Goal: Task Accomplishment & Management: Use online tool/utility

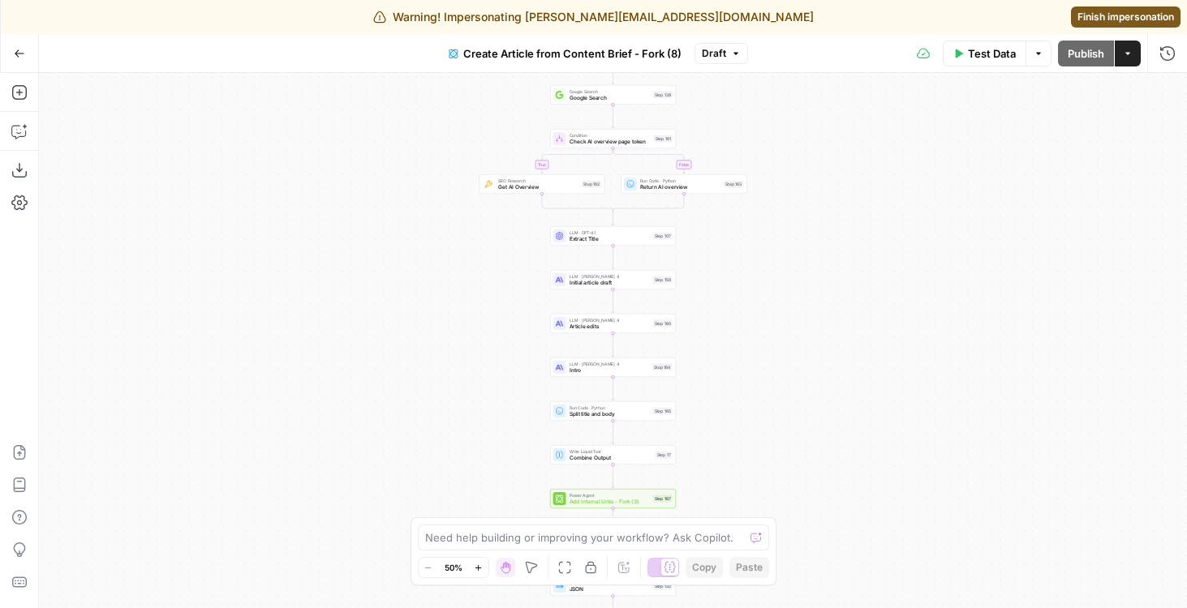
click at [1127, 49] on icon "button" at bounding box center [1128, 54] width 10 height 10
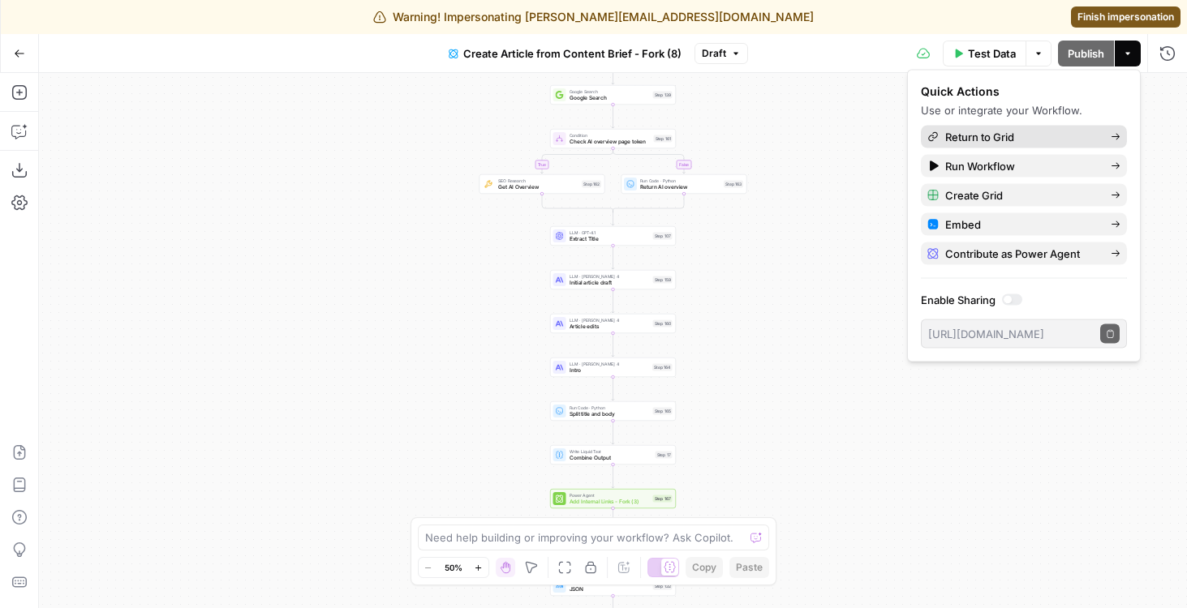
click at [1005, 135] on span "Return to Grid" at bounding box center [1021, 137] width 152 height 16
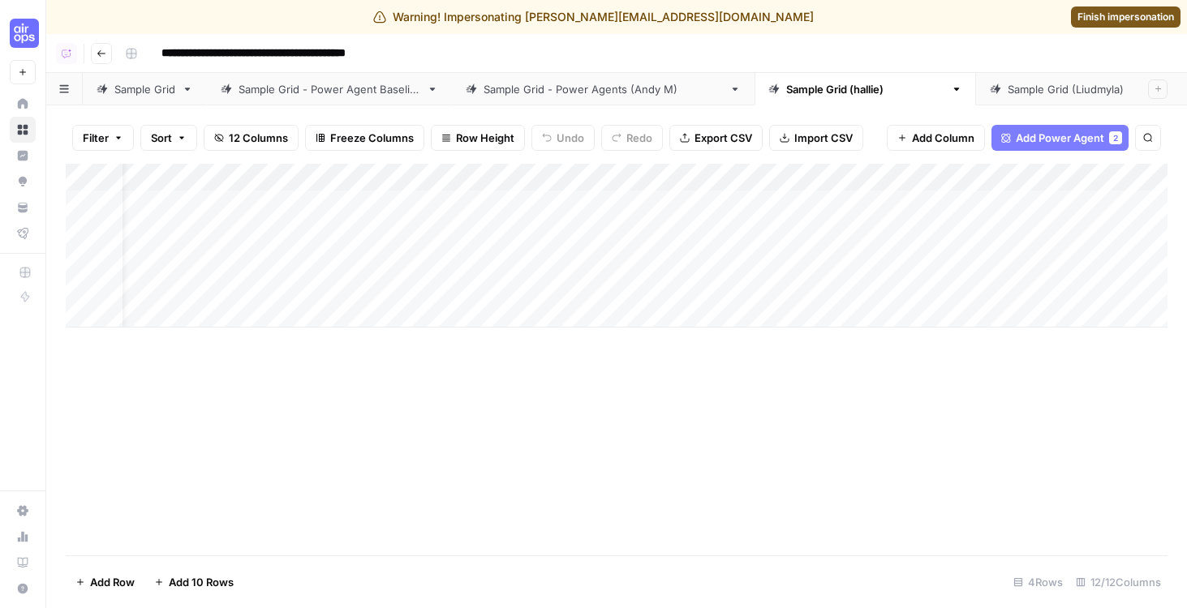
scroll to position [0, 43]
click at [511, 179] on div "Add Column" at bounding box center [617, 246] width 1102 height 164
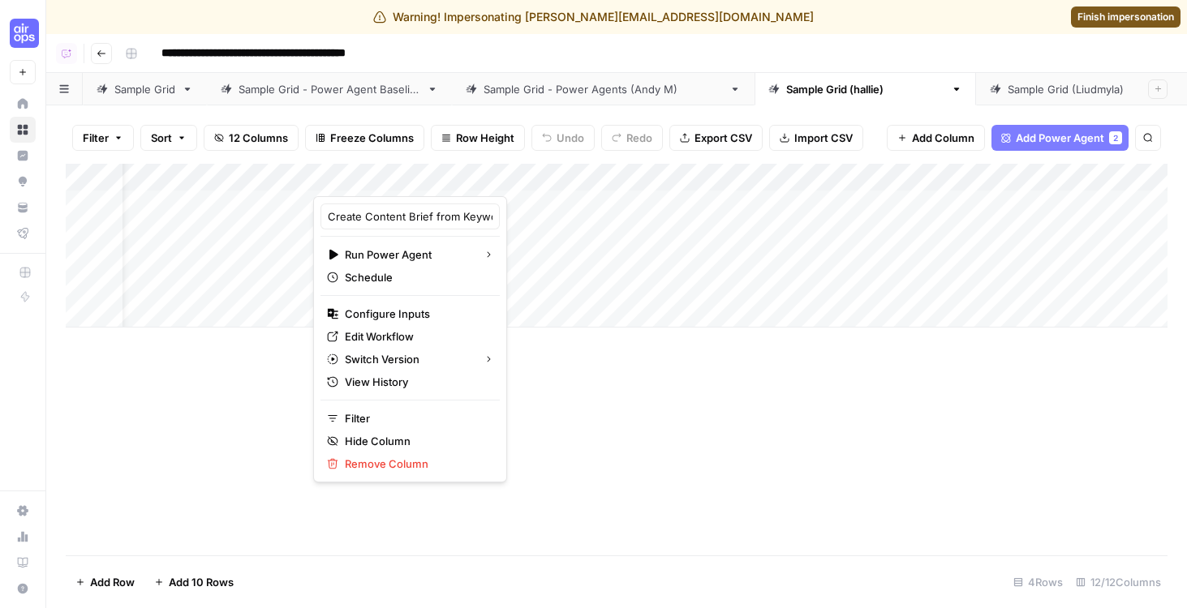
click at [565, 366] on div "Add Column" at bounding box center [617, 360] width 1102 height 392
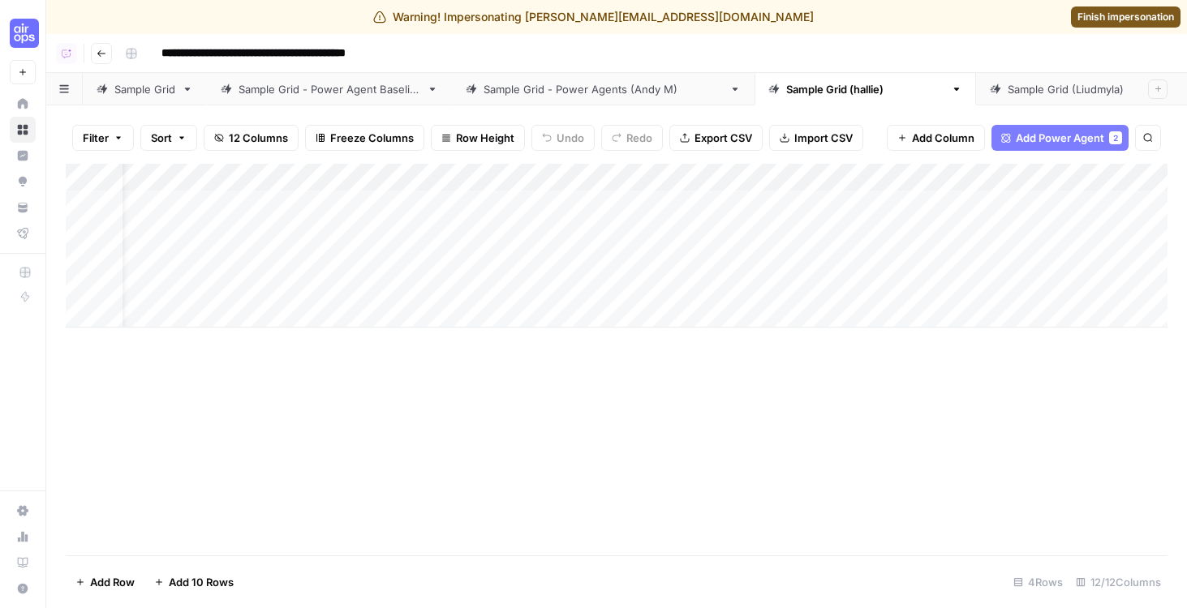
scroll to position [0, 0]
click at [616, 204] on div "Add Column" at bounding box center [617, 246] width 1102 height 164
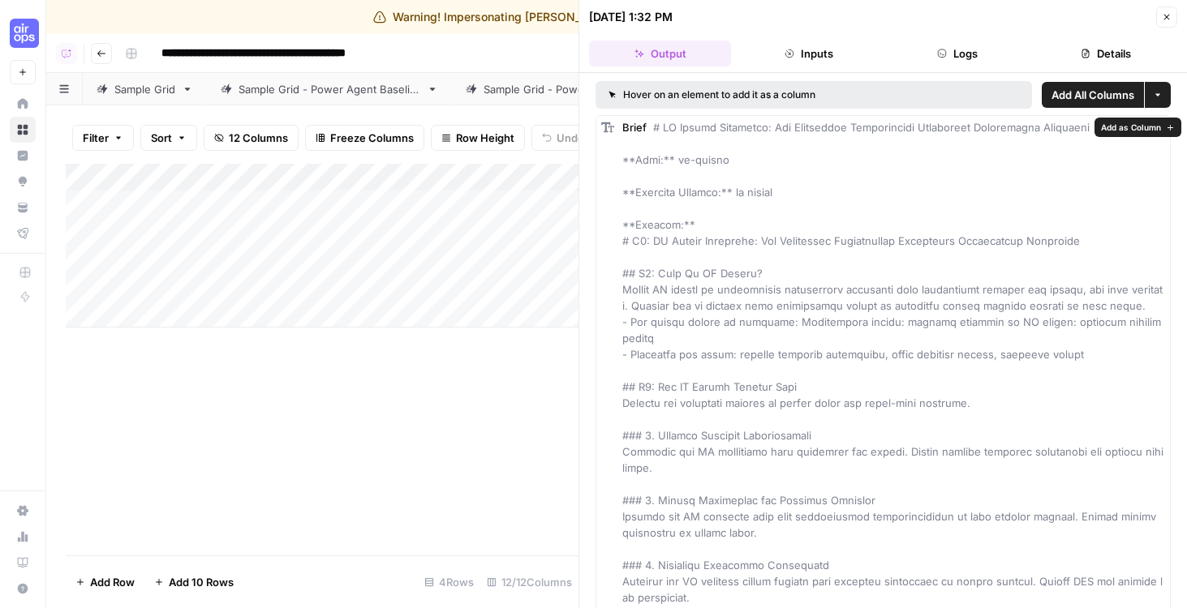
click at [518, 183] on div "Add Column" at bounding box center [322, 246] width 513 height 164
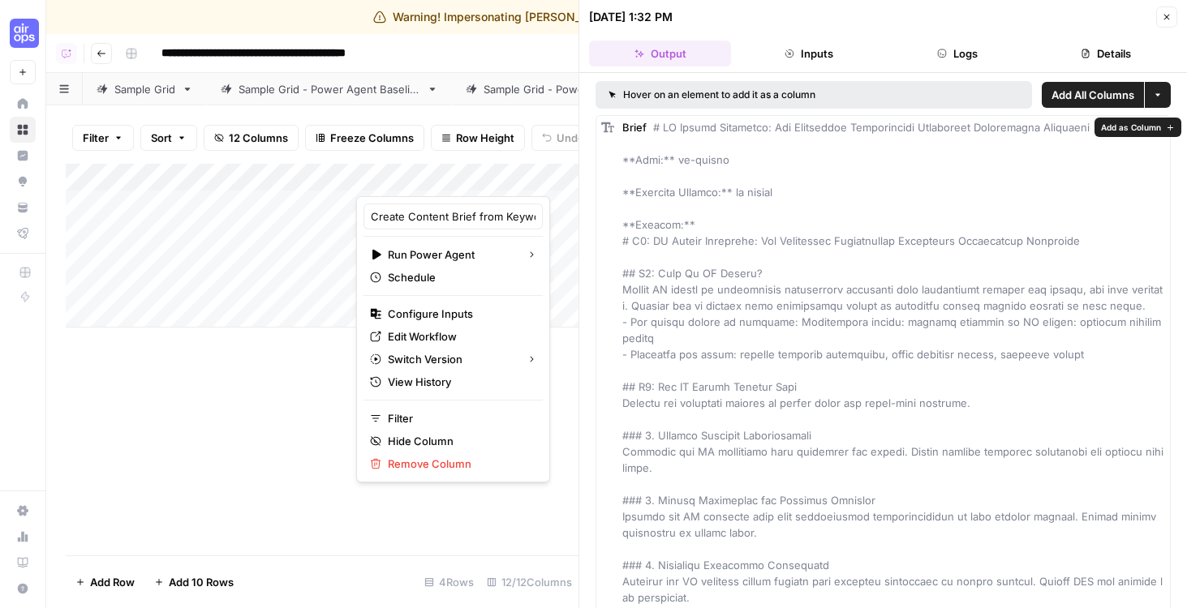
click at [964, 21] on div "09/24/25 at 1:32 PM" at bounding box center [870, 17] width 562 height 16
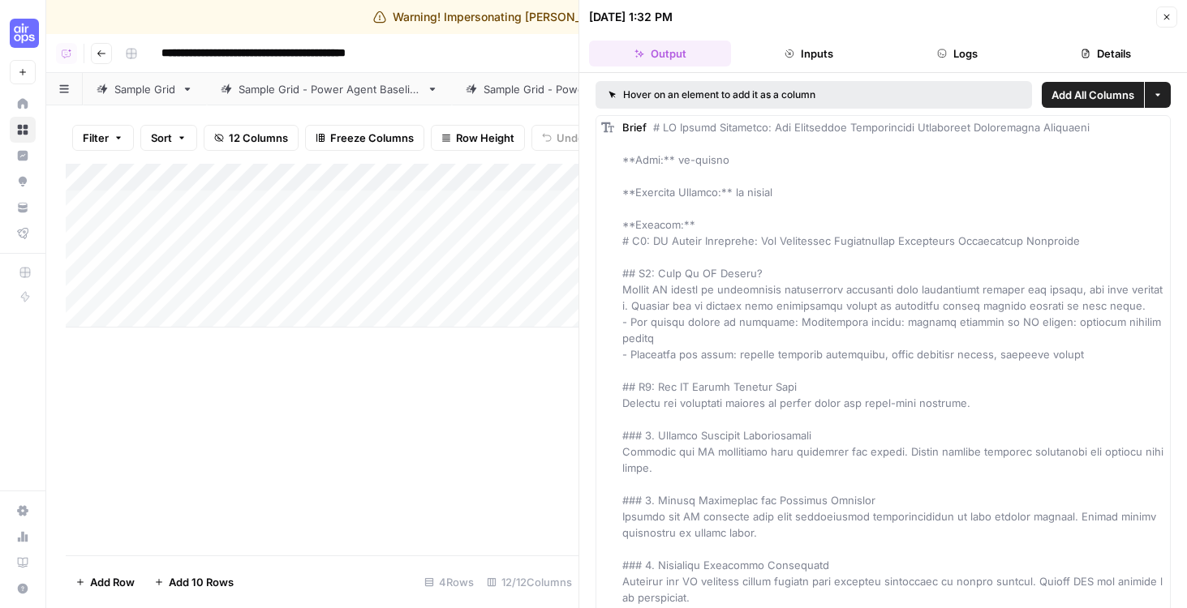
click at [951, 53] on button "Logs" at bounding box center [958, 54] width 142 height 26
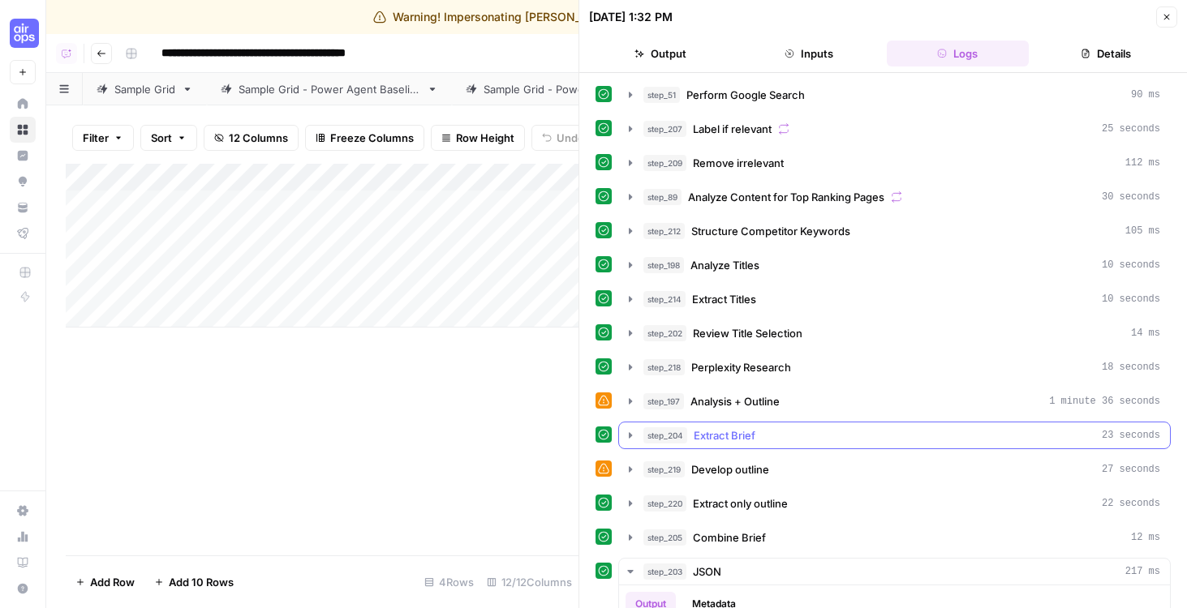
scroll to position [392, 0]
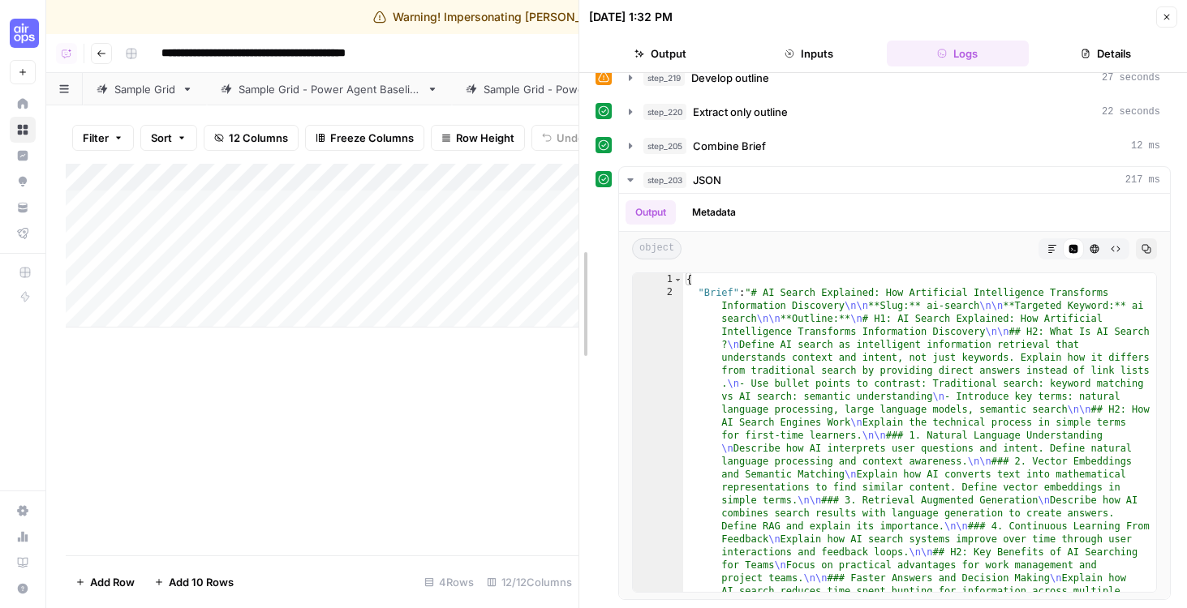
drag, startPoint x: 577, startPoint y: 105, endPoint x: 725, endPoint y: 105, distance: 148.4
click at [462, 363] on div "Add Column" at bounding box center [322, 360] width 513 height 392
click at [535, 230] on div "Add Column" at bounding box center [322, 246] width 513 height 164
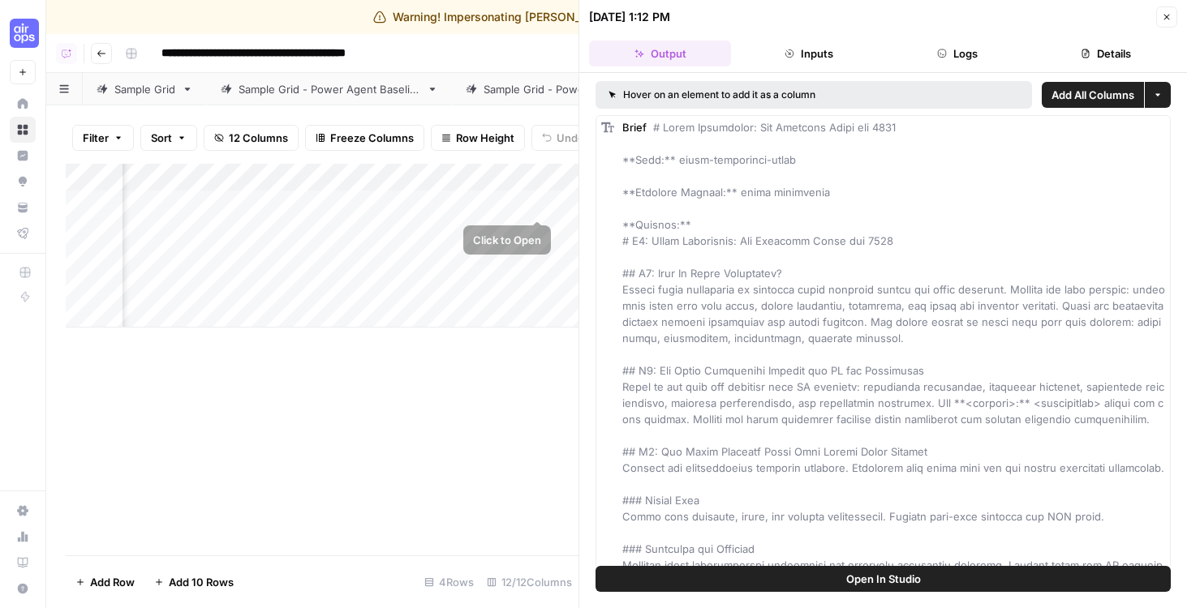
click at [537, 204] on div "Add Column" at bounding box center [322, 246] width 513 height 164
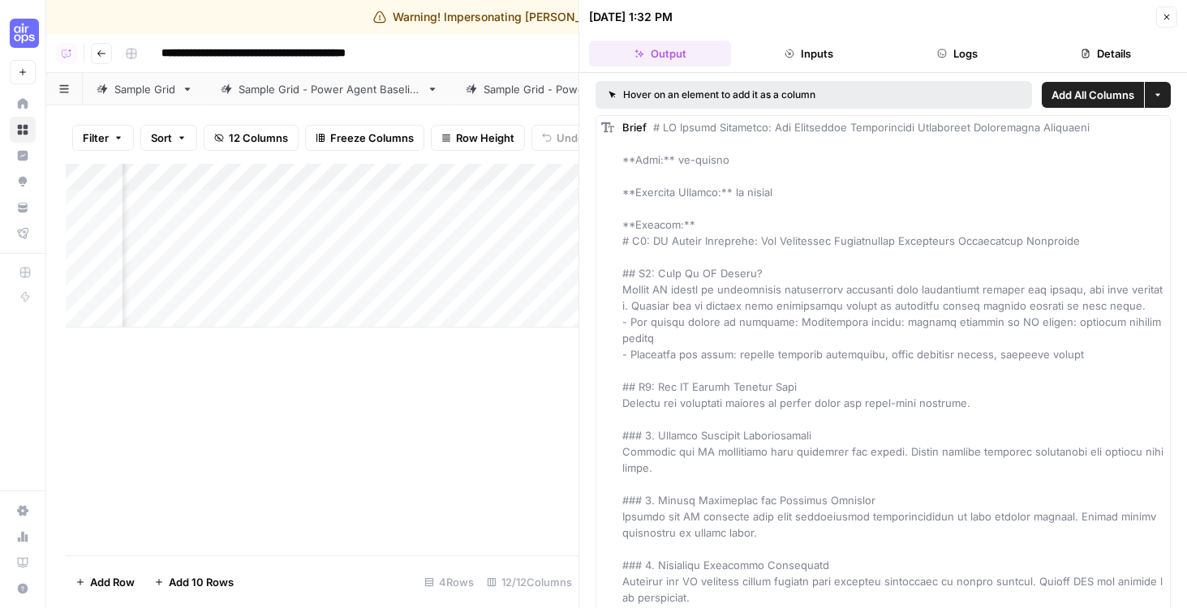
click at [539, 231] on div "Add Column" at bounding box center [322, 246] width 513 height 164
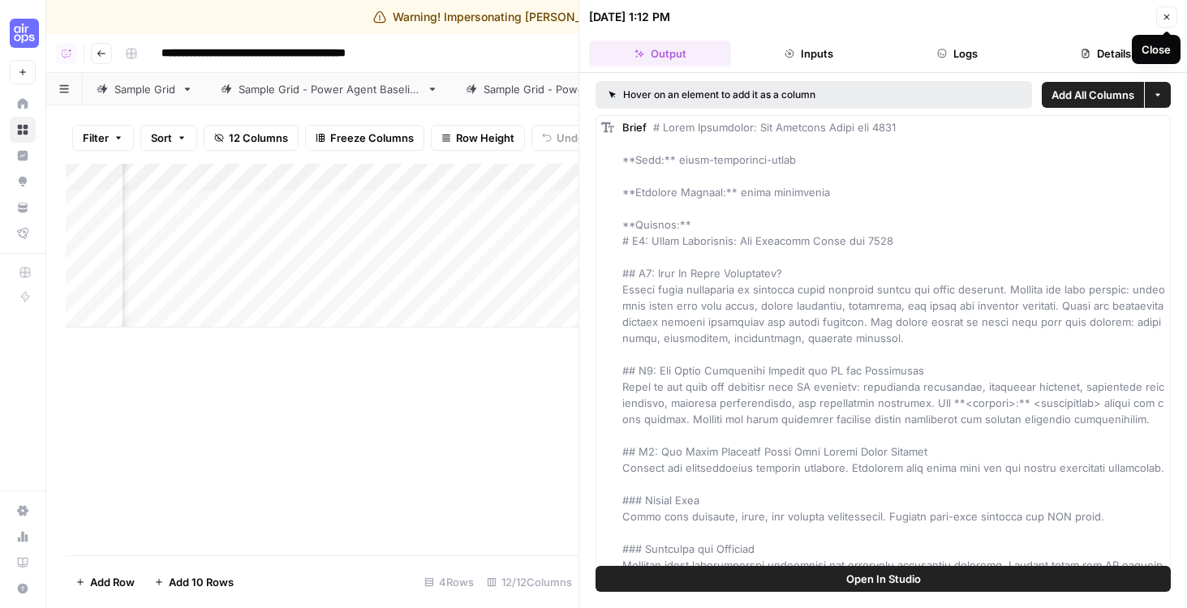
click at [1166, 15] on icon "button" at bounding box center [1167, 17] width 10 height 10
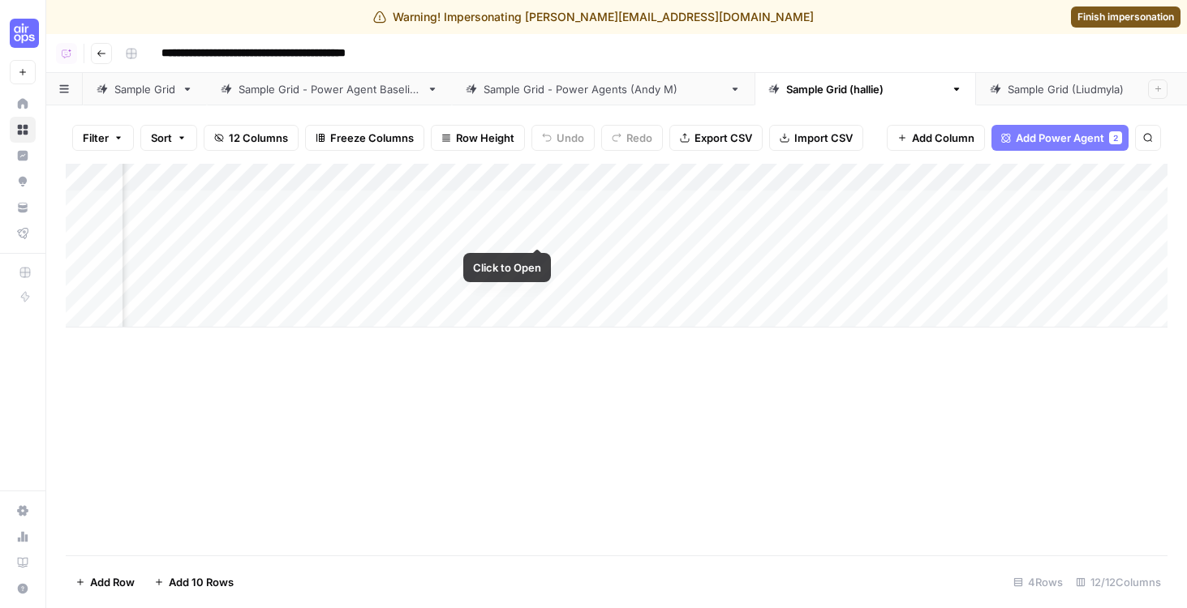
click at [539, 230] on div "Add Column" at bounding box center [617, 246] width 1102 height 164
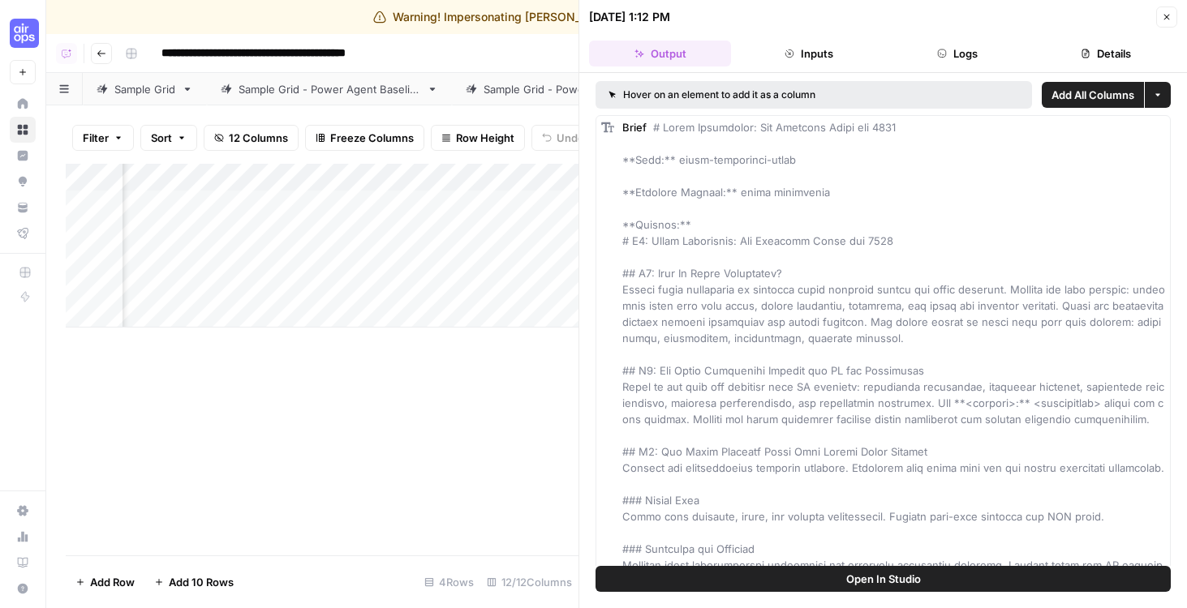
click at [1109, 55] on button "Details" at bounding box center [1106, 54] width 142 height 26
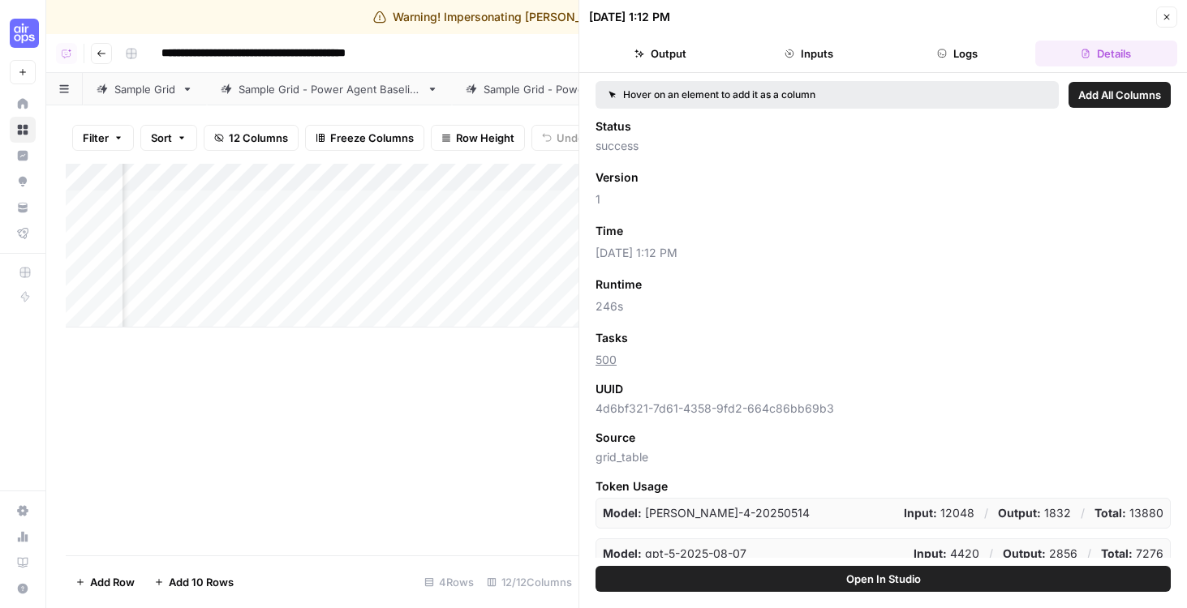
click at [680, 228] on span "Add as Column" at bounding box center [671, 231] width 71 height 15
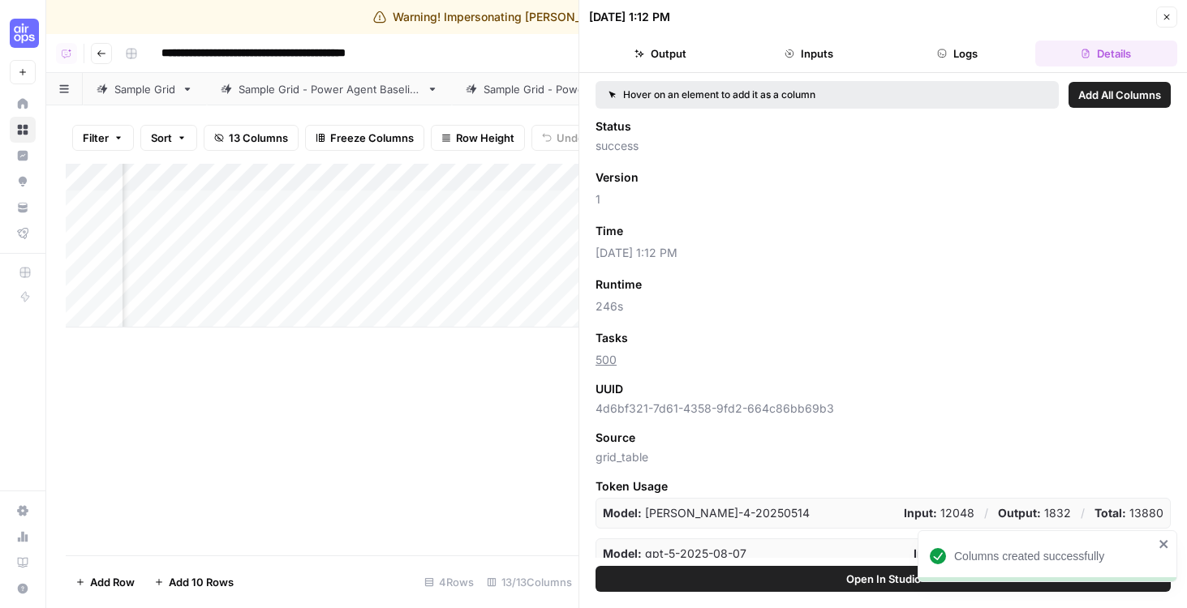
scroll to position [0, 350]
click at [1166, 24] on button "Close" at bounding box center [1166, 16] width 21 height 21
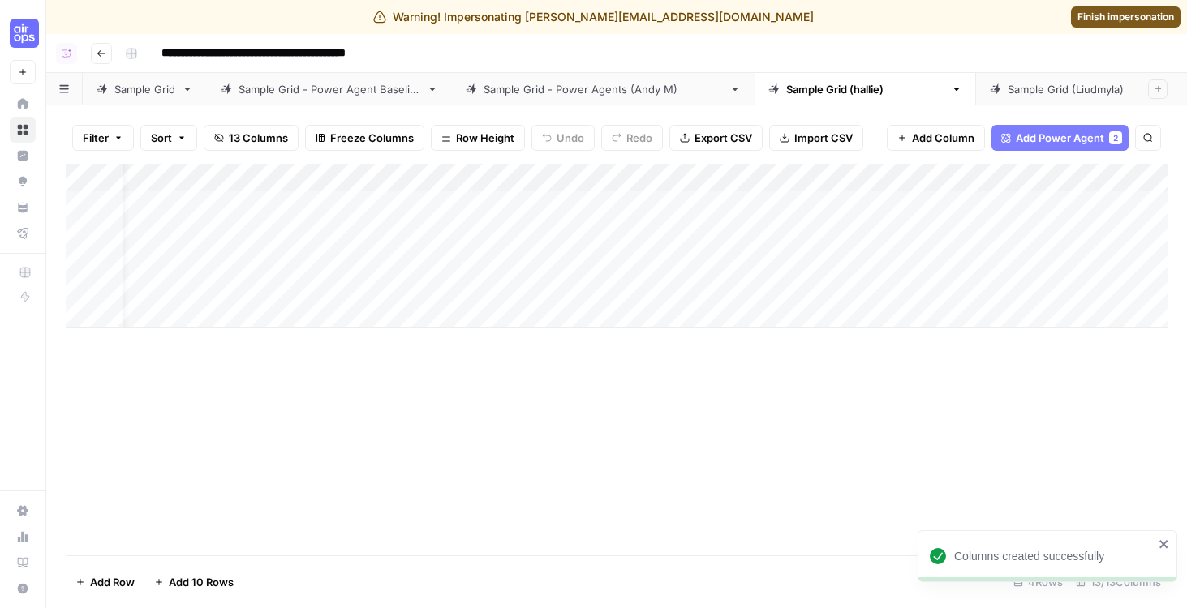
scroll to position [0, 26]
drag, startPoint x: 778, startPoint y: 183, endPoint x: 751, endPoint y: 183, distance: 26.8
click at [751, 183] on div "Add Column" at bounding box center [617, 246] width 1102 height 164
click at [596, 231] on div "Add Column" at bounding box center [617, 246] width 1102 height 164
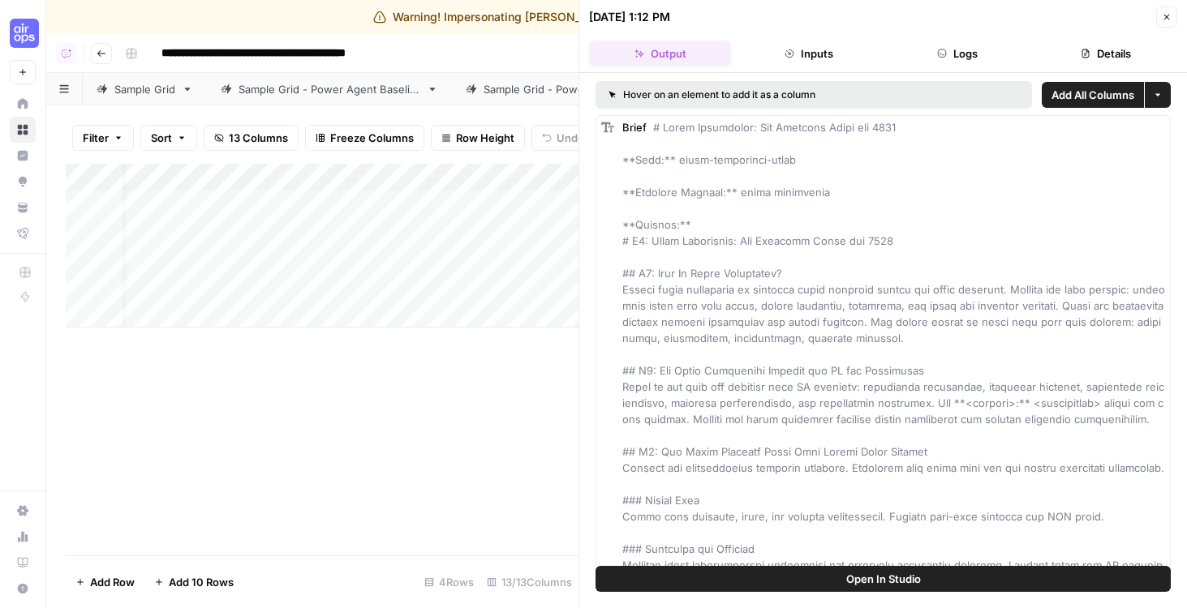
click at [429, 179] on div "Add Column" at bounding box center [322, 246] width 513 height 164
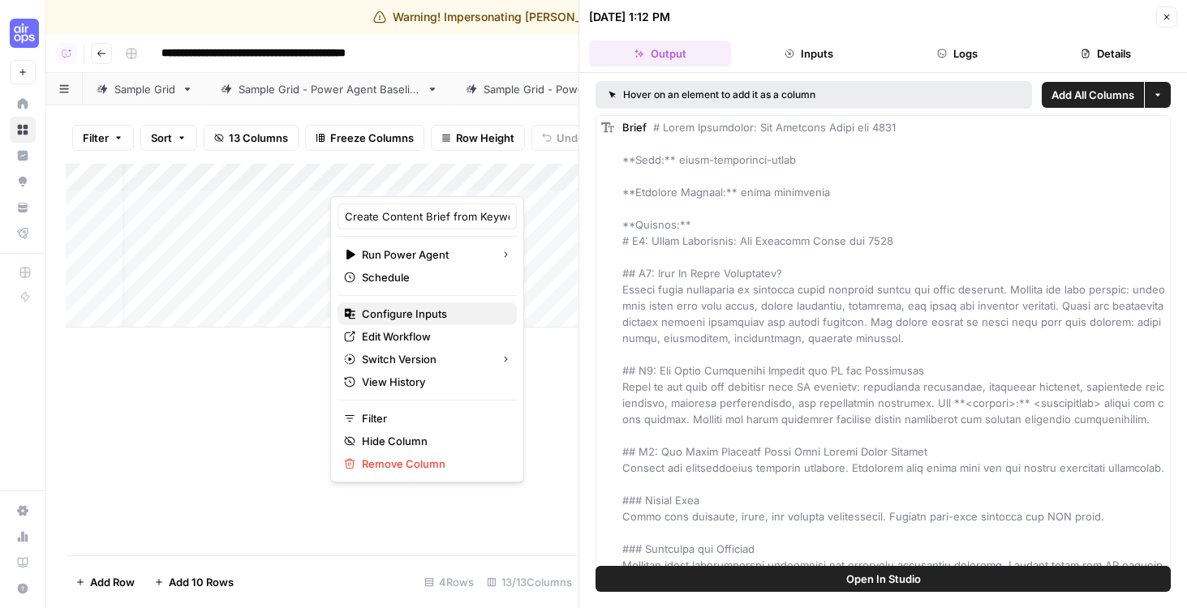
click at [414, 314] on span "Configure Inputs" at bounding box center [433, 314] width 142 height 16
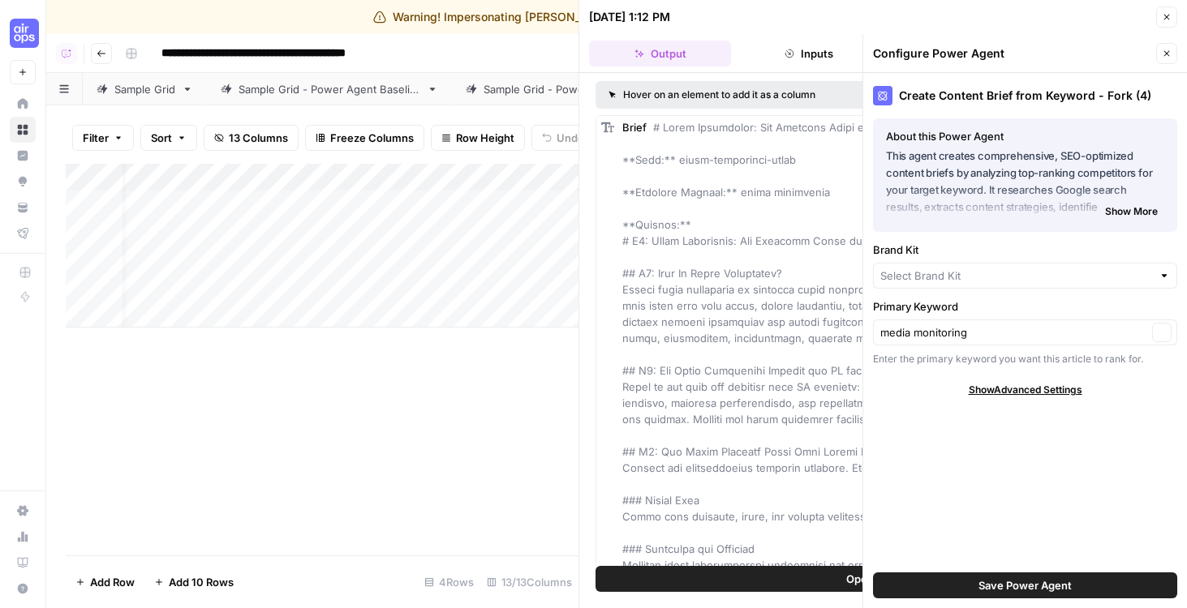
type input "Muck Rack"
click at [1164, 336] on icon "button" at bounding box center [1162, 333] width 9 height 9
click at [994, 336] on input "Primary Keyword" at bounding box center [1016, 333] width 272 height 16
click at [900, 368] on div "Create Content Brief from Keyword - Fork (4) About this Power Agent This agent …" at bounding box center [1025, 340] width 324 height 535
click at [916, 338] on input "Primary Keyword" at bounding box center [1016, 333] width 272 height 16
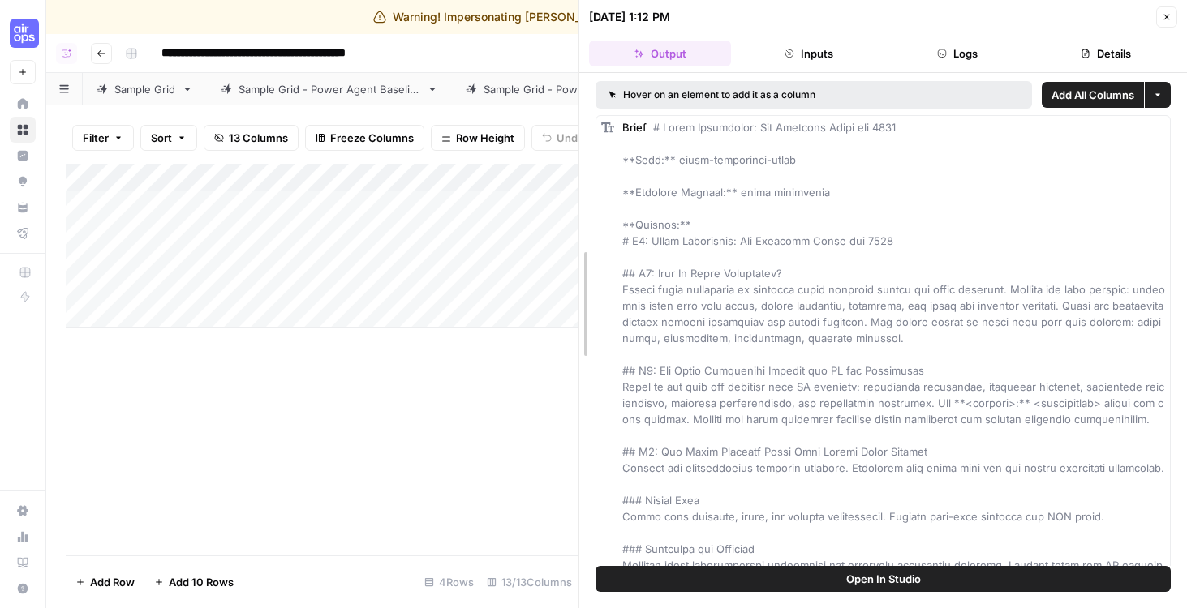
drag, startPoint x: 581, startPoint y: 117, endPoint x: 737, endPoint y: 117, distance: 155.7
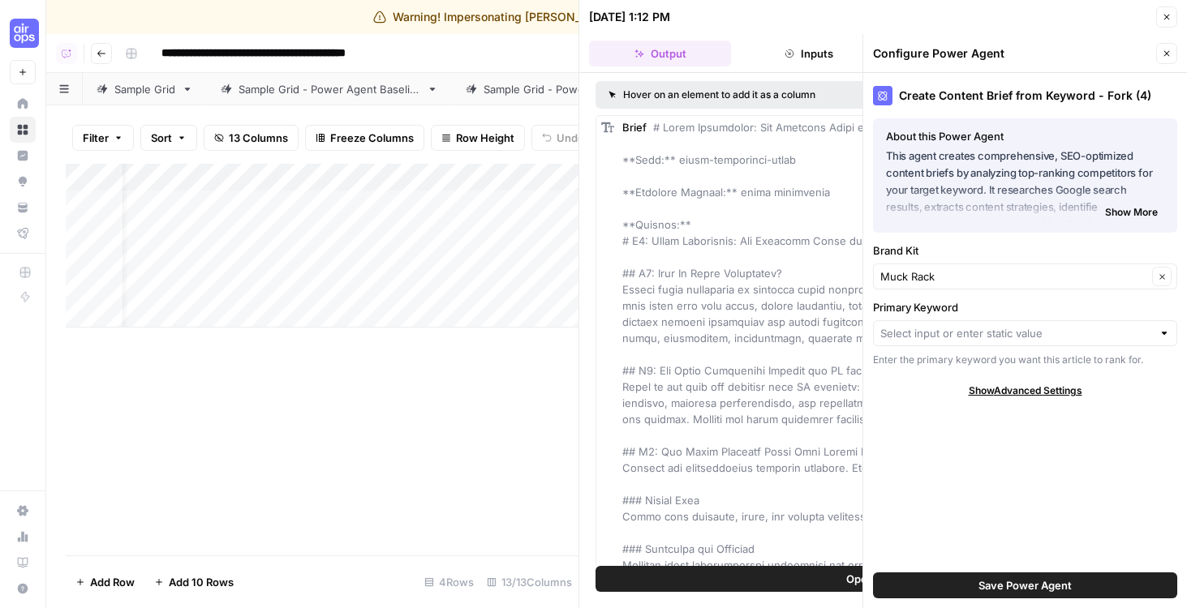
scroll to position [0, 57]
click at [914, 334] on input "Primary Keyword" at bounding box center [1016, 333] width 272 height 16
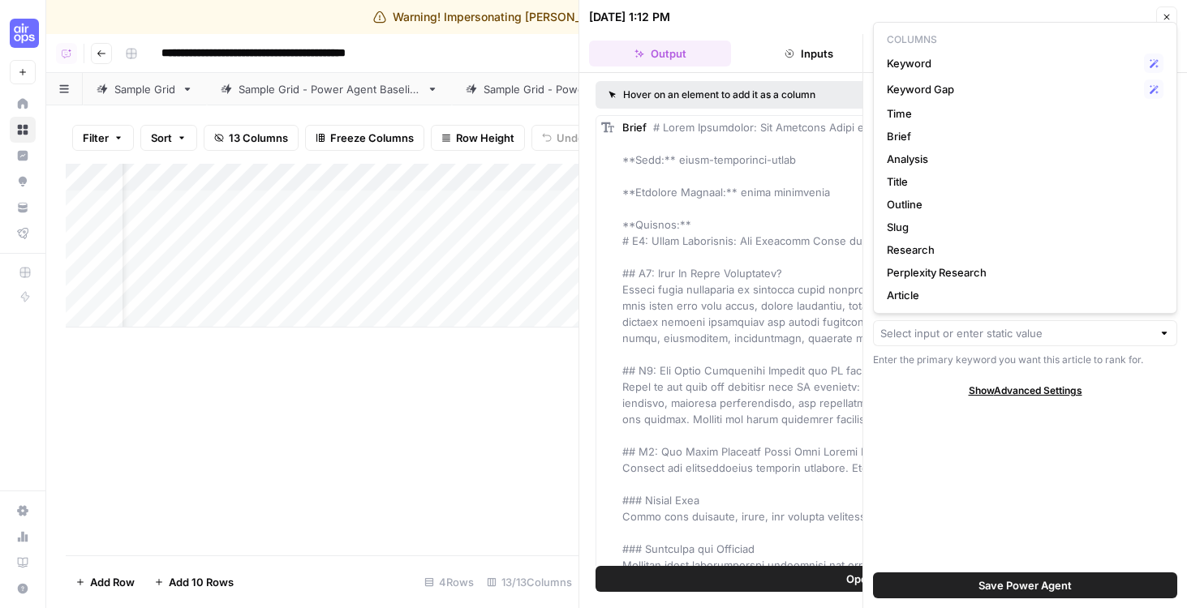
scroll to position [0, 0]
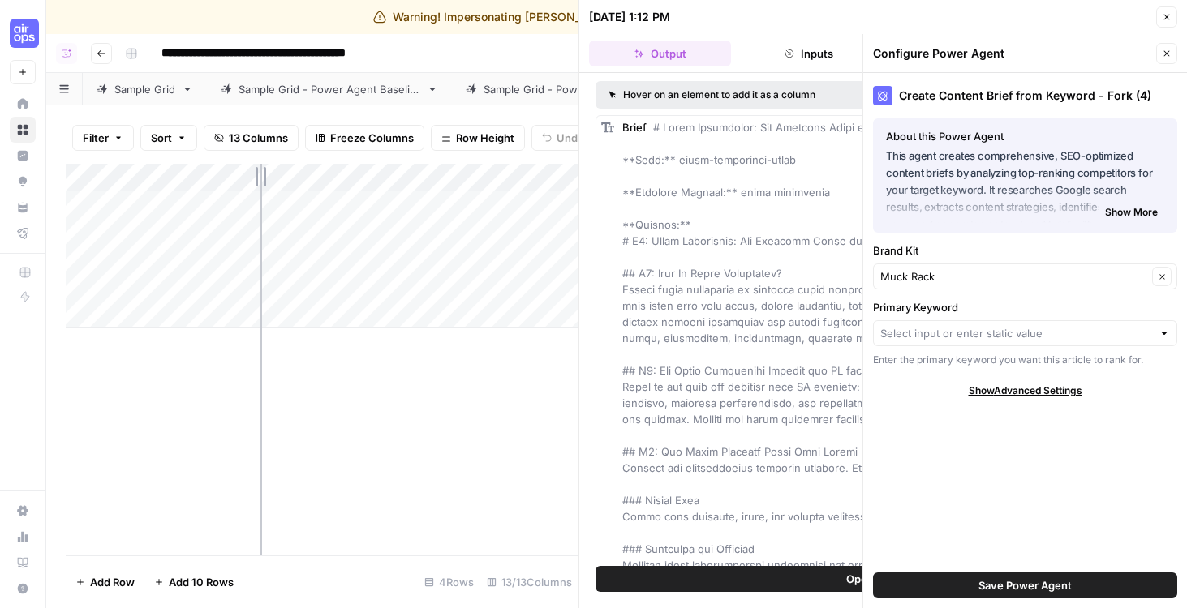
drag, startPoint x: 353, startPoint y: 179, endPoint x: 260, endPoint y: 179, distance: 93.3
click at [260, 179] on div "Add Column" at bounding box center [322, 246] width 513 height 164
click at [1052, 324] on div at bounding box center [1025, 333] width 304 height 26
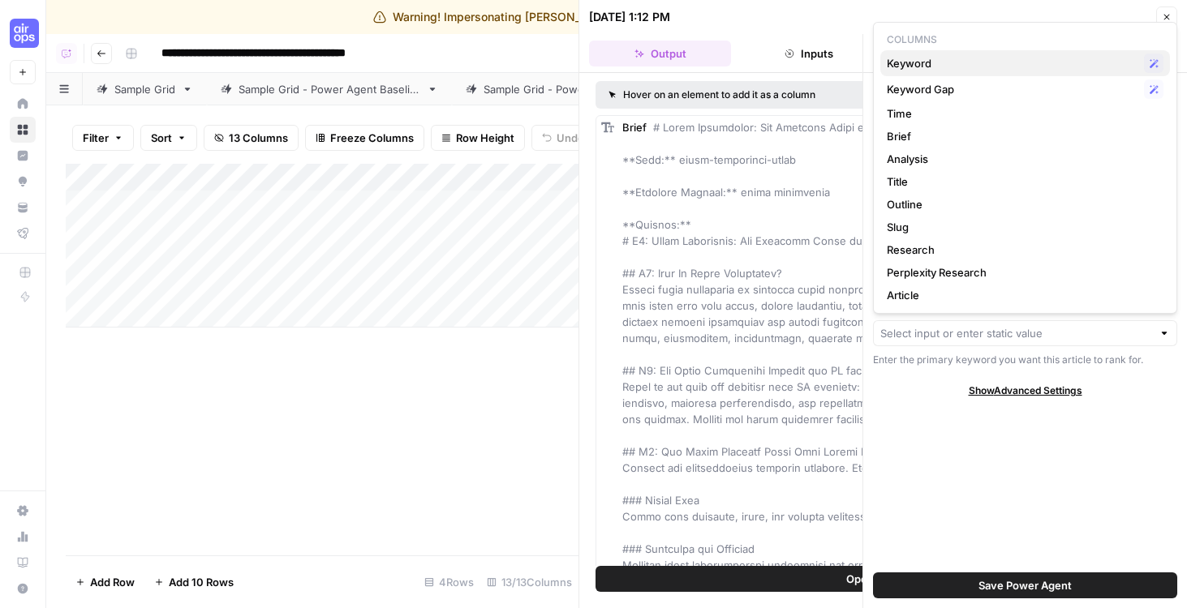
click at [924, 58] on span "Keyword" at bounding box center [1012, 63] width 251 height 16
type input "Keyword"
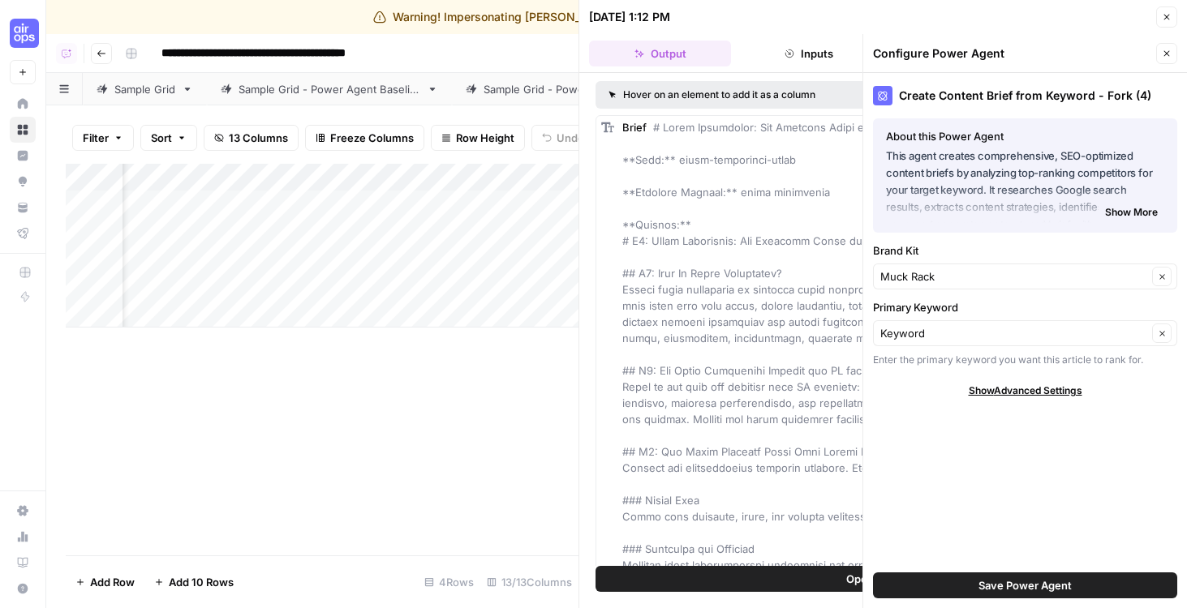
scroll to position [0, 329]
click at [1003, 591] on span "Save Power Agent" at bounding box center [1024, 586] width 93 height 16
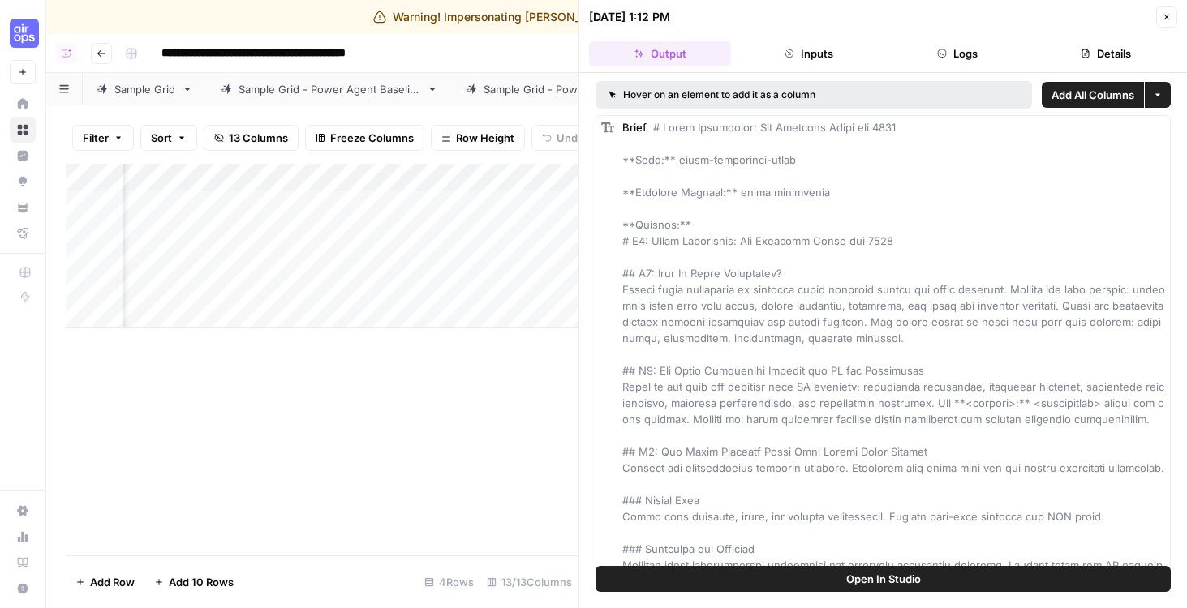
click at [1163, 22] on button "Close" at bounding box center [1166, 16] width 21 height 21
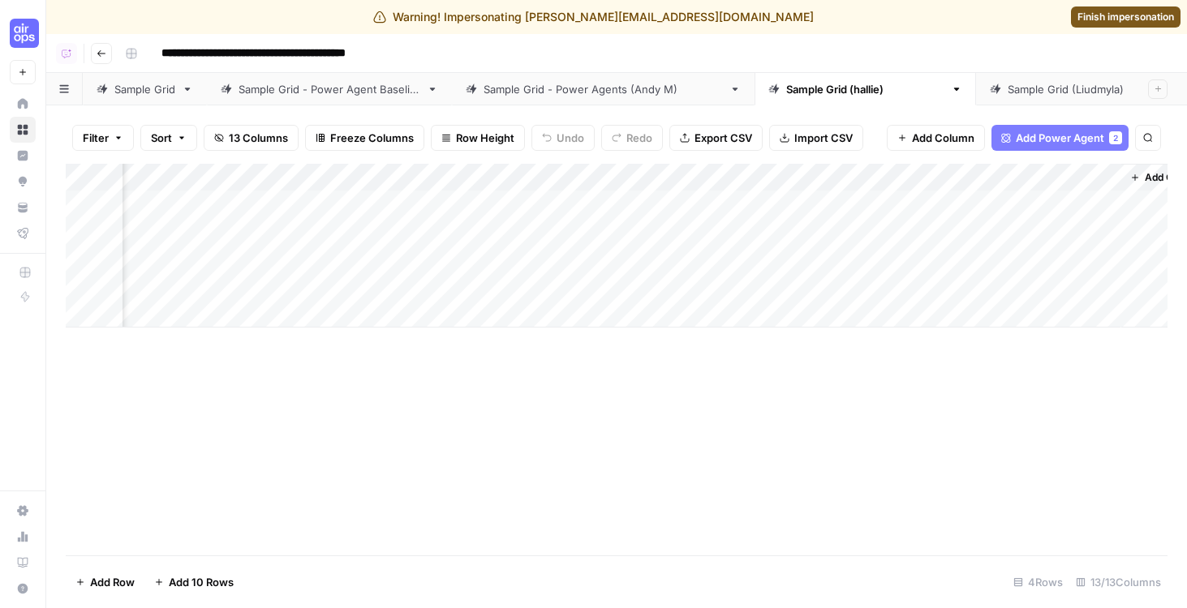
scroll to position [0, 1210]
click at [776, 177] on div "Add Column" at bounding box center [617, 246] width 1102 height 164
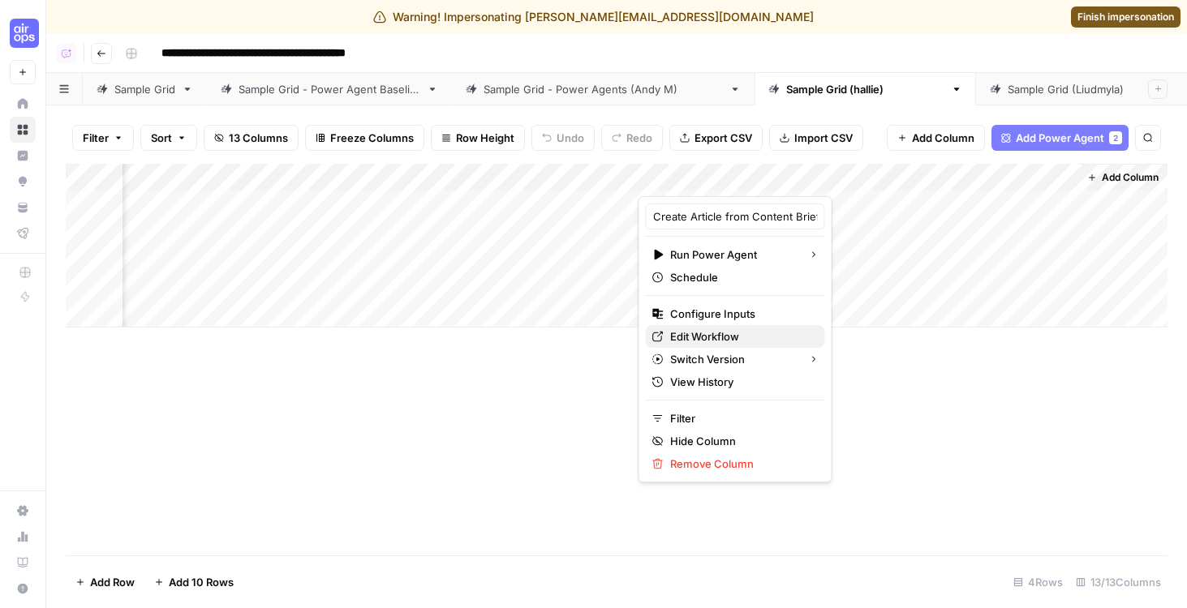
click at [737, 333] on span "Edit Workflow" at bounding box center [741, 337] width 142 height 16
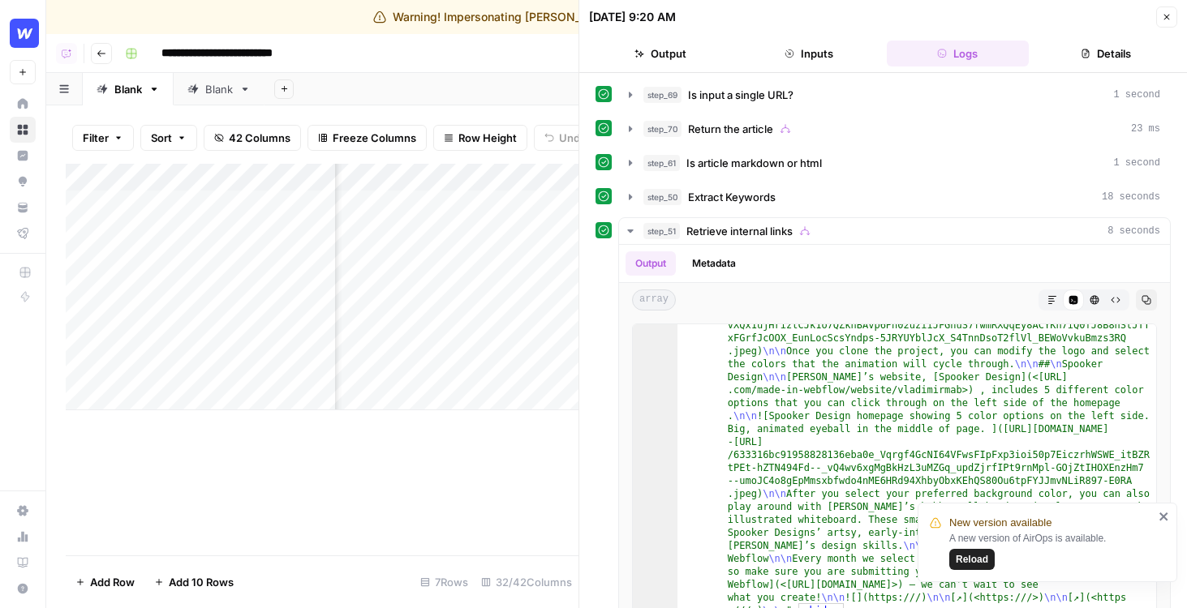
scroll to position [26261, 0]
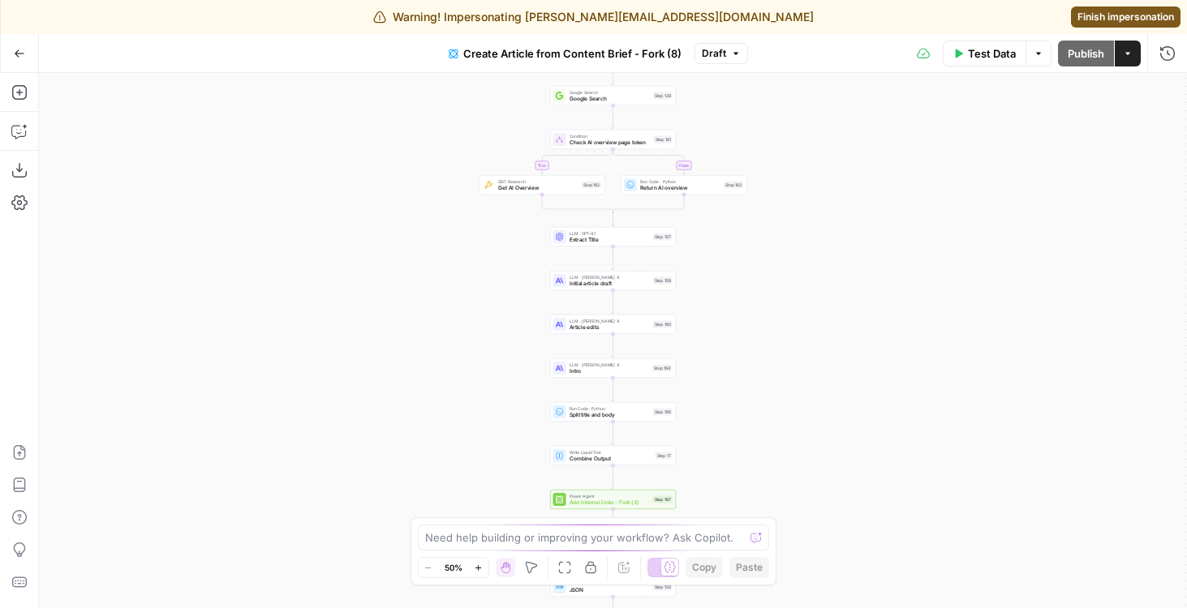
drag, startPoint x: 725, startPoint y: 257, endPoint x: 704, endPoint y: 397, distance: 141.9
click at [704, 397] on div "true false Workflow Input Settings Inputs Google Search Google Search Step 139 …" at bounding box center [613, 340] width 1148 height 535
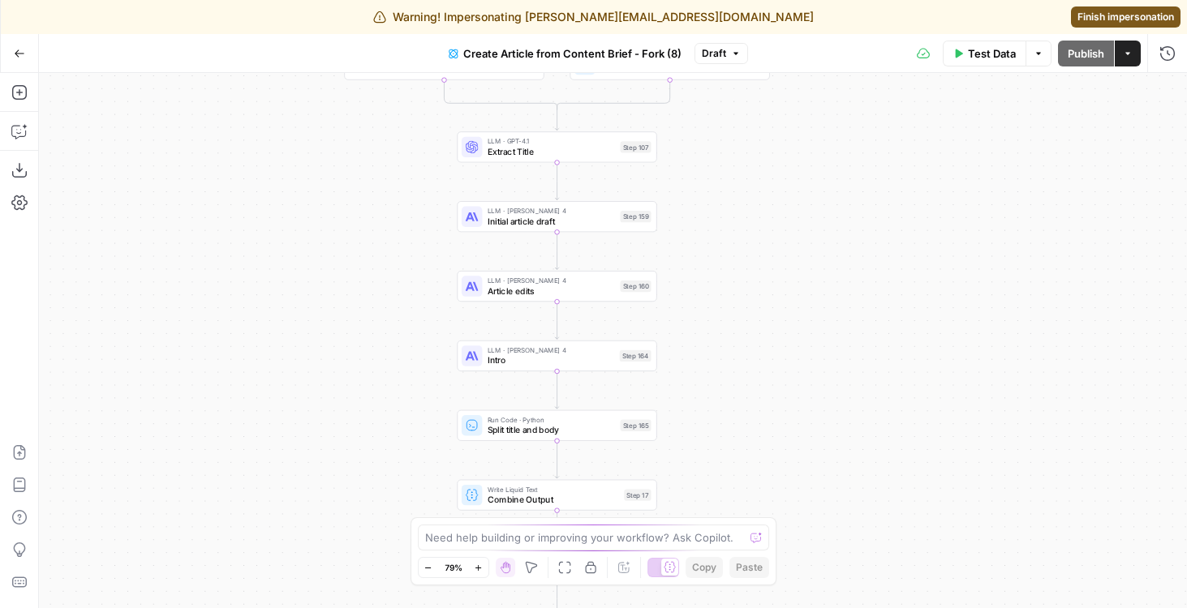
drag, startPoint x: 767, startPoint y: 295, endPoint x: 788, endPoint y: 152, distance: 145.1
click at [788, 152] on div "true false Workflow Input Settings Inputs Google Search Google Search Step 139 …" at bounding box center [613, 340] width 1148 height 535
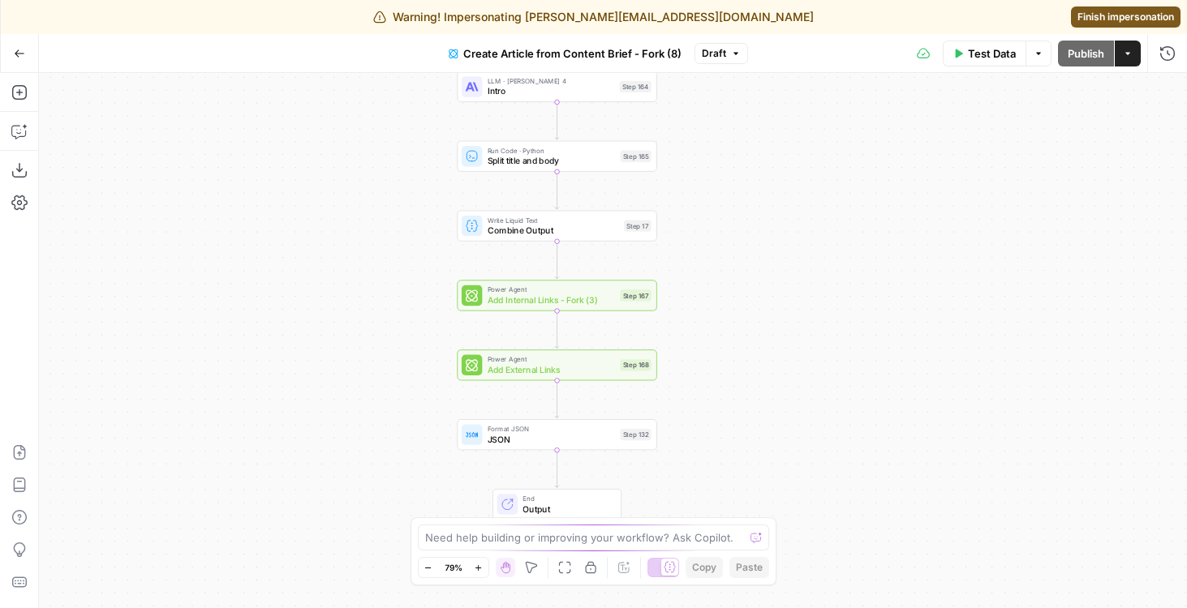
drag, startPoint x: 751, startPoint y: 305, endPoint x: 751, endPoint y: 108, distance: 197.1
click at [751, 108] on div "true false Workflow Input Settings Inputs Google Search Google Search Step 139 …" at bounding box center [613, 340] width 1148 height 535
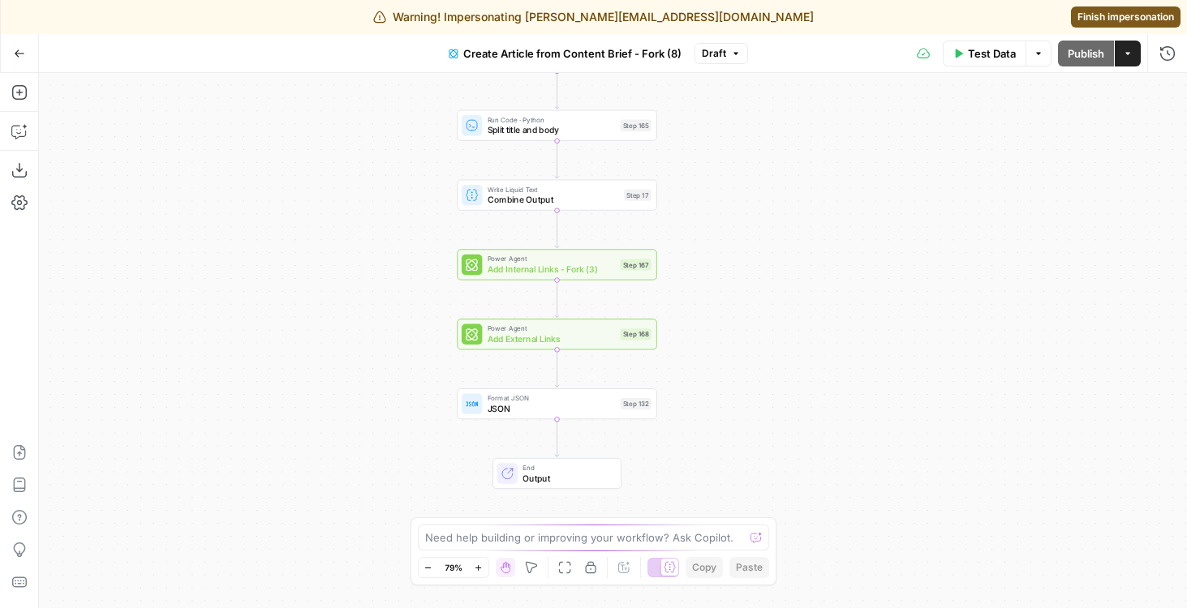
click at [486, 281] on div "true false Workflow Input Settings Inputs Google Search Google Search Step 139 …" at bounding box center [613, 340] width 1148 height 535
click at [530, 274] on span "Add Internal Links - Fork (3)" at bounding box center [551, 269] width 127 height 13
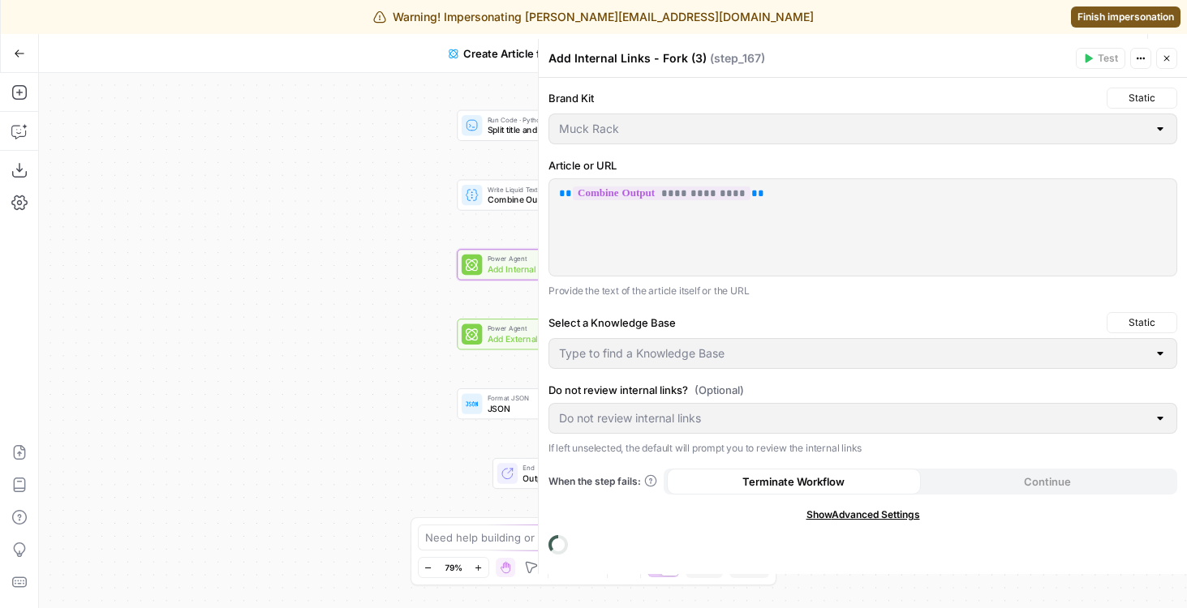
type input "Muck Rack - sitemap"
drag, startPoint x: 365, startPoint y: 312, endPoint x: 284, endPoint y: 309, distance: 81.2
click at [284, 309] on div "true false Workflow Input Settings Inputs Google Search Google Search Step 139 …" at bounding box center [613, 340] width 1148 height 535
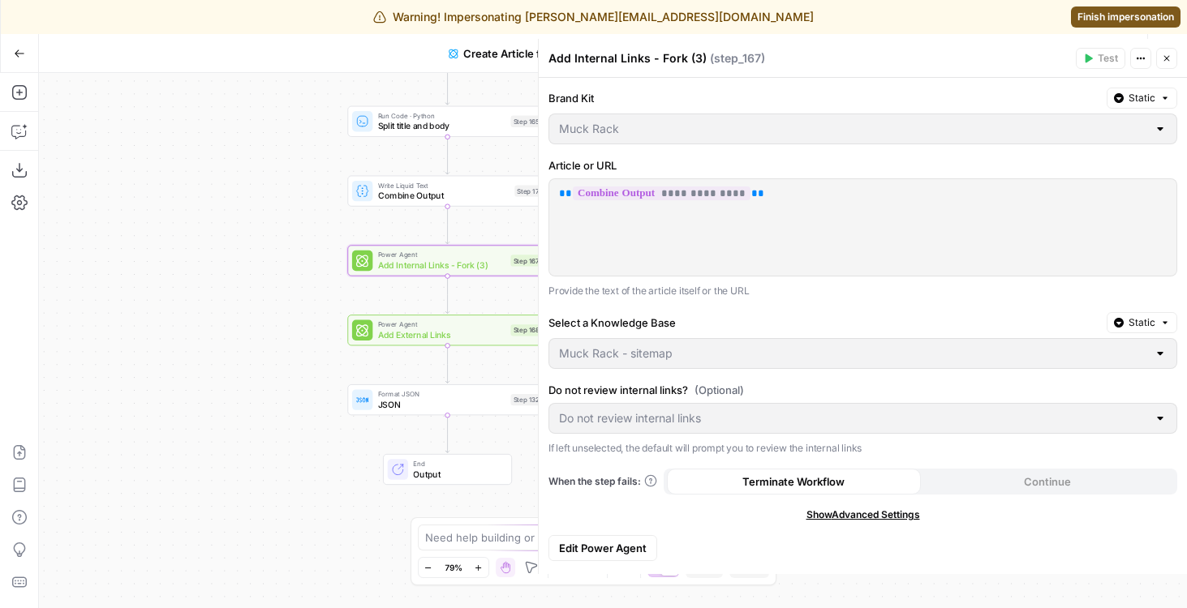
drag, startPoint x: 307, startPoint y: 410, endPoint x: 253, endPoint y: 410, distance: 54.3
click at [253, 410] on div "true false Workflow Input Settings Inputs Google Search Google Search Step 139 …" at bounding box center [613, 340] width 1148 height 535
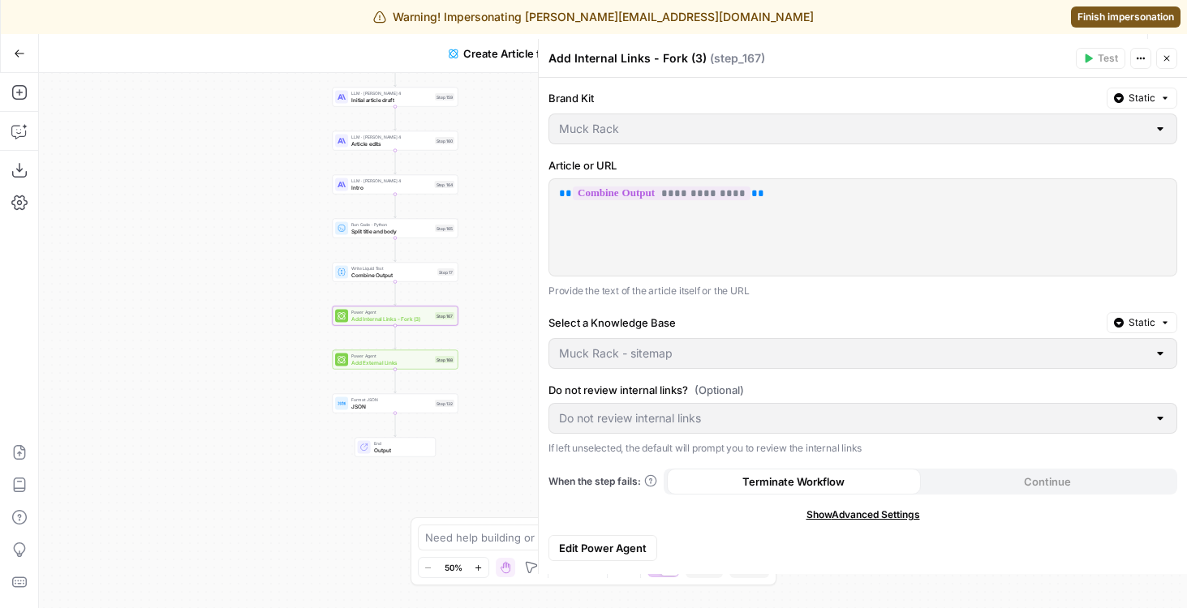
drag, startPoint x: 475, startPoint y: 368, endPoint x: 513, endPoint y: 368, distance: 38.1
click at [513, 368] on div "true false Workflow Input Settings Inputs Google Search Google Search Step 139 …" at bounding box center [613, 340] width 1148 height 535
click at [1172, 61] on button "Close" at bounding box center [1166, 58] width 21 height 21
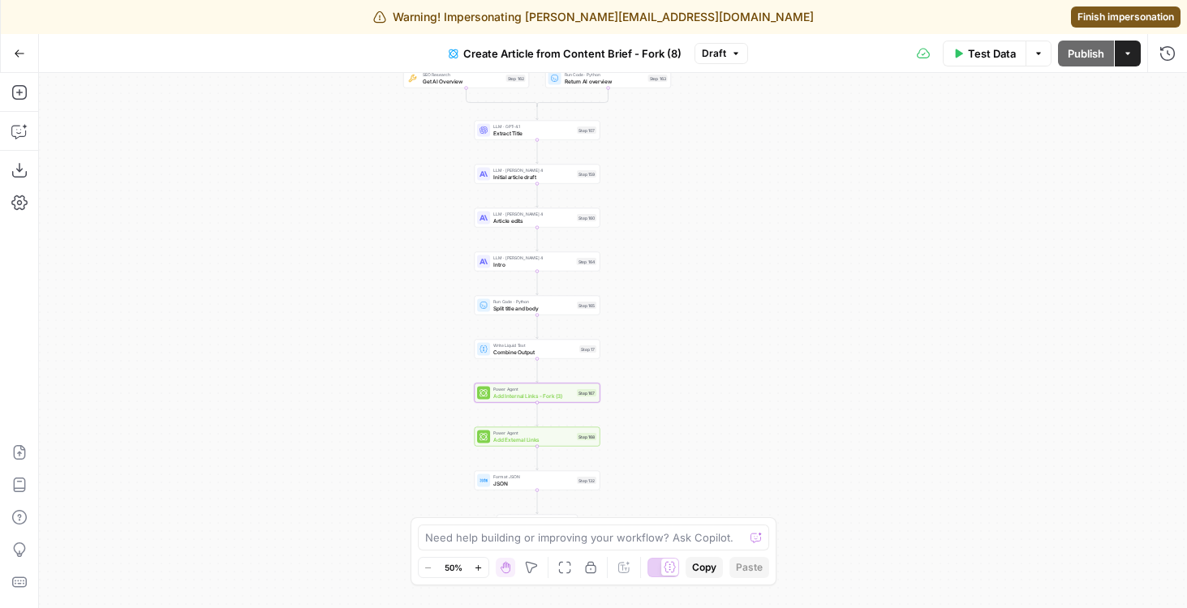
drag, startPoint x: 582, startPoint y: 429, endPoint x: 724, endPoint y: 508, distance: 163.0
click at [724, 508] on div "true false Workflow Input Settings Inputs Google Search Google Search Step 139 …" at bounding box center [613, 340] width 1148 height 535
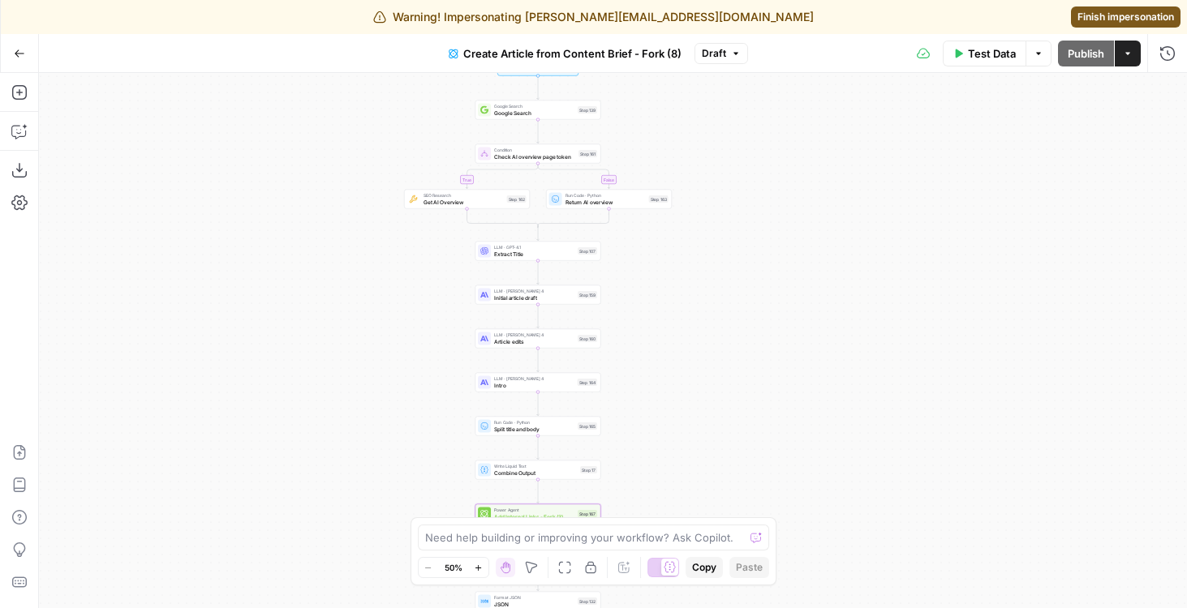
drag, startPoint x: 705, startPoint y: 315, endPoint x: 704, endPoint y: 433, distance: 118.4
click at [705, 433] on div "true false Workflow Input Settings Inputs Google Search Google Search Step 139 …" at bounding box center [613, 340] width 1148 height 535
drag, startPoint x: 696, startPoint y: 367, endPoint x: 696, endPoint y: 157, distance: 210.1
click at [696, 157] on div "true false Workflow Input Settings Inputs Google Search Google Search Step 139 …" at bounding box center [613, 340] width 1148 height 535
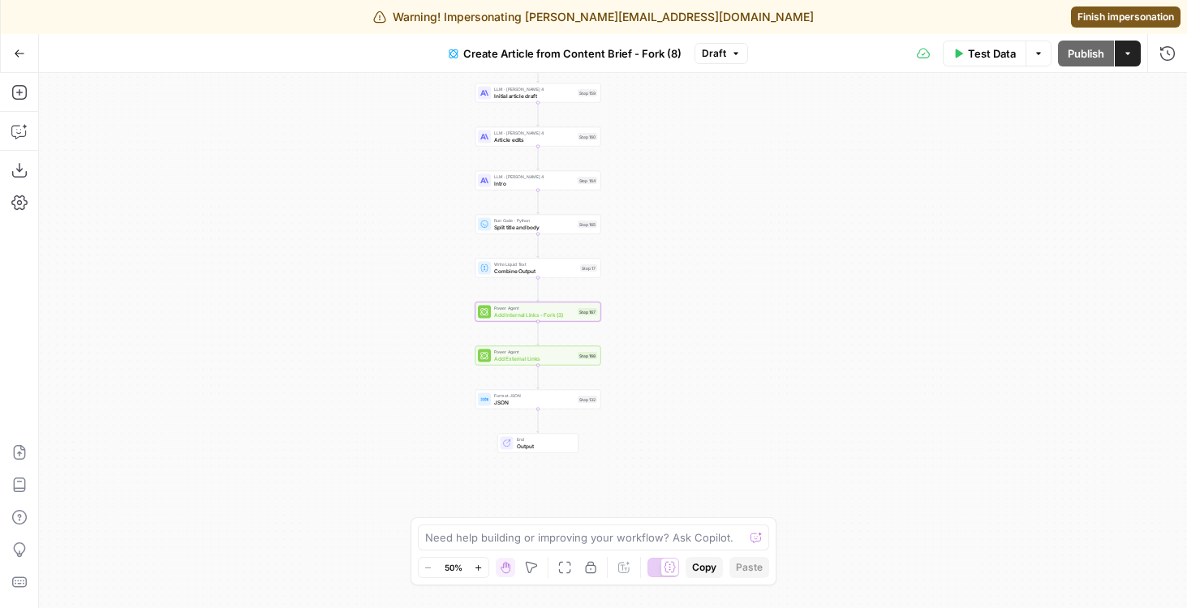
drag, startPoint x: 732, startPoint y: 195, endPoint x: 732, endPoint y: 333, distance: 137.9
click at [732, 333] on div "true false Workflow Input Settings Inputs Google Search Google Search Step 139 …" at bounding box center [613, 340] width 1148 height 535
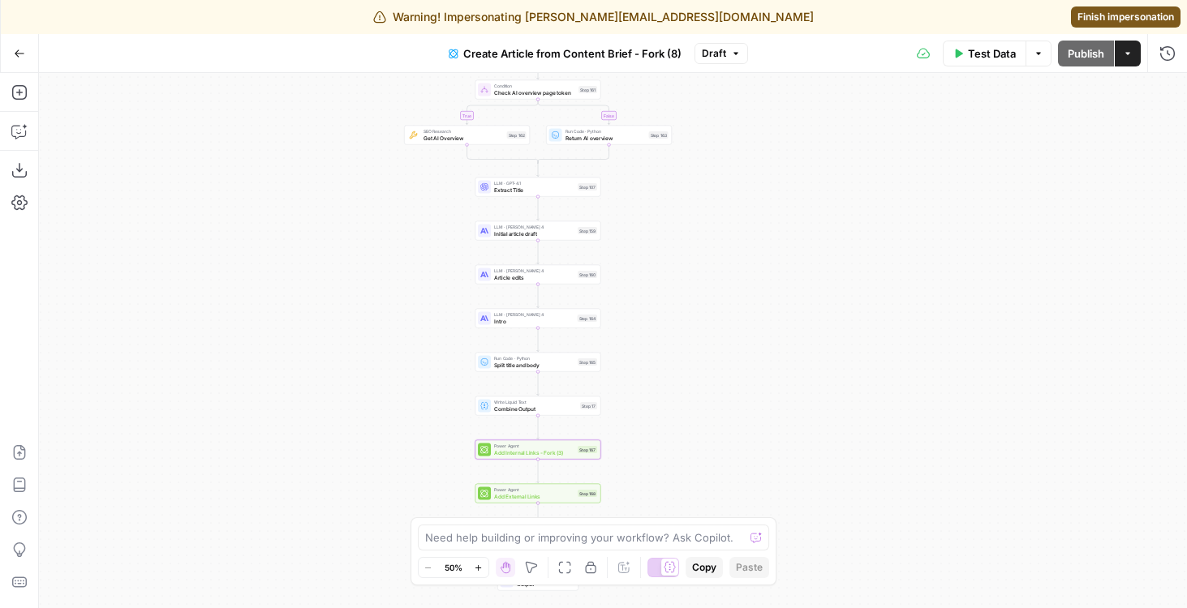
click at [731, 49] on span "button" at bounding box center [736, 54] width 10 height 10
click at [661, 297] on div "true false Workflow Input Settings Inputs Google Search Google Search Step 139 …" at bounding box center [613, 340] width 1148 height 535
drag, startPoint x: 668, startPoint y: 213, endPoint x: 668, endPoint y: 367, distance: 154.1
click at [668, 367] on div "true false Workflow Input Settings Inputs Google Search Google Search Step 139 …" at bounding box center [613, 340] width 1148 height 535
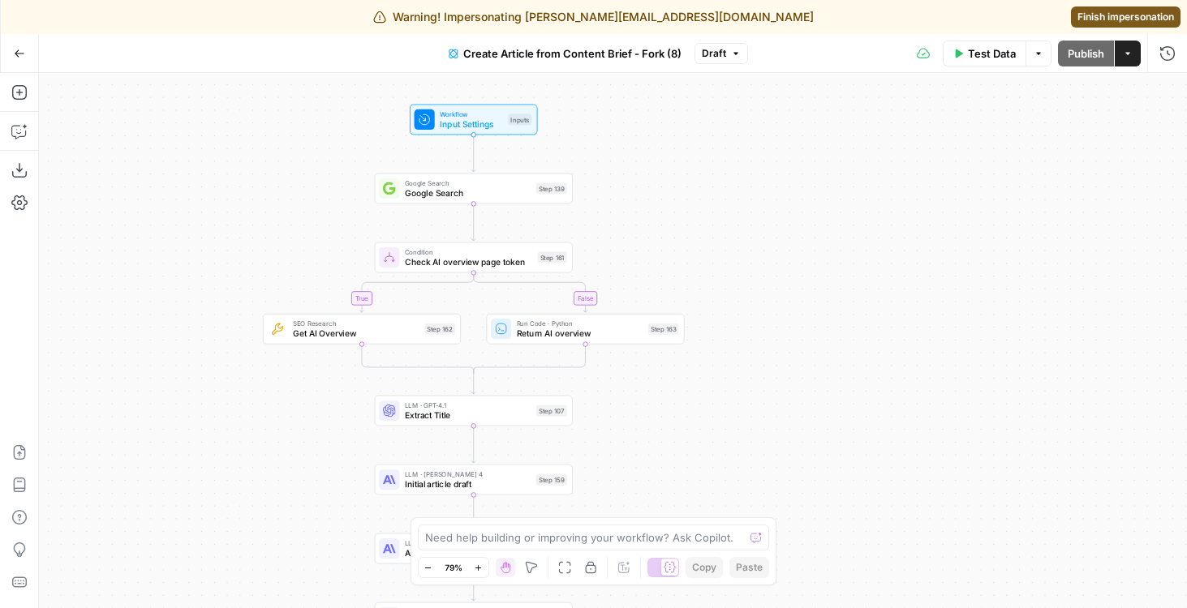
drag, startPoint x: 634, startPoint y: 114, endPoint x: 703, endPoint y: 187, distance: 100.4
click at [703, 187] on div "true false Workflow Input Settings Inputs Google Search Google Search Step 139 …" at bounding box center [613, 340] width 1148 height 535
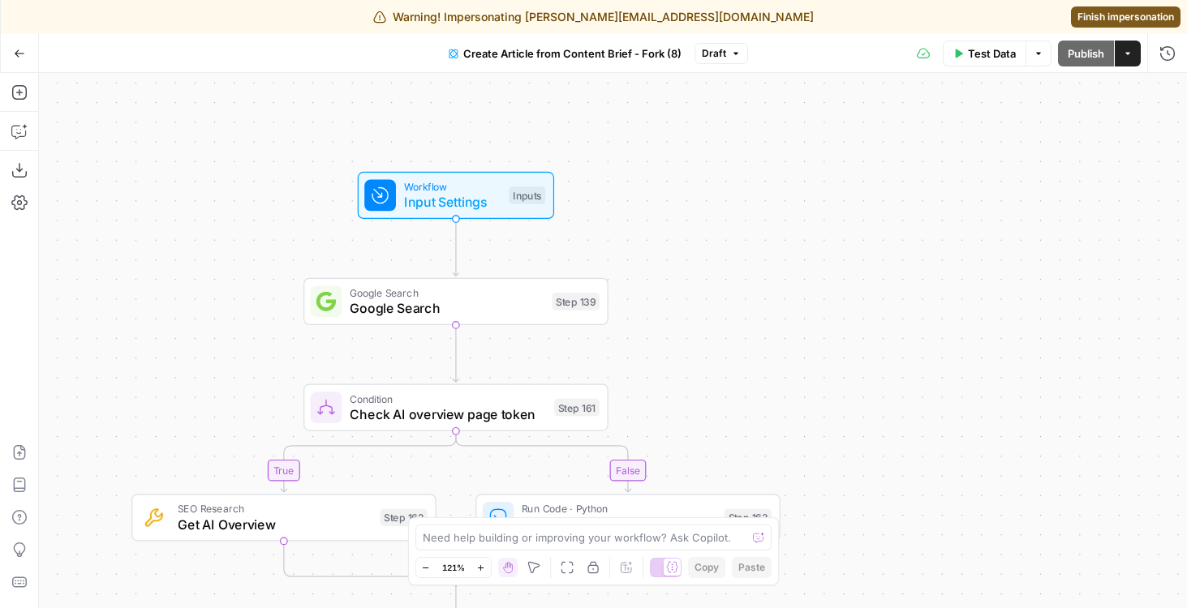
click at [1122, 53] on span "Actions" at bounding box center [1122, 53] width 1 height 1
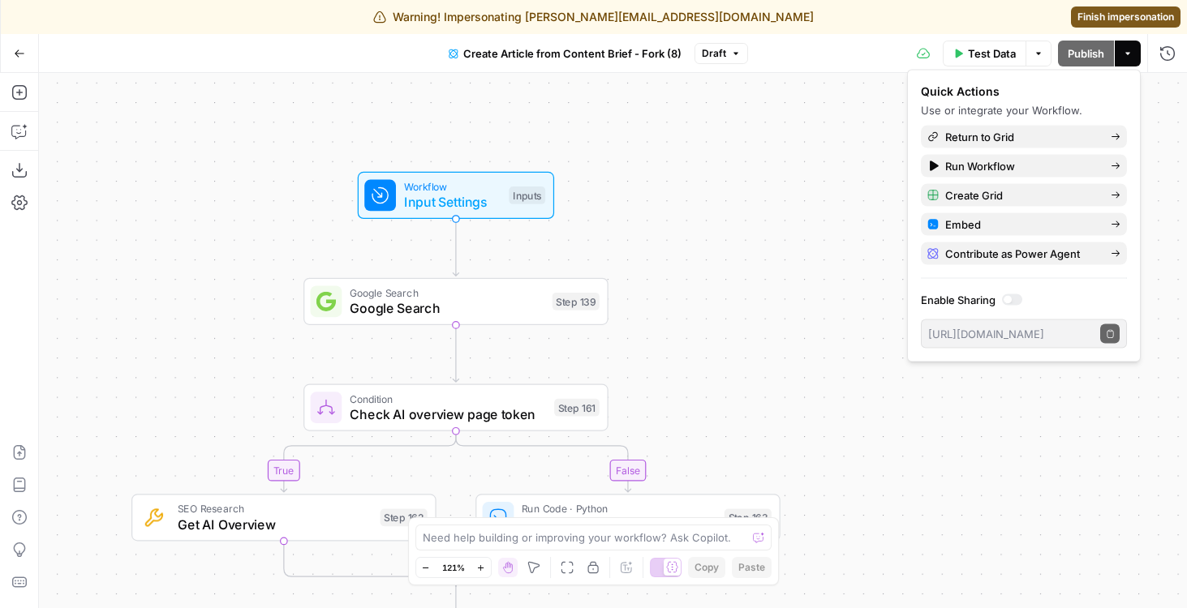
click at [655, 234] on div "true false Workflow Input Settings Inputs Google Search Google Search Step 139 …" at bounding box center [613, 340] width 1148 height 535
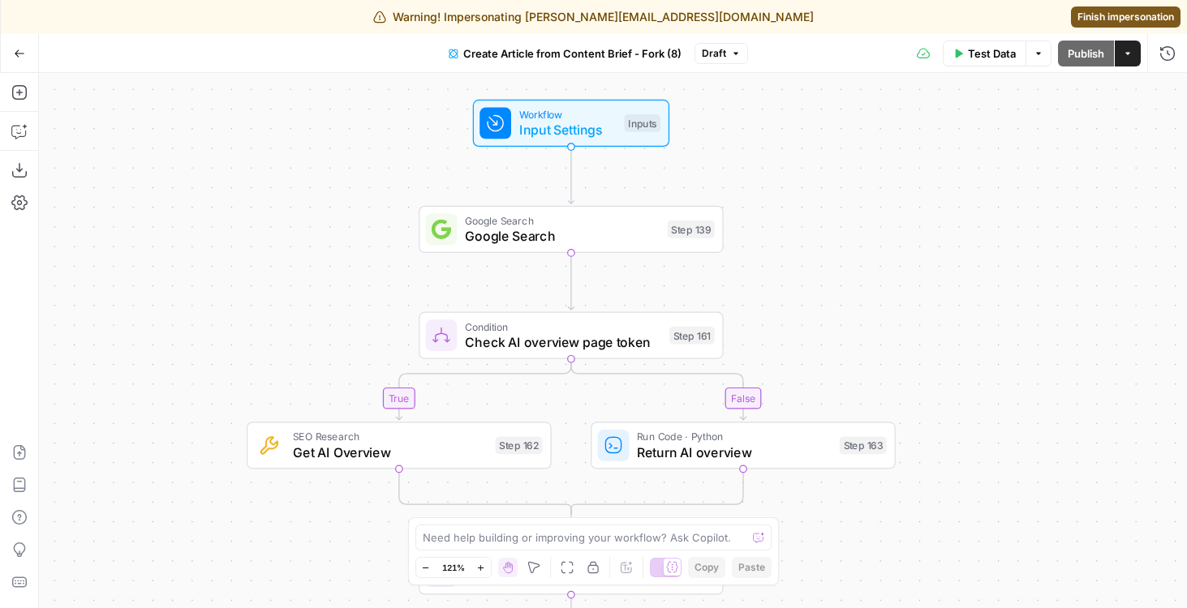
drag, startPoint x: 660, startPoint y: 230, endPoint x: 776, endPoint y: 158, distance: 136.6
click at [776, 158] on div "true false Workflow Input Settings Inputs Google Search Google Search Step 139 …" at bounding box center [613, 340] width 1148 height 535
click at [642, 122] on div "Inputs" at bounding box center [643, 123] width 37 height 18
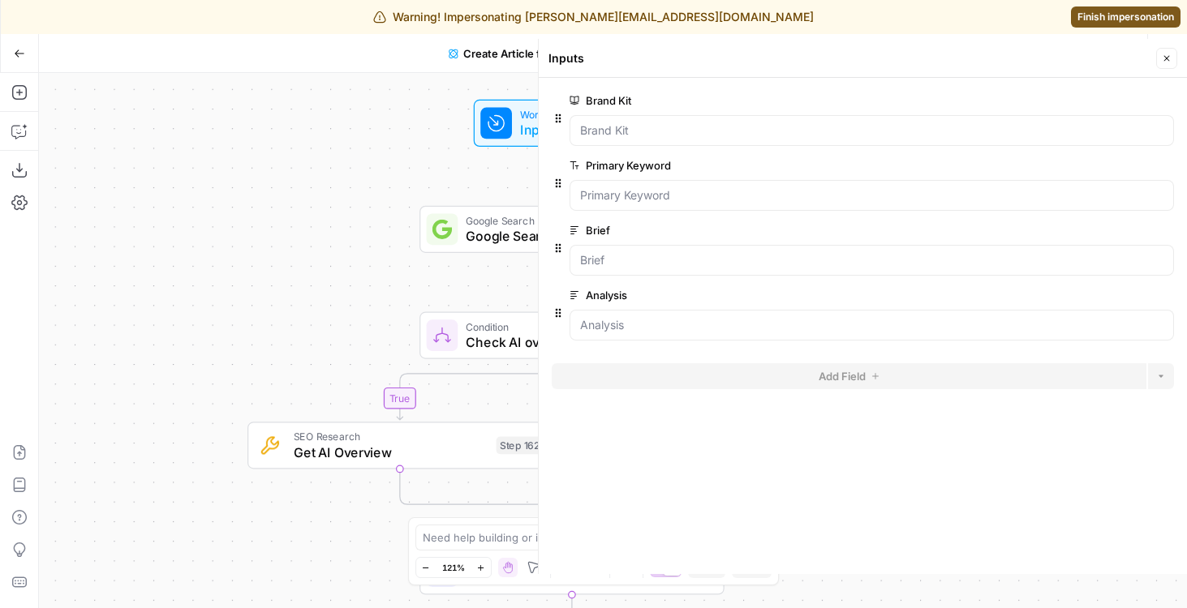
click at [1158, 58] on button "Close" at bounding box center [1166, 58] width 21 height 21
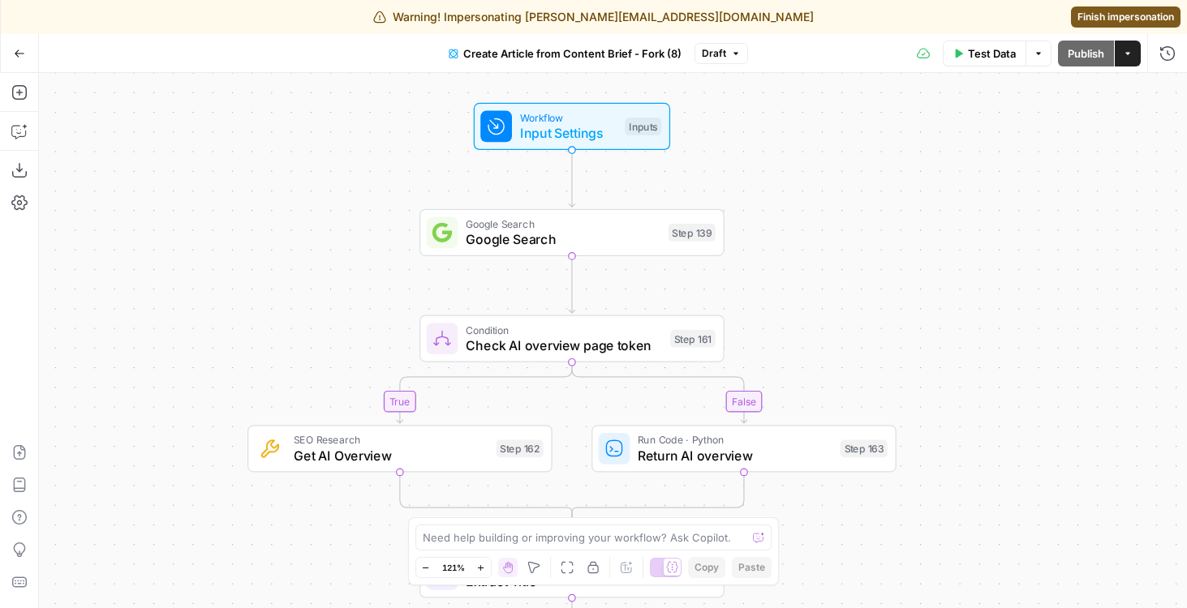
drag, startPoint x: 805, startPoint y: 89, endPoint x: 801, endPoint y: 192, distance: 103.1
click at [801, 192] on div "true false Workflow Input Settings Inputs Google Search Google Search Step 139 …" at bounding box center [613, 340] width 1148 height 535
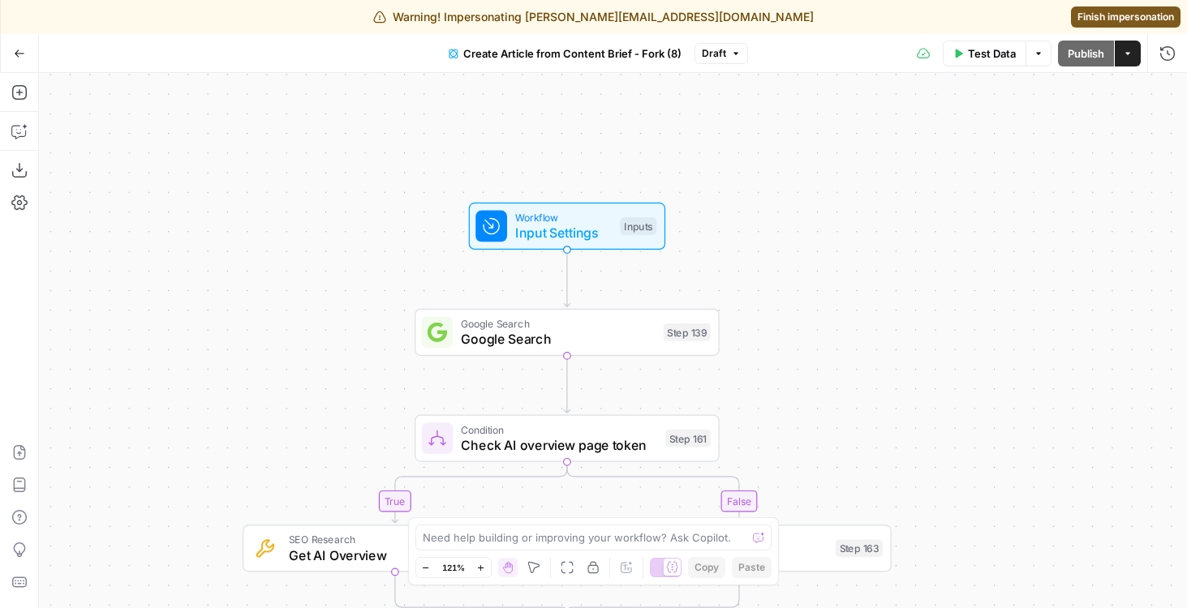
click at [1135, 50] on button "Actions" at bounding box center [1128, 54] width 26 height 26
click at [628, 208] on div "Workflow Input Settings Inputs" at bounding box center [567, 226] width 196 height 47
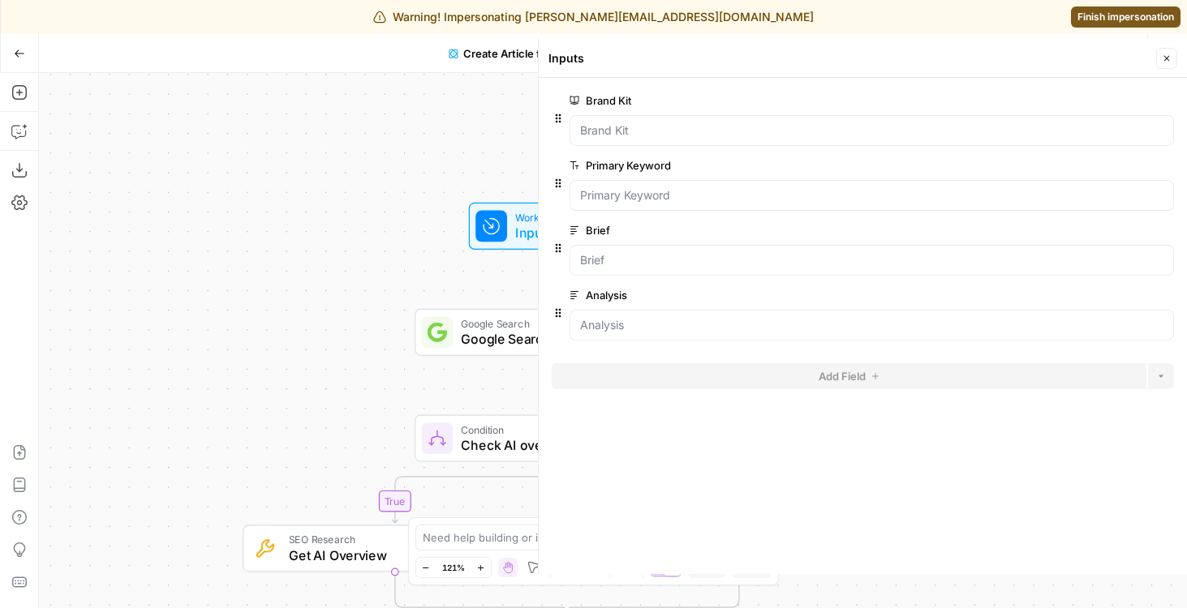
click at [483, 176] on div "true false Workflow Input Settings Inputs Google Search Google Search Step 139 …" at bounding box center [613, 340] width 1148 height 535
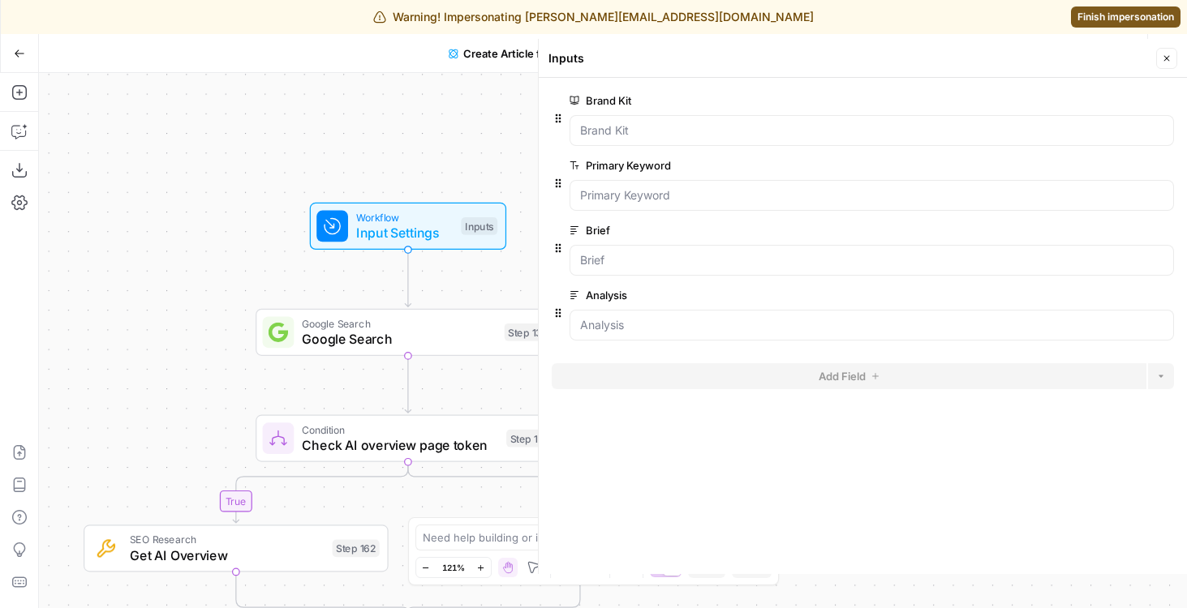
drag, startPoint x: 483, startPoint y: 176, endPoint x: 311, endPoint y: 176, distance: 171.2
click at [311, 176] on div "true false Workflow Input Settings Inputs Google Search Google Search Step 139 …" at bounding box center [613, 340] width 1148 height 535
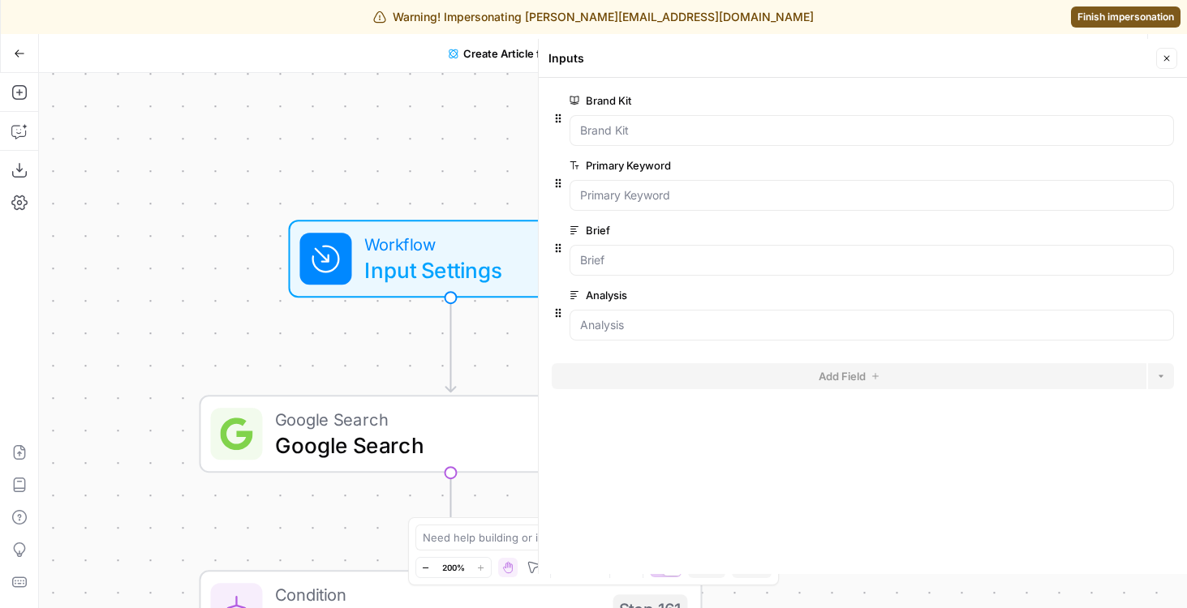
click at [1164, 54] on icon "button" at bounding box center [1167, 59] width 10 height 10
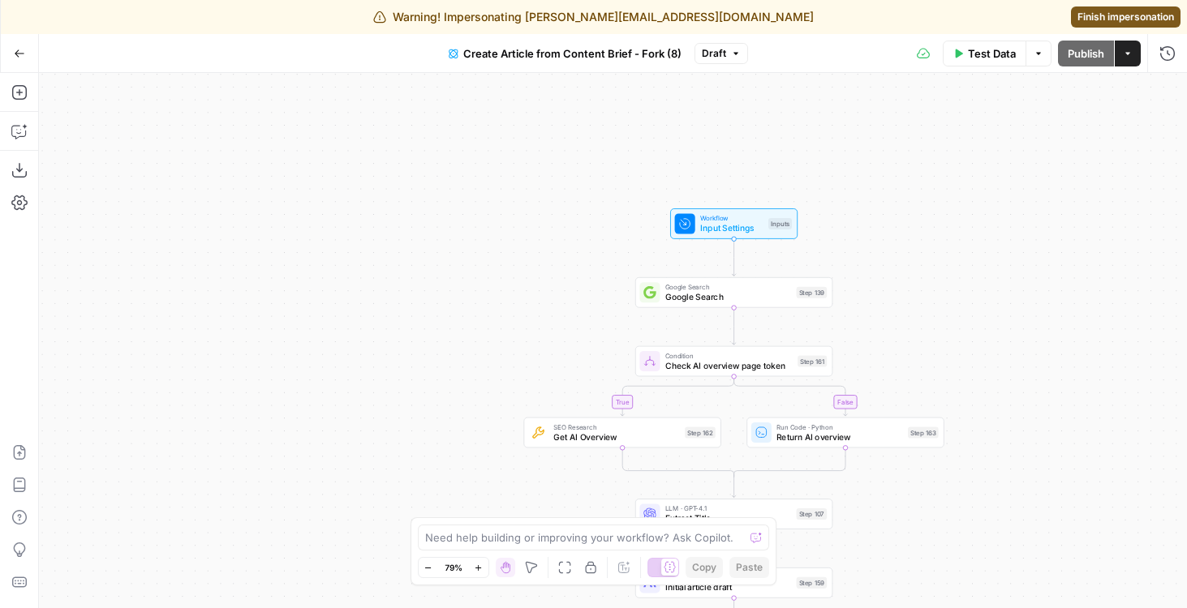
click at [990, 63] on button "Test Data" at bounding box center [985, 54] width 84 height 26
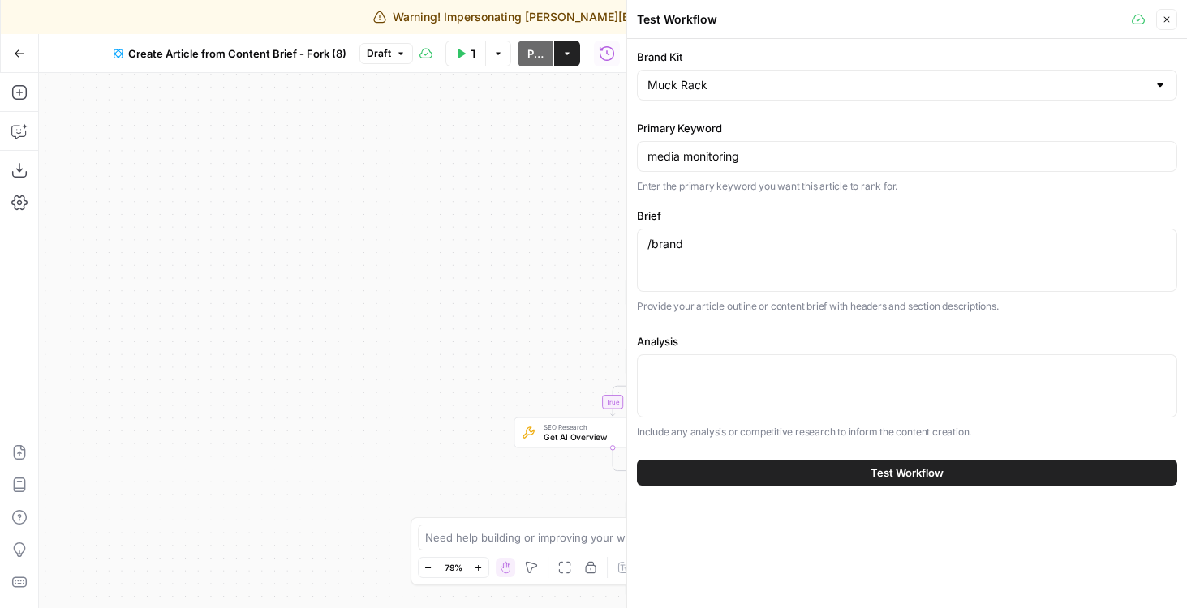
drag, startPoint x: 391, startPoint y: 308, endPoint x: 165, endPoint y: 308, distance: 226.3
click at [165, 308] on div "true false Workflow Input Settings Inputs Google Search Google Search Step 139 …" at bounding box center [332, 340] width 587 height 535
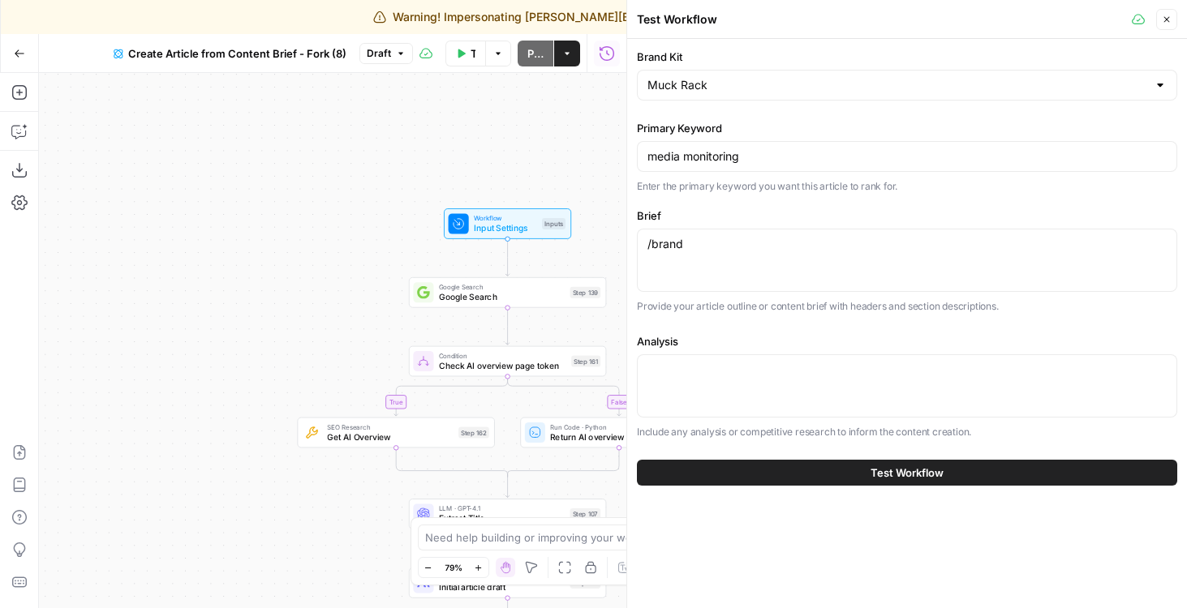
click at [1163, 18] on icon "button" at bounding box center [1167, 20] width 10 height 10
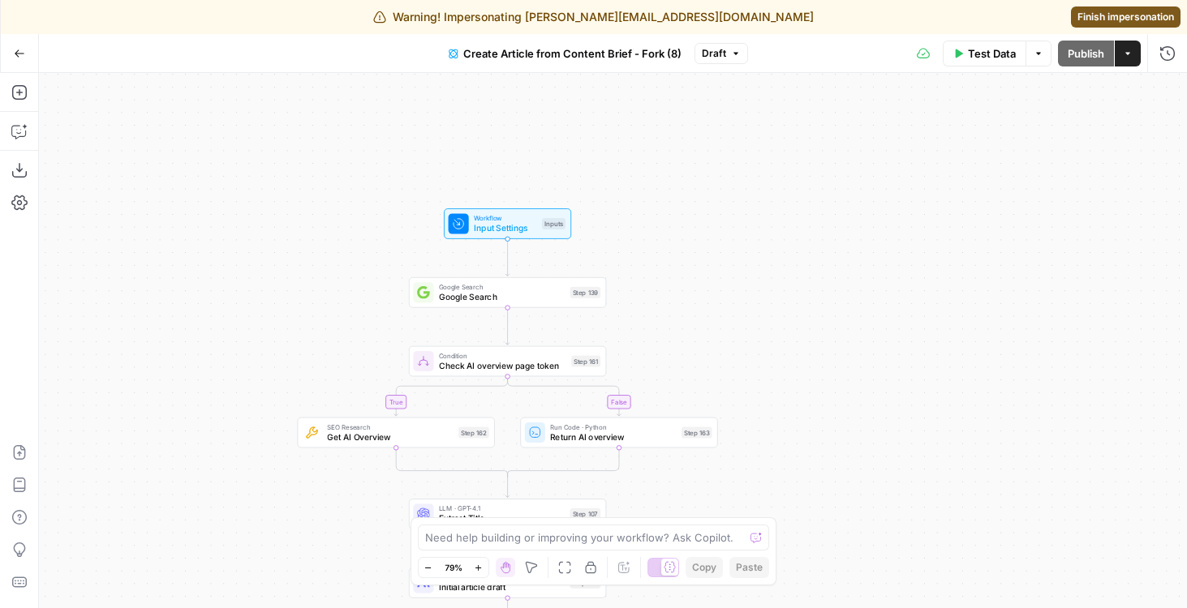
click at [549, 216] on div "Workflow Input Settings Inputs" at bounding box center [507, 224] width 117 height 22
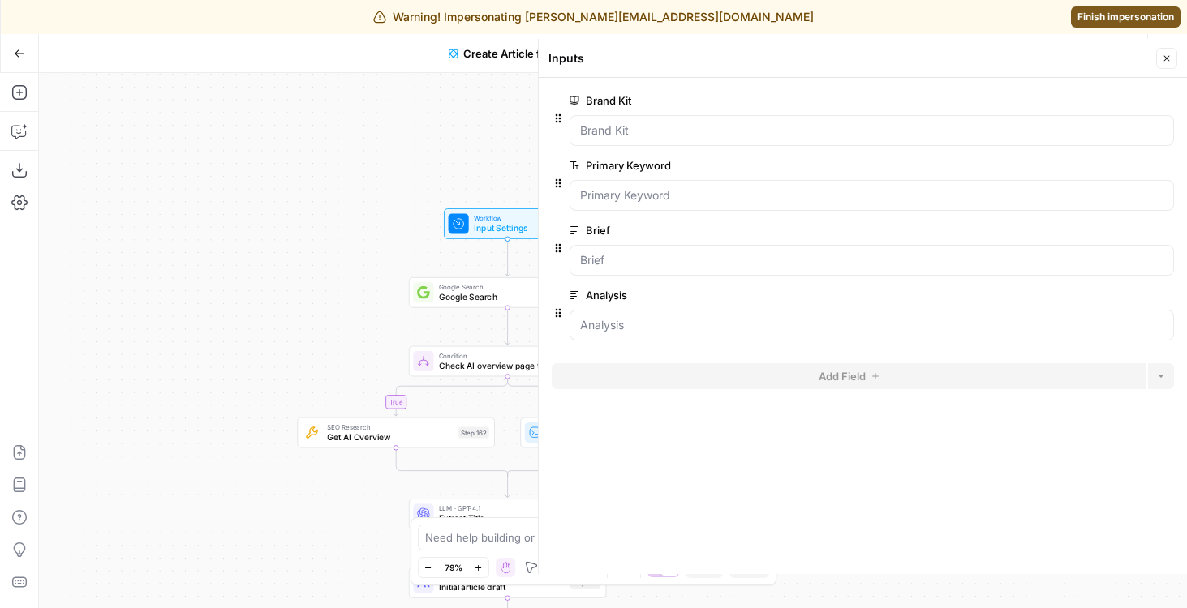
drag, startPoint x: 320, startPoint y: 262, endPoint x: 183, endPoint y: 262, distance: 137.9
click at [183, 262] on div "true false Workflow Input Settings Inputs Google Search Google Search Step 139 …" at bounding box center [613, 340] width 1148 height 535
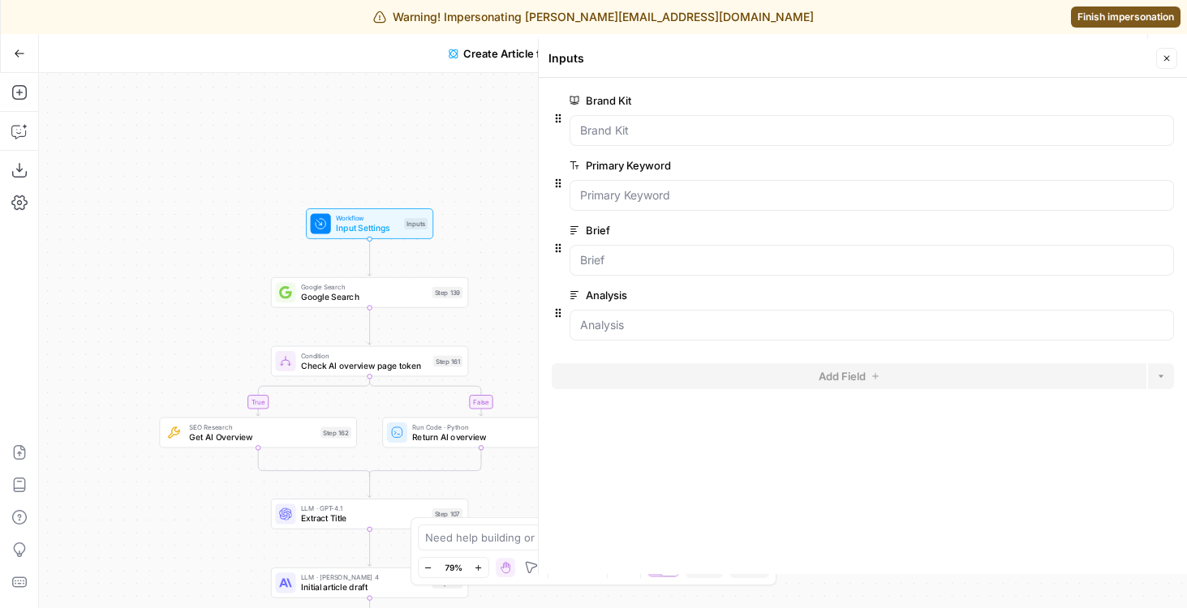
click at [436, 291] on div "Step 139" at bounding box center [447, 292] width 31 height 11
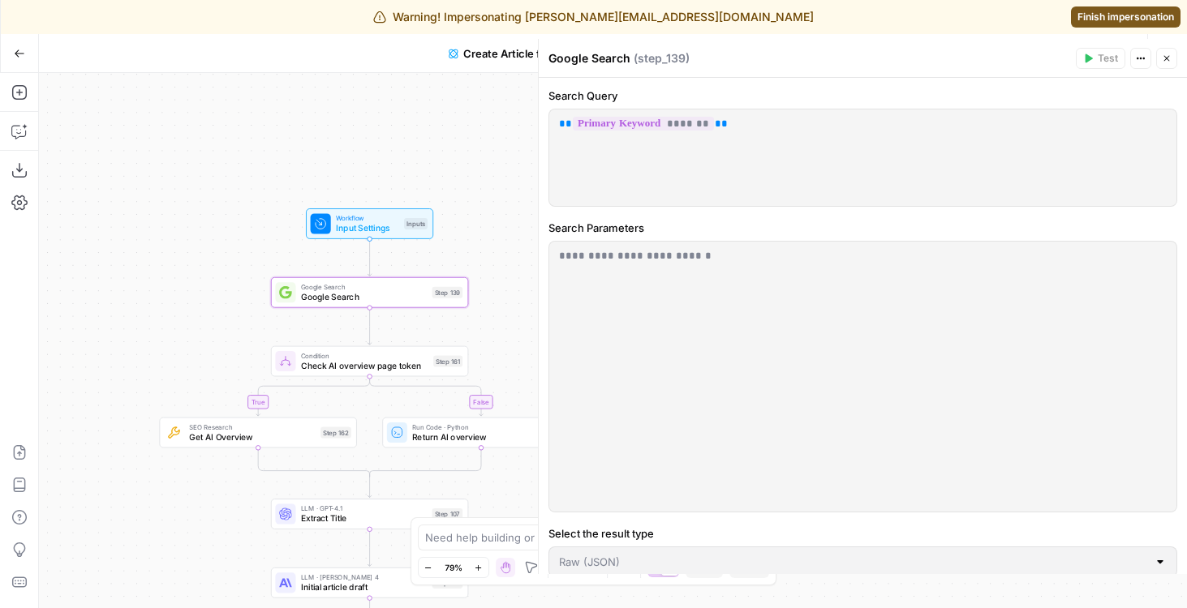
click at [1162, 58] on icon "button" at bounding box center [1167, 59] width 10 height 10
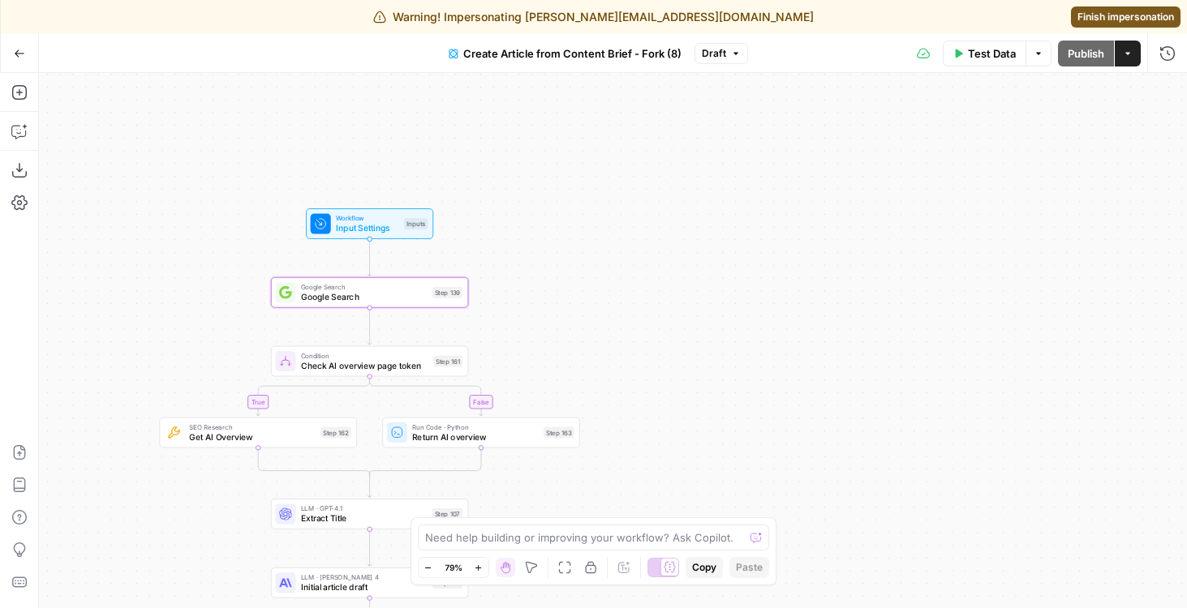
click at [707, 67] on div "Go Back Create Article from Content Brief - Fork (8) Draft Test Data Options Pu…" at bounding box center [593, 53] width 1187 height 38
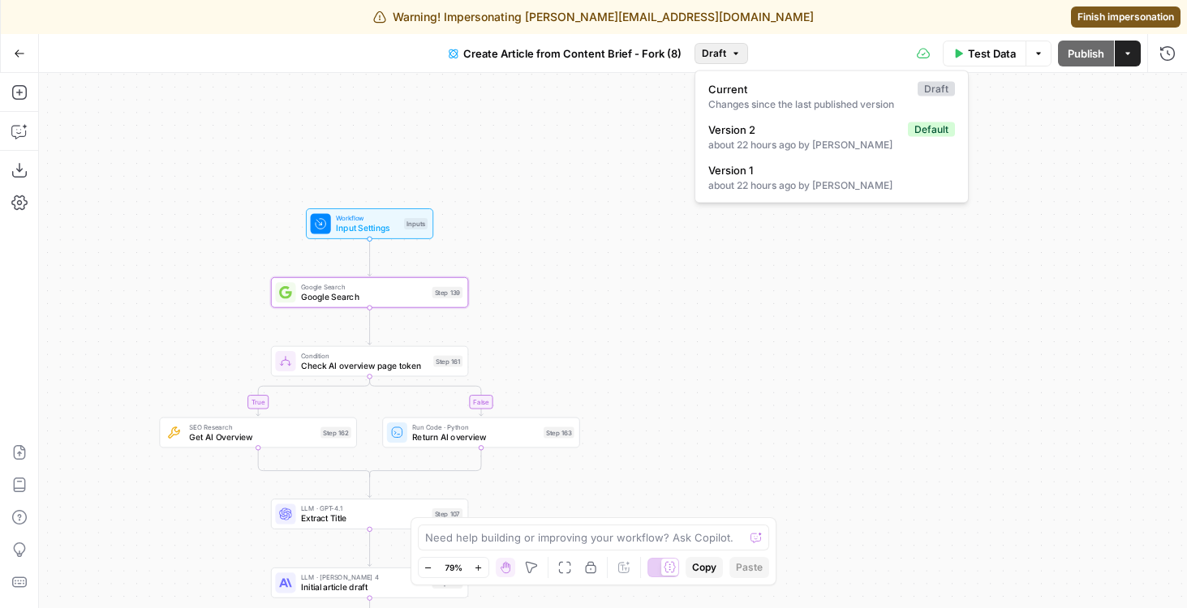
click at [707, 48] on span "Draft" at bounding box center [714, 53] width 24 height 15
click at [529, 155] on div "true false Workflow Input Settings Inputs Google Search Google Search Step 139 …" at bounding box center [613, 340] width 1148 height 535
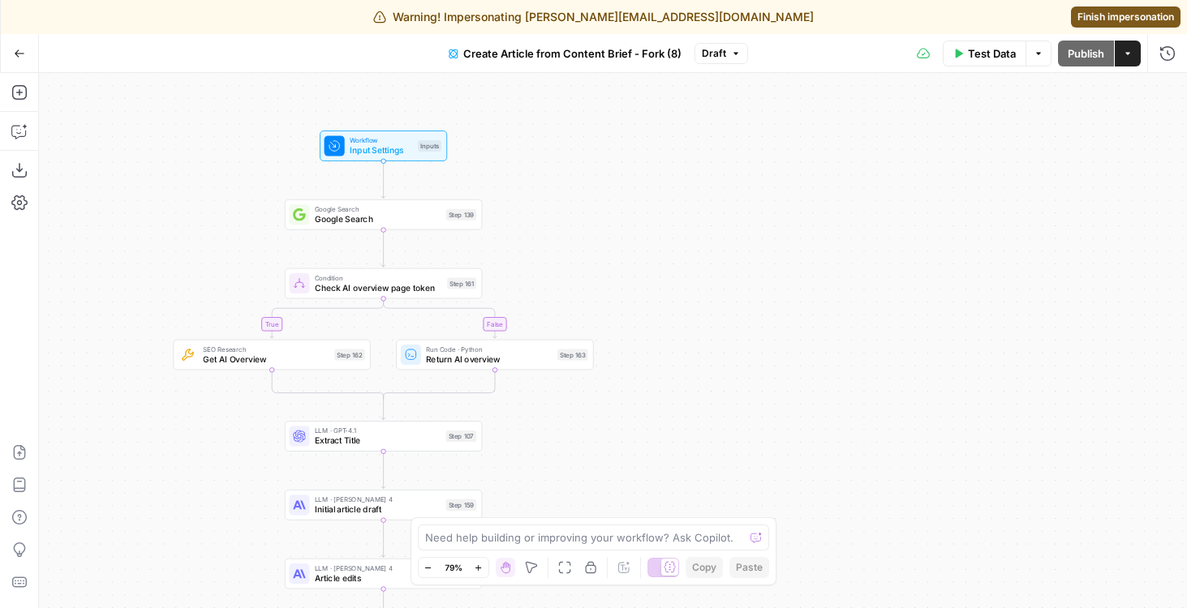
drag, startPoint x: 529, startPoint y: 280, endPoint x: 543, endPoint y: 202, distance: 79.1
click at [543, 202] on div "true false Workflow Input Settings Inputs Google Search Google Search Step 139 …" at bounding box center [613, 340] width 1148 height 535
click at [1132, 45] on button "Actions" at bounding box center [1128, 54] width 26 height 26
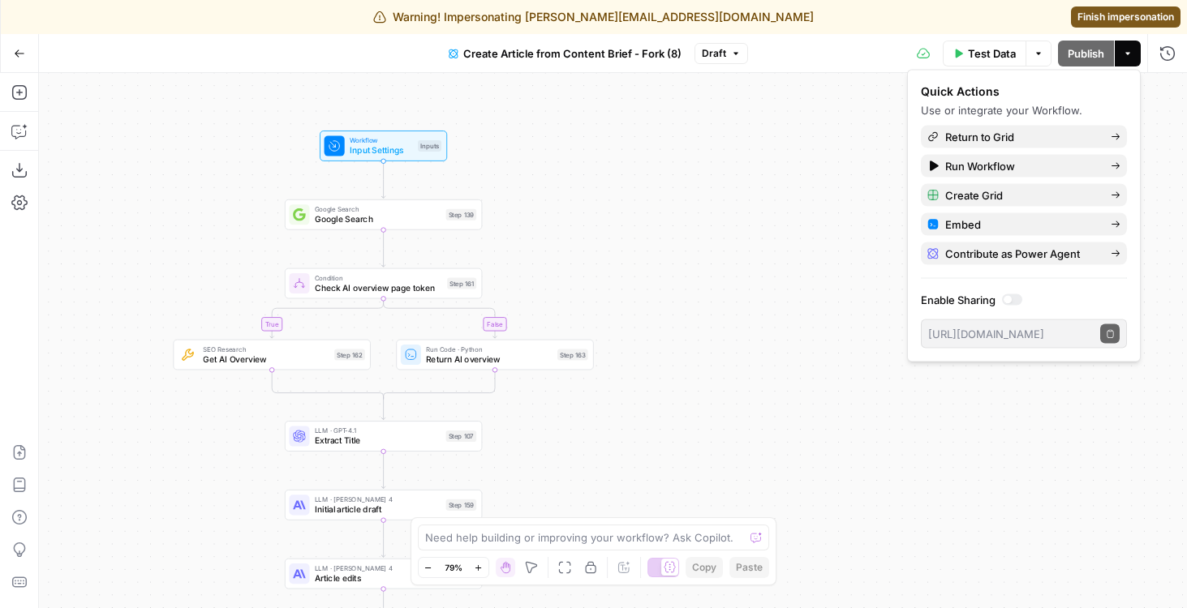
click at [563, 216] on div "true false Workflow Input Settings Inputs Google Search Google Search Step 139 …" at bounding box center [613, 340] width 1148 height 535
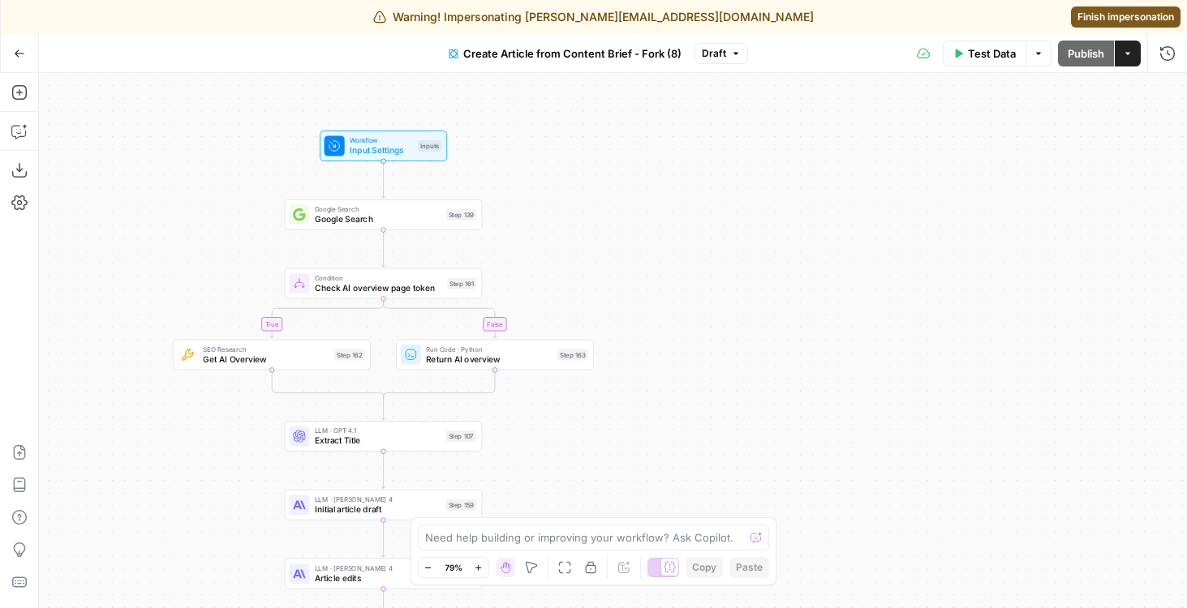
click at [450, 281] on div "Step 161" at bounding box center [461, 282] width 29 height 11
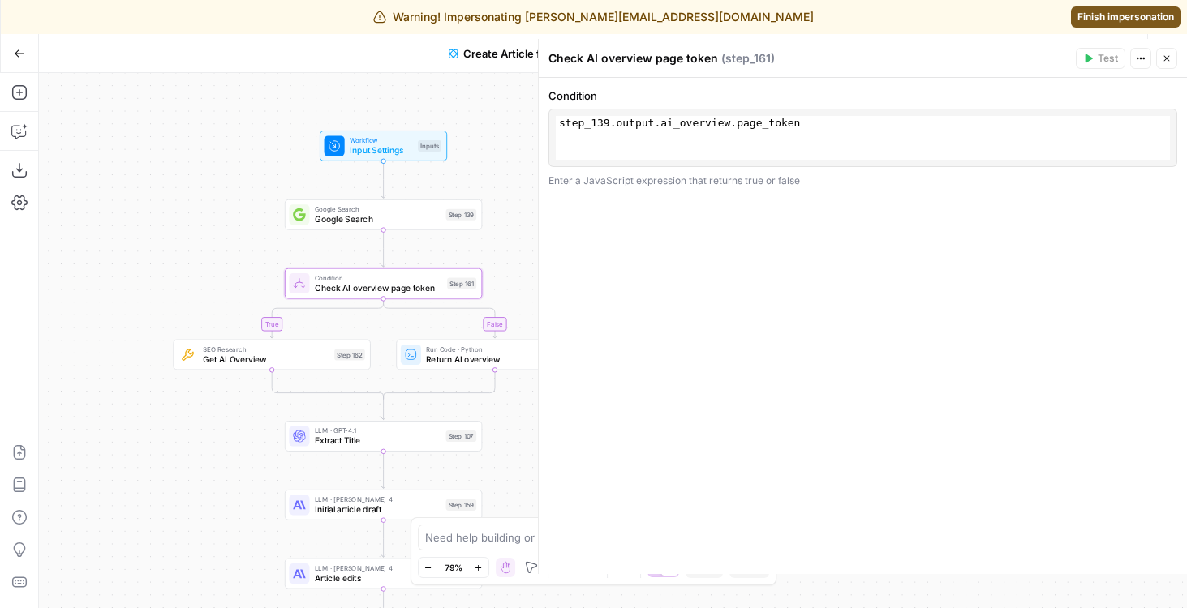
click at [979, 129] on div "1 step_139 . output . ai_overview . page_token XXXXXXXXXXXXXXXXXXXXXXXXXXXXXXXX…" at bounding box center [863, 138] width 614 height 44
click at [1176, 64] on button "Close" at bounding box center [1166, 58] width 21 height 21
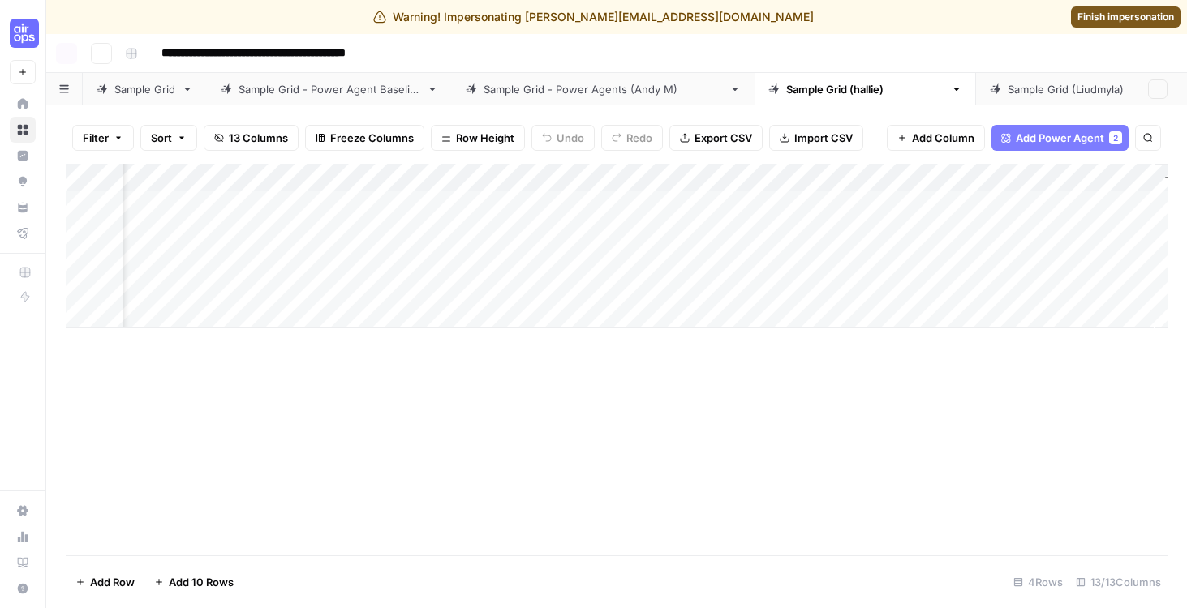
scroll to position [0, 1210]
click at [822, 180] on div "Add Column" at bounding box center [617, 246] width 1102 height 164
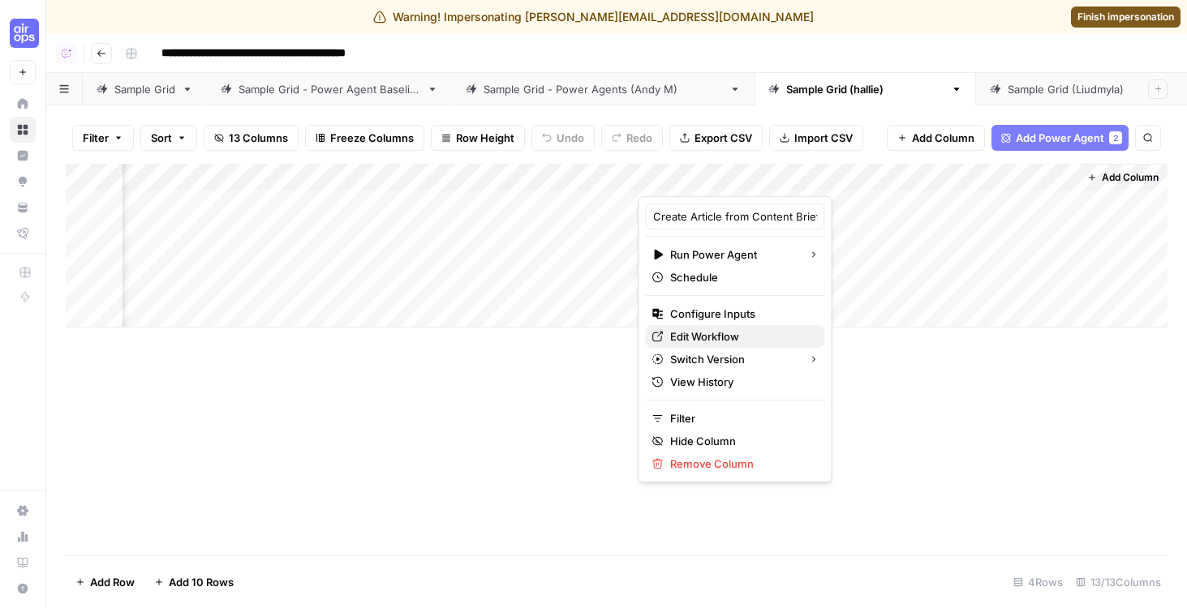
click at [734, 341] on span "Edit Workflow" at bounding box center [741, 337] width 142 height 16
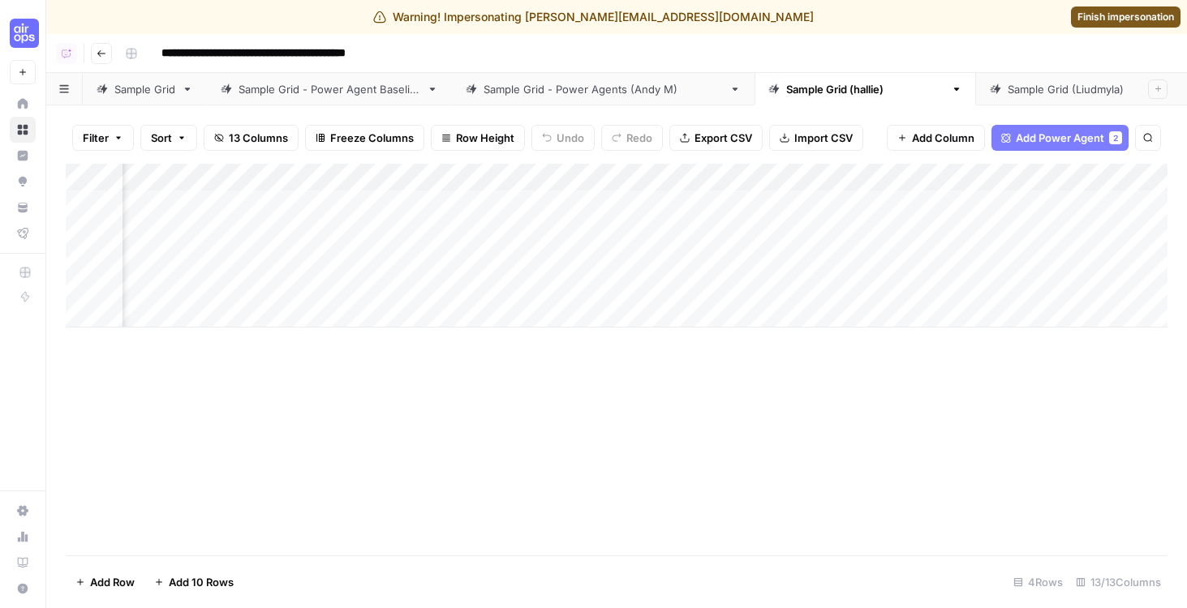
scroll to position [0, 0]
click at [522, 234] on div "Add Column" at bounding box center [617, 246] width 1102 height 164
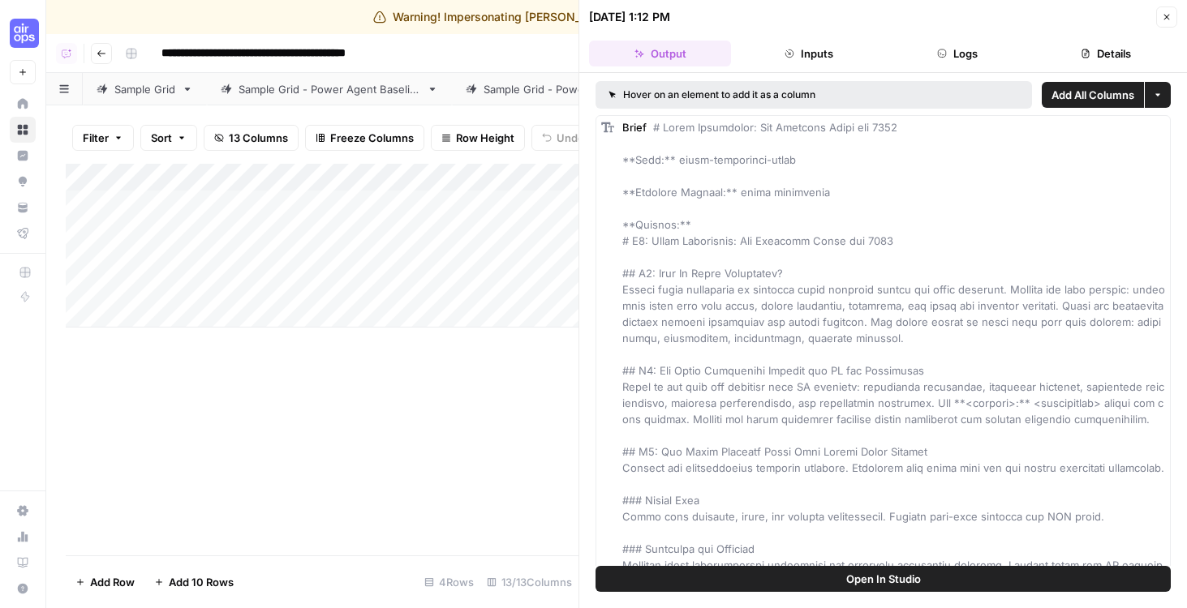
click at [805, 582] on button "Open In Studio" at bounding box center [882, 579] width 575 height 26
click at [1168, 19] on icon "button" at bounding box center [1167, 17] width 10 height 10
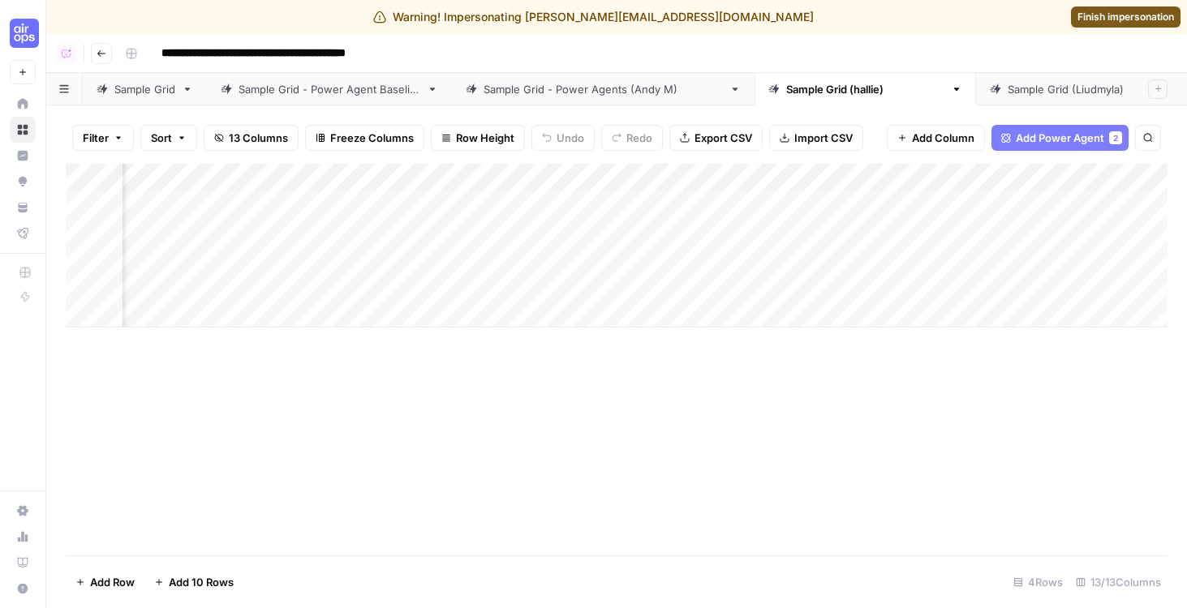
scroll to position [0, 1210]
click at [775, 179] on div "Add Column" at bounding box center [617, 246] width 1102 height 164
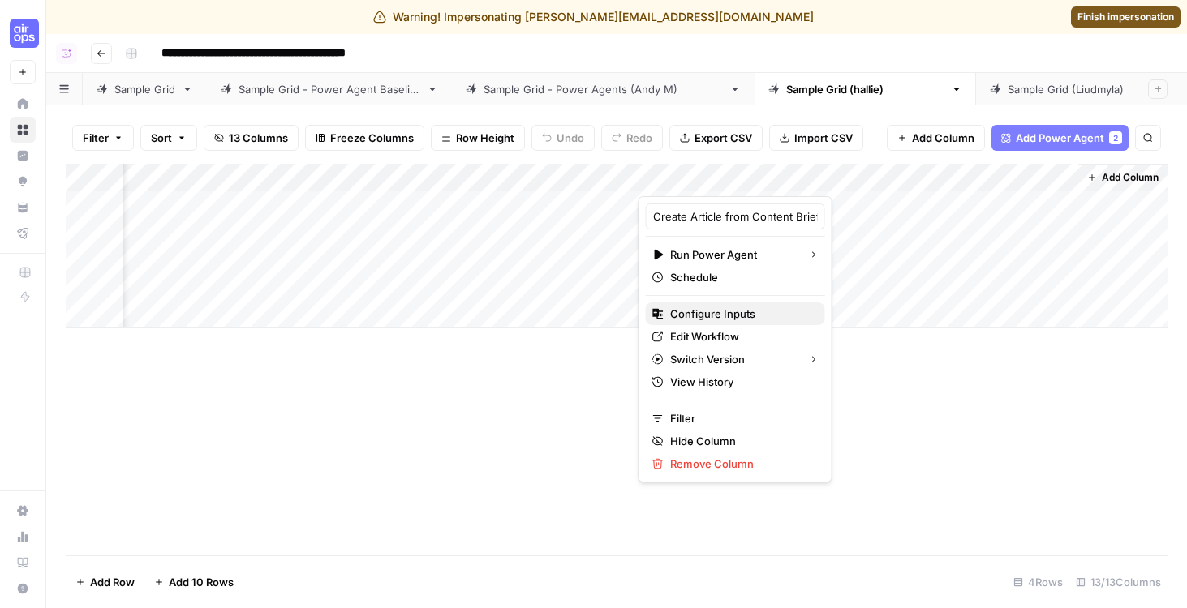
click at [734, 315] on span "Configure Inputs" at bounding box center [741, 314] width 142 height 16
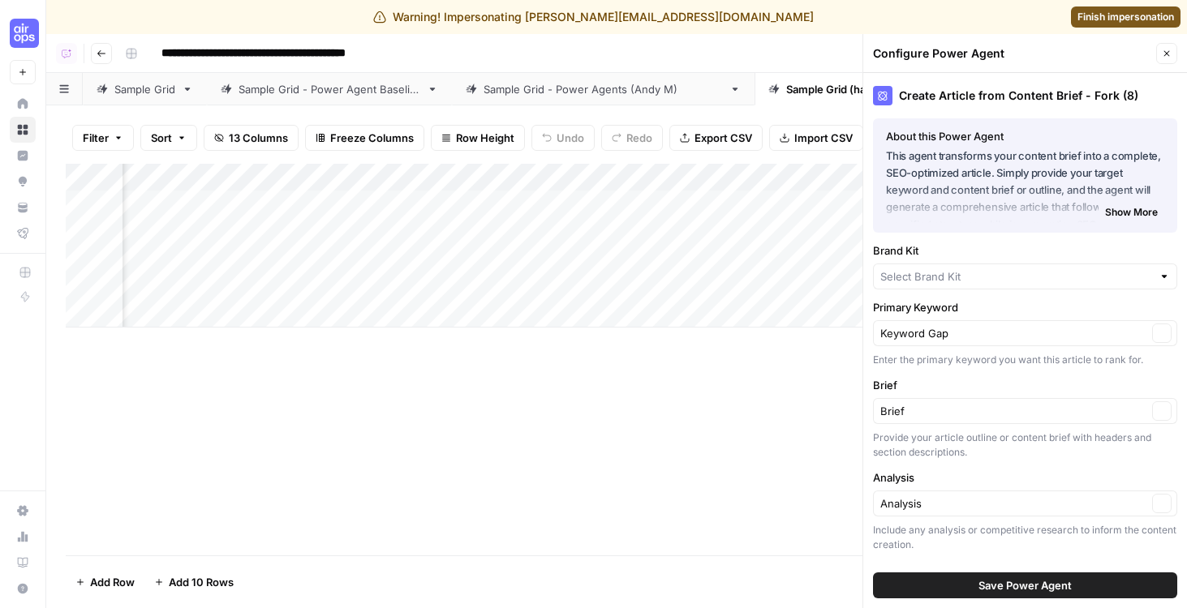
type input "Muck Rack"
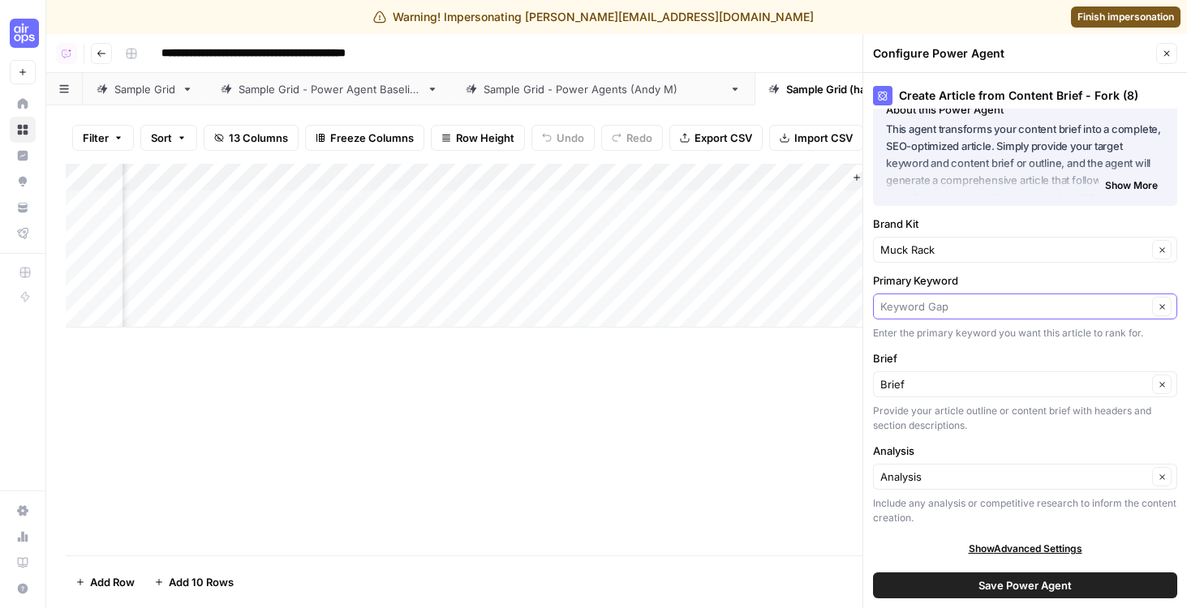
click at [1007, 312] on input "Primary Keyword" at bounding box center [1013, 307] width 267 height 16
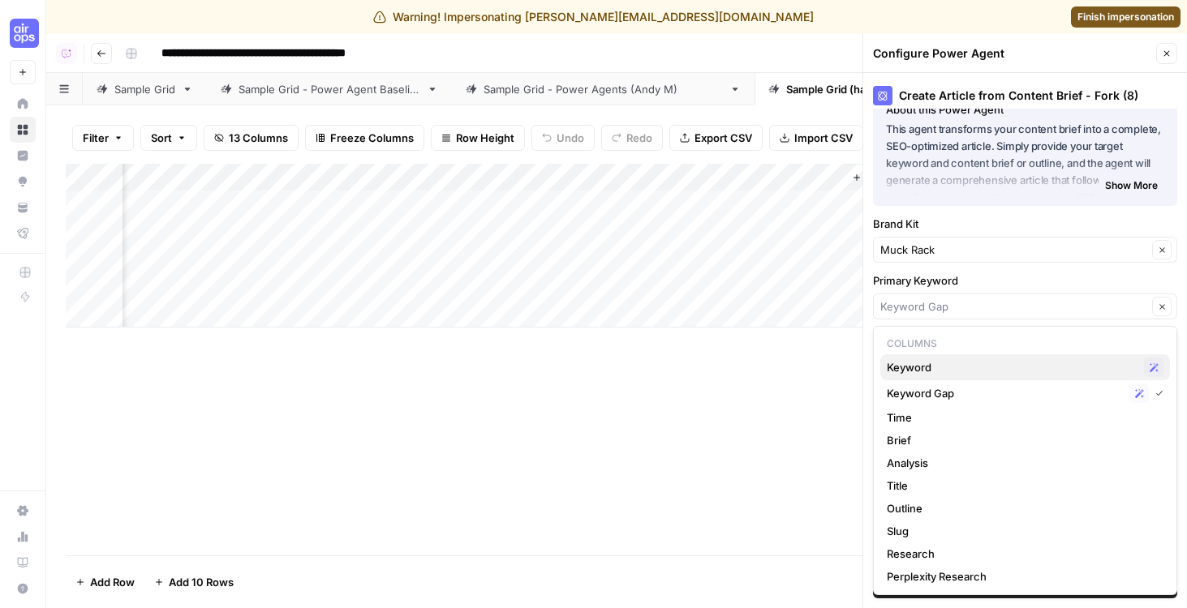
click at [930, 366] on span "Keyword" at bounding box center [1012, 367] width 251 height 16
type input "Keyword"
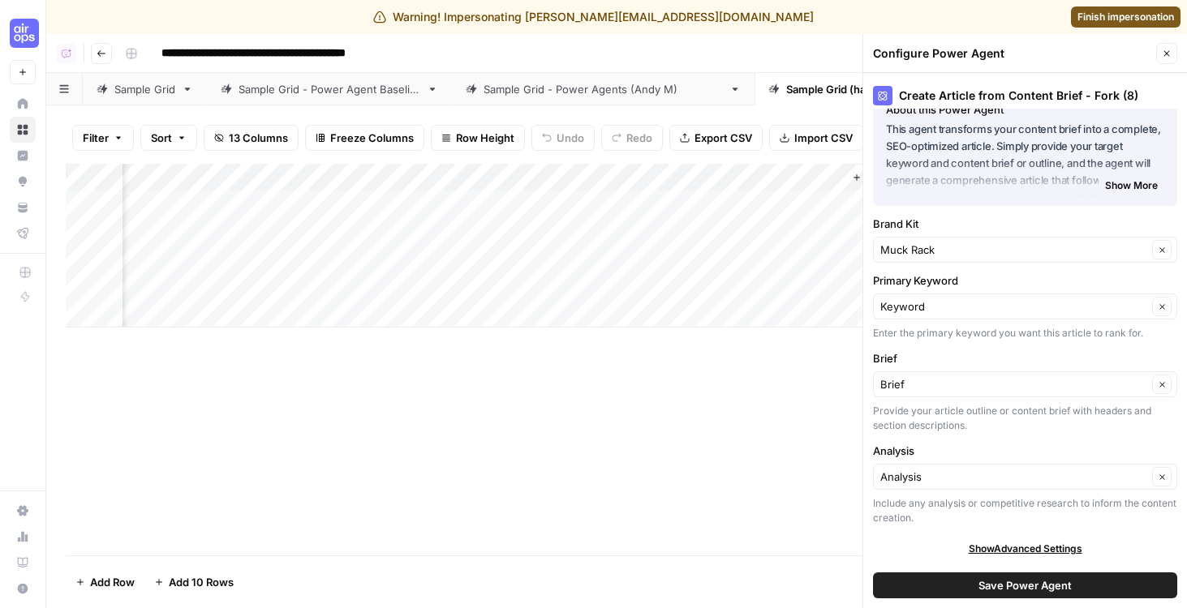
click at [973, 594] on button "Save Power Agent" at bounding box center [1025, 586] width 304 height 26
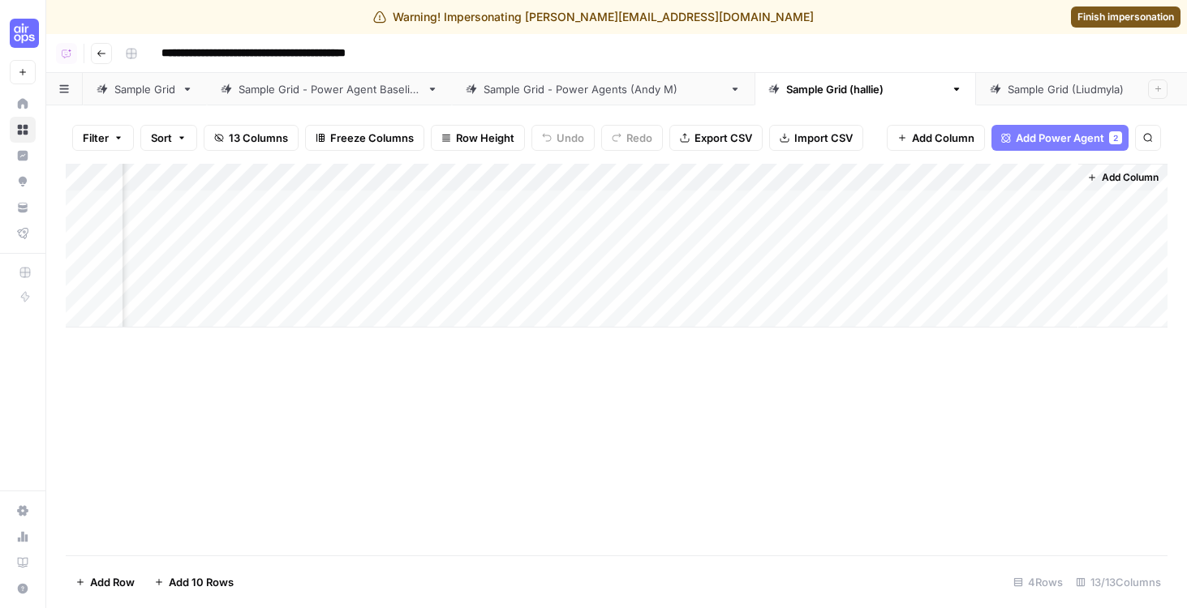
click at [823, 176] on div "Add Column" at bounding box center [617, 246] width 1102 height 164
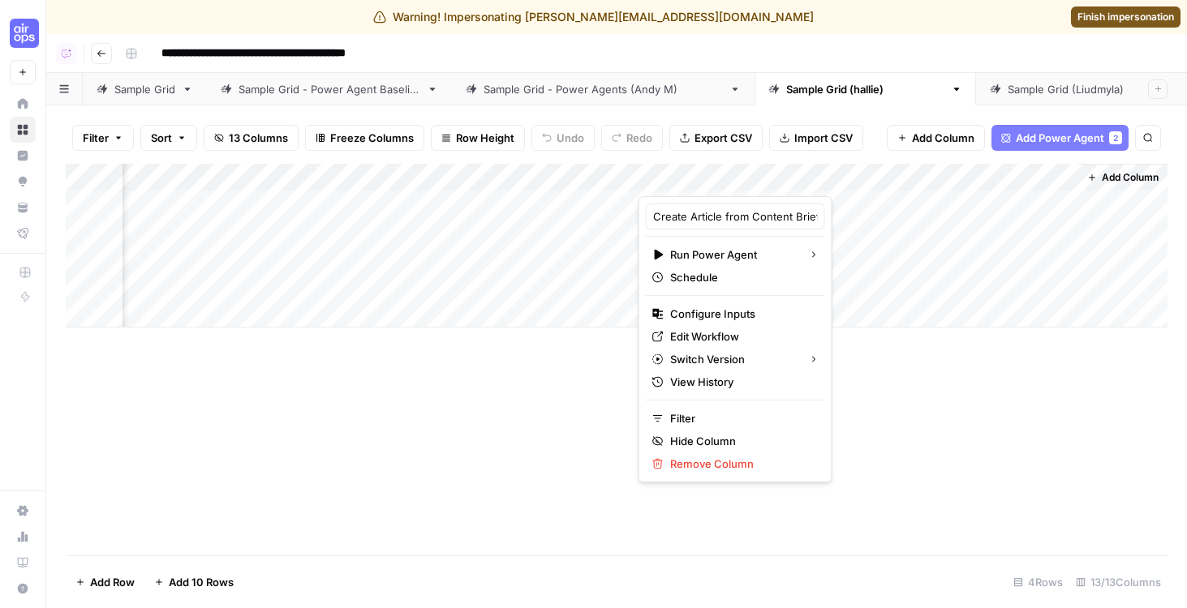
click at [539, 379] on div "Add Column" at bounding box center [617, 360] width 1102 height 392
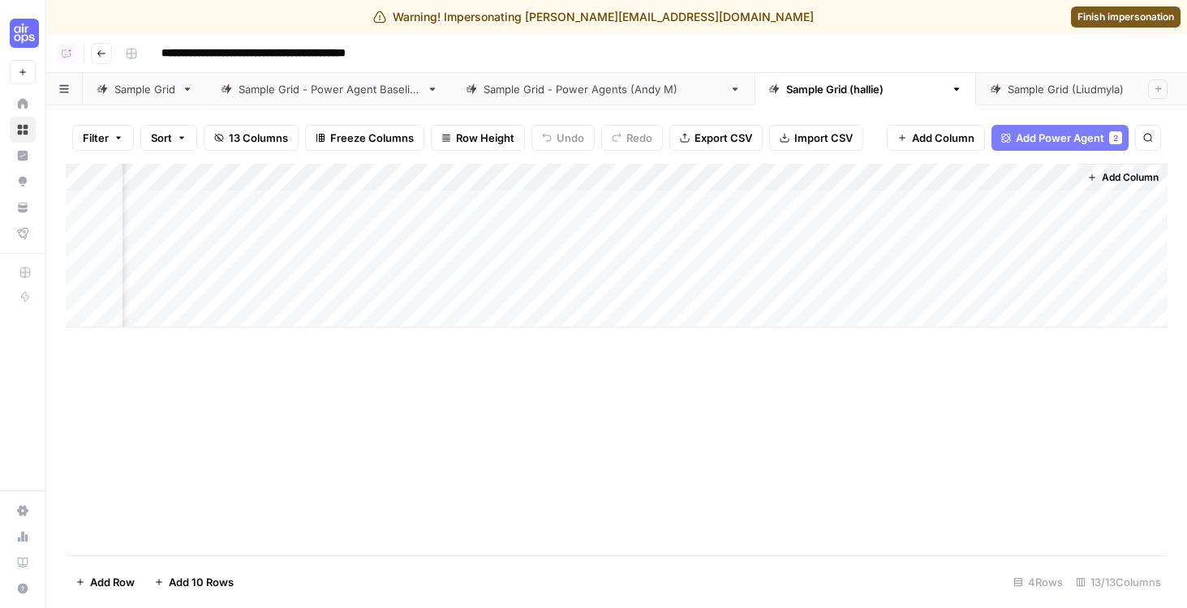
click at [1105, 178] on span "Add Column" at bounding box center [1130, 177] width 57 height 15
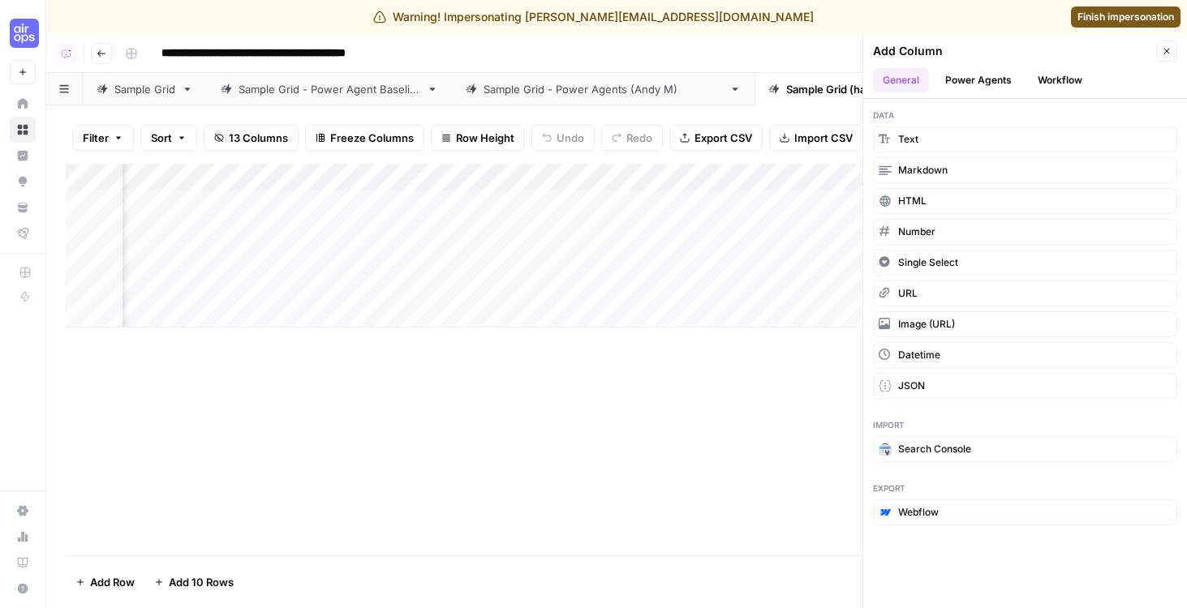
click at [985, 80] on button "Power Agents" at bounding box center [978, 80] width 86 height 24
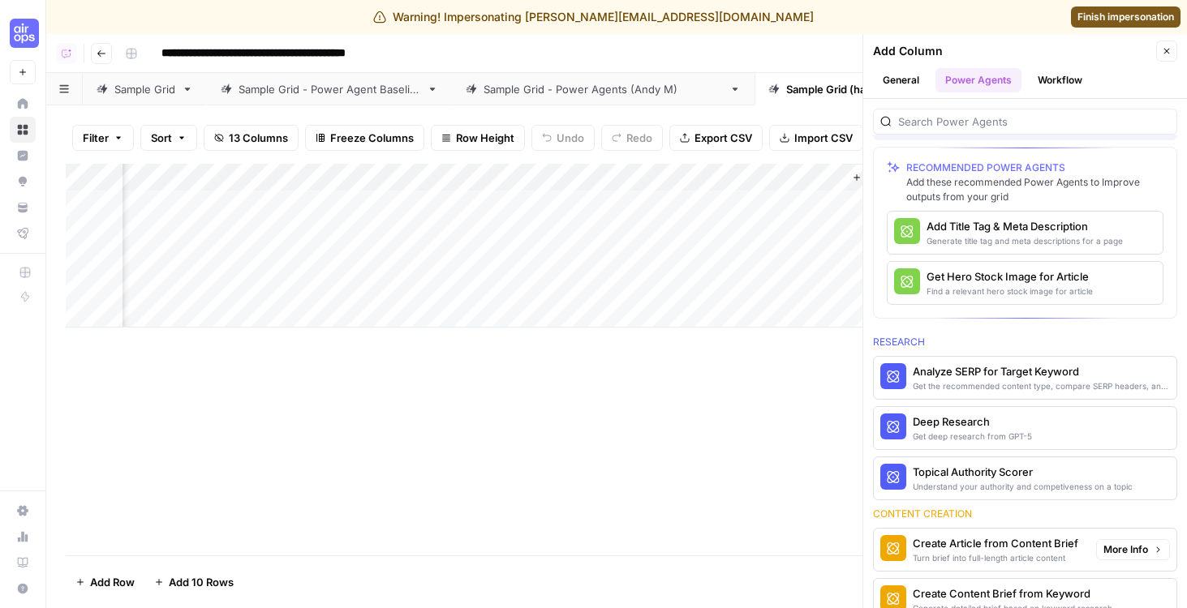
scroll to position [61, 0]
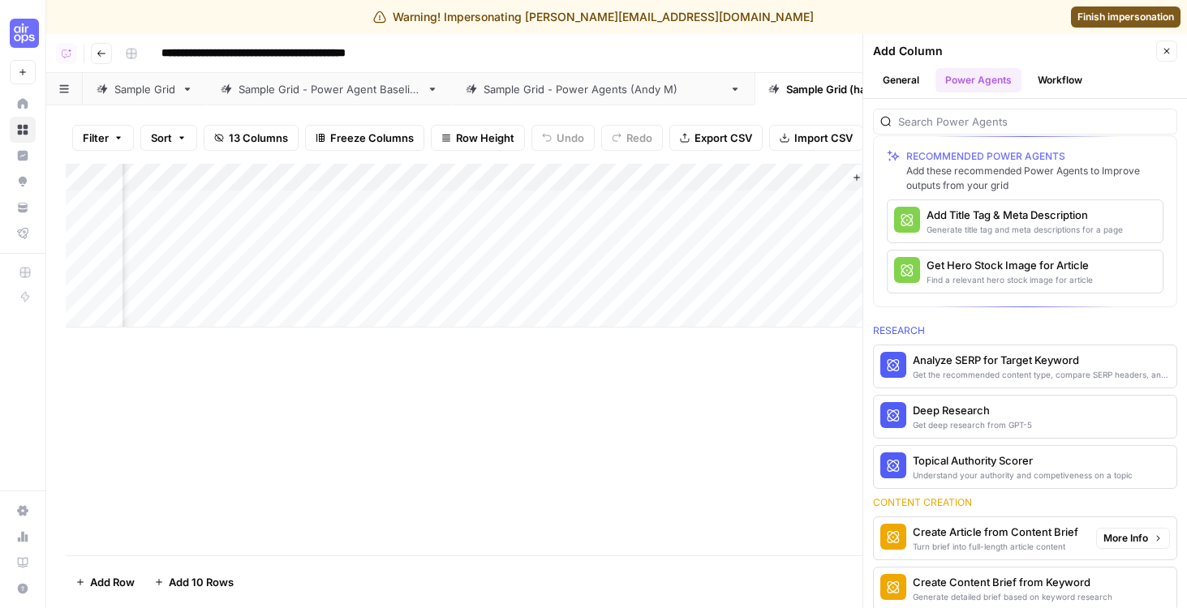
click at [1052, 542] on div "Turn brief into full-length article content" at bounding box center [995, 546] width 165 height 13
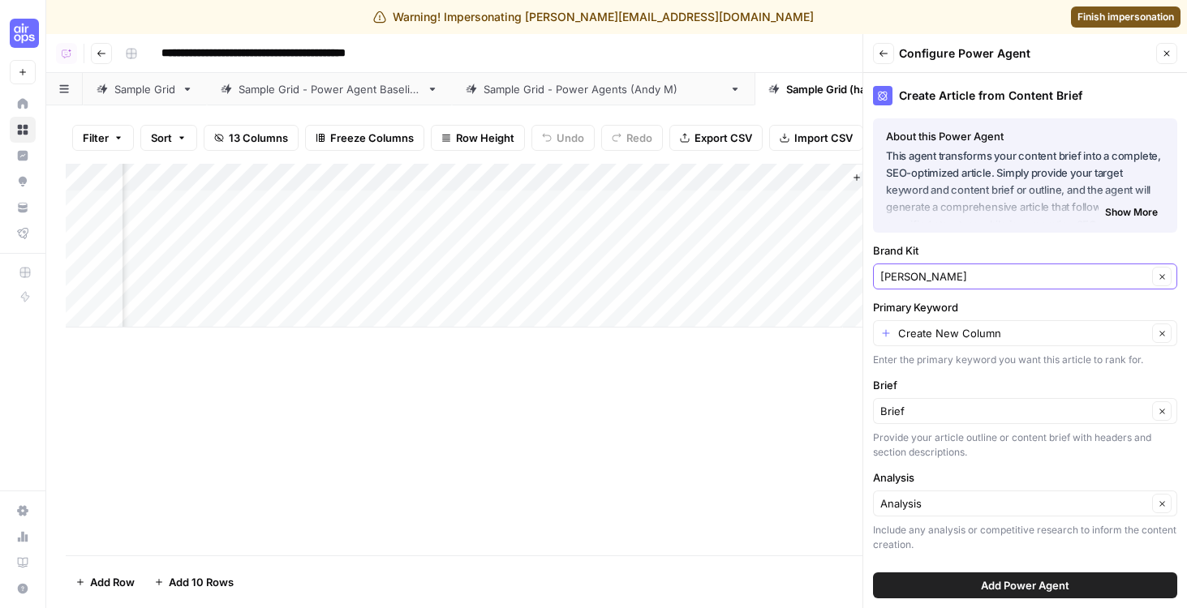
click at [1159, 283] on button "Clear" at bounding box center [1161, 276] width 19 height 19
click at [936, 283] on input "Brand Kit" at bounding box center [1016, 276] width 272 height 16
click at [933, 316] on span "Muck Rack" at bounding box center [1022, 315] width 270 height 16
type input "Muck Rack"
click at [1164, 335] on icon "button" at bounding box center [1162, 333] width 9 height 9
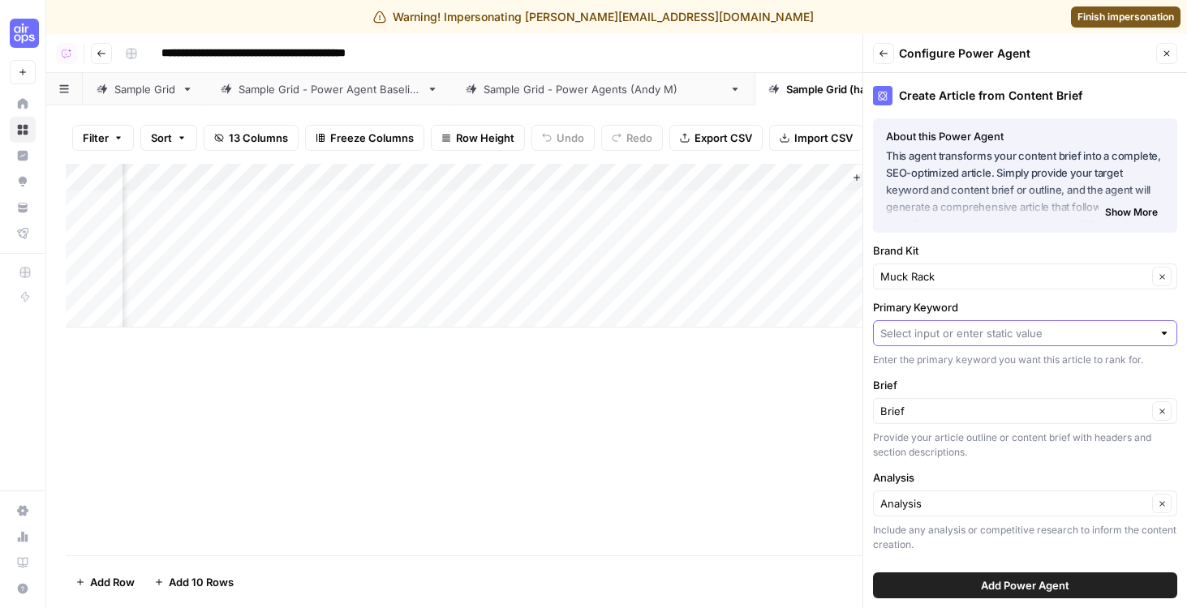
click at [1087, 335] on input "Primary Keyword" at bounding box center [1016, 333] width 272 height 16
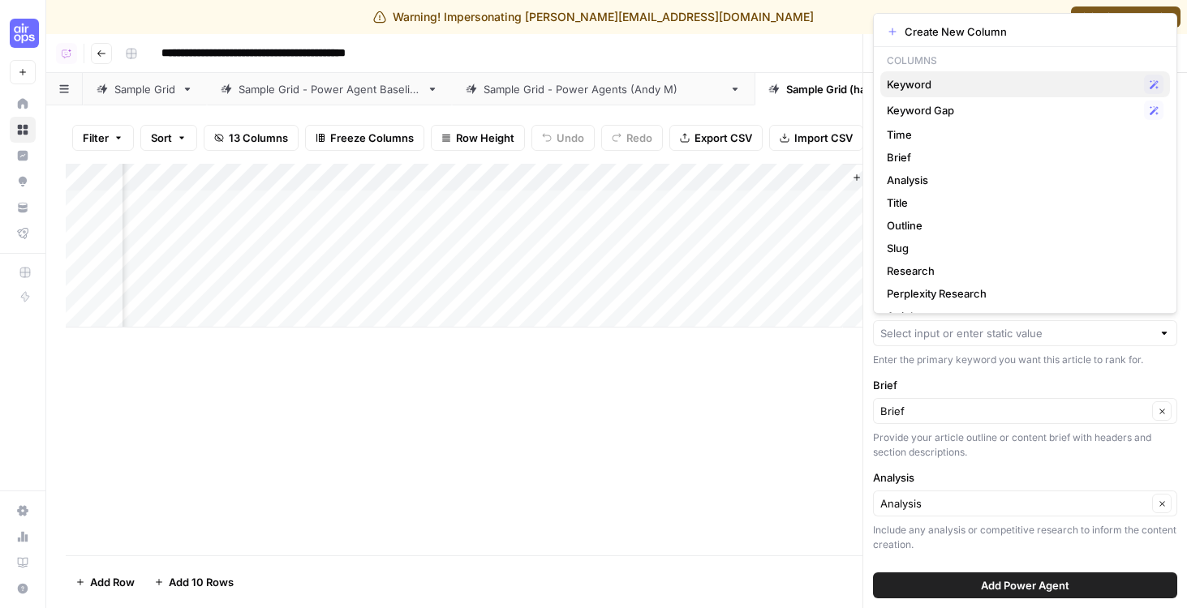
click at [914, 82] on span "Keyword" at bounding box center [1012, 84] width 251 height 16
type input "Keyword"
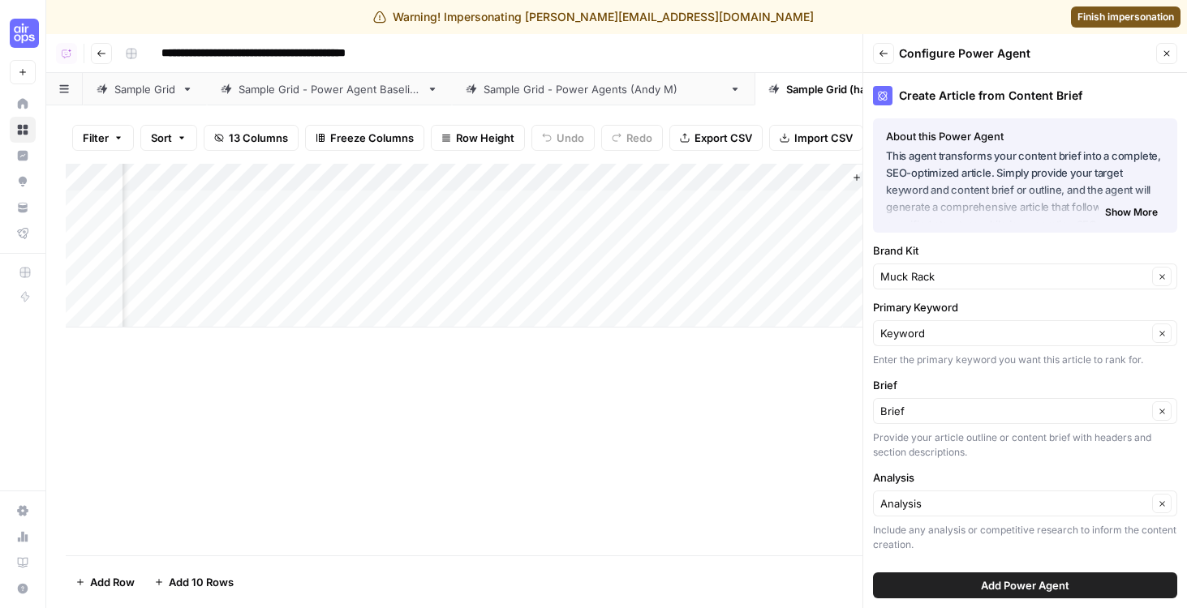
click at [994, 579] on span "Add Power Agent" at bounding box center [1025, 586] width 88 height 16
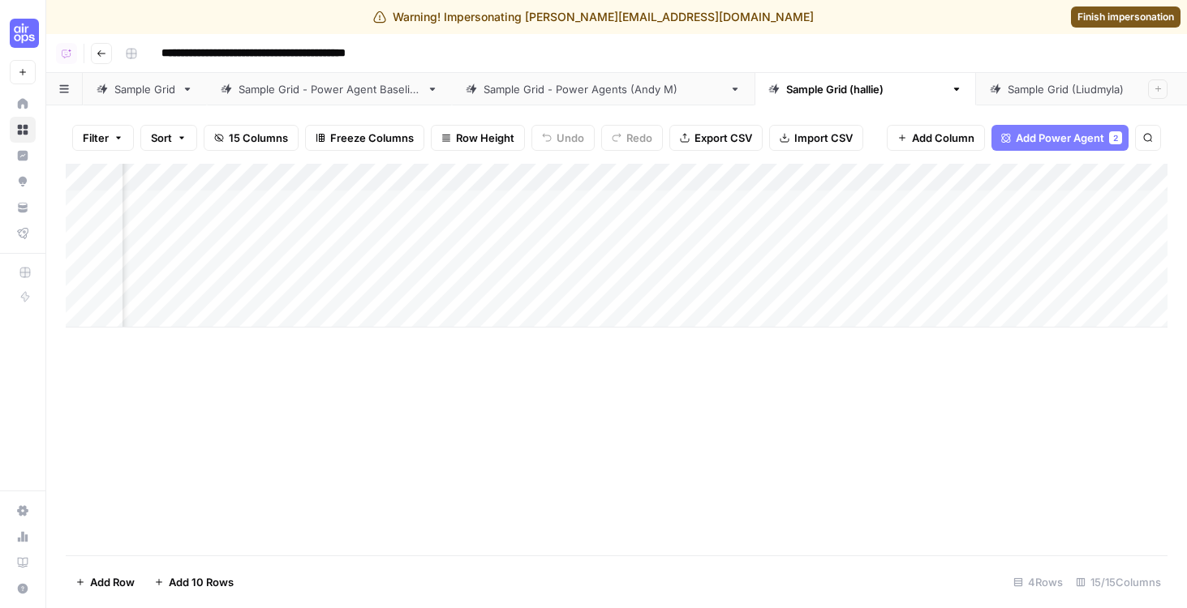
scroll to position [0, 1484]
click at [573, 171] on div "Add Column" at bounding box center [617, 246] width 1102 height 164
click at [797, 406] on div "Add Column" at bounding box center [617, 360] width 1102 height 392
click at [514, 172] on div "Add Column" at bounding box center [617, 246] width 1102 height 164
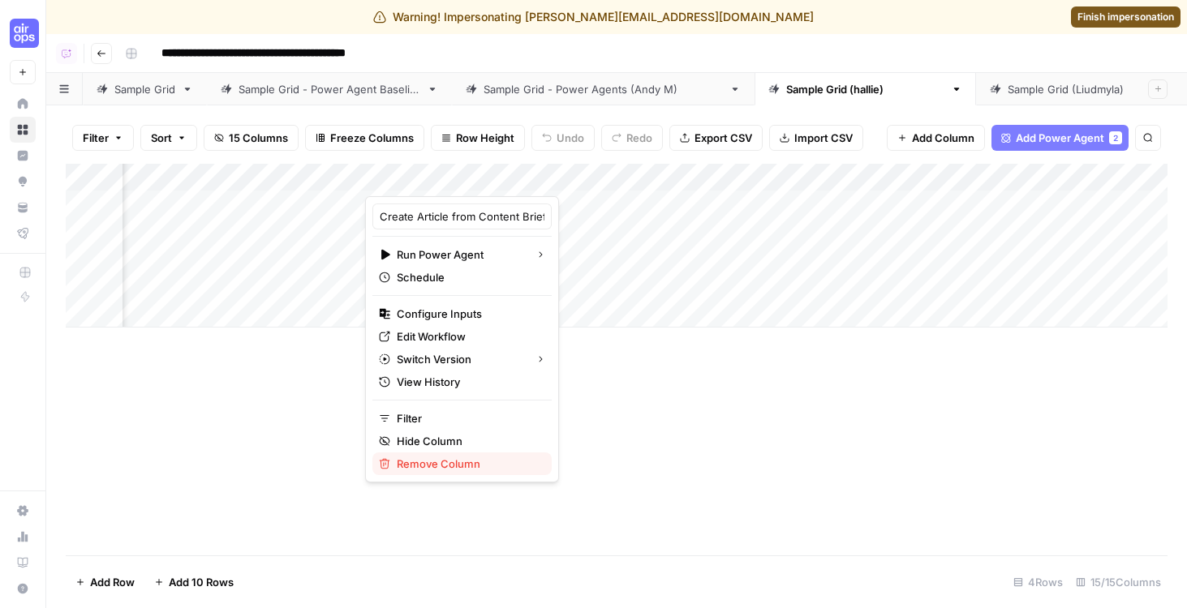
click at [443, 465] on span "Remove Column" at bounding box center [468, 464] width 142 height 16
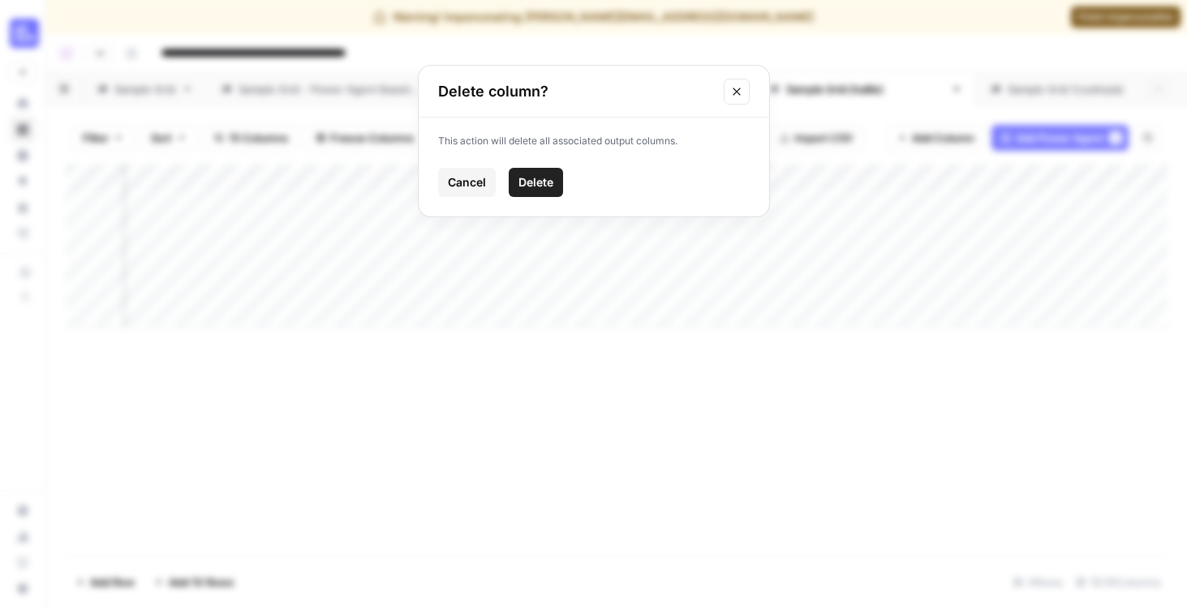
click at [530, 186] on span "Delete" at bounding box center [535, 182] width 35 height 16
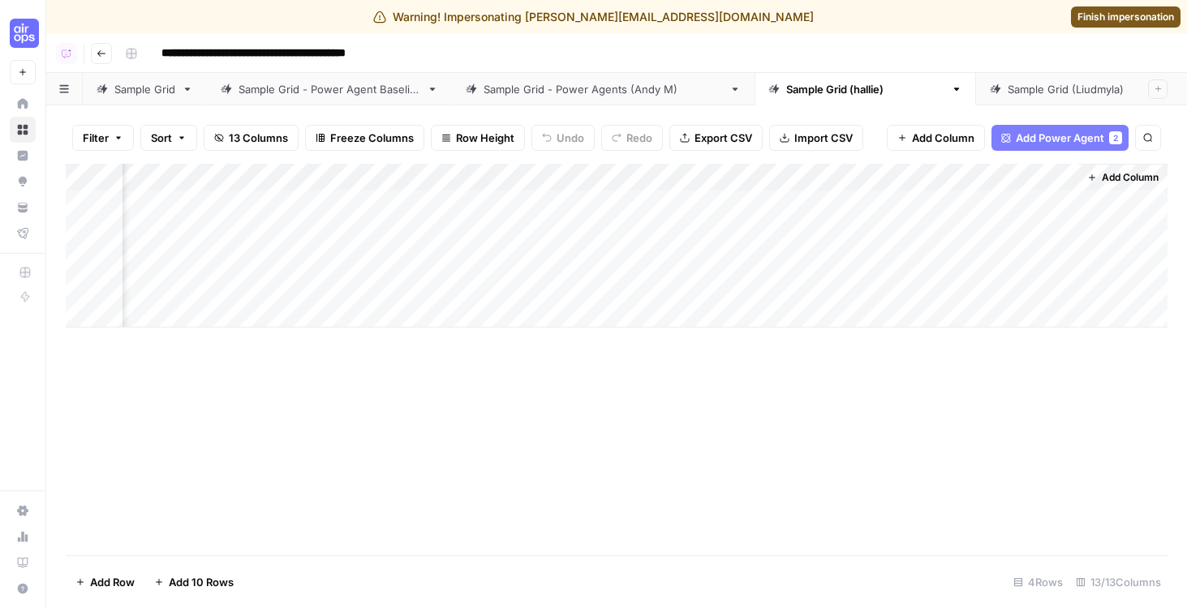
scroll to position [0, 1160]
click at [739, 185] on div "Add Column" at bounding box center [617, 246] width 1102 height 164
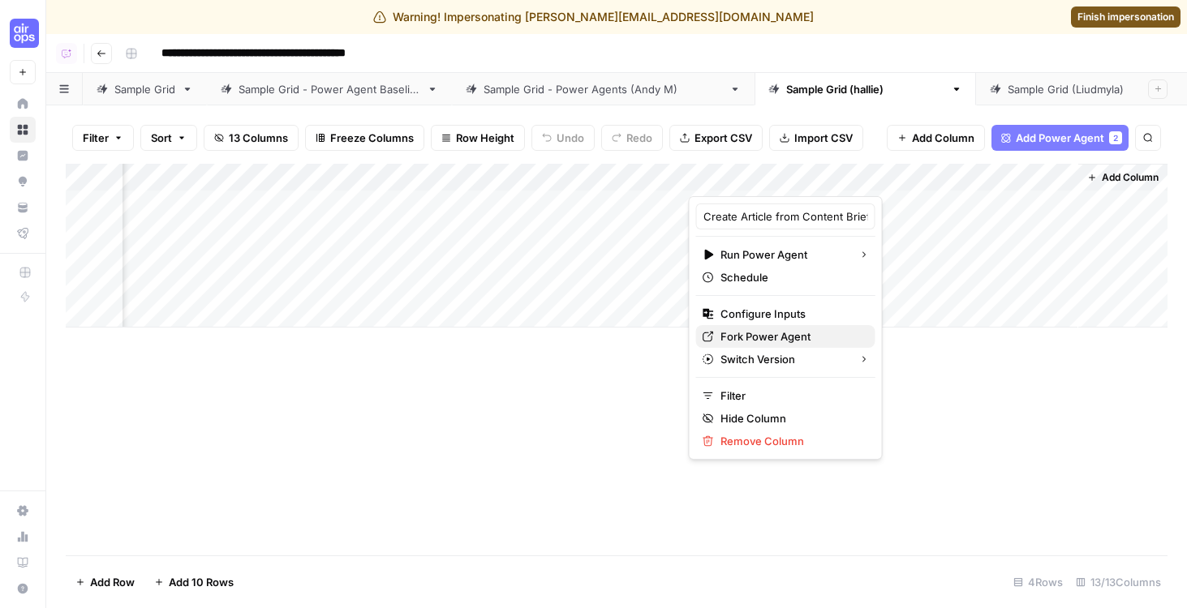
click at [776, 338] on span "Fork Power Agent" at bounding box center [791, 337] width 142 height 16
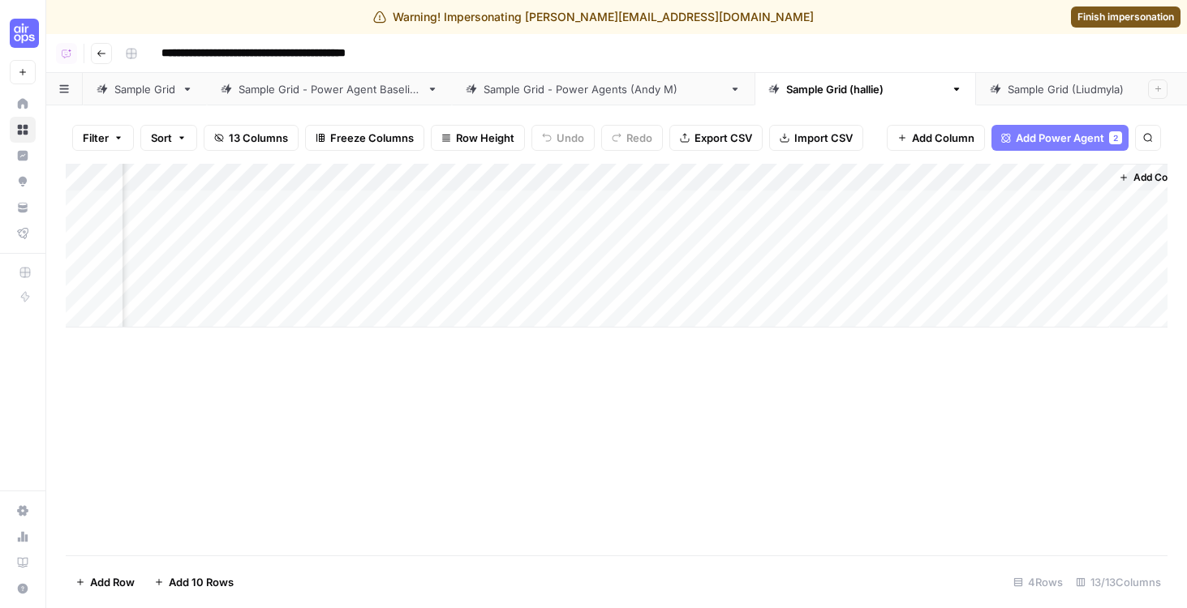
click at [828, 230] on div "Add Column" at bounding box center [617, 246] width 1102 height 164
click at [203, 207] on div "Add Column" at bounding box center [617, 246] width 1102 height 164
click at [197, 228] on div "Add Column" at bounding box center [617, 246] width 1102 height 164
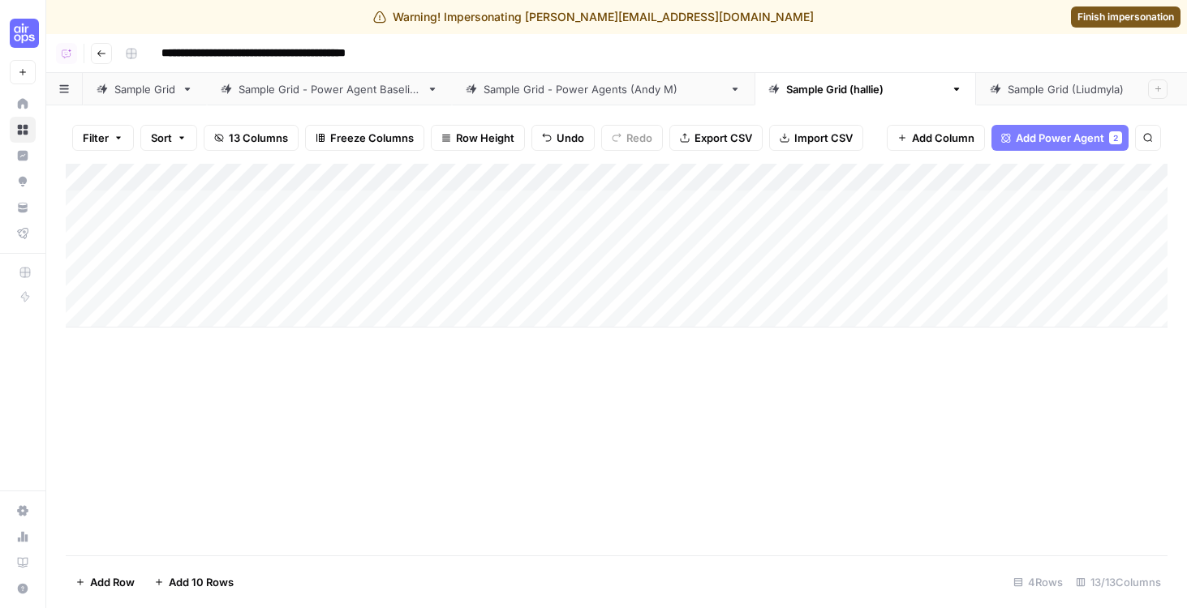
click at [197, 228] on div "Add Column" at bounding box center [617, 246] width 1102 height 164
type textarea "**********"
click at [157, 278] on div "Add Column" at bounding box center [617, 246] width 1102 height 164
type textarea "**********"
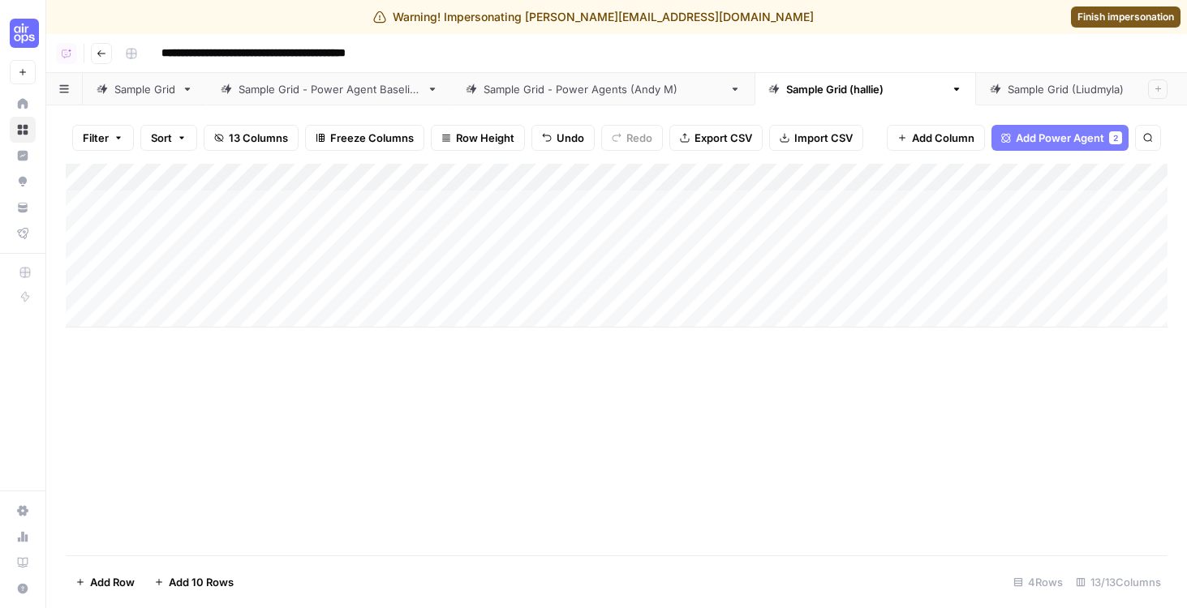
click at [573, 62] on div "**********" at bounding box center [644, 54] width 1052 height 26
click at [887, 230] on div "Add Column" at bounding box center [617, 246] width 1102 height 164
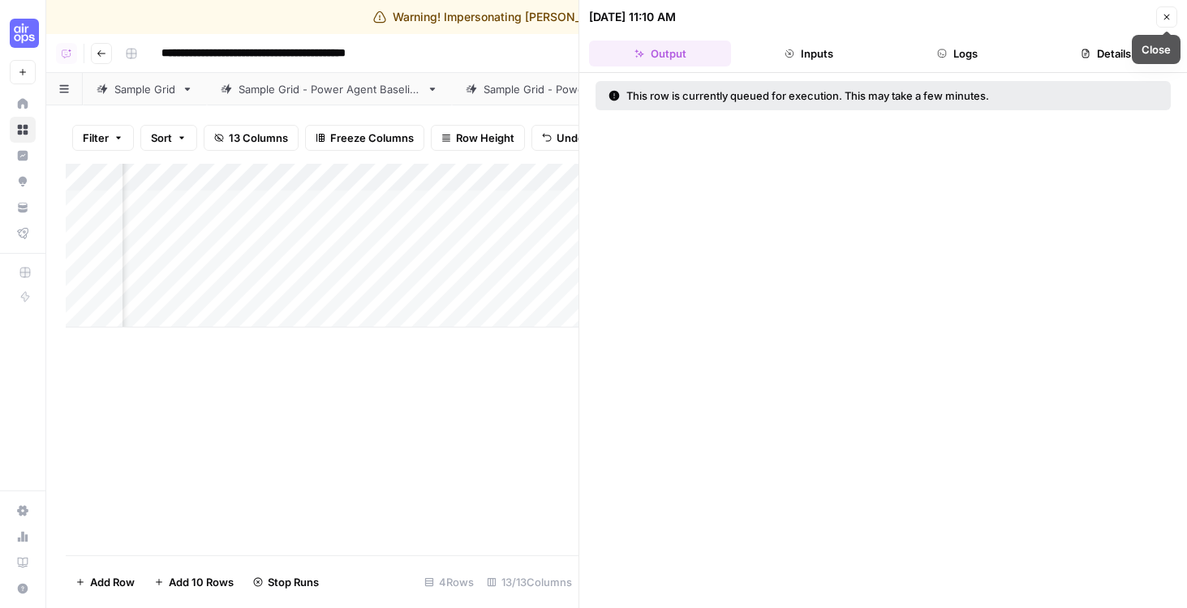
click at [951, 56] on button "Logs" at bounding box center [958, 54] width 142 height 26
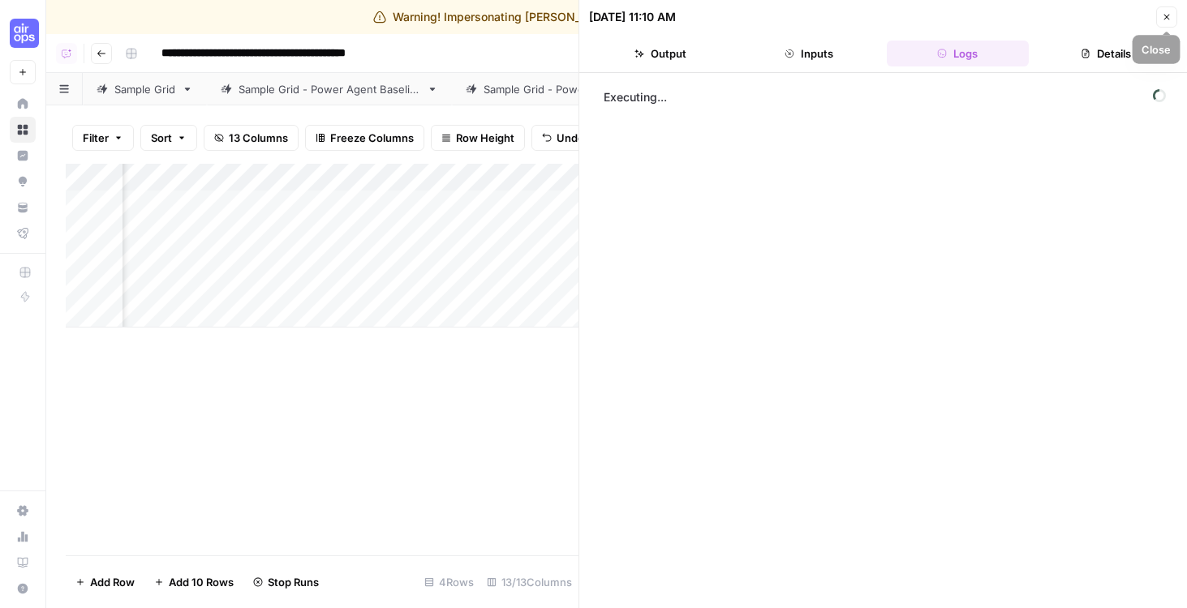
click at [1165, 24] on button "Close" at bounding box center [1166, 16] width 21 height 21
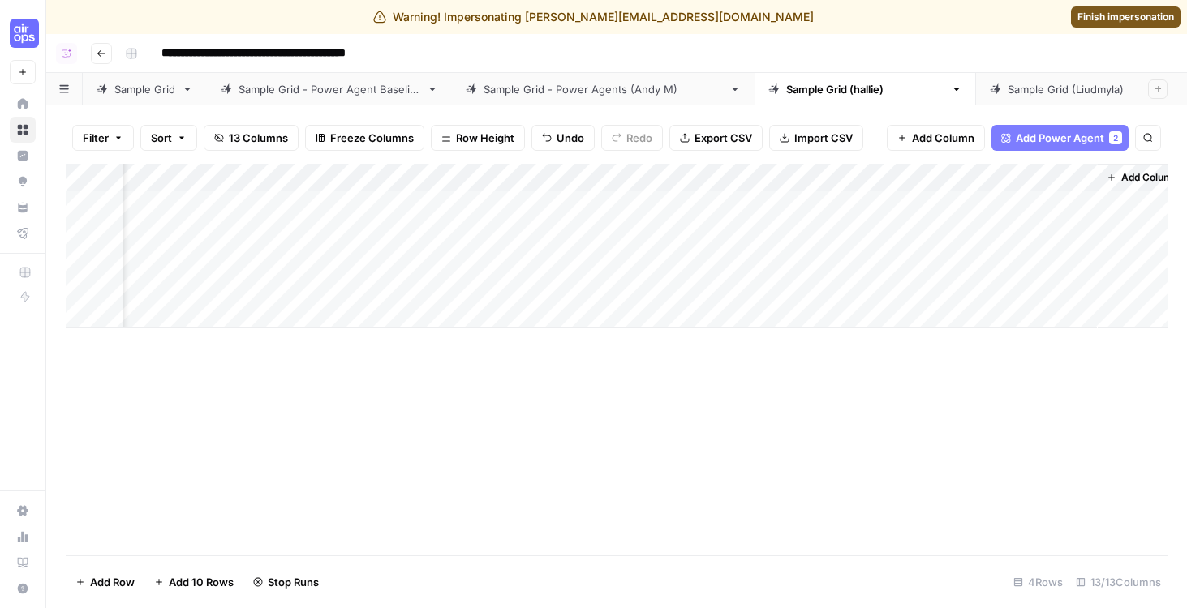
scroll to position [0, 1173]
click at [984, 563] on span "Reload" at bounding box center [972, 559] width 32 height 15
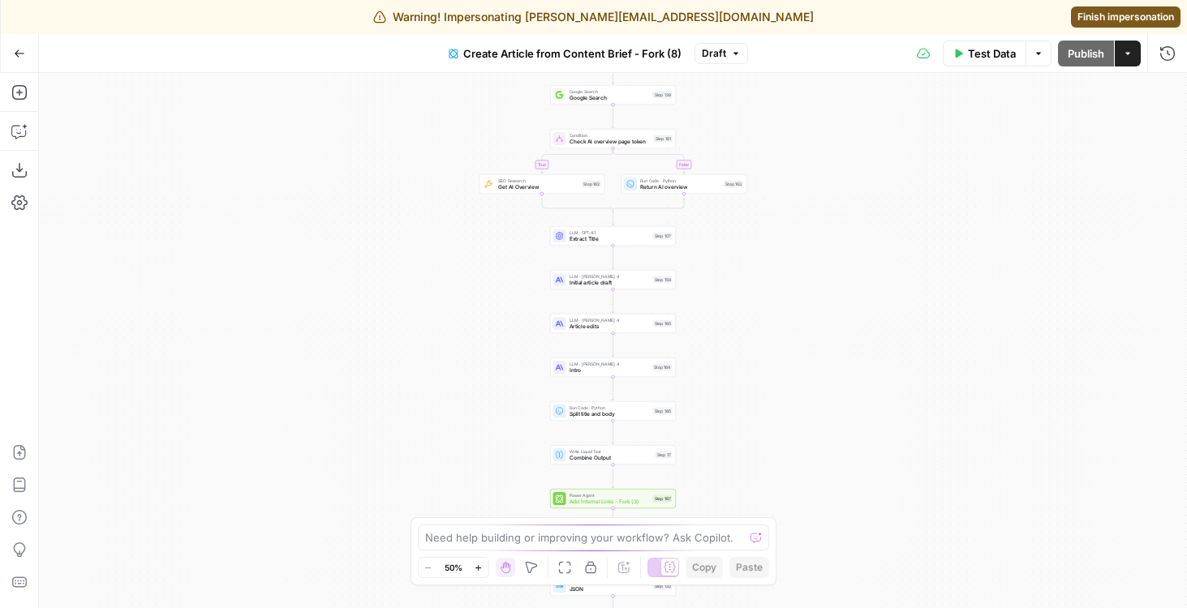
click at [657, 136] on div "Step 161" at bounding box center [663, 138] width 19 height 7
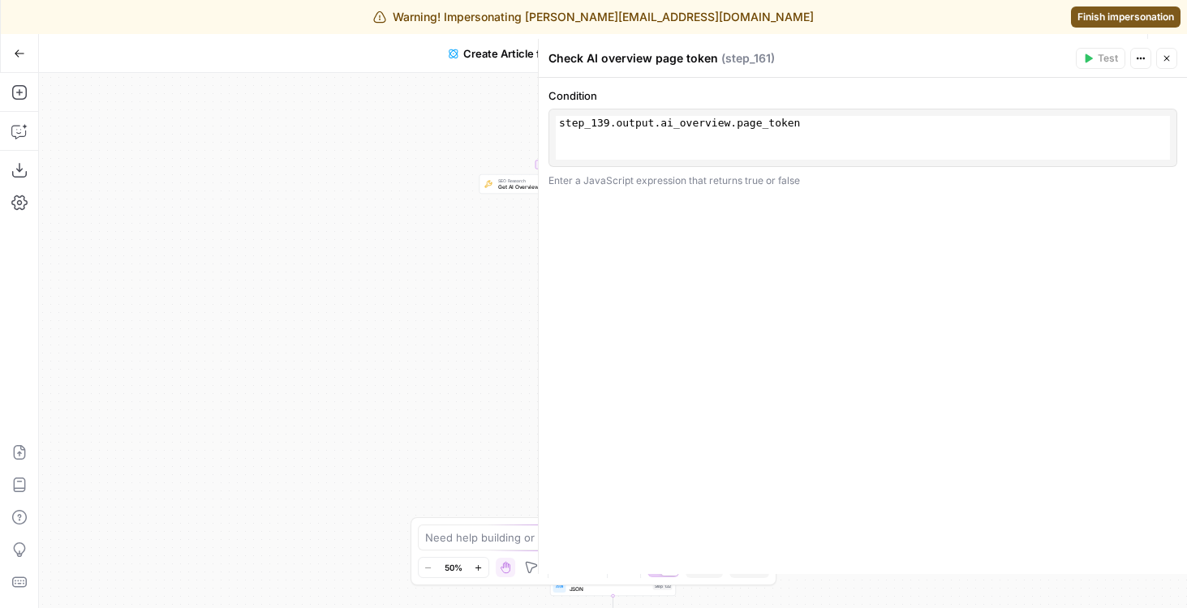
drag, startPoint x: 303, startPoint y: 183, endPoint x: 131, endPoint y: 377, distance: 259.8
click at [131, 377] on div "true false Workflow Input Settings Inputs Google Search Google Search Step 139 …" at bounding box center [613, 340] width 1148 height 535
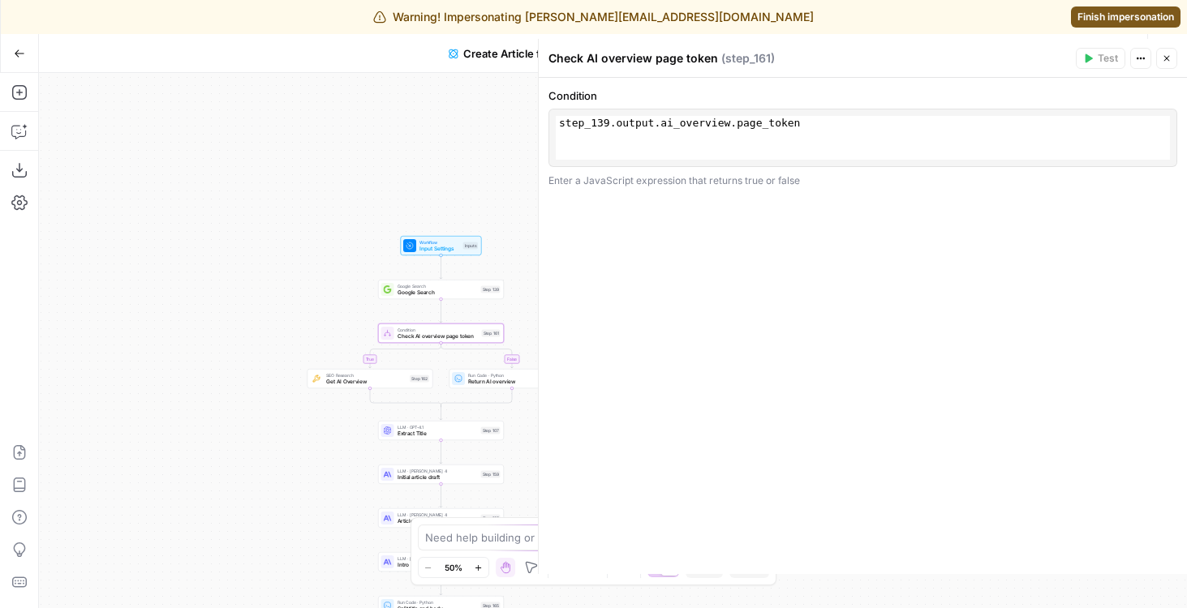
click at [1172, 51] on button "Close" at bounding box center [1166, 58] width 21 height 21
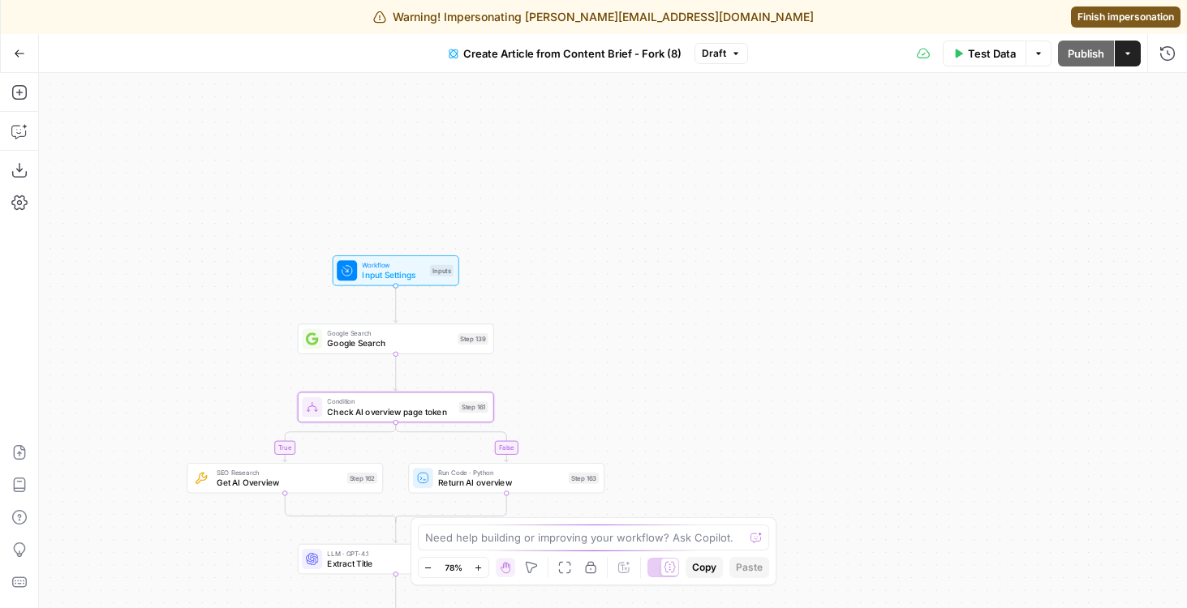
drag, startPoint x: 546, startPoint y: 204, endPoint x: 651, endPoint y: 114, distance: 138.7
click at [649, 114] on div "true false Workflow Input Settings Inputs Google Search Google Search Step 139 …" at bounding box center [613, 340] width 1148 height 535
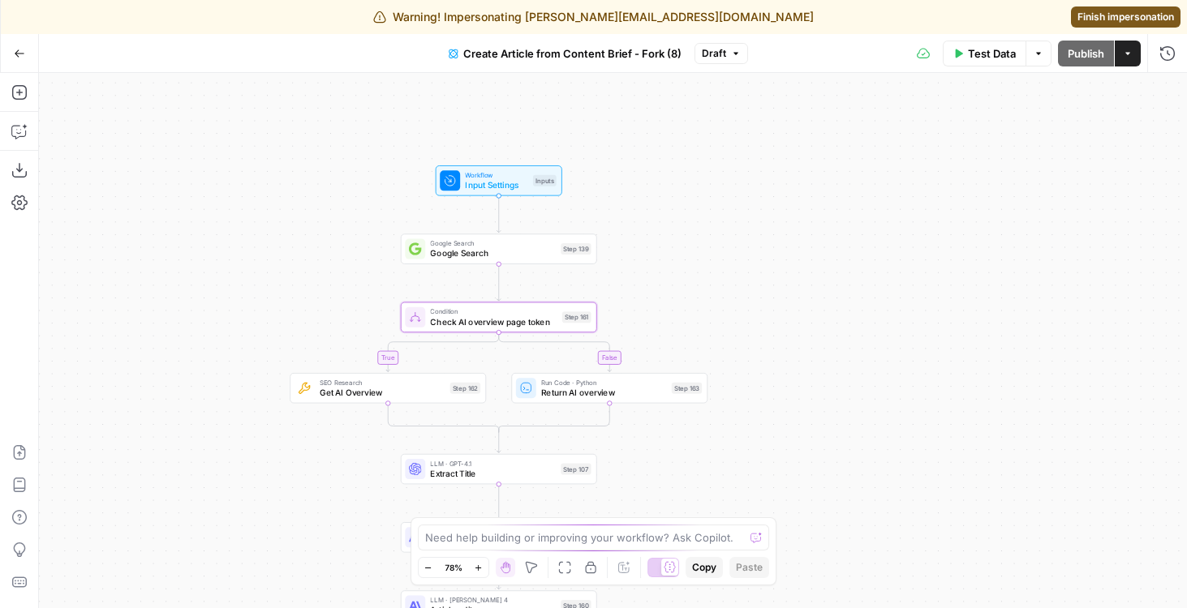
click at [532, 187] on div "Workflow Input Settings Inputs" at bounding box center [498, 181] width 117 height 22
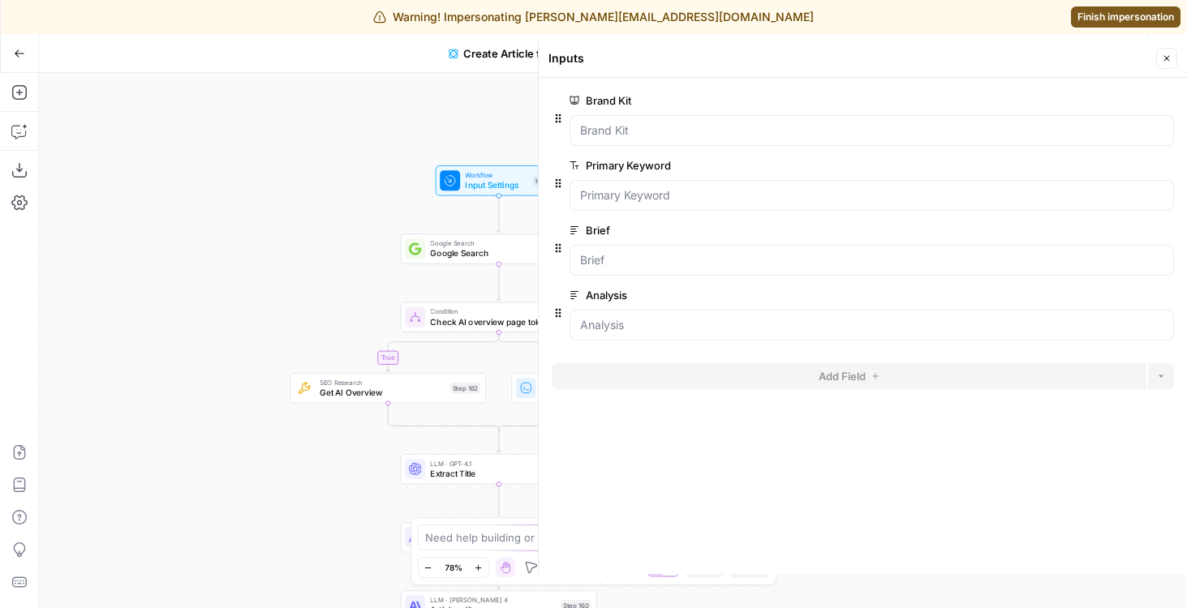
click at [1168, 54] on icon "button" at bounding box center [1167, 59] width 10 height 10
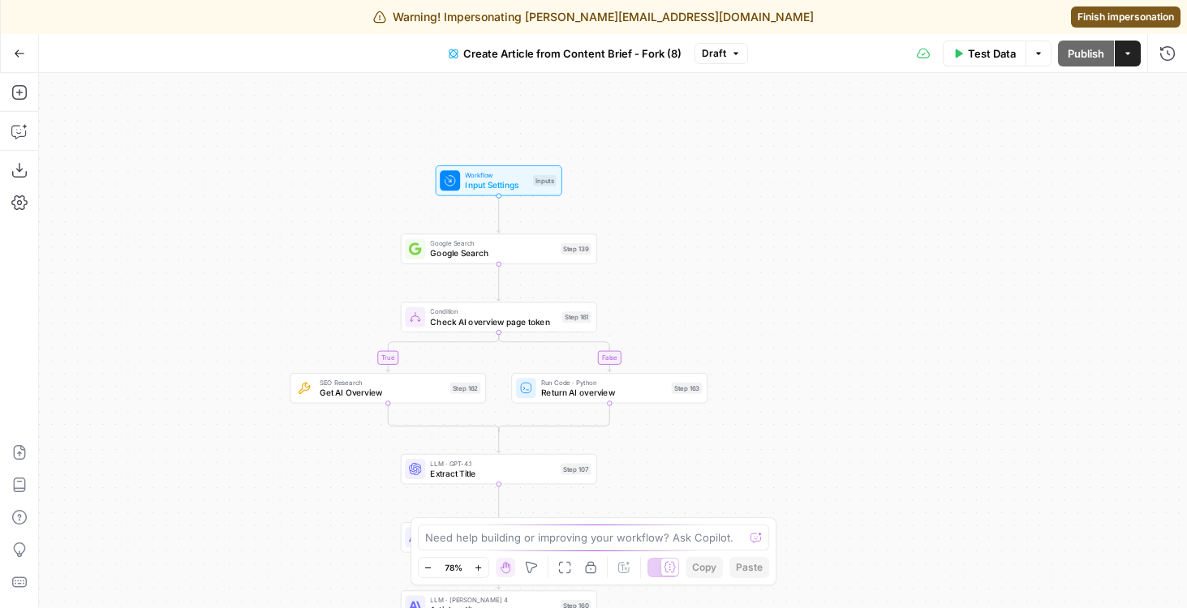
click at [1030, 50] on button "Options" at bounding box center [1038, 54] width 26 height 26
click at [988, 92] on span "Run Test" at bounding box center [992, 92] width 71 height 16
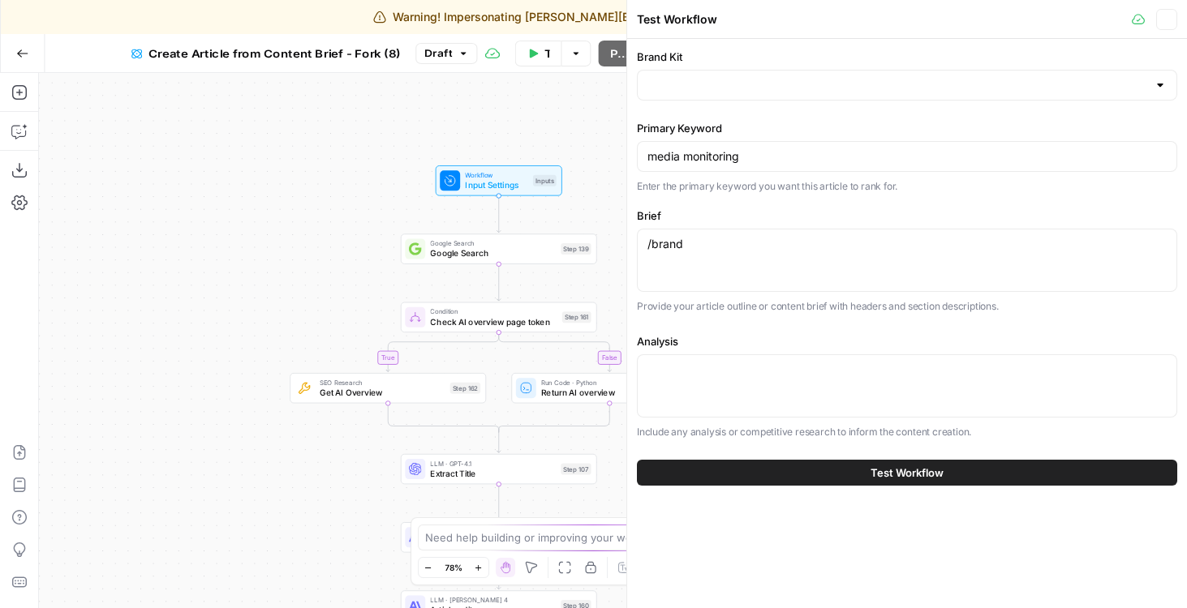
type input "Muck Rack"
click at [791, 264] on div "/brand /brand" at bounding box center [907, 260] width 540 height 63
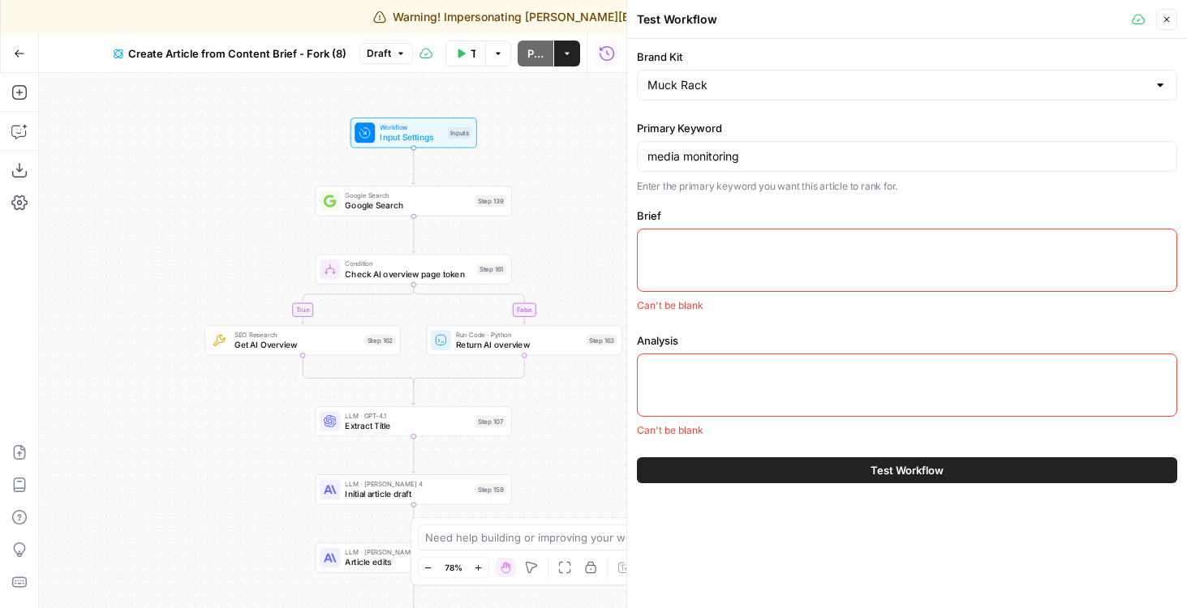
drag, startPoint x: 319, startPoint y: 531, endPoint x: 224, endPoint y: 475, distance: 110.2
click at [224, 475] on div "true false Workflow Input Settings Inputs Google Search Google Search Step 139 …" at bounding box center [332, 340] width 587 height 535
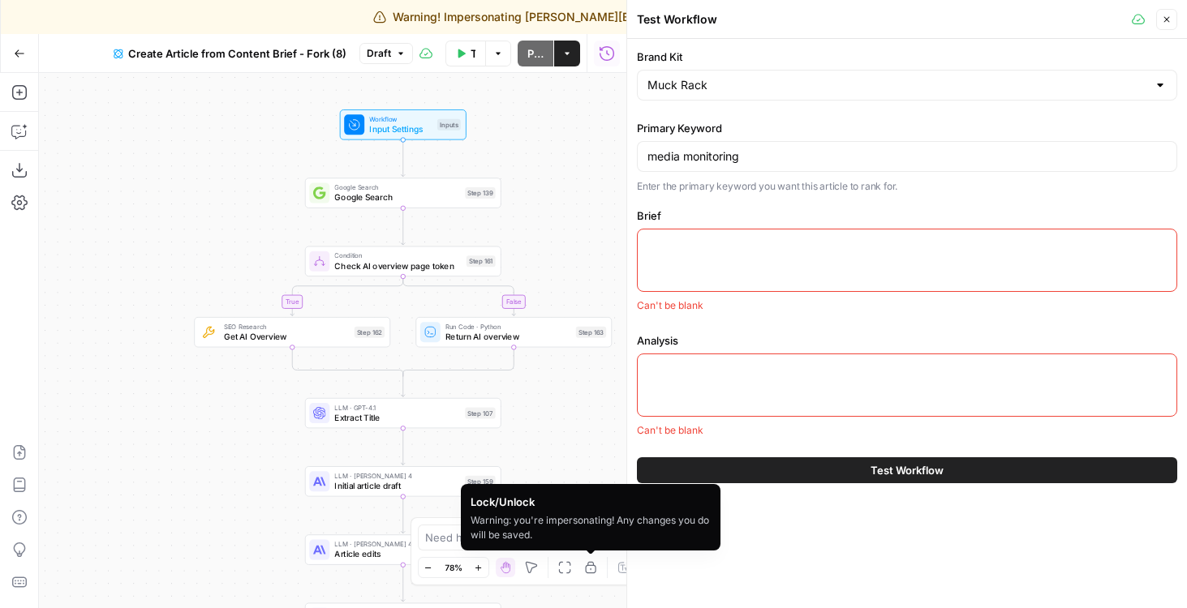
click at [591, 570] on icon "button" at bounding box center [590, 567] width 13 height 13
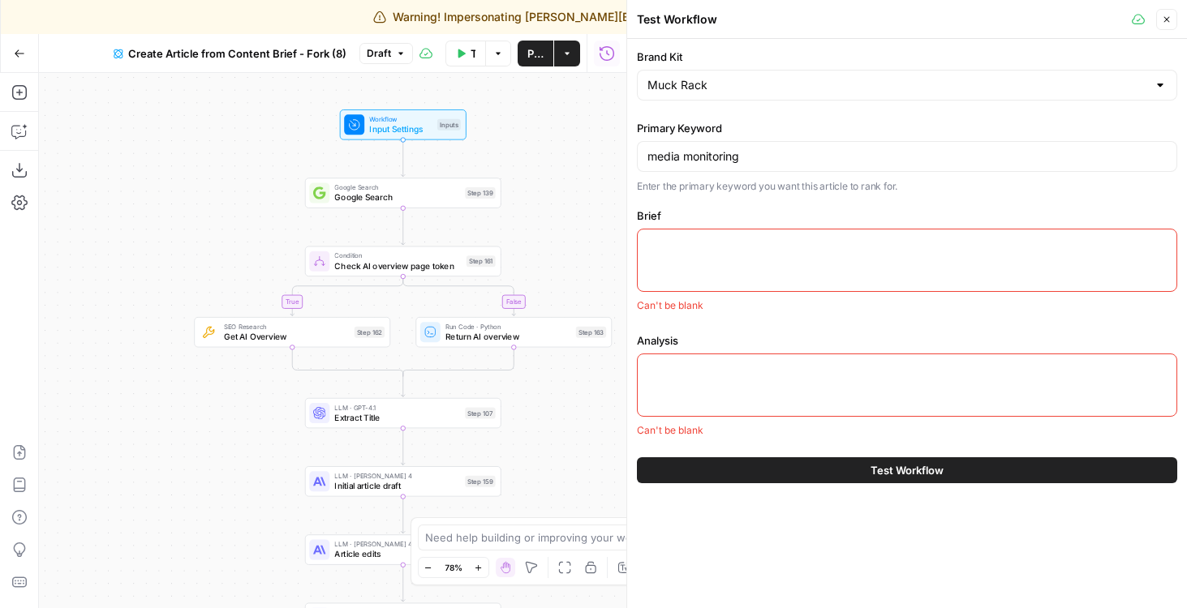
click at [510, 202] on div "true false Workflow Input Settings Inputs Google Search Google Search Step 139 …" at bounding box center [332, 340] width 587 height 535
click at [1165, 28] on button "Close" at bounding box center [1166, 19] width 21 height 21
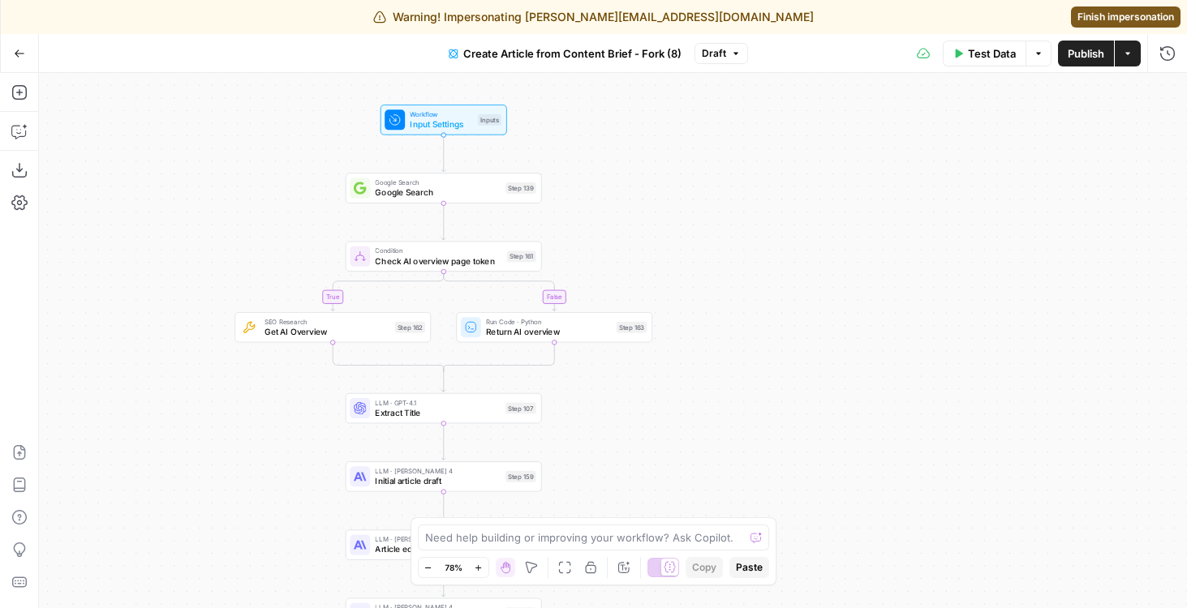
drag, startPoint x: 623, startPoint y: 280, endPoint x: 735, endPoint y: 275, distance: 112.0
click at [735, 275] on div "true false Workflow Input Settings Inputs Google Search Google Search Step 139 …" at bounding box center [613, 340] width 1148 height 535
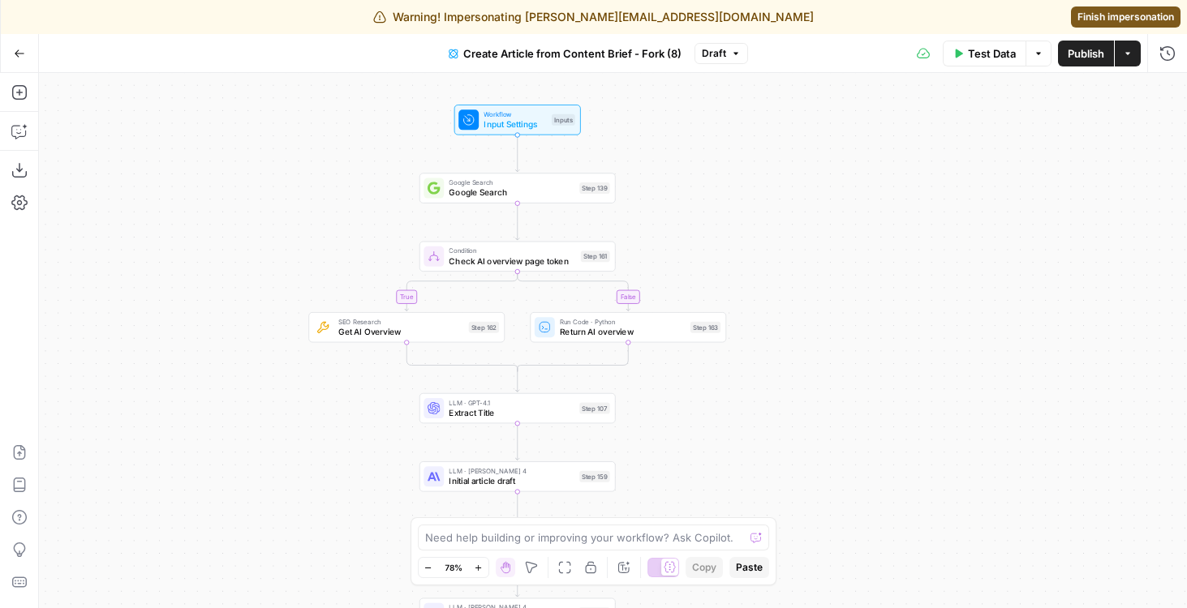
drag, startPoint x: 704, startPoint y: 130, endPoint x: 767, endPoint y: 127, distance: 63.3
click at [768, 128] on div "true false Workflow Input Settings Inputs Google Search Google Search Step 139 …" at bounding box center [613, 340] width 1148 height 535
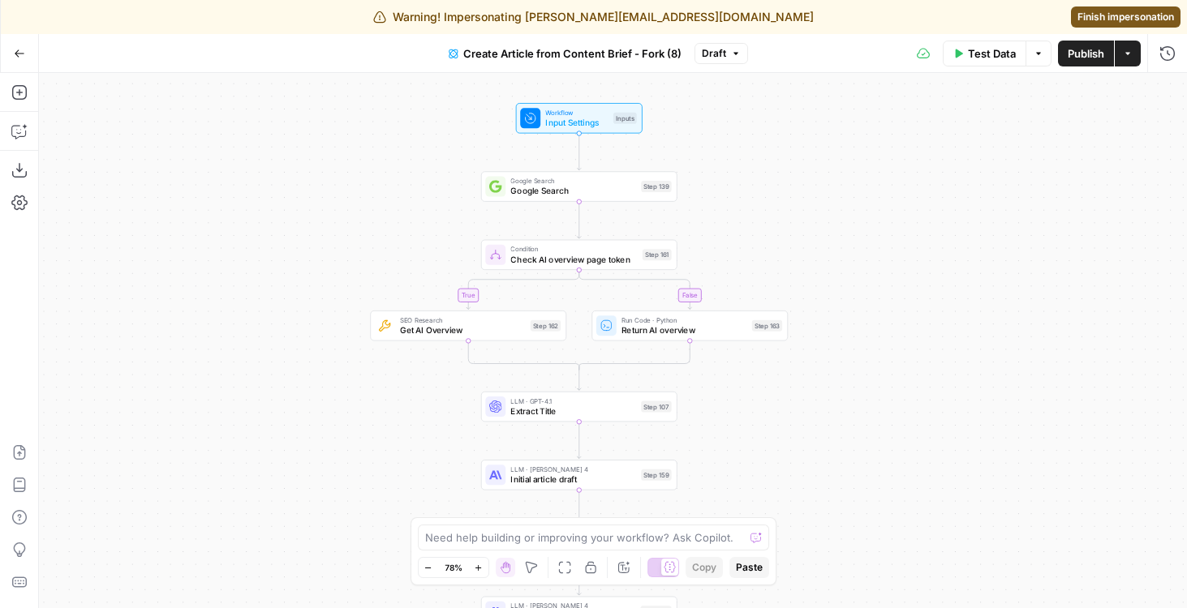
click at [997, 54] on span "Test Data" at bounding box center [992, 53] width 48 height 16
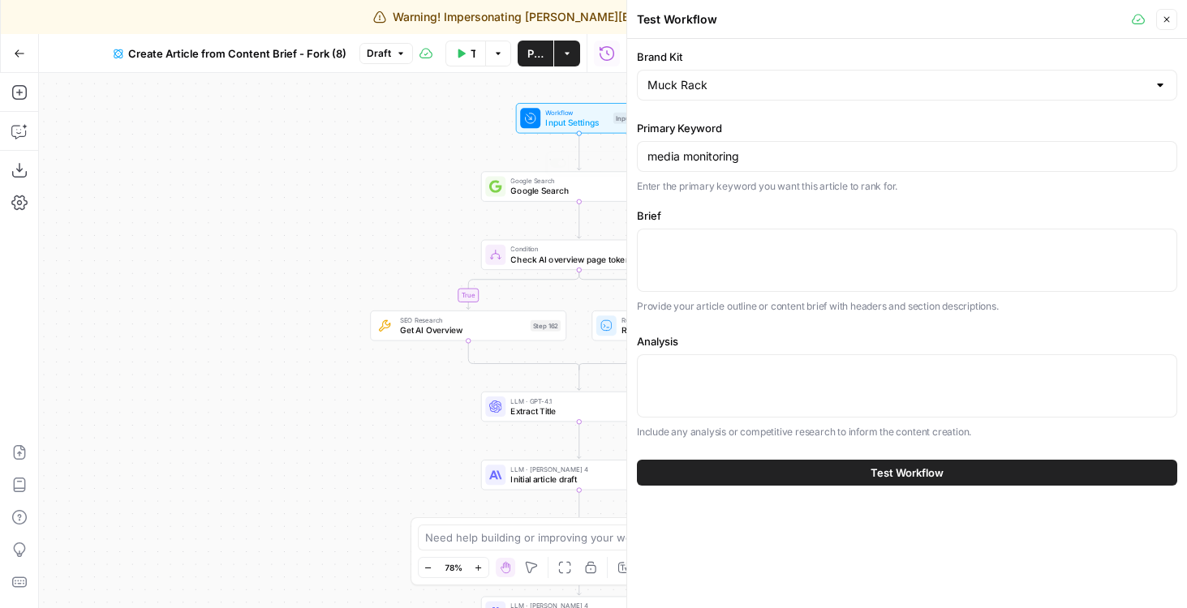
drag, startPoint x: 298, startPoint y: 245, endPoint x: 126, endPoint y: 245, distance: 172.0
click at [126, 245] on div "true false Workflow Input Settings Inputs Google Search Google Search Step 139 …" at bounding box center [332, 340] width 587 height 535
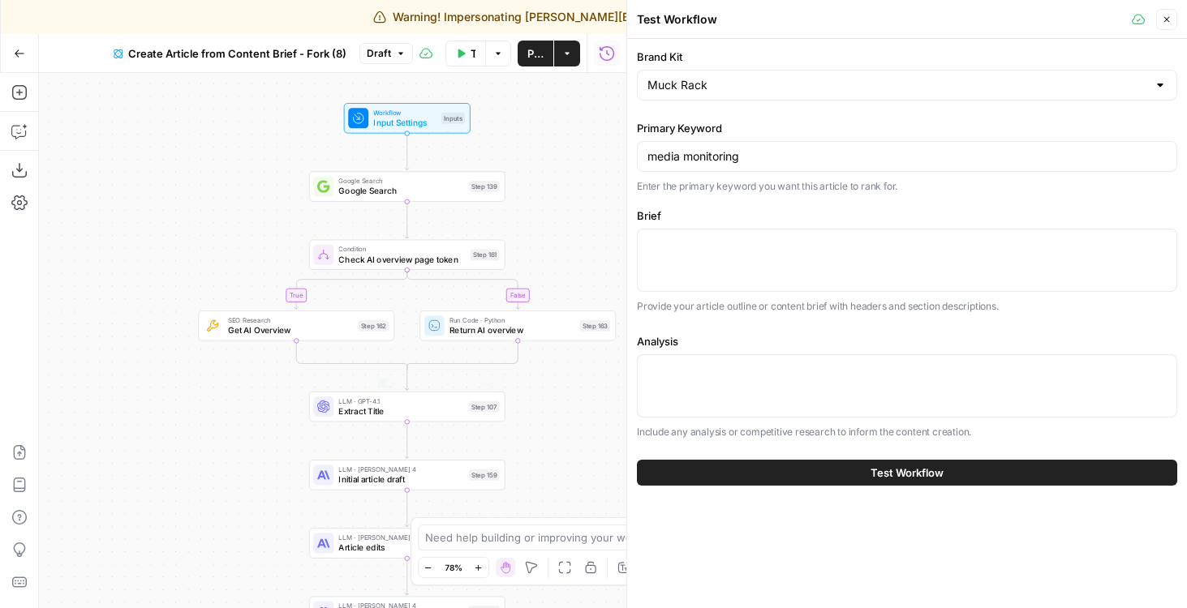
drag, startPoint x: 251, startPoint y: 440, endPoint x: 310, endPoint y: 298, distance: 154.6
click at [310, 298] on div "true false Workflow Input Settings Inputs Google Search Google Search Step 139 …" at bounding box center [332, 340] width 587 height 535
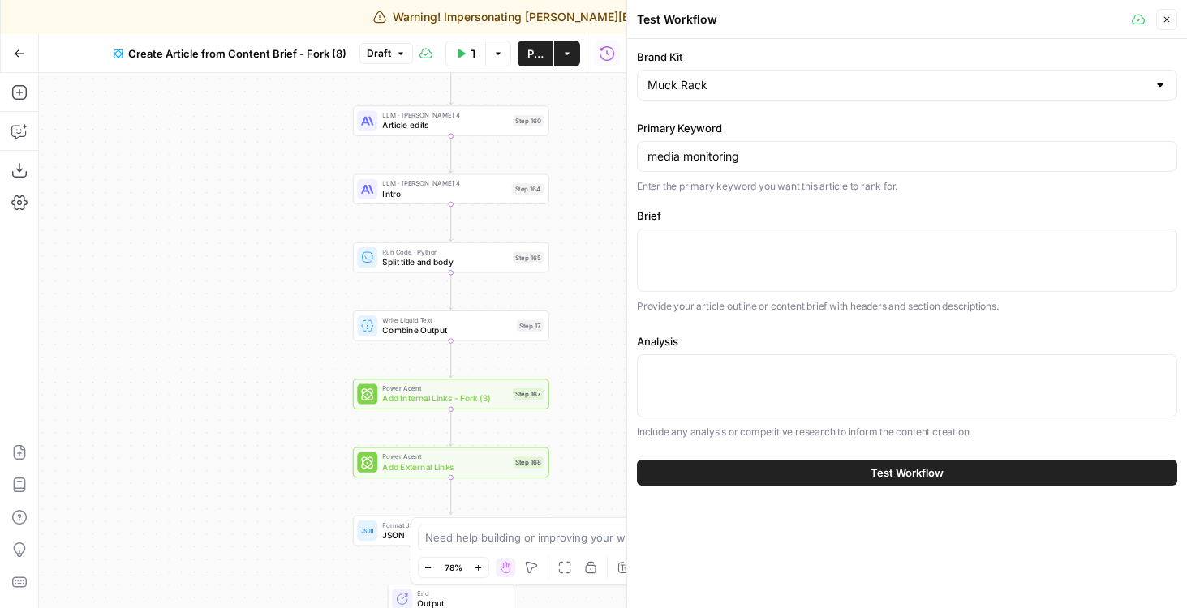
drag, startPoint x: 294, startPoint y: 461, endPoint x: 279, endPoint y: 181, distance: 280.3
click at [279, 181] on div "true false Workflow Input Settings Inputs Google Search Google Search Step 139 …" at bounding box center [332, 340] width 587 height 535
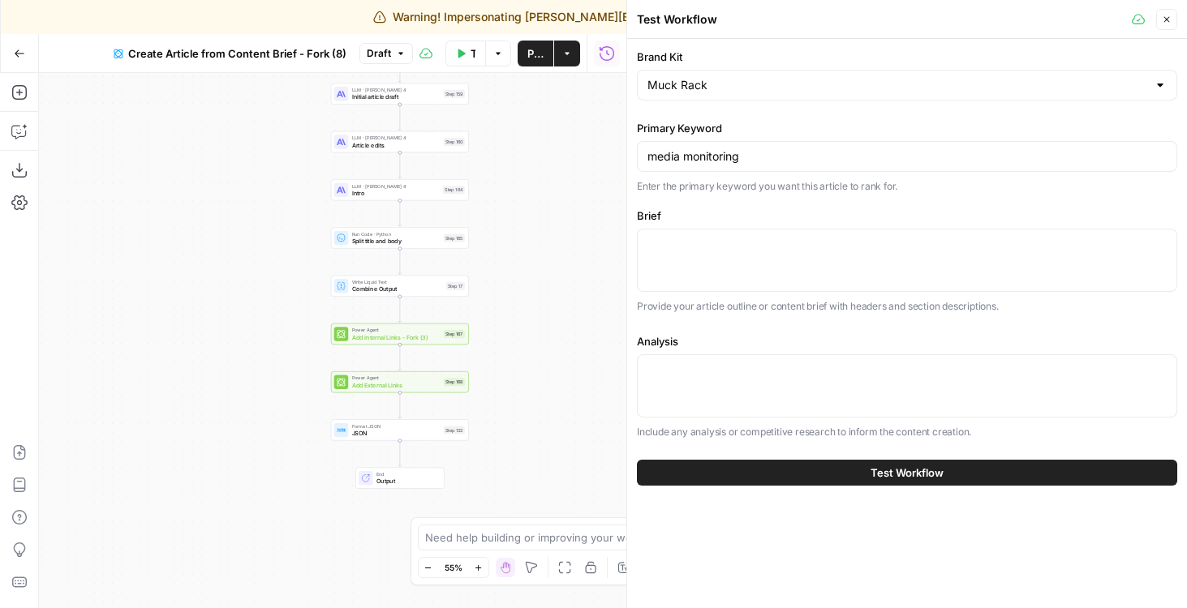
drag, startPoint x: 286, startPoint y: 181, endPoint x: 286, endPoint y: 384, distance: 202.8
click at [286, 384] on div "true false Workflow Input Settings Inputs Google Search Google Search Step 139 …" at bounding box center [332, 340] width 587 height 535
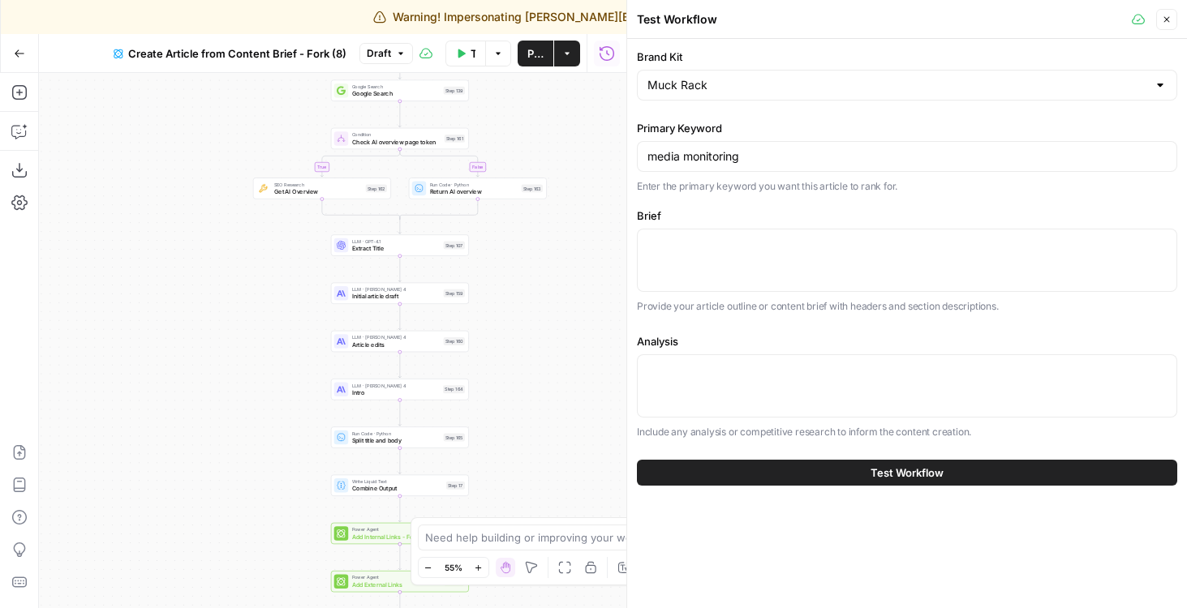
drag, startPoint x: 261, startPoint y: 319, endPoint x: 261, endPoint y: 502, distance: 183.3
click at [261, 502] on div "true false Workflow Input Settings Inputs Google Search Google Search Step 139 …" at bounding box center [332, 340] width 587 height 535
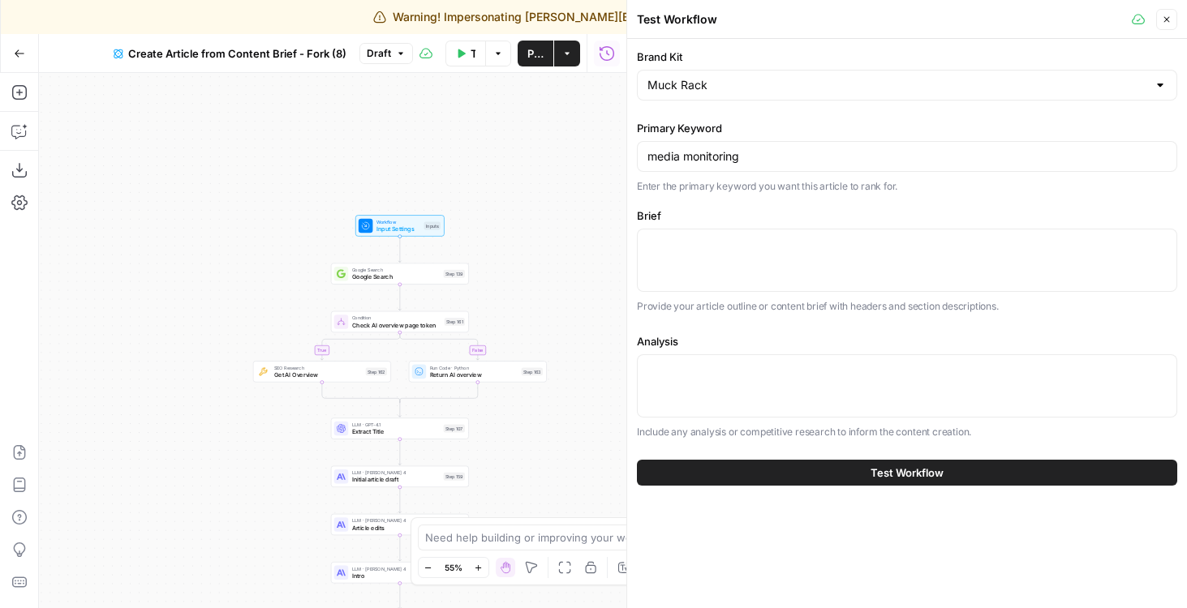
drag, startPoint x: 483, startPoint y: 158, endPoint x: 486, endPoint y: 103, distance: 55.3
click at [485, 103] on div "true false Workflow Input Settings Inputs Google Search Google Search Step 139 …" at bounding box center [332, 340] width 587 height 535
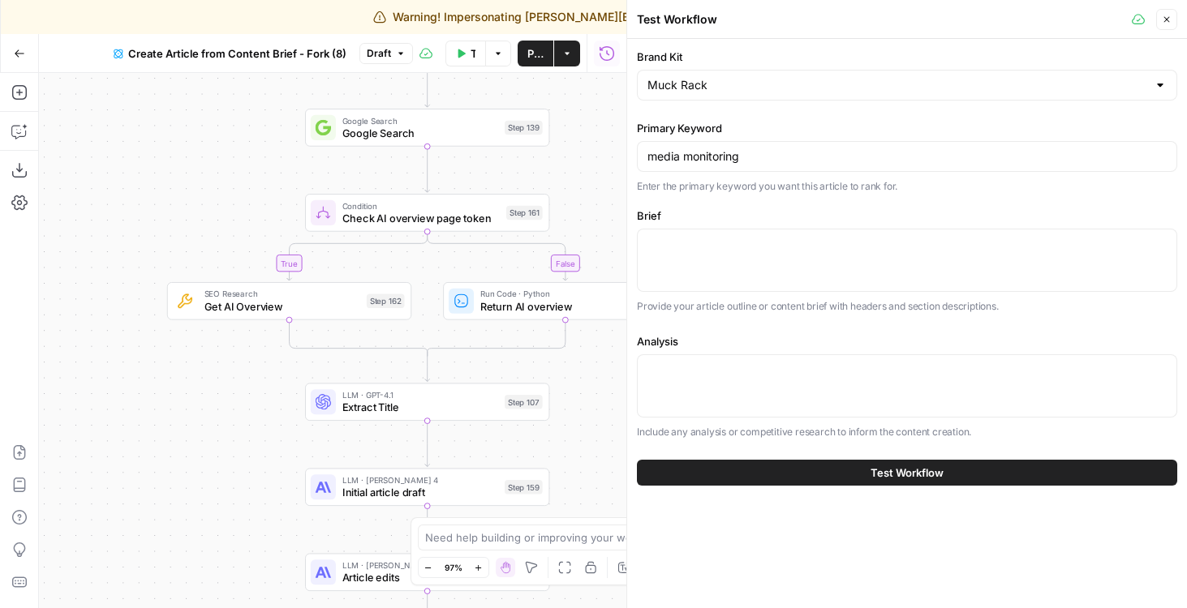
click at [360, 215] on span "Check AI overview page token" at bounding box center [420, 217] width 157 height 15
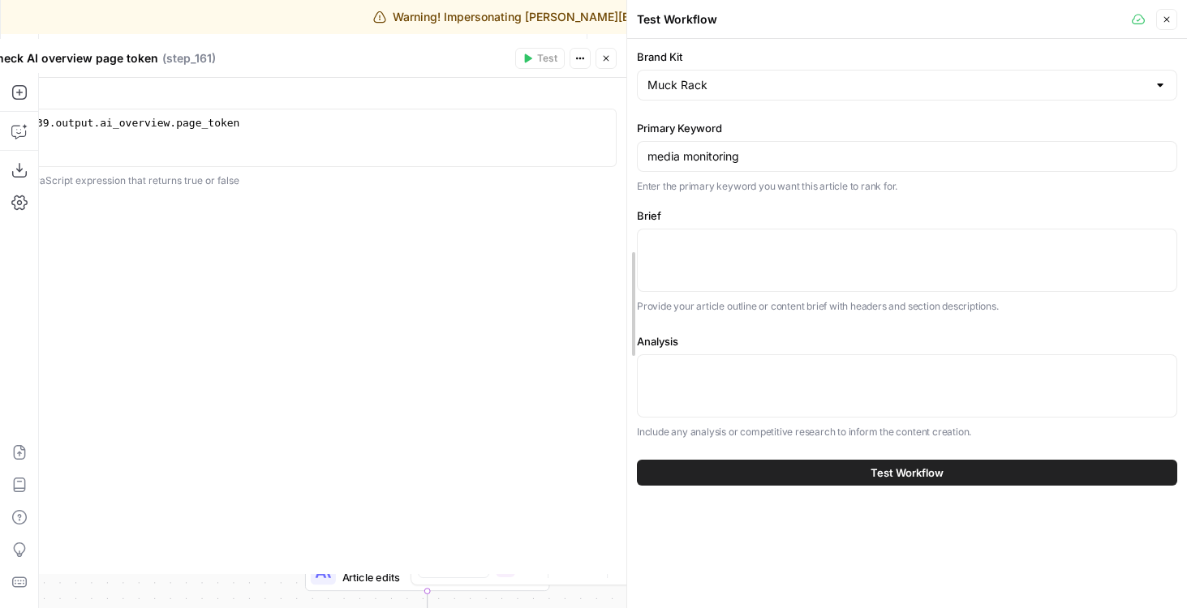
drag, startPoint x: 625, startPoint y: 179, endPoint x: 838, endPoint y: 179, distance: 212.5
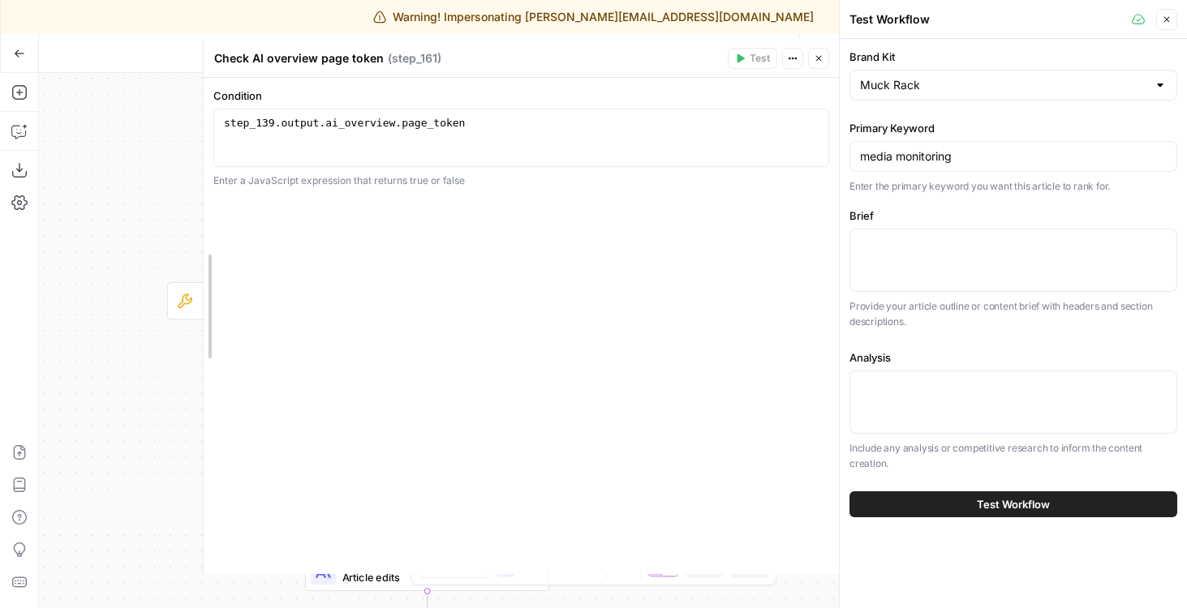
drag, startPoint x: 196, startPoint y: 143, endPoint x: 339, endPoint y: 143, distance: 142.8
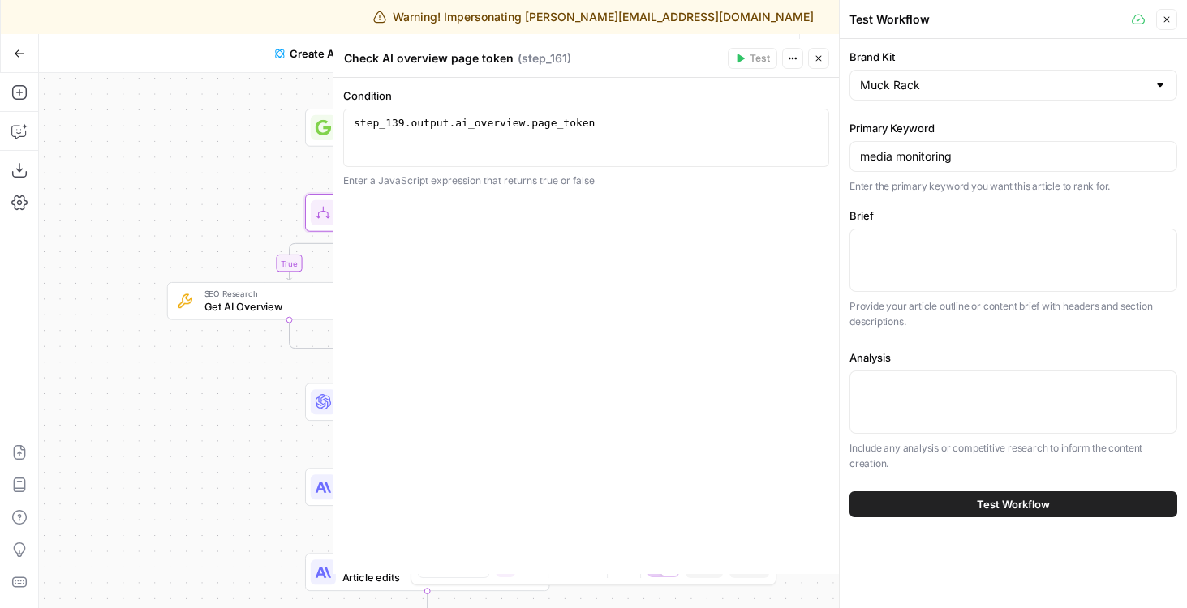
click at [820, 58] on icon "button" at bounding box center [819, 59] width 10 height 10
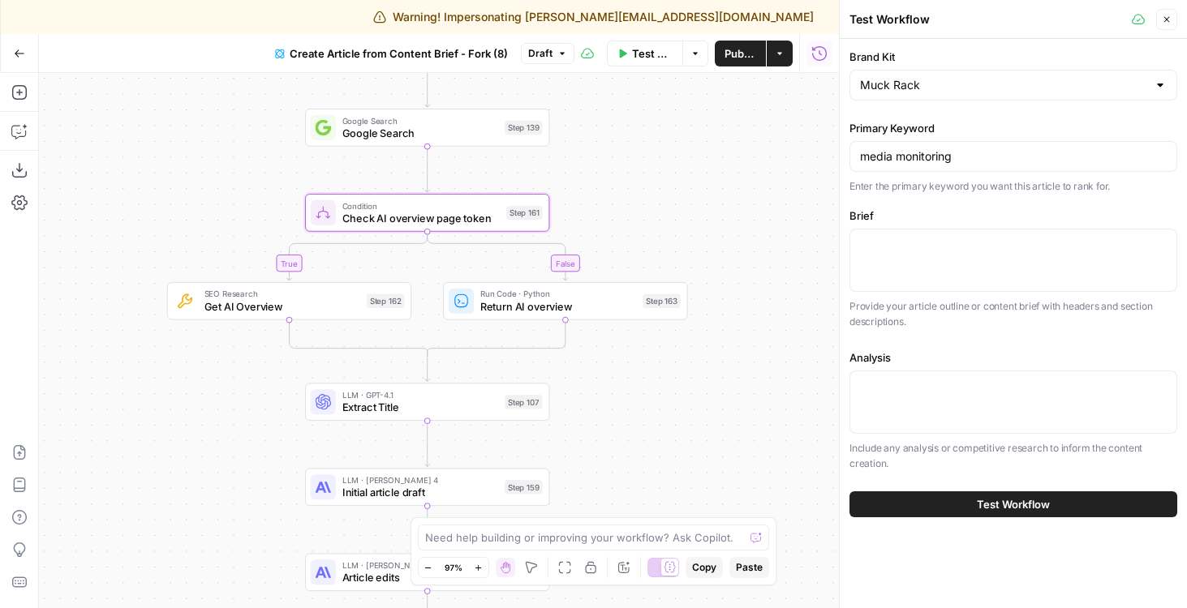
drag, startPoint x: 646, startPoint y: 170, endPoint x: 676, endPoint y: 138, distance: 44.8
click at [676, 138] on div "true false Workflow Input Settings Inputs Google Search Google Search Step 139 …" at bounding box center [439, 340] width 800 height 535
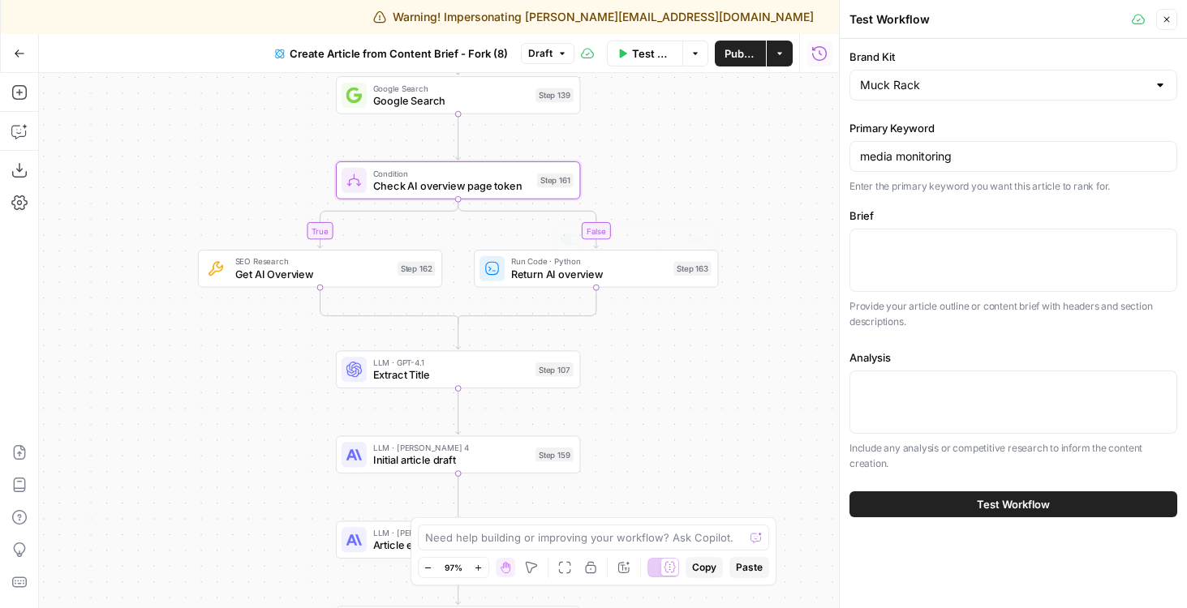
drag, startPoint x: 652, startPoint y: 441, endPoint x: 652, endPoint y: 69, distance: 372.3
click at [652, 69] on div "Go Back Create Article from Content Brief - Fork (8) Draft Test Data Options Pu…" at bounding box center [419, 321] width 839 height 574
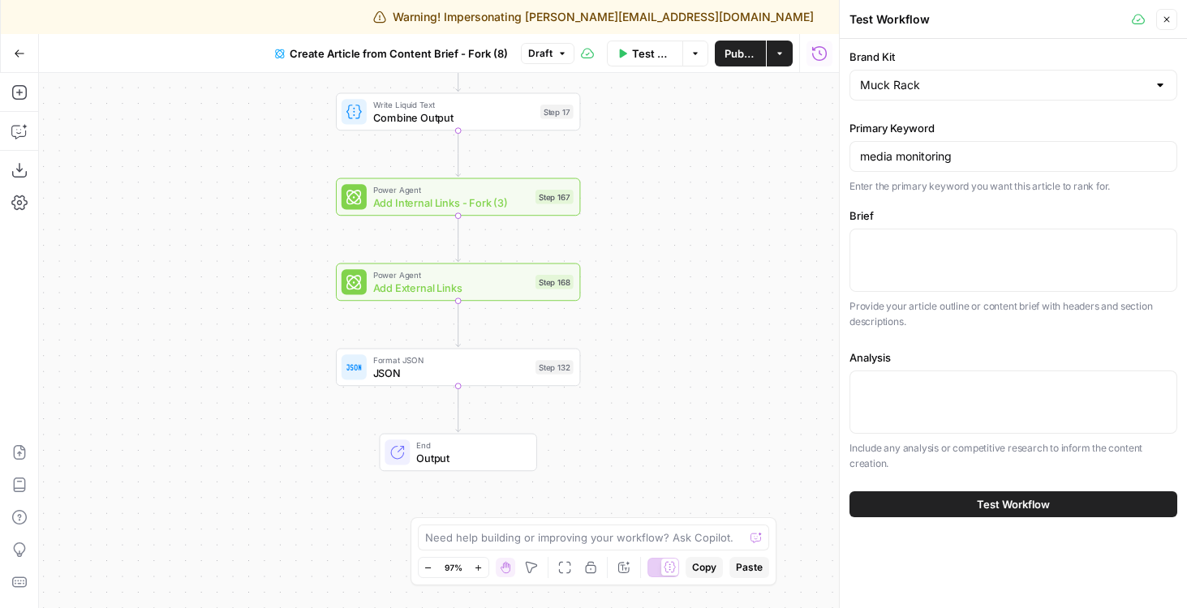
drag, startPoint x: 647, startPoint y: 287, endPoint x: 647, endPoint y: 126, distance: 161.4
click at [647, 126] on div "true false Workflow Input Settings Inputs Google Search Google Search Step 139 …" at bounding box center [439, 340] width 800 height 535
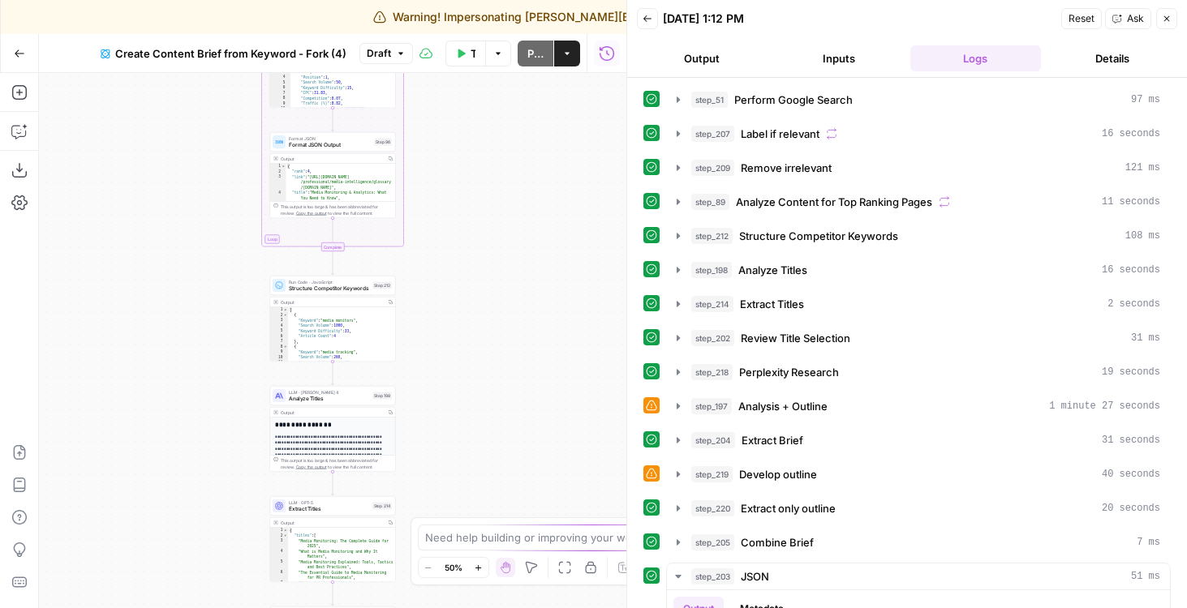
drag, startPoint x: 499, startPoint y: 127, endPoint x: 588, endPoint y: 492, distance: 375.8
click at [588, 492] on div "Workflow Input Settings Inputs Google Search Perform Google Search Step 51 Outp…" at bounding box center [332, 340] width 587 height 535
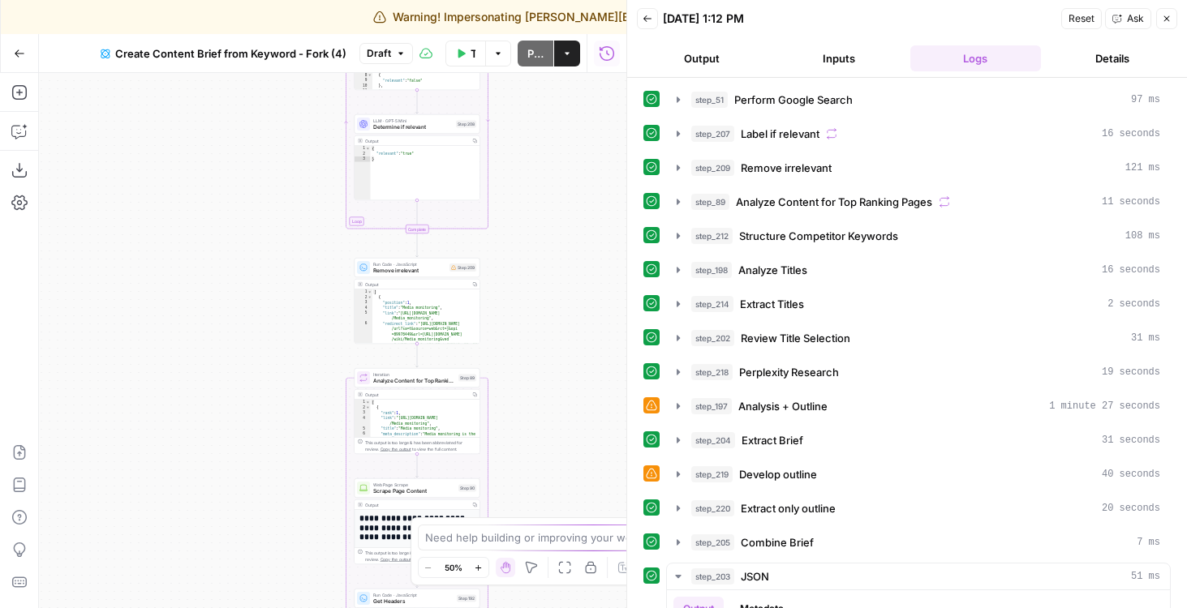
drag, startPoint x: 577, startPoint y: 161, endPoint x: 572, endPoint y: 564, distance: 402.4
click at [572, 564] on body "Warning! Impersonating [PERSON_NAME][EMAIL_ADDRESS][DOMAIN_NAME] Finish imperso…" at bounding box center [593, 304] width 1187 height 608
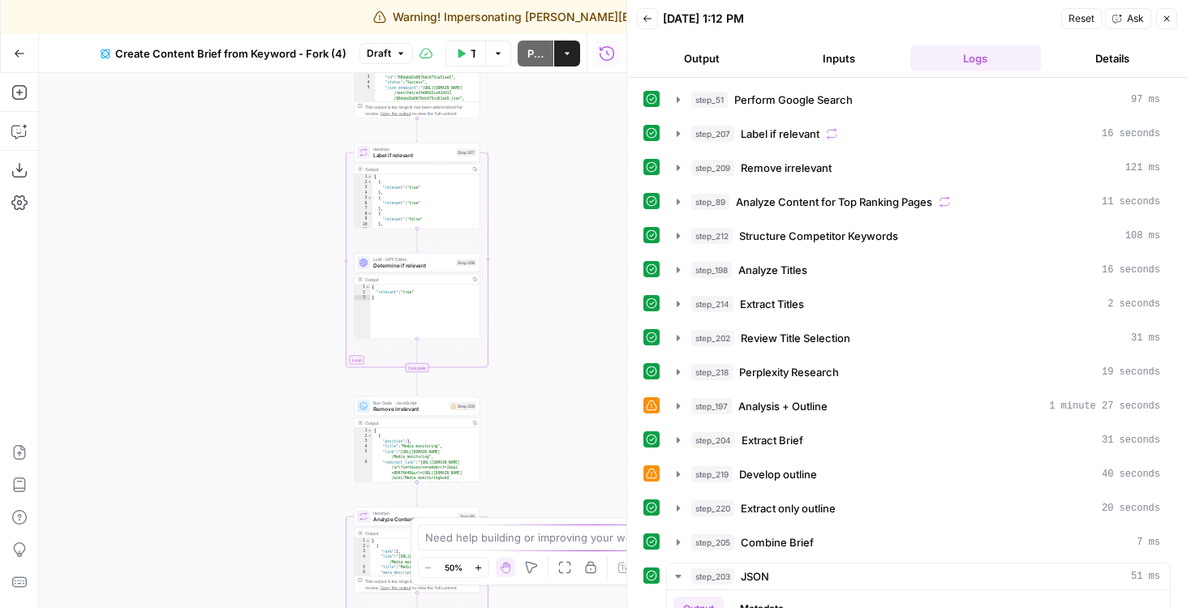
drag, startPoint x: 547, startPoint y: 202, endPoint x: 547, endPoint y: 414, distance: 212.5
click at [547, 414] on div "Workflow Input Settings Inputs Google Search Perform Google Search Step 51 Outp…" at bounding box center [332, 340] width 587 height 535
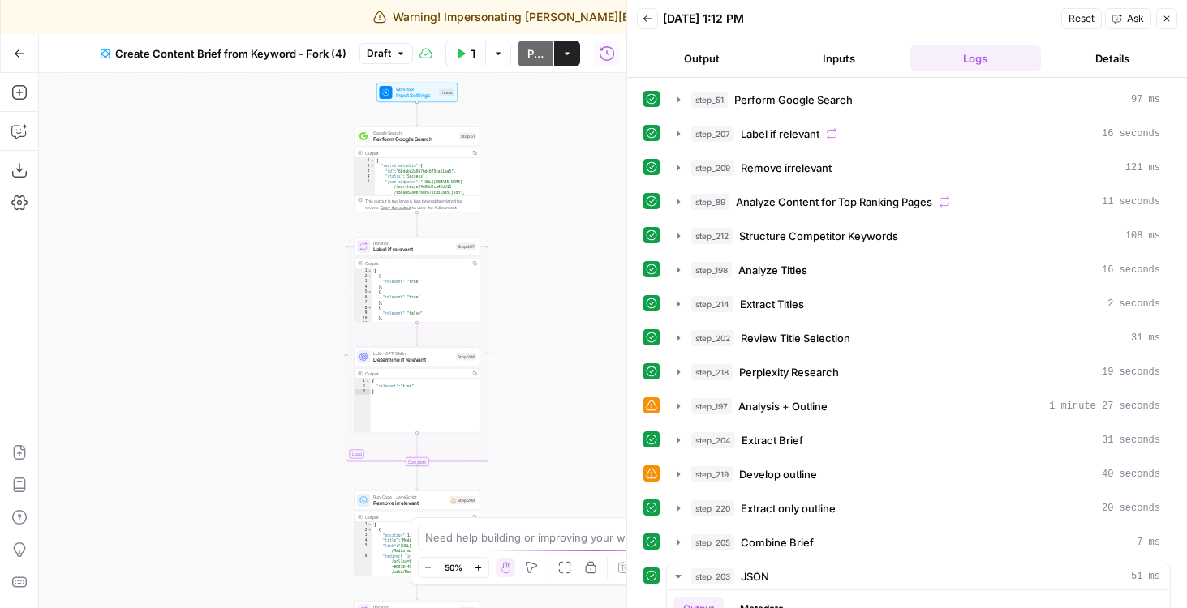
drag, startPoint x: 608, startPoint y: 396, endPoint x: 608, endPoint y: 106, distance: 289.6
click at [608, 106] on div "Workflow Input Settings Inputs Google Search Perform Google Search Step 51 Outp…" at bounding box center [332, 340] width 587 height 535
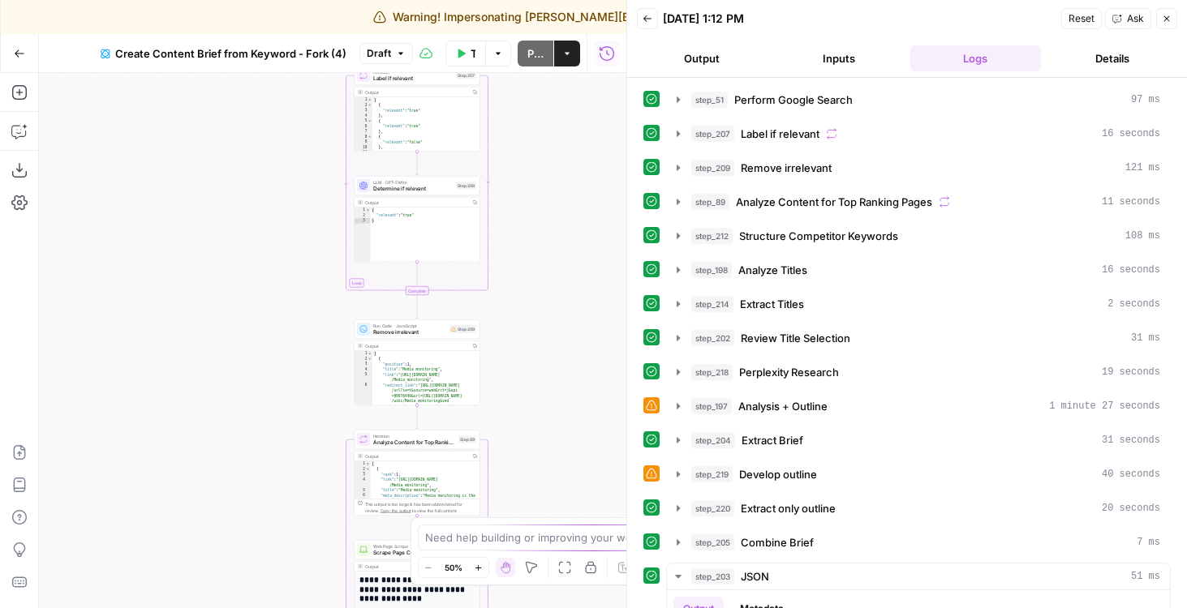
drag, startPoint x: 574, startPoint y: 427, endPoint x: 574, endPoint y: 196, distance: 231.2
click at [574, 196] on div "Workflow Input Settings Inputs Google Search Perform Google Search Step 51 Outp…" at bounding box center [332, 340] width 587 height 535
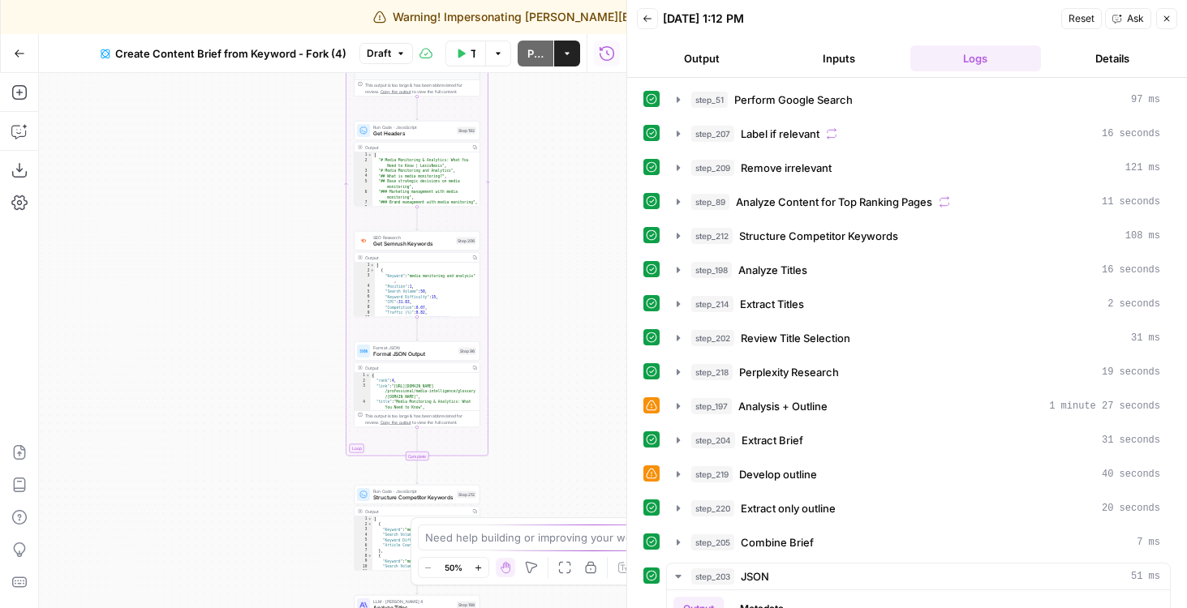
drag, startPoint x: 538, startPoint y: 294, endPoint x: 538, endPoint y: -13, distance: 307.4
click at [538, 0] on html "Warning! Impersonating andrea@airops.com Finish impersonation September Cohort …" at bounding box center [593, 304] width 1187 height 608
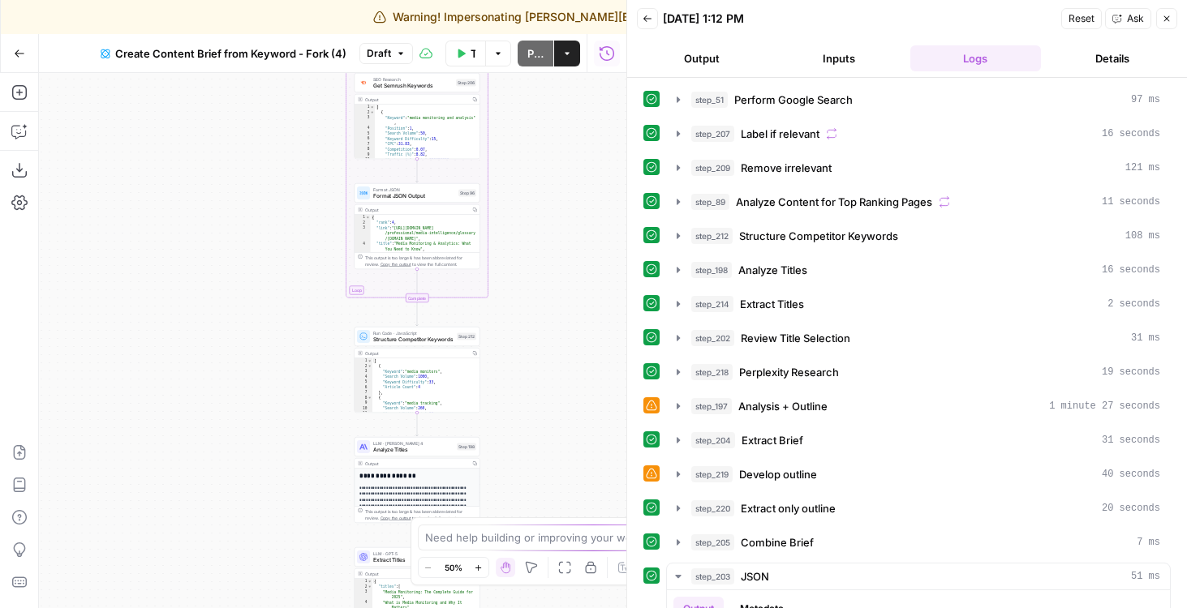
drag, startPoint x: 546, startPoint y: 342, endPoint x: 546, endPoint y: 174, distance: 167.9
click at [546, 175] on div "Workflow Input Settings Inputs Google Search Perform Google Search Step 51 Outp…" at bounding box center [332, 340] width 587 height 535
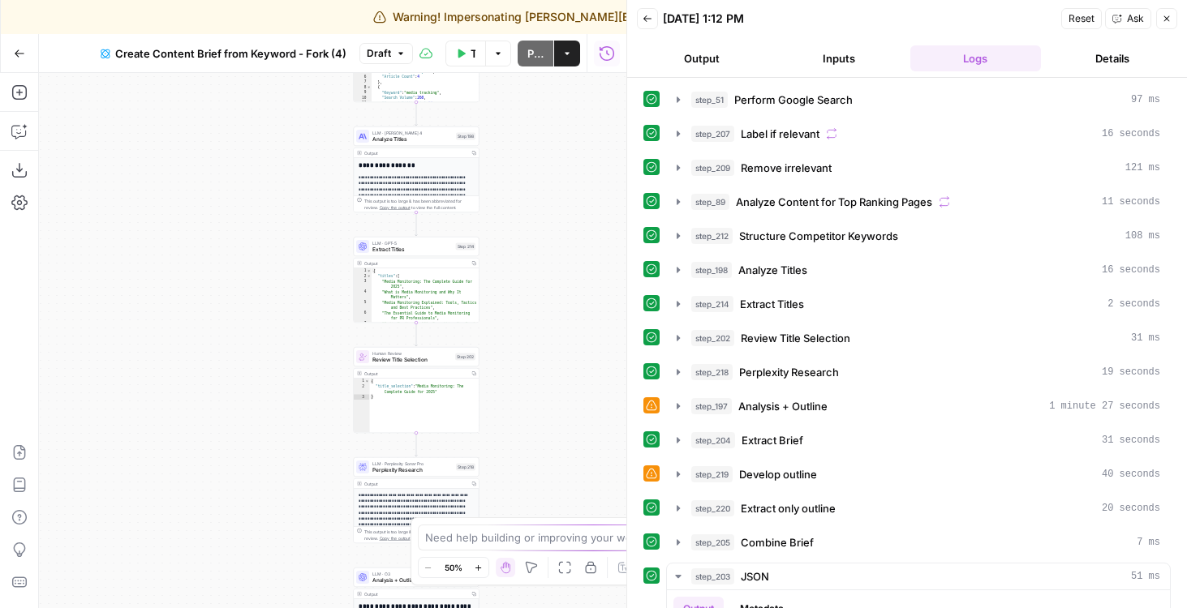
drag, startPoint x: 568, startPoint y: 434, endPoint x: 568, endPoint y: 176, distance: 257.9
click at [568, 176] on div "Workflow Input Settings Inputs Google Search Perform Google Search Step 51 Outp…" at bounding box center [332, 340] width 587 height 535
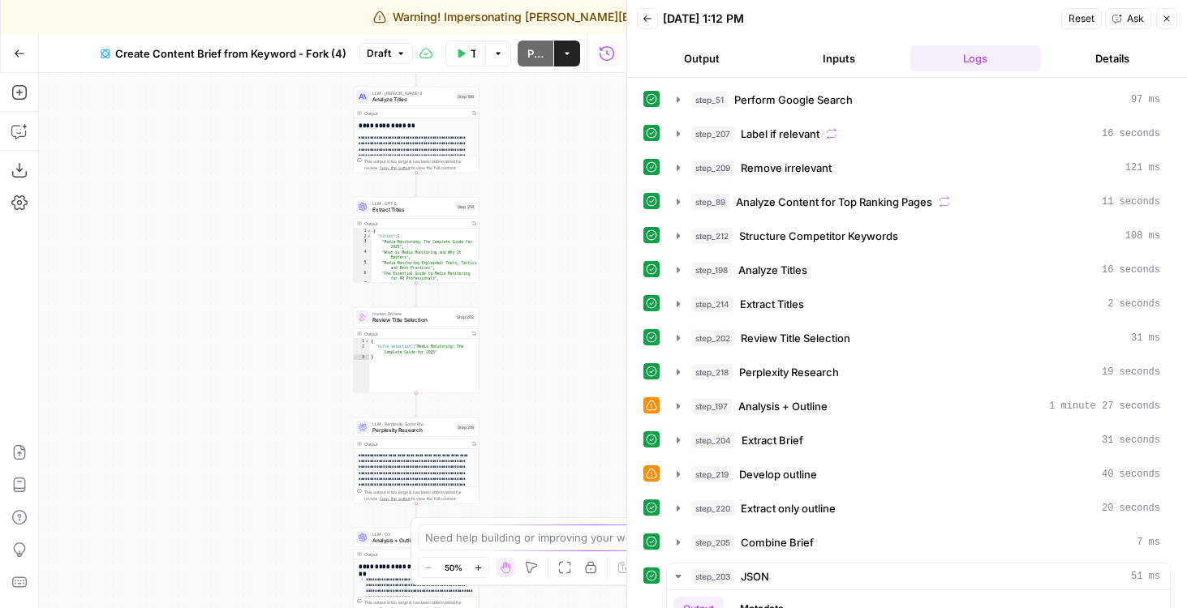
drag, startPoint x: 595, startPoint y: 379, endPoint x: 595, endPoint y: 134, distance: 245.0
click at [595, 134] on div "Workflow Input Settings Inputs Google Search Perform Google Search Step 51 Outp…" at bounding box center [332, 340] width 587 height 535
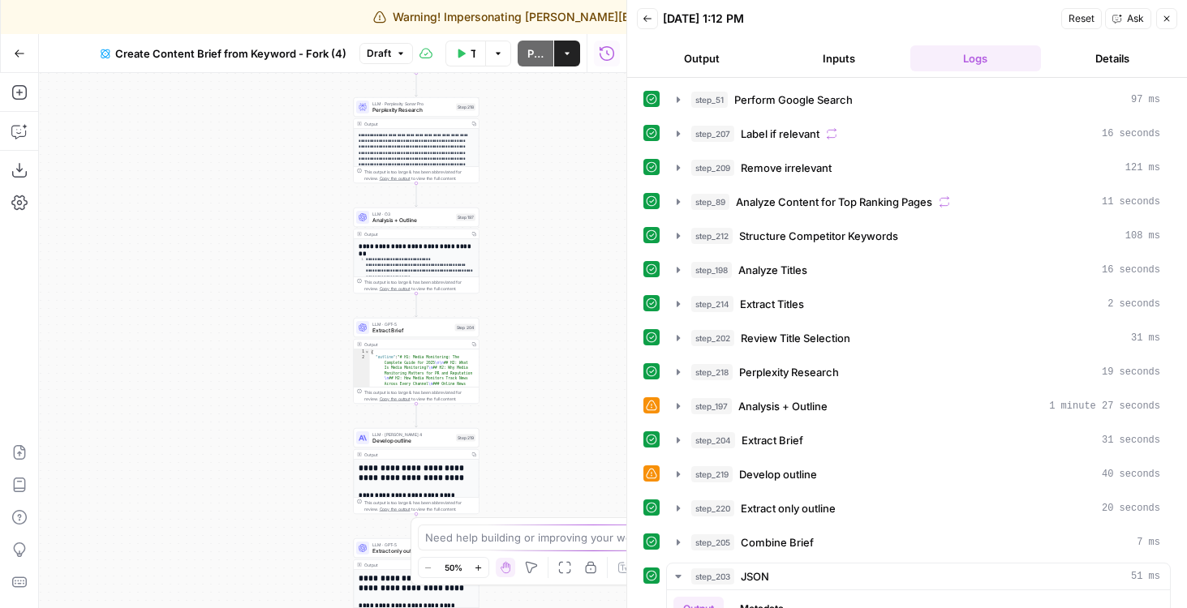
drag, startPoint x: 562, startPoint y: 407, endPoint x: 562, endPoint y: 225, distance: 181.7
click at [562, 225] on div "Workflow Input Settings Inputs Google Search Perform Google Search Step 51 Outp…" at bounding box center [332, 340] width 587 height 535
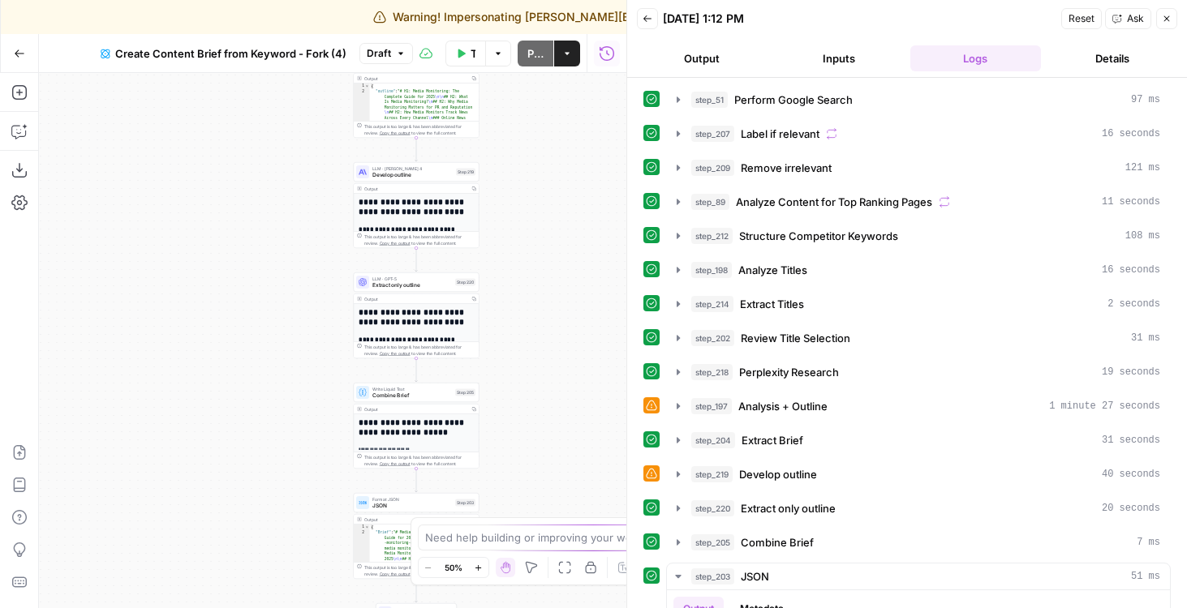
drag, startPoint x: 548, startPoint y: 290, endPoint x: 548, endPoint y: 238, distance: 52.7
click at [548, 238] on div "Workflow Input Settings Inputs Google Search Perform Google Search Step 51 Outp…" at bounding box center [332, 340] width 587 height 535
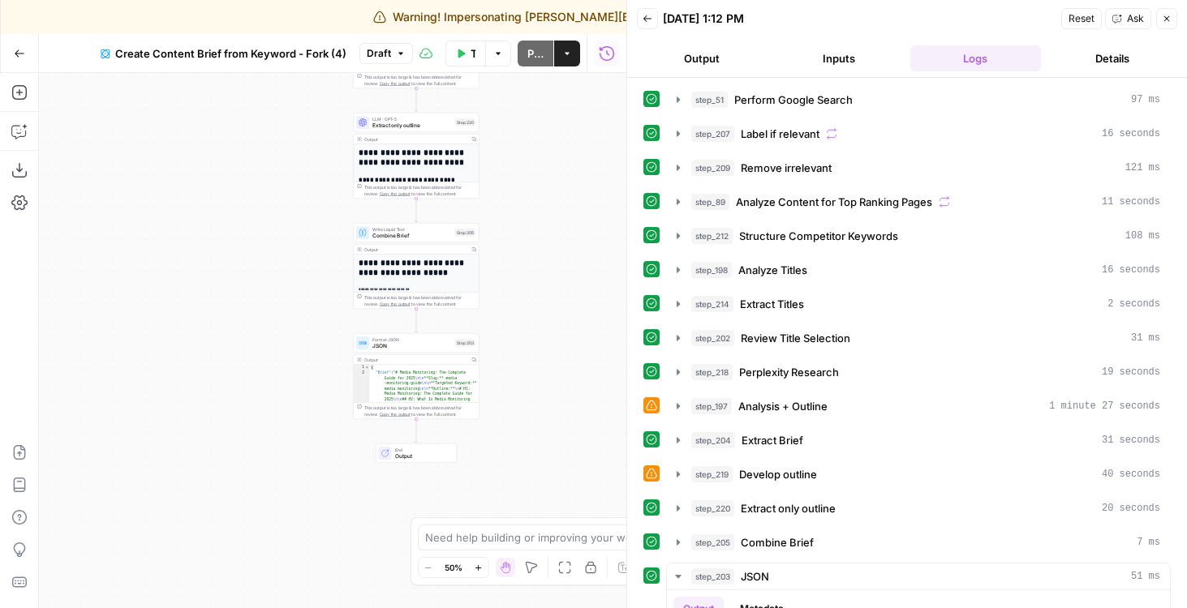
drag, startPoint x: 508, startPoint y: 401, endPoint x: 508, endPoint y: 243, distance: 157.4
click at [508, 243] on div "Workflow Input Settings Inputs Google Search Perform Google Search Step 51 Outp…" at bounding box center [332, 340] width 587 height 535
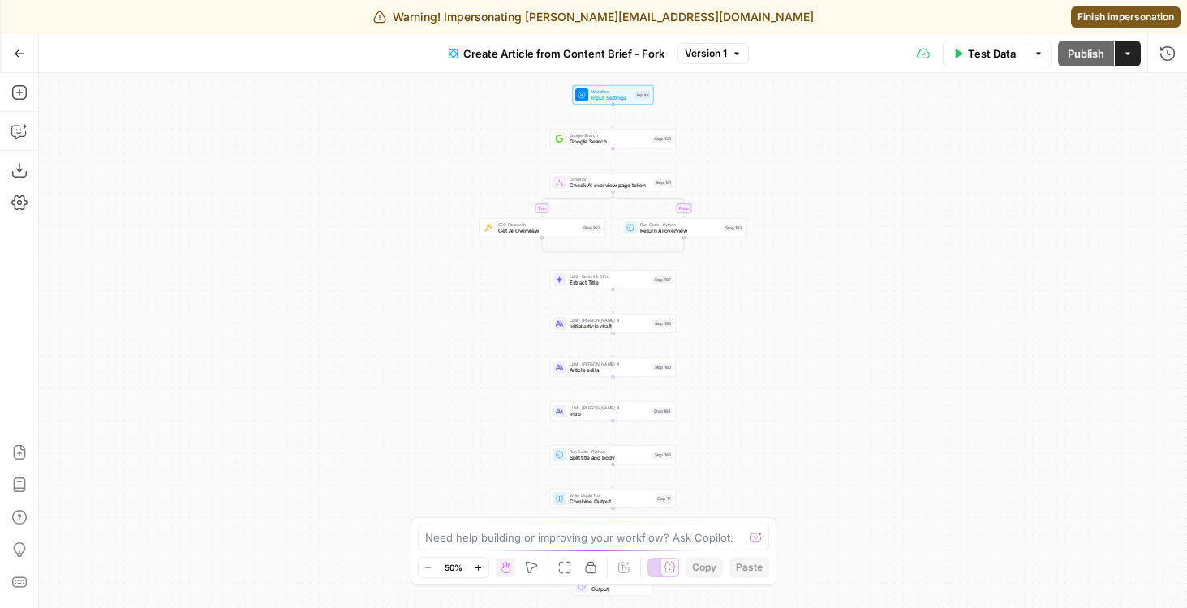
click at [585, 189] on div "Condition Check AI overview page token Step 161" at bounding box center [613, 182] width 126 height 19
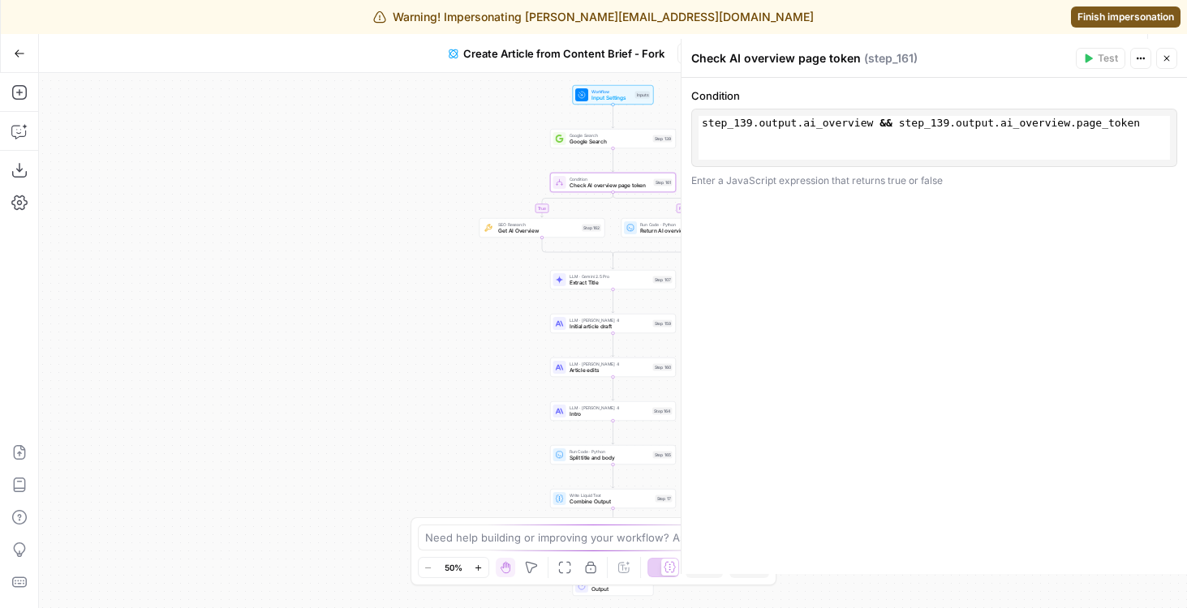
click at [1167, 59] on icon "button" at bounding box center [1167, 59] width 6 height 6
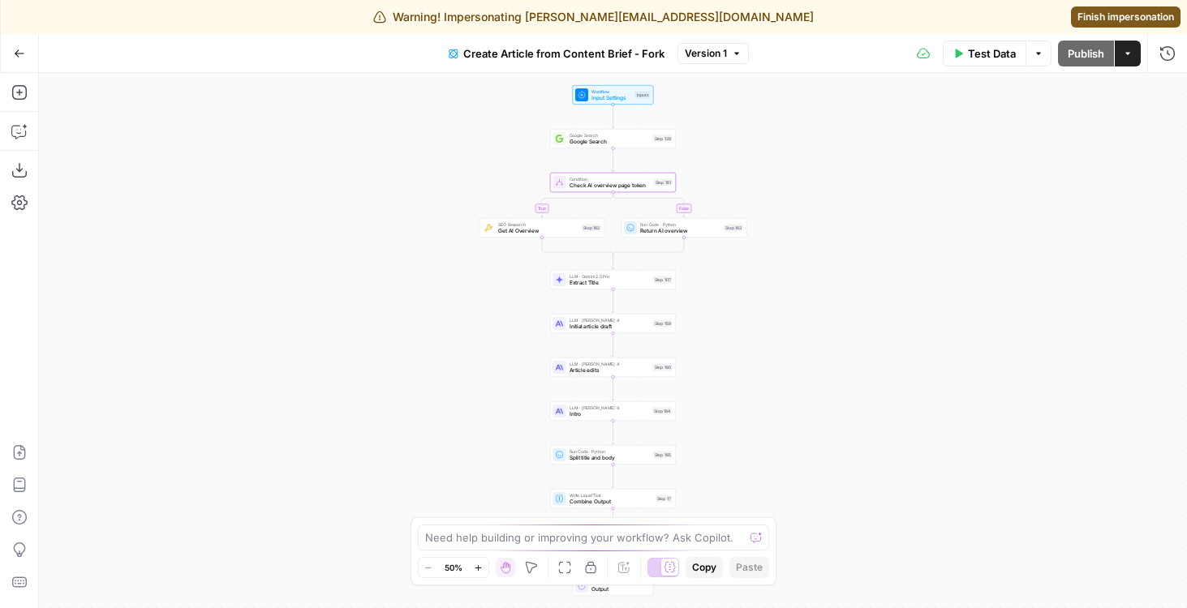
drag, startPoint x: 869, startPoint y: 350, endPoint x: 811, endPoint y: 143, distance: 214.7
click at [811, 144] on div "true false Workflow Input Settings Inputs Google Search Google Search Step 139 …" at bounding box center [613, 340] width 1148 height 535
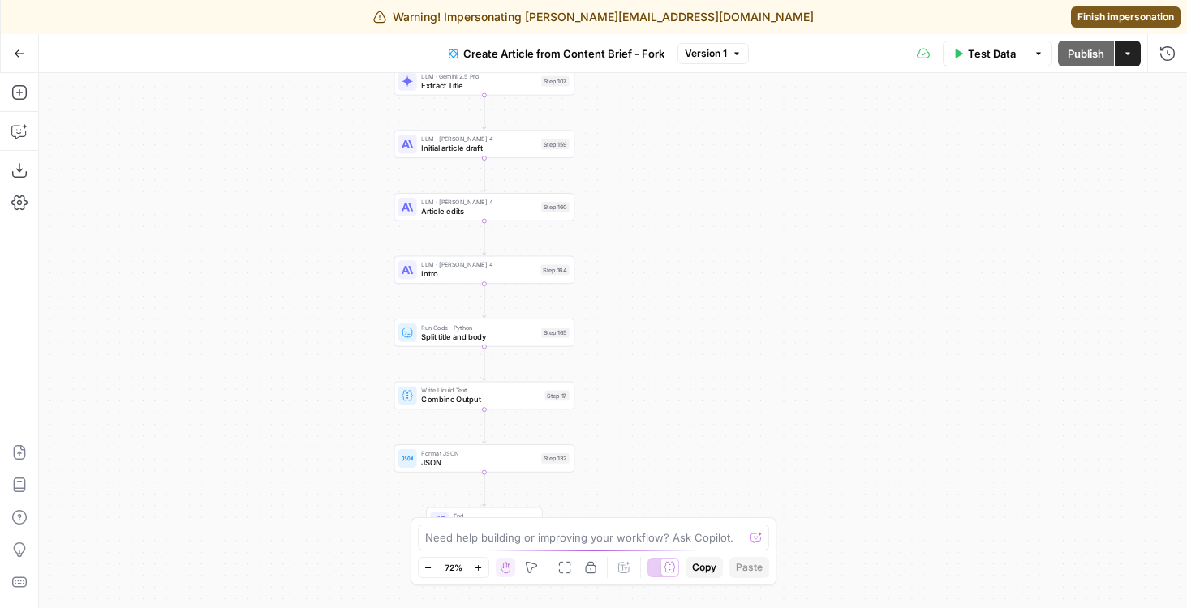
drag, startPoint x: 659, startPoint y: 219, endPoint x: 663, endPoint y: 326, distance: 107.1
click at [663, 326] on div "true false Workflow Input Settings Inputs Google Search Google Search Step 139 …" at bounding box center [613, 340] width 1148 height 535
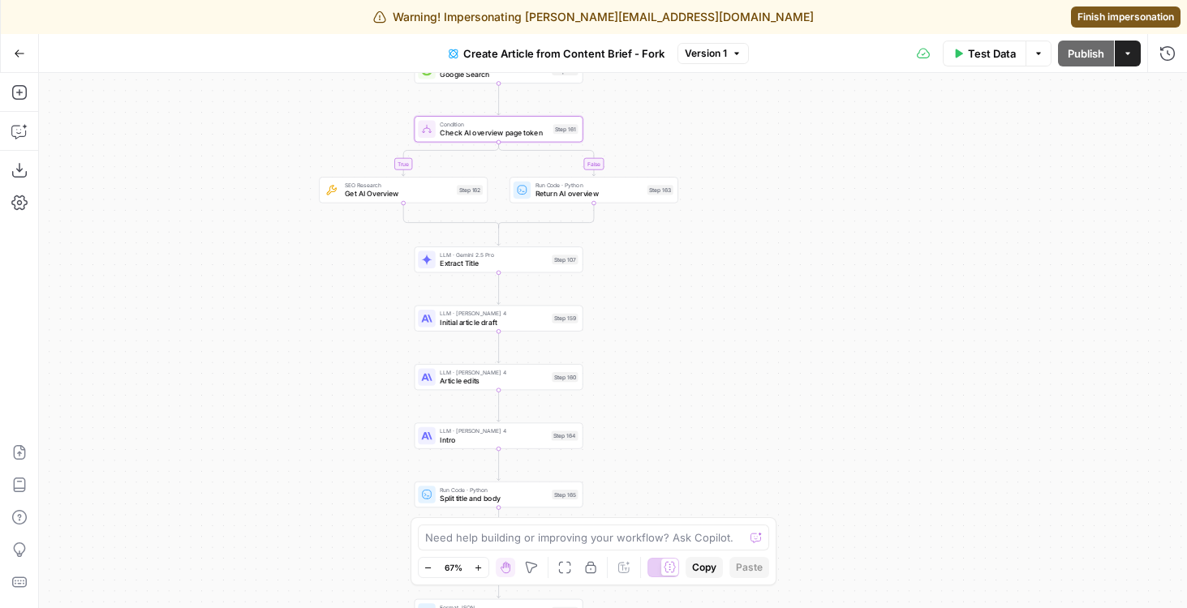
drag, startPoint x: 286, startPoint y: 161, endPoint x: 286, endPoint y: 379, distance: 218.2
click at [286, 379] on div "true false Workflow Input Settings Inputs Google Search Google Search Step 139 …" at bounding box center [613, 340] width 1148 height 535
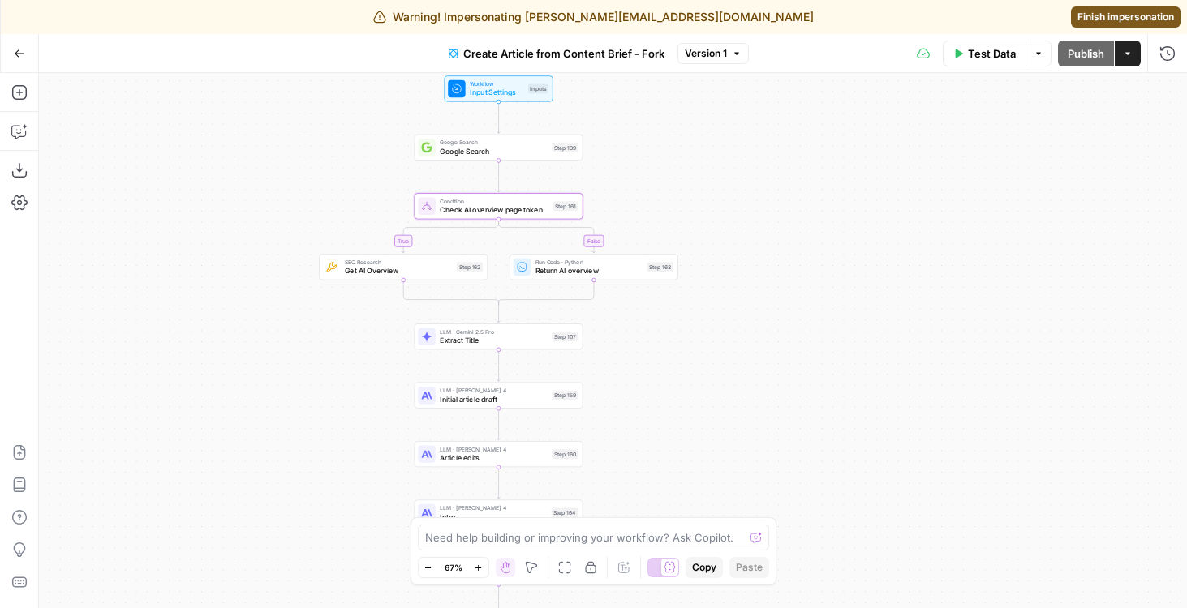
drag, startPoint x: 335, startPoint y: 393, endPoint x: 319, endPoint y: 166, distance: 226.9
click at [319, 166] on div "true false Workflow Input Settings Inputs Google Search Google Search Step 139 …" at bounding box center [613, 340] width 1148 height 535
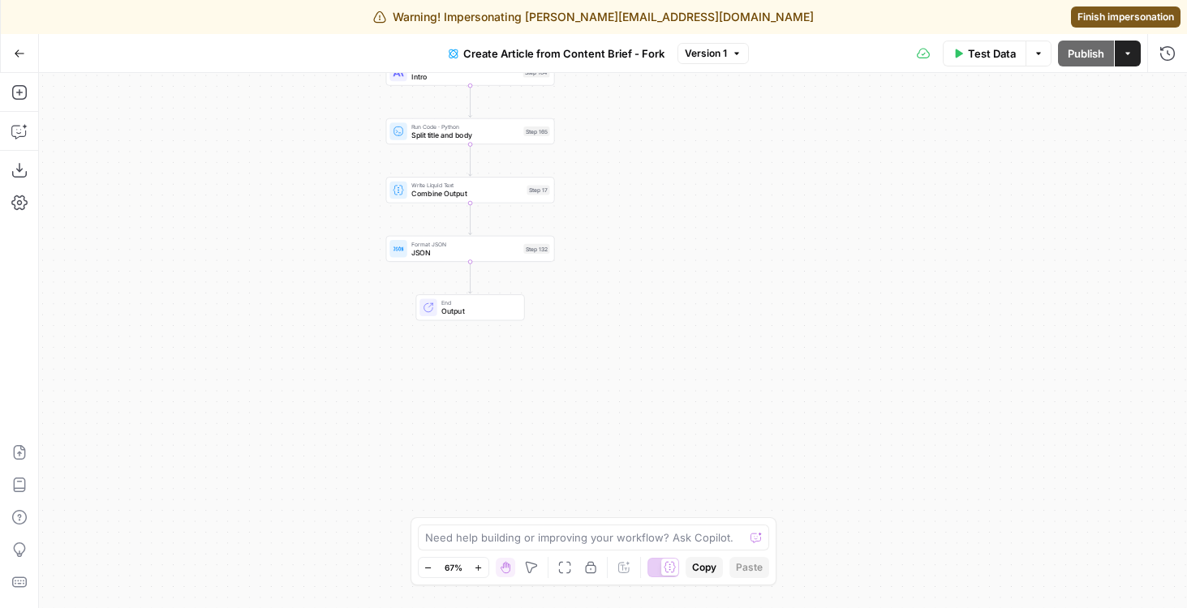
drag, startPoint x: 314, startPoint y: 290, endPoint x: 307, endPoint y: 161, distance: 129.2
click at [307, 161] on div "true false Workflow Input Settings Inputs Google Search Google Search Step 139 …" at bounding box center [613, 340] width 1148 height 535
drag, startPoint x: 264, startPoint y: 321, endPoint x: 230, endPoint y: 427, distance: 111.6
click at [230, 427] on div "true false Workflow Input Settings Inputs Google Search Google Search Step 139 …" at bounding box center [613, 340] width 1148 height 535
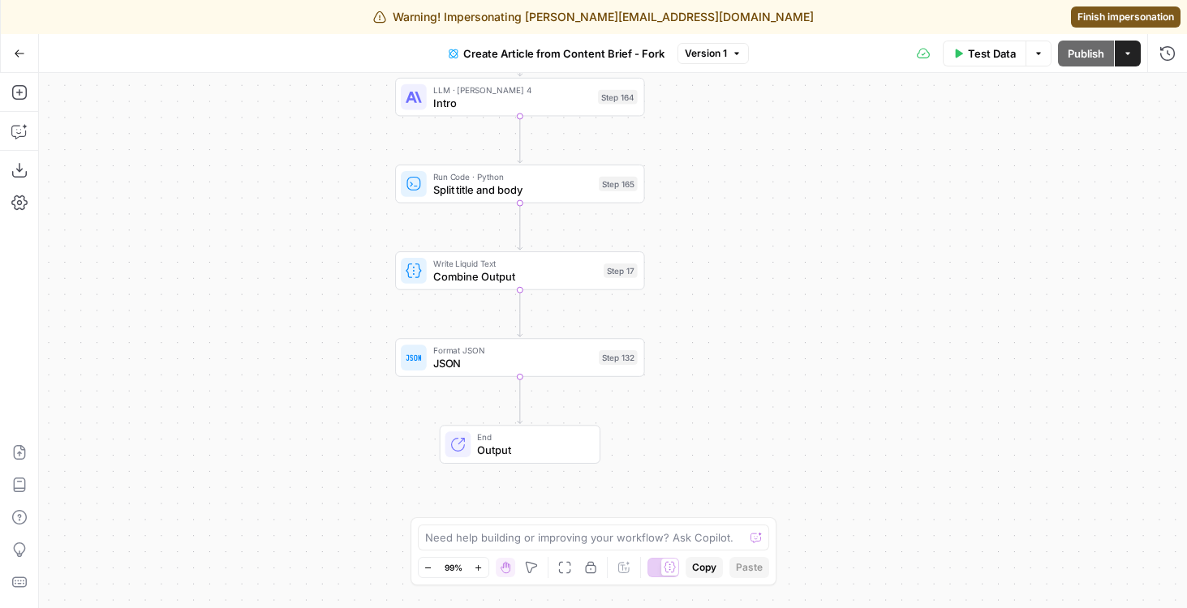
drag, startPoint x: 261, startPoint y: 272, endPoint x: 261, endPoint y: 223, distance: 48.7
click at [261, 223] on div "true false Workflow Input Settings Inputs Google Search Google Search Step 139 …" at bounding box center [613, 340] width 1148 height 535
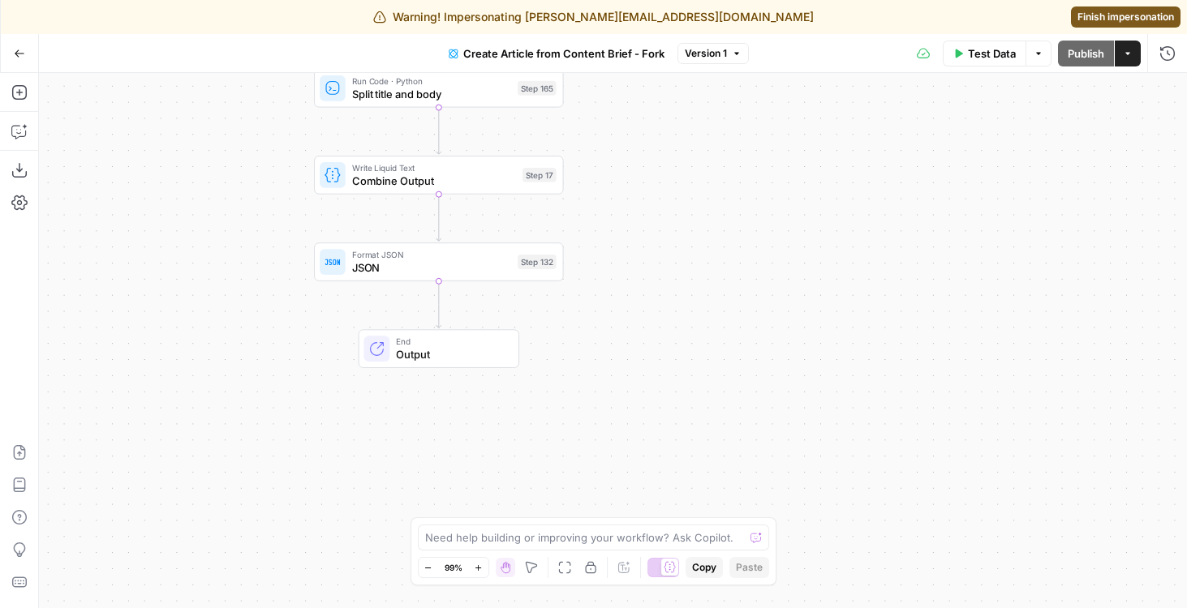
drag, startPoint x: 316, startPoint y: 329, endPoint x: 231, endPoint y: 225, distance: 134.3
click at [231, 225] on div "true false Workflow Input Settings Inputs Google Search Google Search Step 139 …" at bounding box center [613, 340] width 1148 height 535
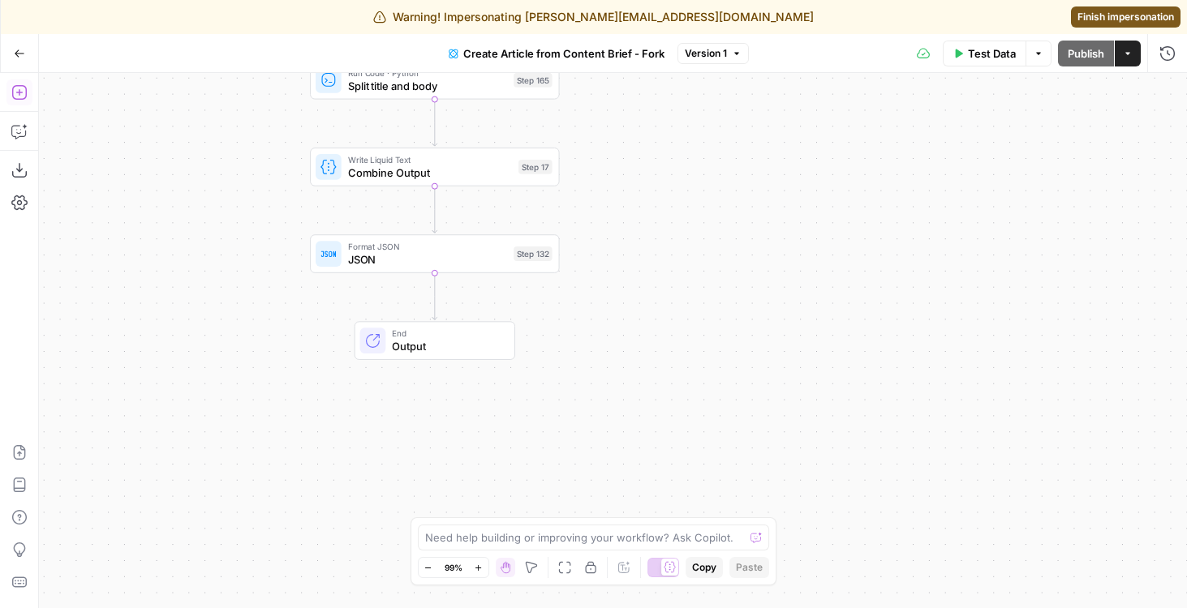
click at [24, 90] on icon "button" at bounding box center [19, 92] width 16 height 16
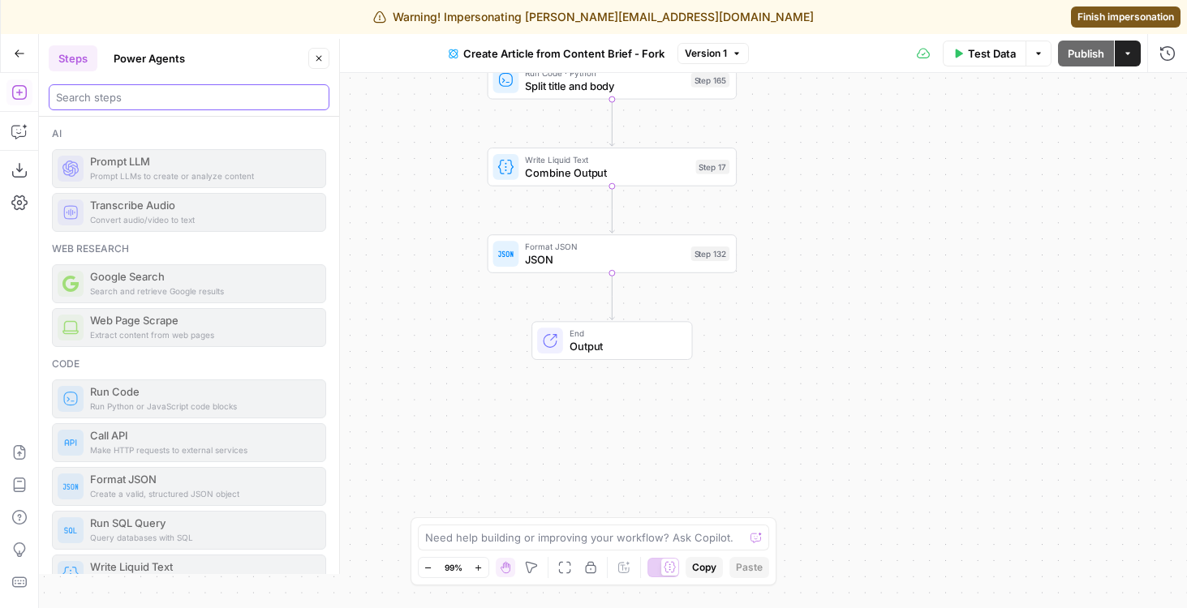
click at [88, 105] on input "search" at bounding box center [189, 97] width 266 height 16
click at [589, 569] on icon "button" at bounding box center [590, 567] width 13 height 13
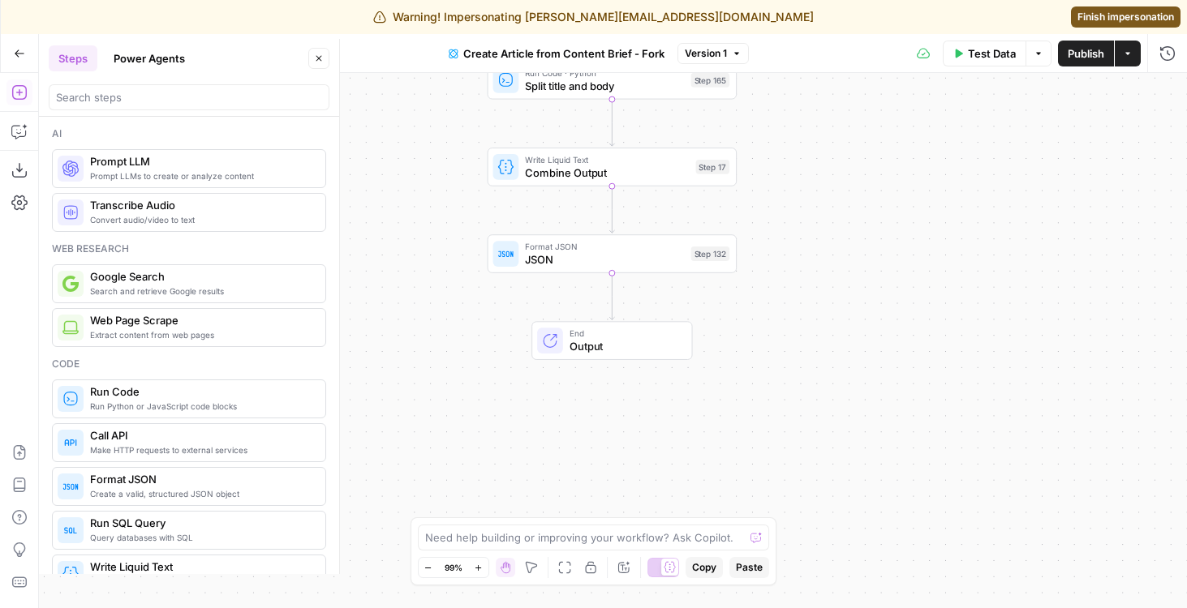
click at [130, 71] on button "Power Agents" at bounding box center [149, 58] width 91 height 26
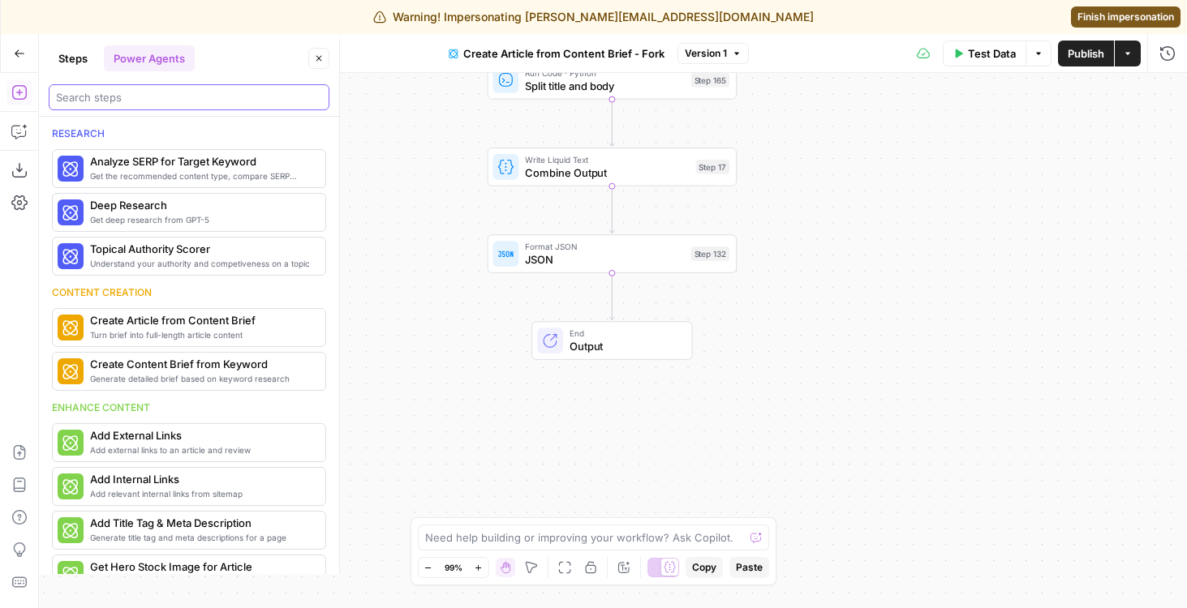
click at [131, 101] on input "search" at bounding box center [189, 97] width 266 height 16
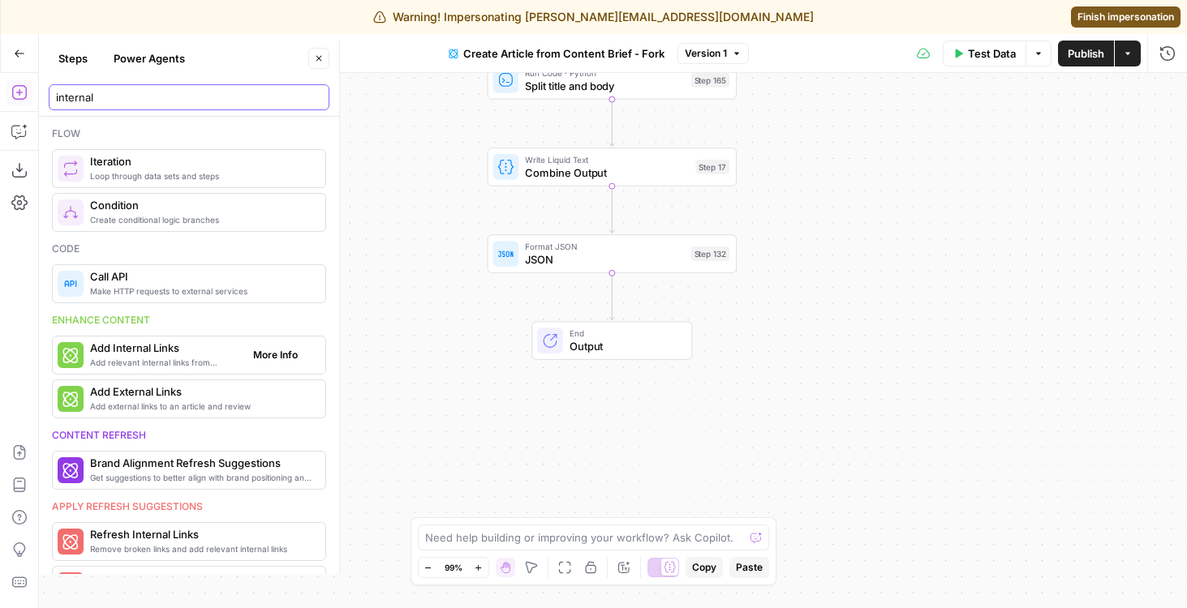
type input "internal"
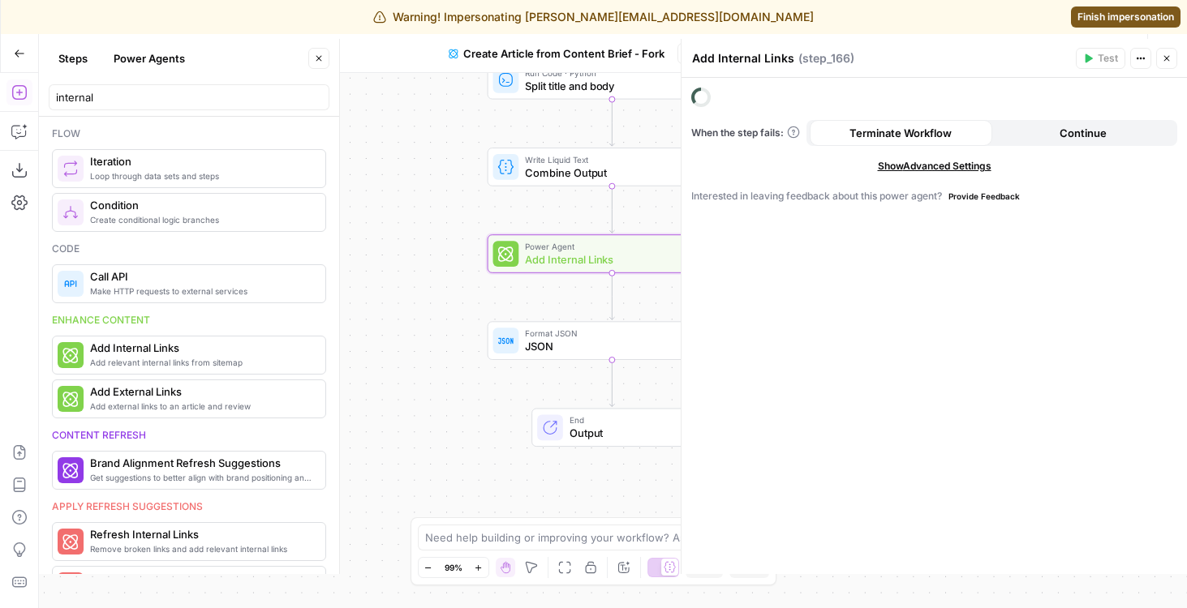
drag, startPoint x: 421, startPoint y: 227, endPoint x: 344, endPoint y: 260, distance: 83.9
click at [344, 260] on body "Warning! Impersonating [PERSON_NAME][EMAIL_ADDRESS][DOMAIN_NAME] Finish imperso…" at bounding box center [593, 304] width 1187 height 608
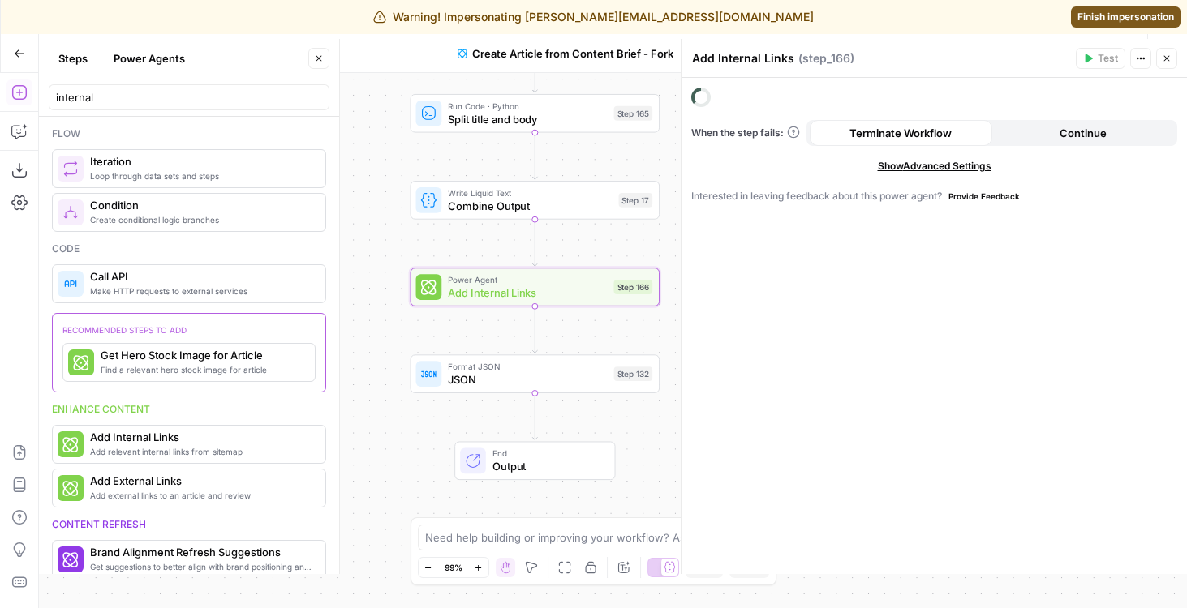
click at [313, 41] on header "Steps Power Agents Close internal" at bounding box center [189, 78] width 300 height 78
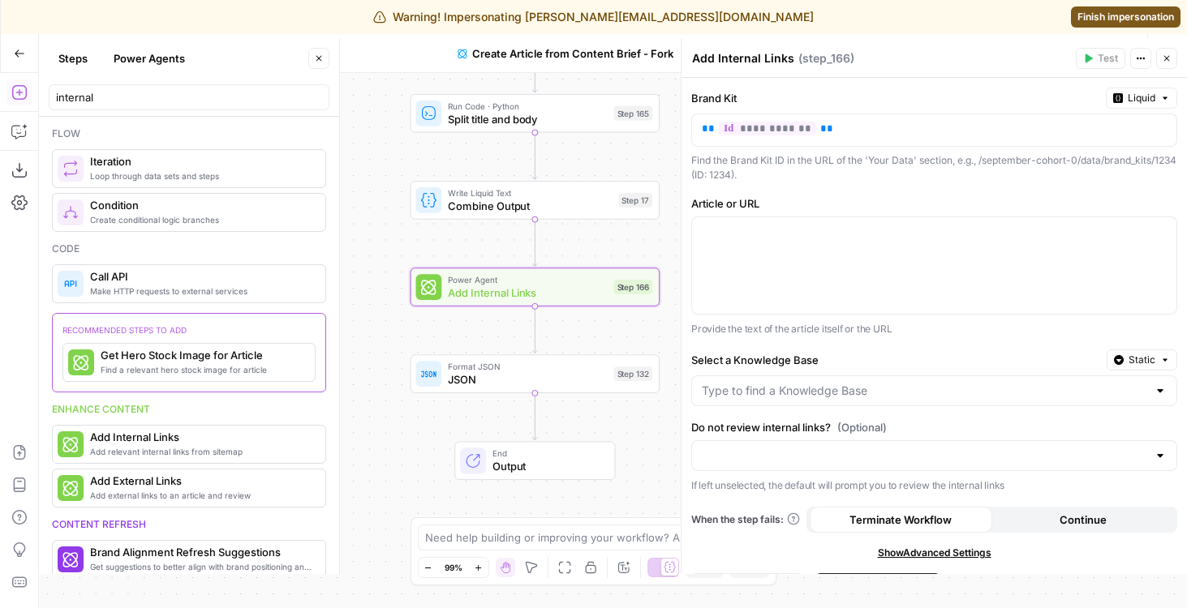
click at [323, 59] on icon "button" at bounding box center [319, 59] width 10 height 10
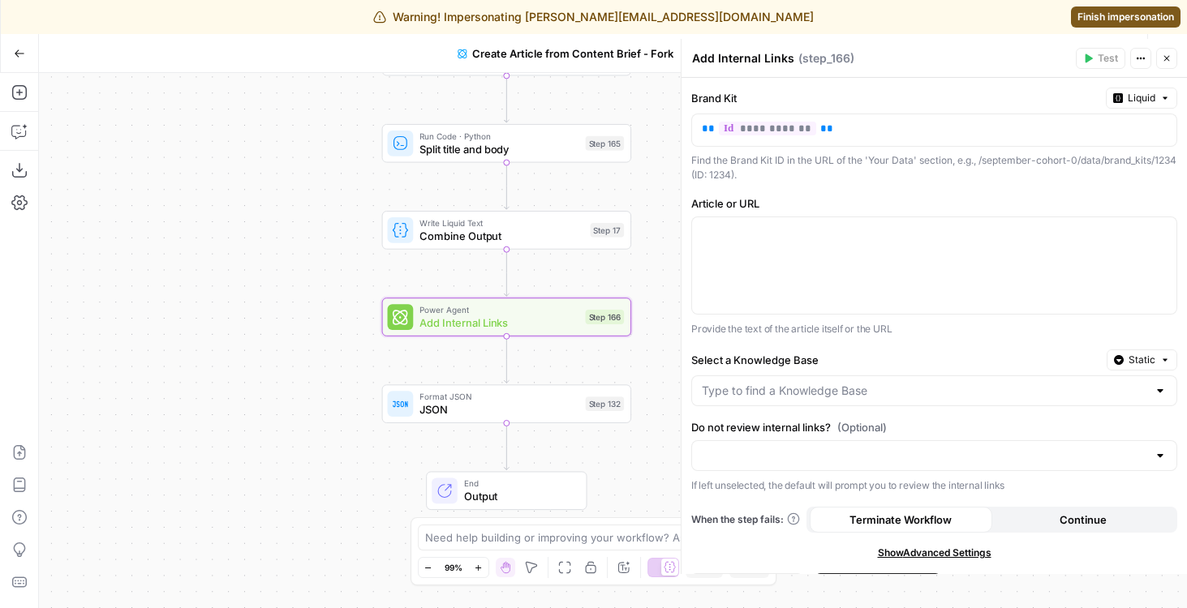
drag, startPoint x: 186, startPoint y: 221, endPoint x: 46, endPoint y: 351, distance: 191.1
click at [46, 351] on div "true false Workflow Input Settings Inputs Google Search Google Search Step 139 …" at bounding box center [613, 340] width 1148 height 535
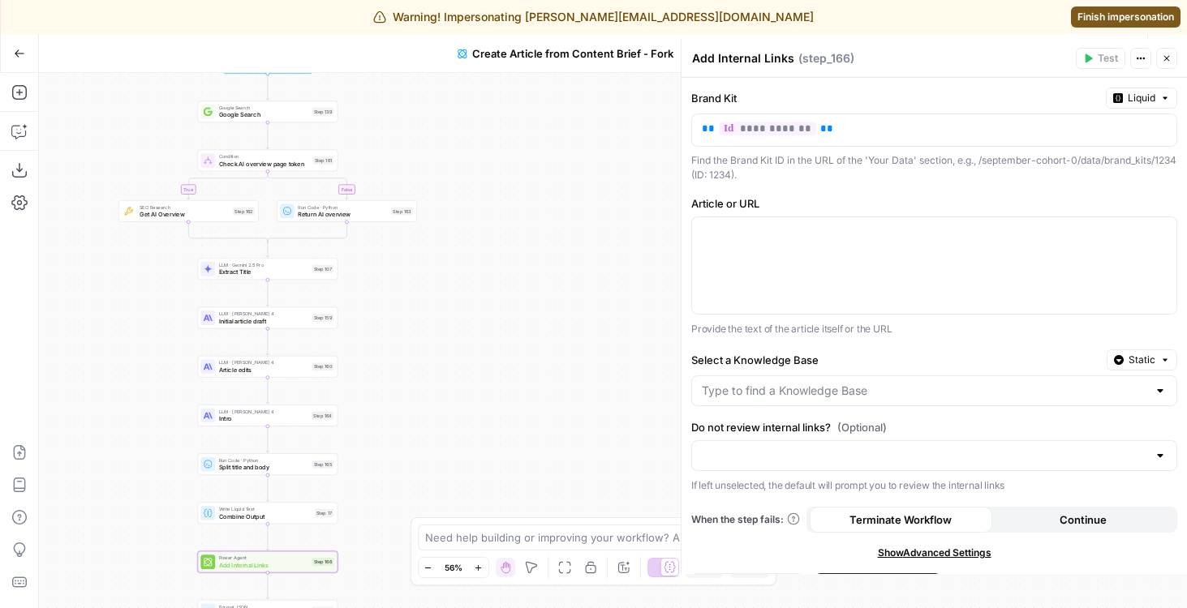
drag, startPoint x: 413, startPoint y: 294, endPoint x: 449, endPoint y: 461, distance: 170.2
click at [449, 461] on div "true false Workflow Input Settings Inputs Google Search Google Search Step 139 …" at bounding box center [613, 340] width 1148 height 535
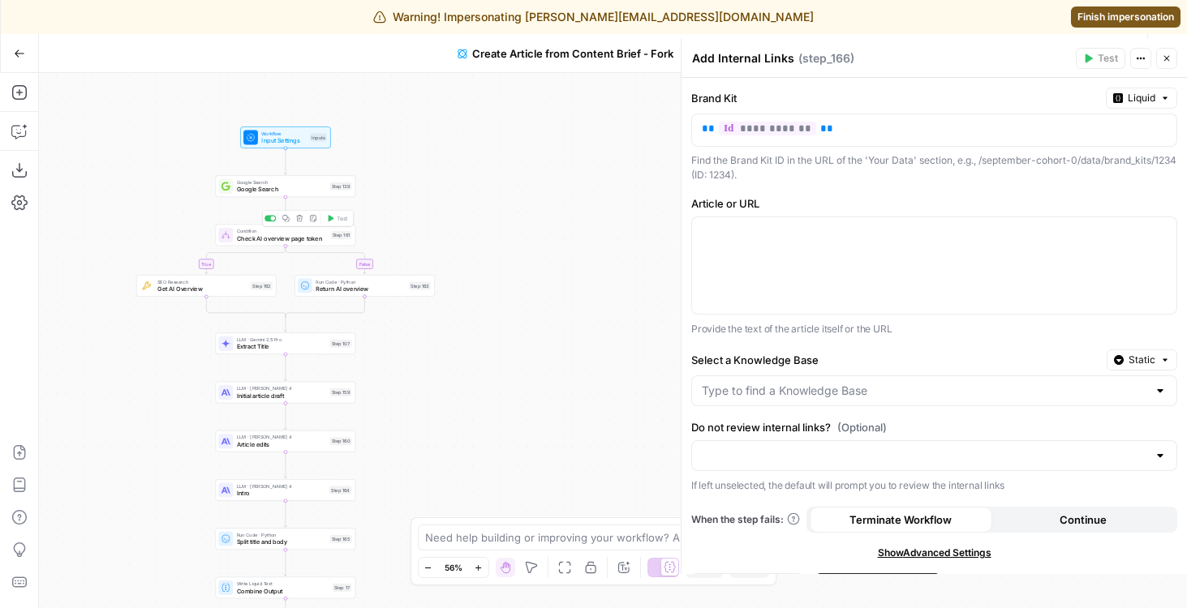
drag, startPoint x: 418, startPoint y: 218, endPoint x: 442, endPoint y: 141, distance: 80.8
click at [442, 141] on div "true false Workflow Input Settings Inputs Google Search Google Search Step 139 …" at bounding box center [613, 340] width 1148 height 535
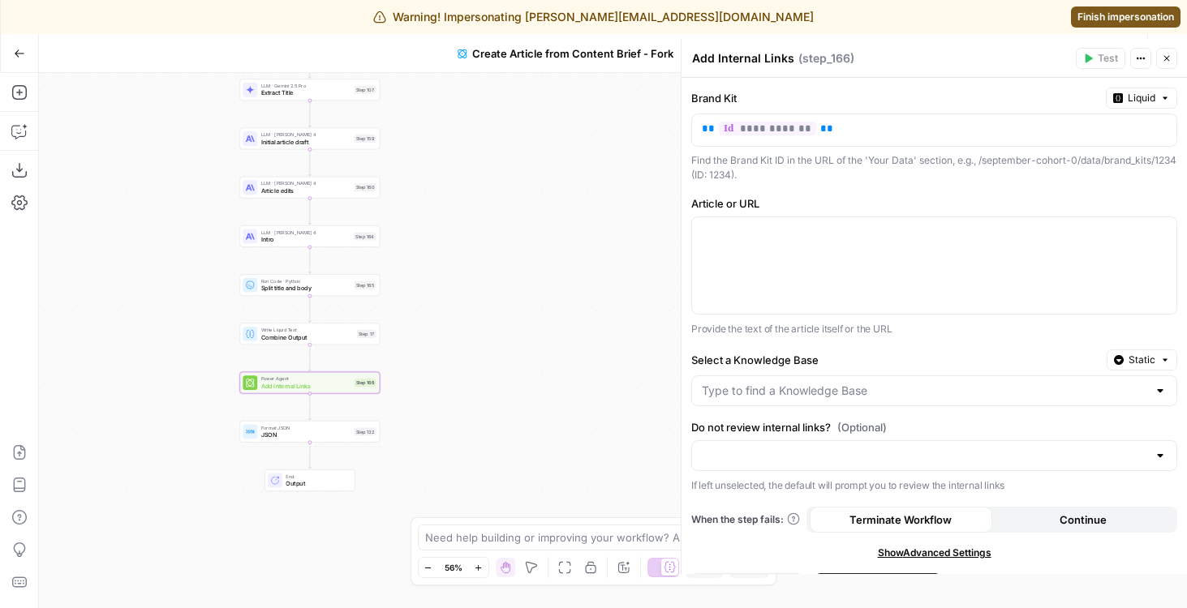
drag, startPoint x: 453, startPoint y: 371, endPoint x: 453, endPoint y: 208, distance: 162.2
click at [453, 208] on div "true false Workflow Input Settings Inputs Google Search Google Search Step 139 …" at bounding box center [613, 340] width 1148 height 535
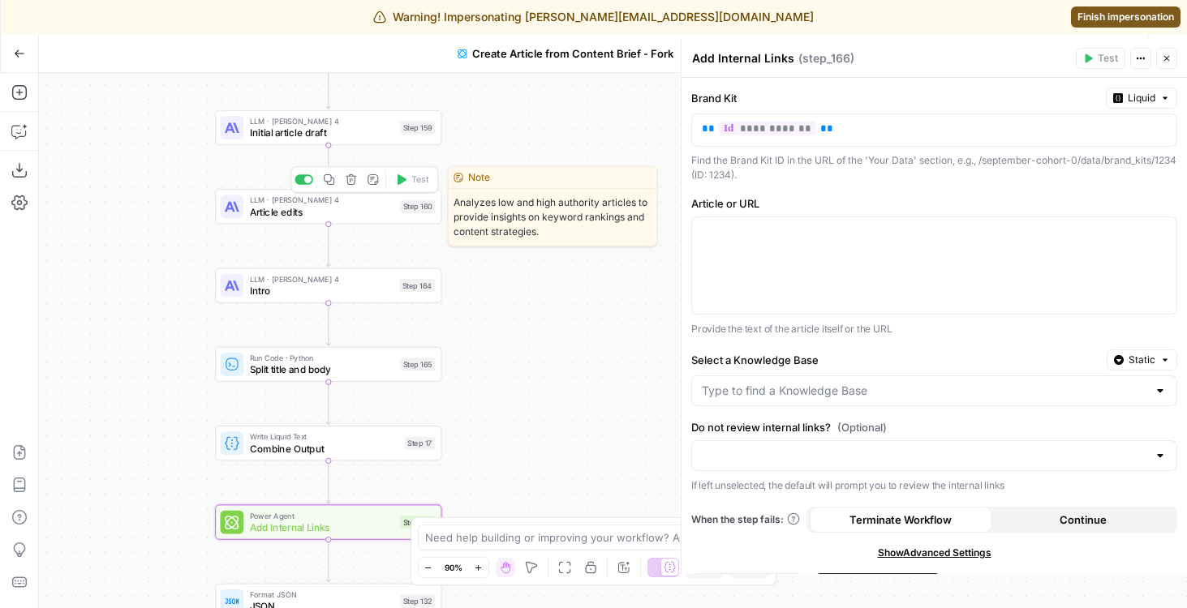
drag, startPoint x: 167, startPoint y: 320, endPoint x: 152, endPoint y: 261, distance: 60.4
click at [152, 261] on div "true false Workflow Input Settings Inputs Google Search Google Search Step 139 …" at bounding box center [613, 340] width 1148 height 535
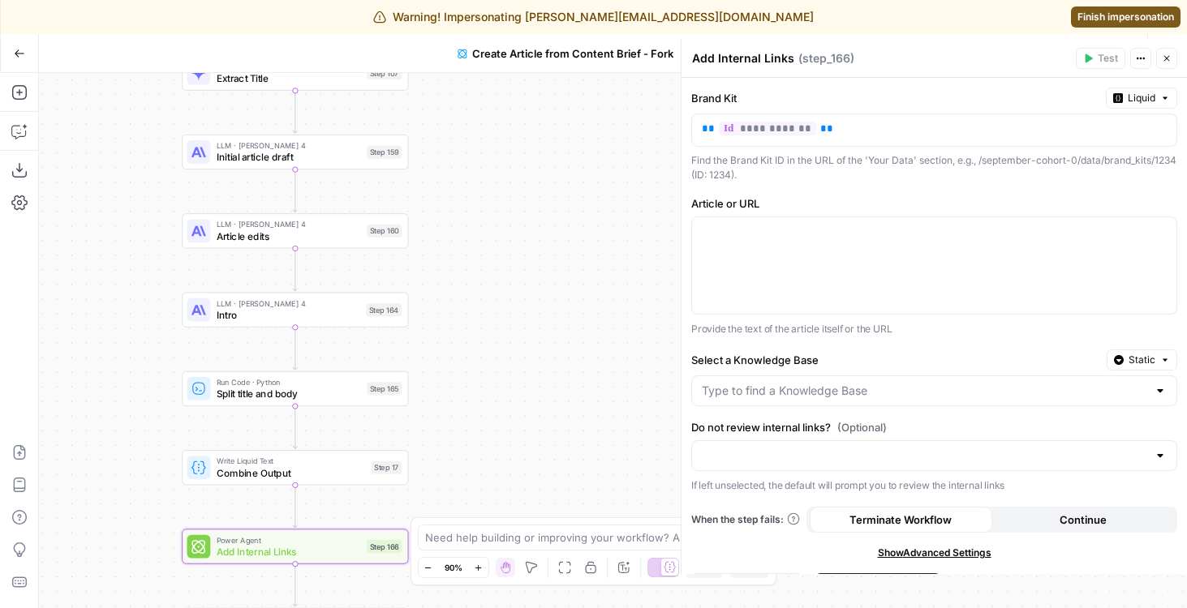
drag, startPoint x: 165, startPoint y: 287, endPoint x: 147, endPoint y: 376, distance: 91.2
click at [147, 376] on div "true false Workflow Input Settings Inputs Google Search Google Search Step 139 …" at bounding box center [613, 340] width 1148 height 535
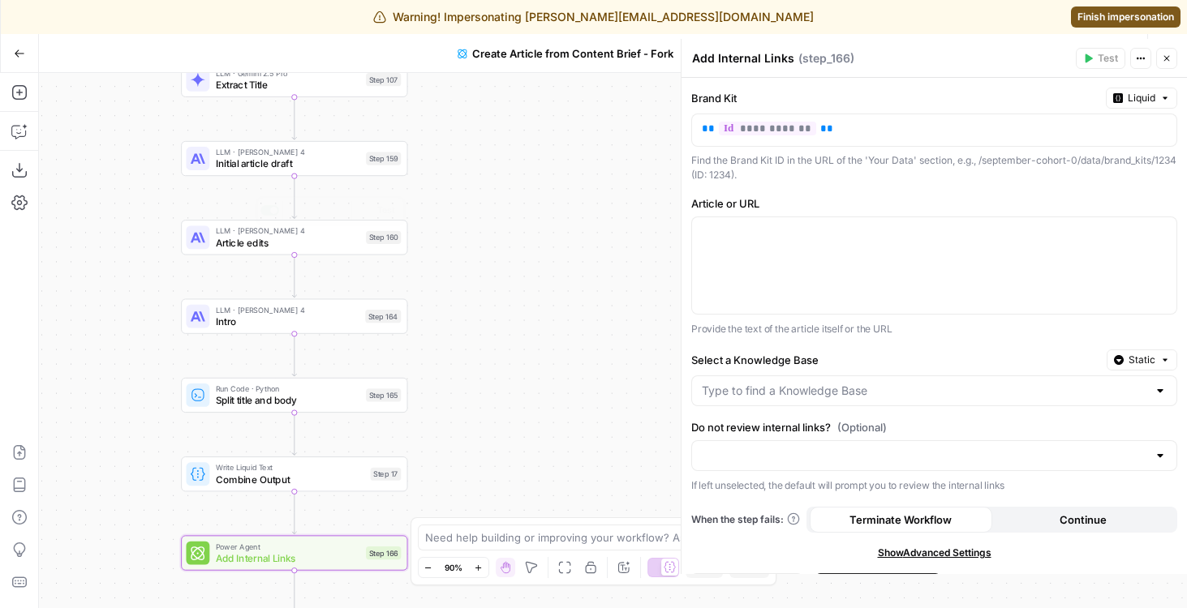
click at [254, 166] on span "Initial article draft" at bounding box center [288, 164] width 144 height 15
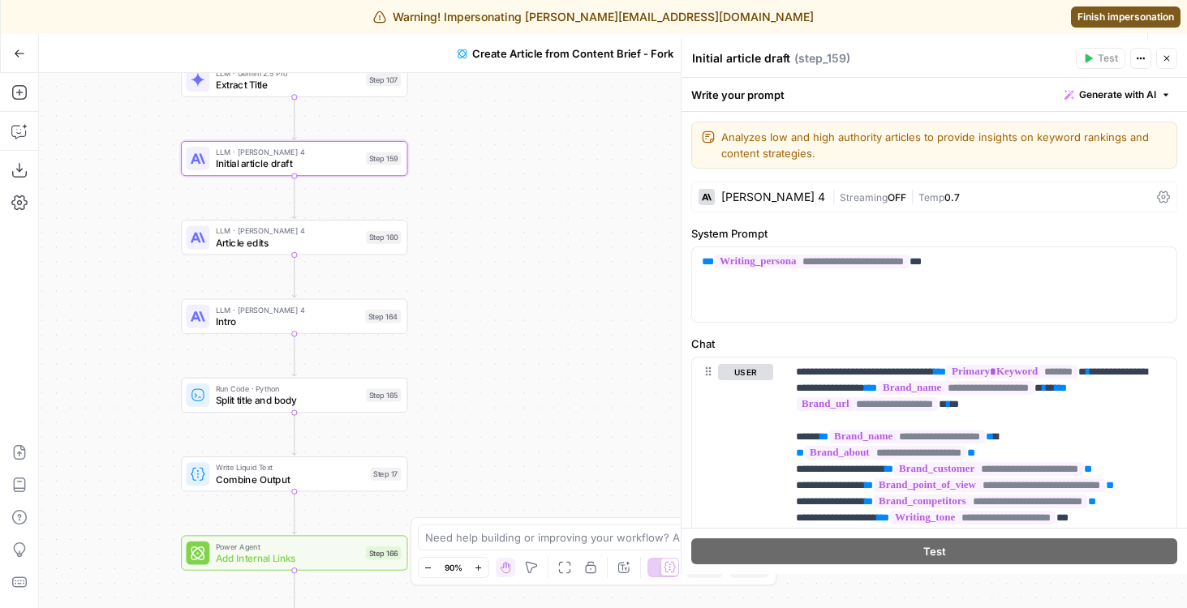
click at [782, 59] on textarea "Initial article draft" at bounding box center [741, 58] width 98 height 16
click at [786, 60] on textarea "Initial article draft" at bounding box center [741, 58] width 98 height 16
click at [792, 59] on div "Initial article draft Initial article draft" at bounding box center [741, 58] width 106 height 19
click at [790, 57] on div "Initial article draft Initial article draft" at bounding box center [741, 58] width 106 height 19
click at [709, 52] on textarea "Initial article draft" at bounding box center [741, 58] width 98 height 16
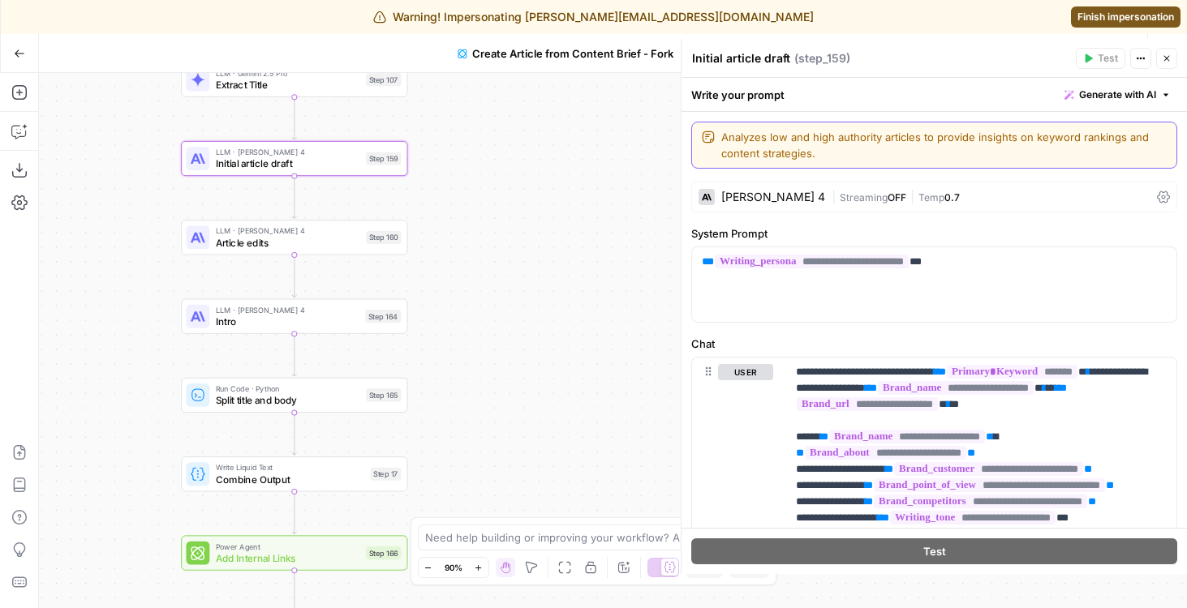
click at [917, 139] on textarea "Analyzes low and high authority articles to provide insights on keyword ranking…" at bounding box center [943, 145] width 445 height 32
click at [802, 97] on div "Write your prompt Generate with AI" at bounding box center [933, 94] width 505 height 33
click at [729, 99] on div "Write your prompt Generate with AI" at bounding box center [933, 94] width 505 height 33
click at [722, 67] on div "Initial article draft Initial article draft" at bounding box center [741, 58] width 106 height 19
paste textarea "⭐️"
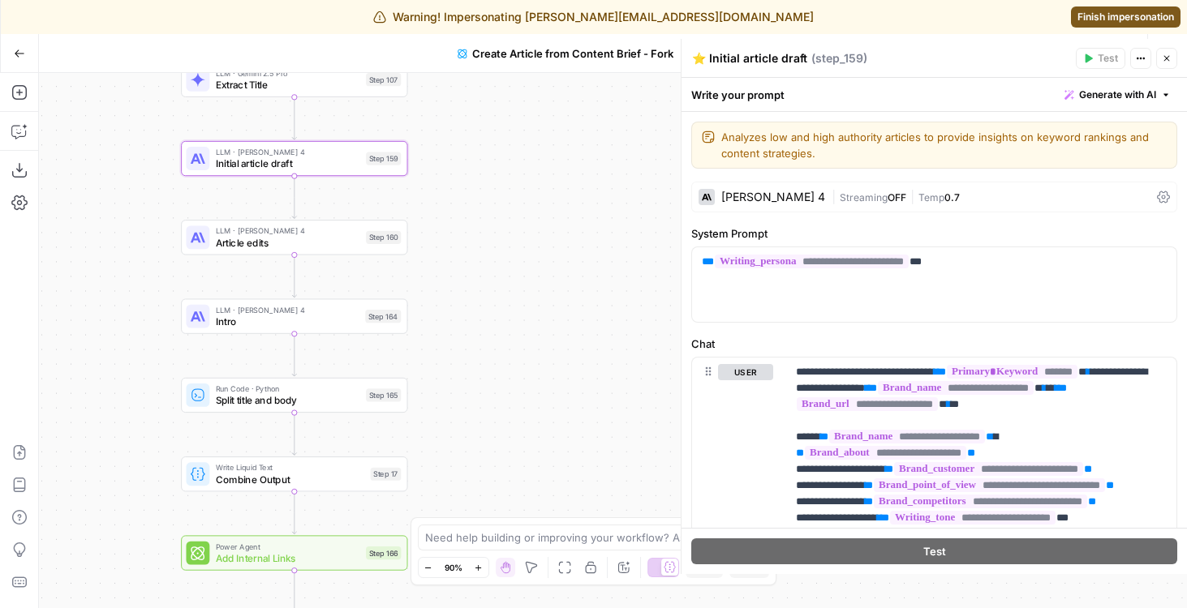
type textarea "⭐️ Initial article draft"
click at [596, 203] on div "true false Workflow Input Settings Inputs Google Search Google Search Step 139 …" at bounding box center [613, 340] width 1148 height 535
click at [310, 241] on span "Article edits" at bounding box center [288, 242] width 144 height 15
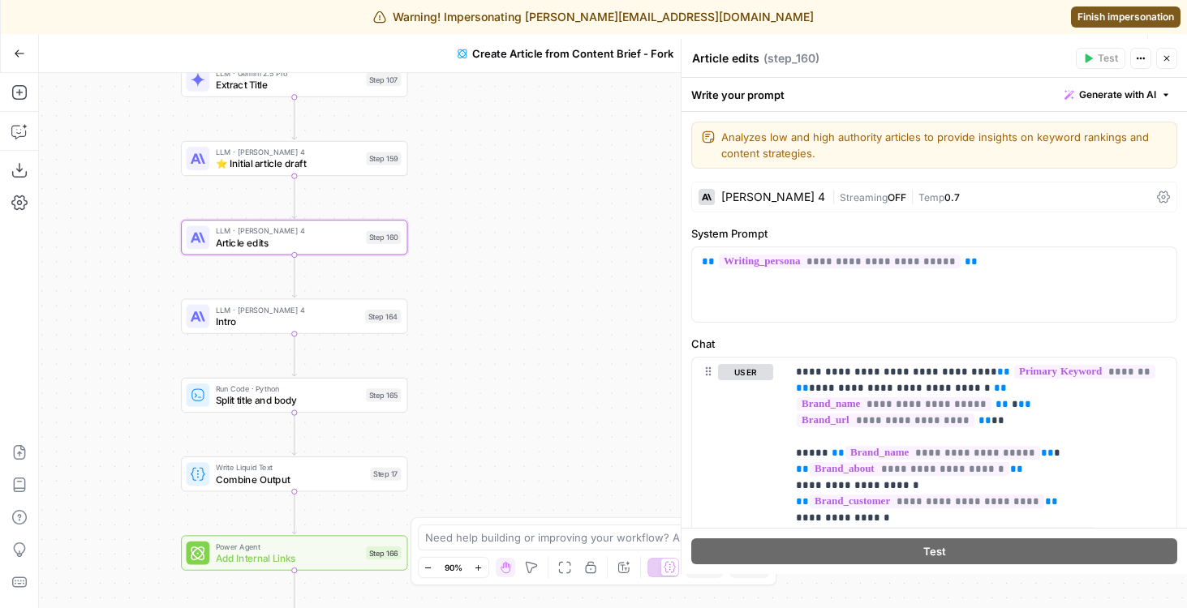
click at [732, 58] on textarea "Article edits" at bounding box center [725, 58] width 67 height 16
paste textarea "⭐️"
type textarea "⭐️ Article edits"
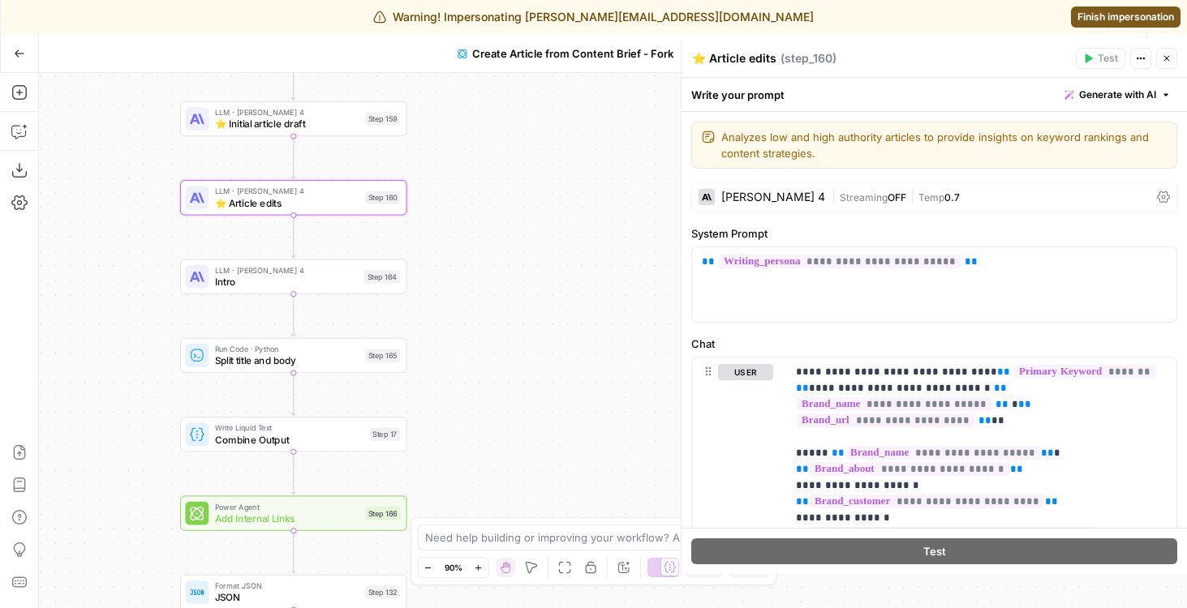
drag, startPoint x: 599, startPoint y: 221, endPoint x: 599, endPoint y: 165, distance: 56.8
click at [599, 173] on div "true false Workflow Input Settings Inputs Google Search Google Search Step 139 …" at bounding box center [613, 340] width 1148 height 535
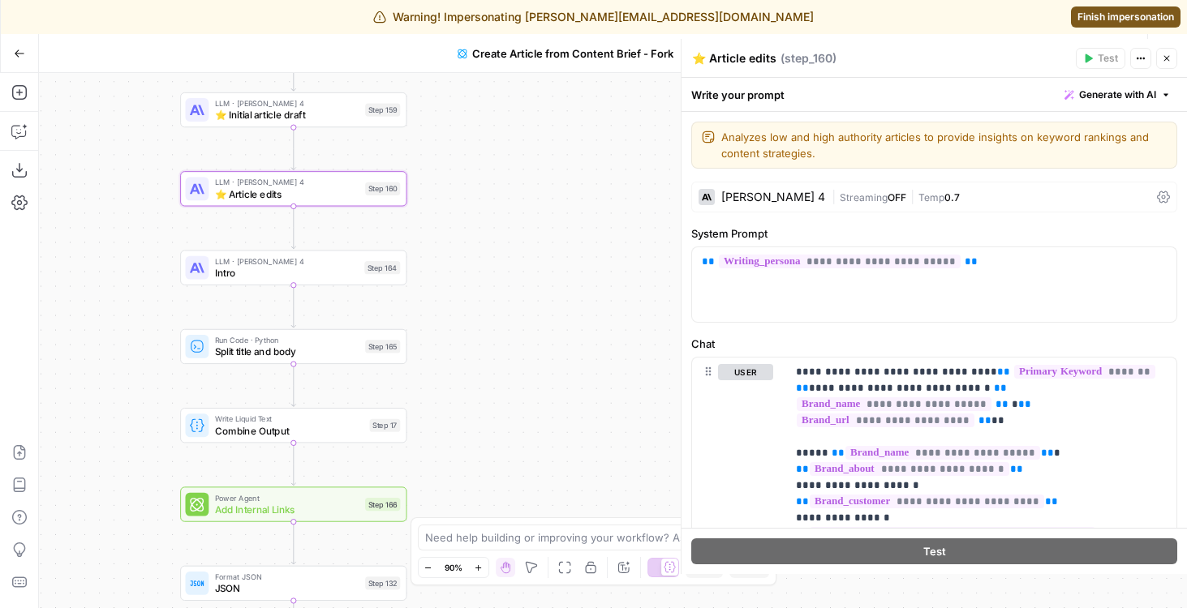
click at [196, 277] on div at bounding box center [197, 268] width 24 height 24
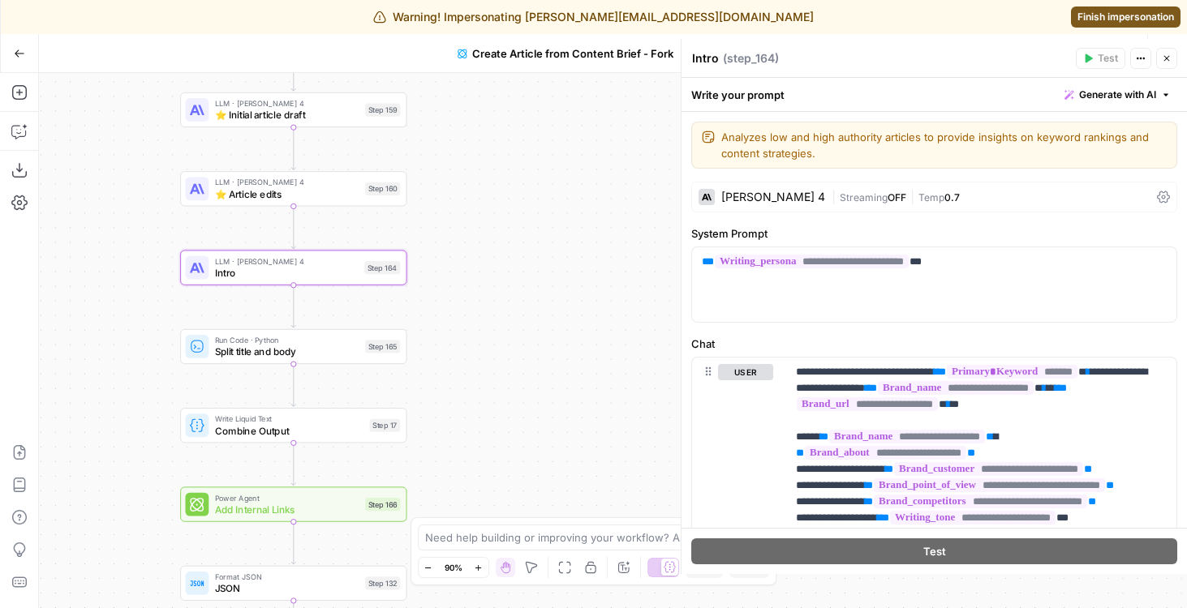
click at [702, 59] on textarea "Intro" at bounding box center [705, 58] width 27 height 16
paste textarea "⭐️"
type textarea "⭐️ Intro"
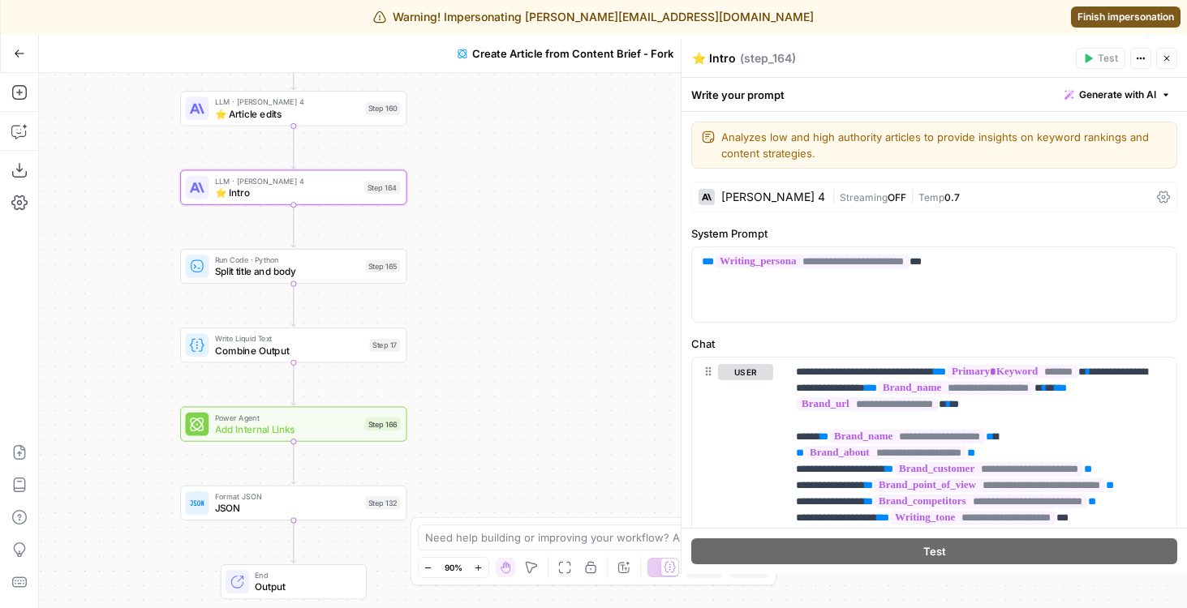
drag, startPoint x: 497, startPoint y: 359, endPoint x: 509, endPoint y: 226, distance: 132.7
click at [505, 231] on div "true false Workflow Input Settings Inputs Google Search Google Search Step 139 …" at bounding box center [613, 340] width 1148 height 535
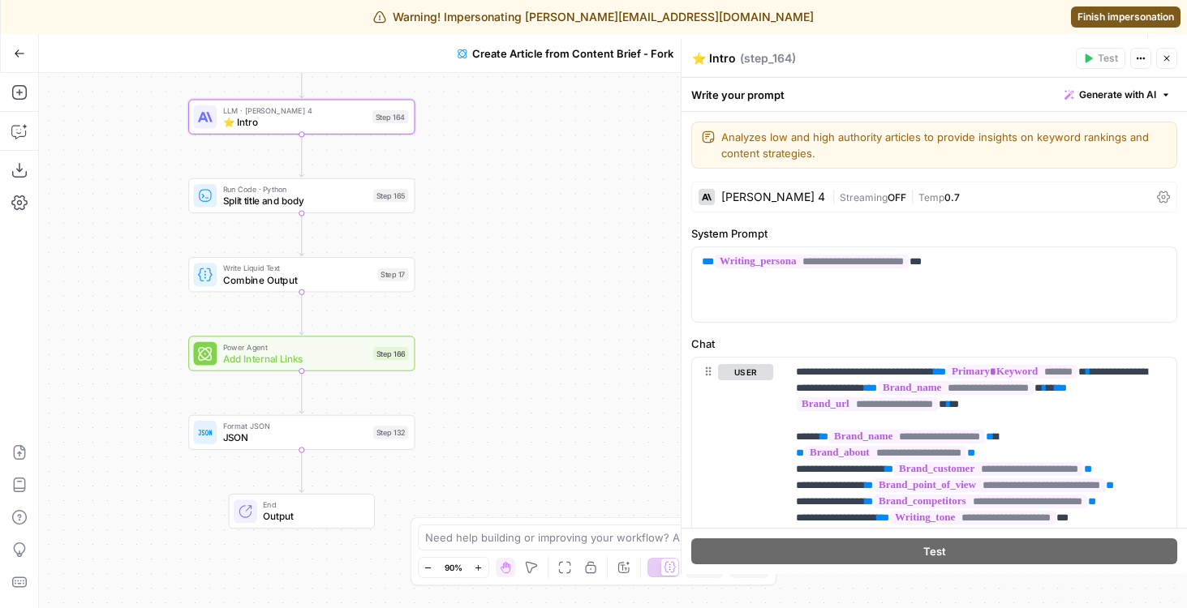
click at [509, 291] on div "true false Workflow Input Settings Inputs Google Search Google Search Step 139 …" at bounding box center [613, 340] width 1148 height 535
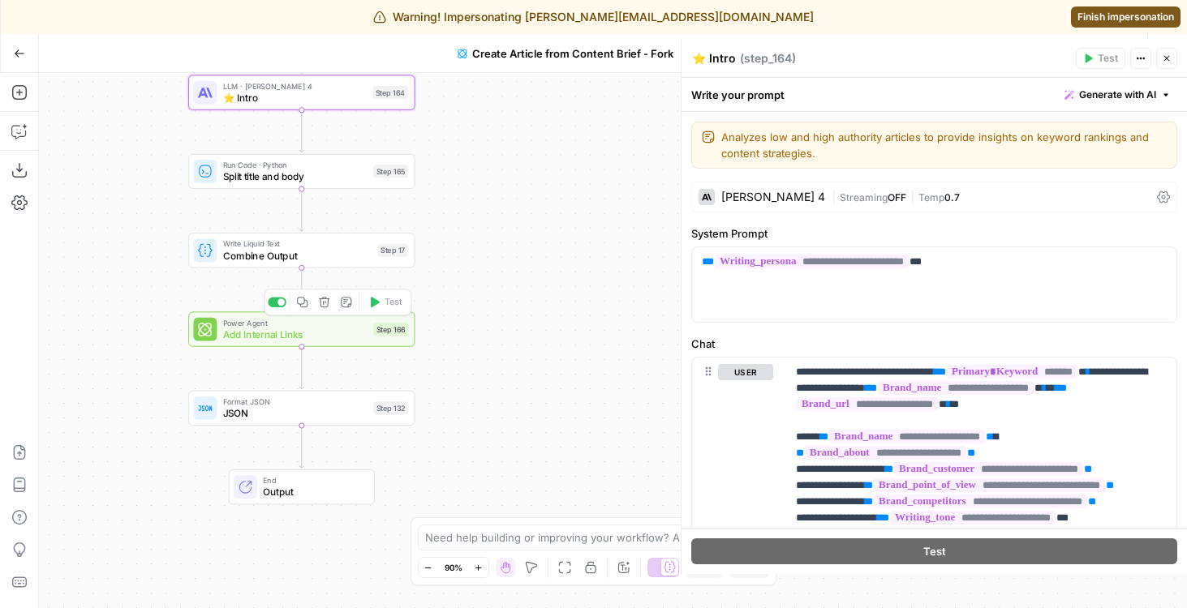
click at [231, 333] on span "Add Internal Links" at bounding box center [295, 334] width 144 height 15
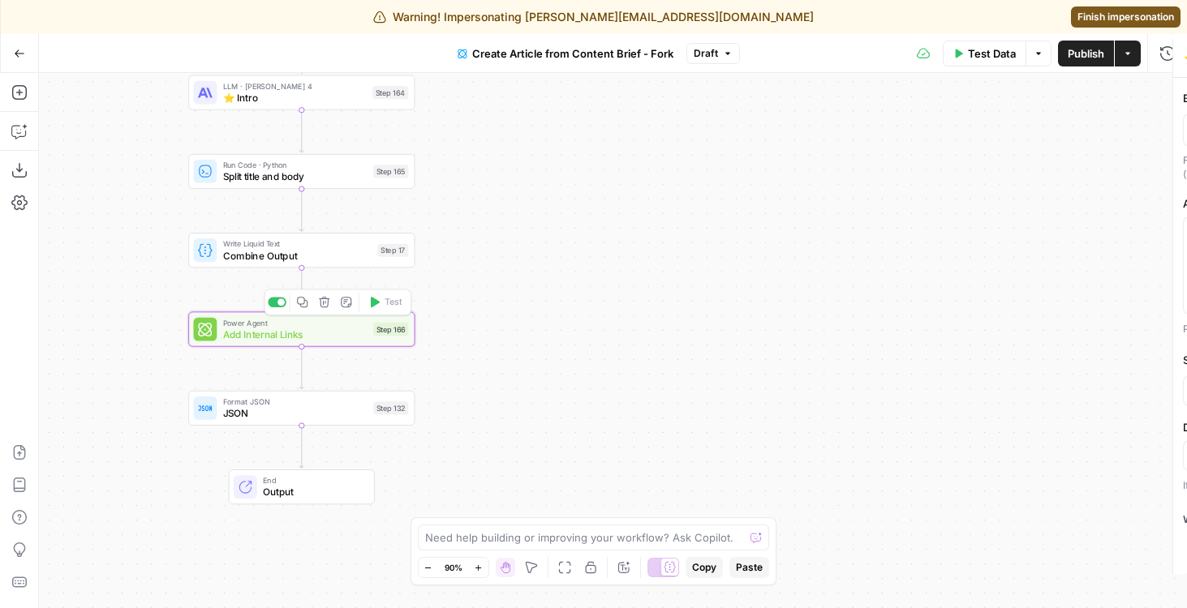
type textarea "Add Internal Links"
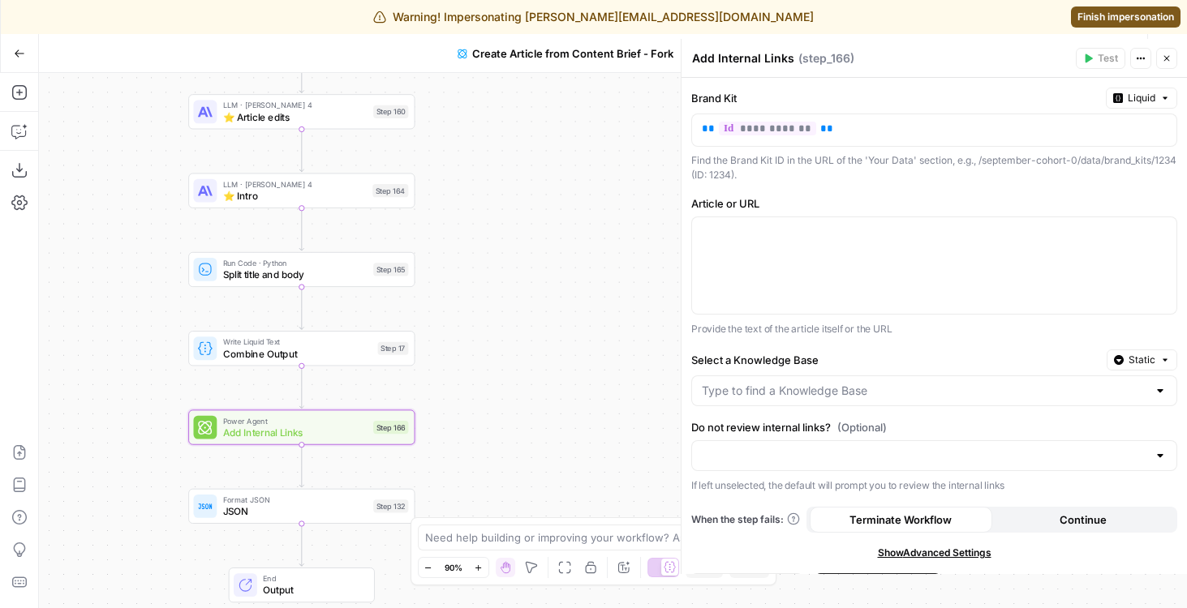
drag, startPoint x: 536, startPoint y: 173, endPoint x: 536, endPoint y: 319, distance: 146.0
click at [536, 319] on div "true false Workflow Input Settings Inputs Google Search Google Search Step 139 …" at bounding box center [613, 340] width 1148 height 535
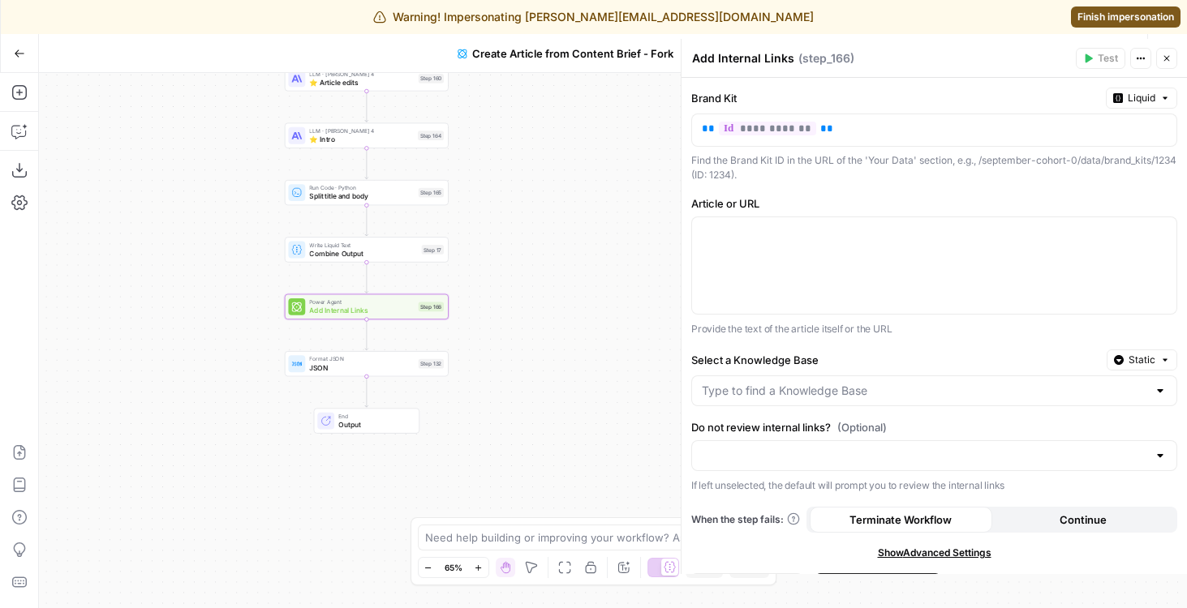
drag, startPoint x: 549, startPoint y: 276, endPoint x: 549, endPoint y: 115, distance: 160.6
click at [549, 115] on div "true false Workflow Input Settings Inputs Google Search Google Search Step 139 …" at bounding box center [613, 340] width 1148 height 535
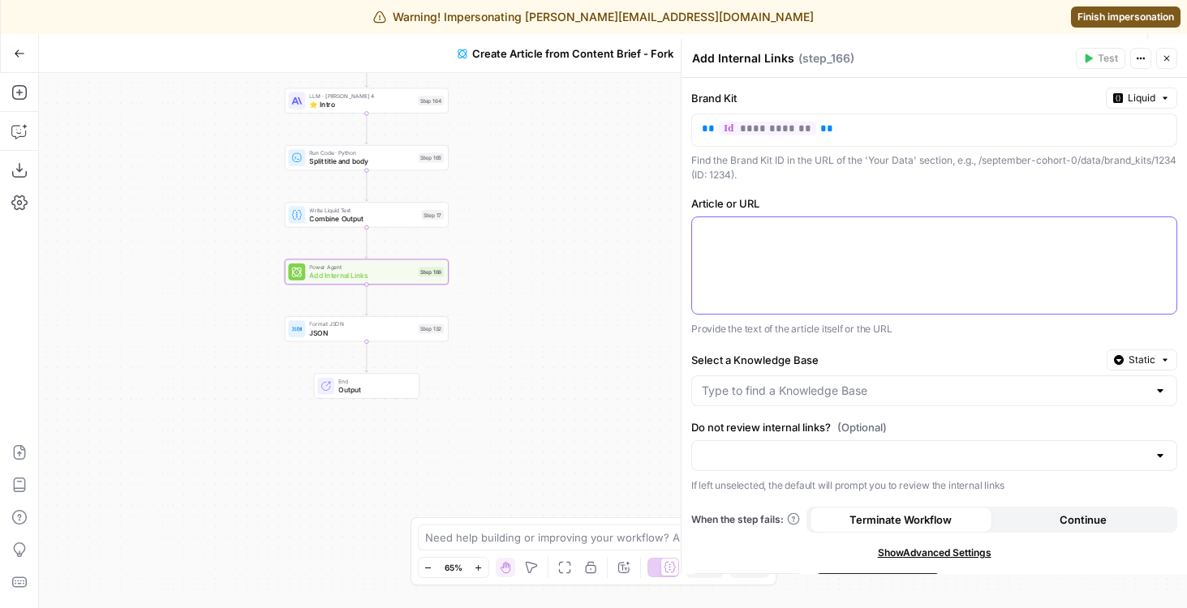
click at [778, 247] on div at bounding box center [934, 265] width 484 height 97
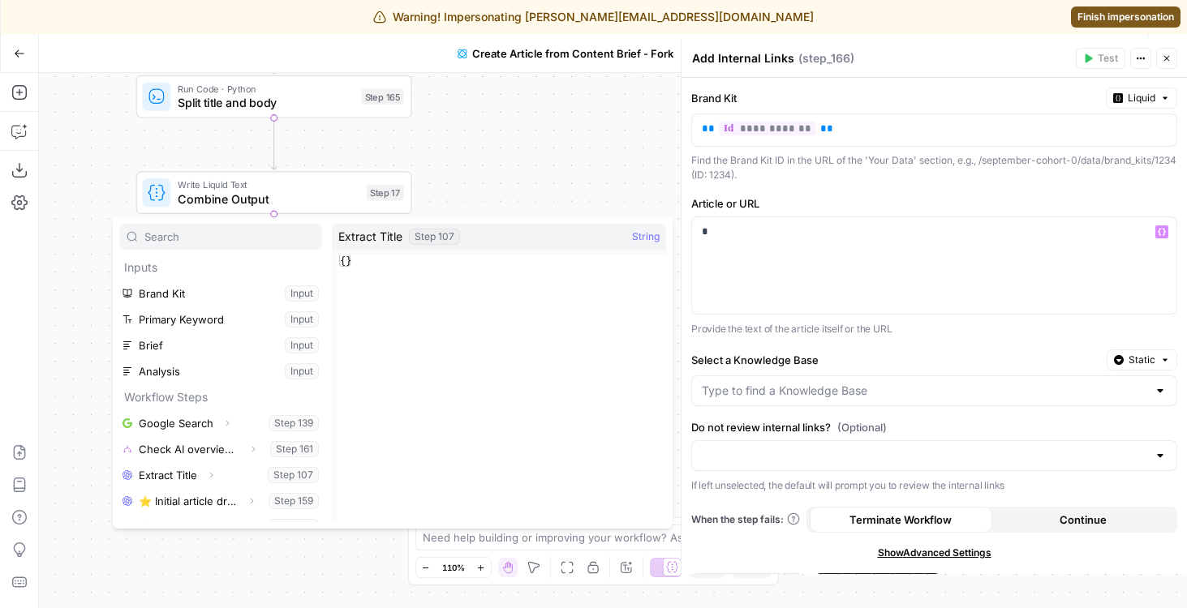
scroll to position [96, 0]
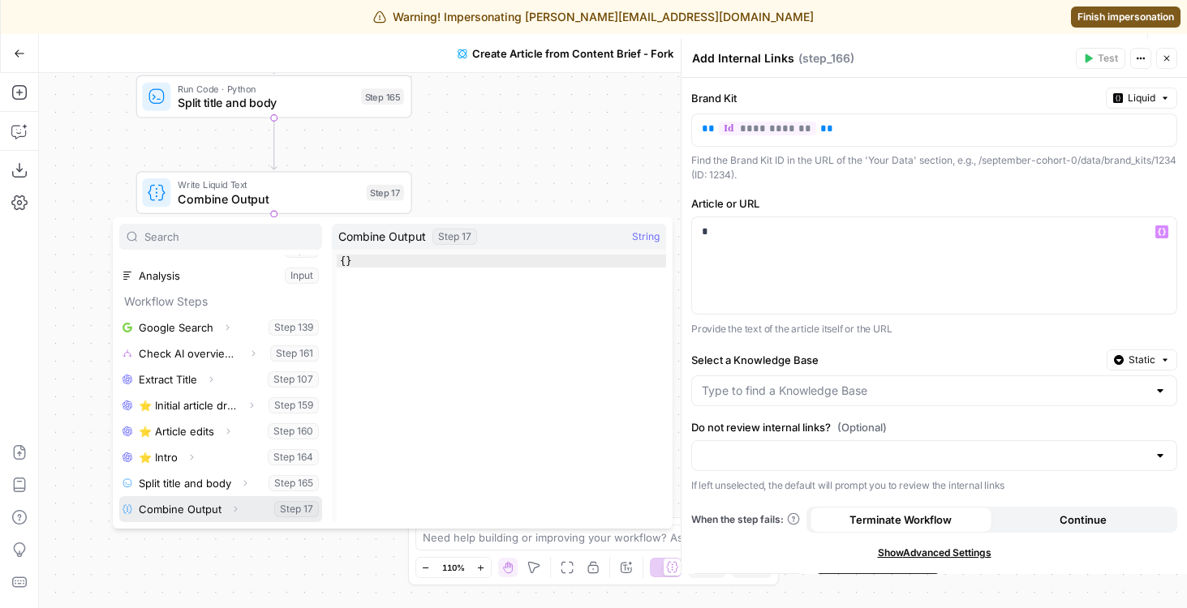
click at [186, 506] on button "Select variable Combine Output" at bounding box center [220, 509] width 203 height 26
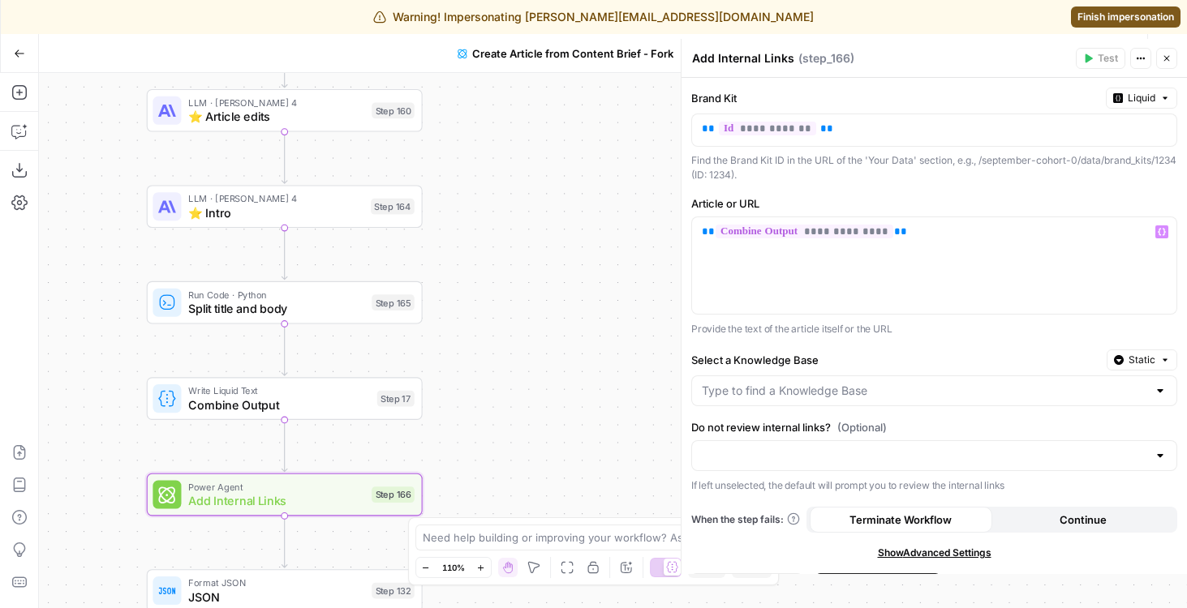
drag, startPoint x: 83, startPoint y: 195, endPoint x: 93, endPoint y: 402, distance: 206.3
click at [93, 402] on div "true false Workflow Input Settings Inputs Google Search Google Search Step 139 …" at bounding box center [613, 340] width 1148 height 535
drag, startPoint x: 497, startPoint y: 386, endPoint x: 497, endPoint y: 243, distance: 143.6
click at [497, 243] on div "true false Workflow Input Settings Inputs Google Search Google Search Step 139 …" at bounding box center [613, 340] width 1148 height 535
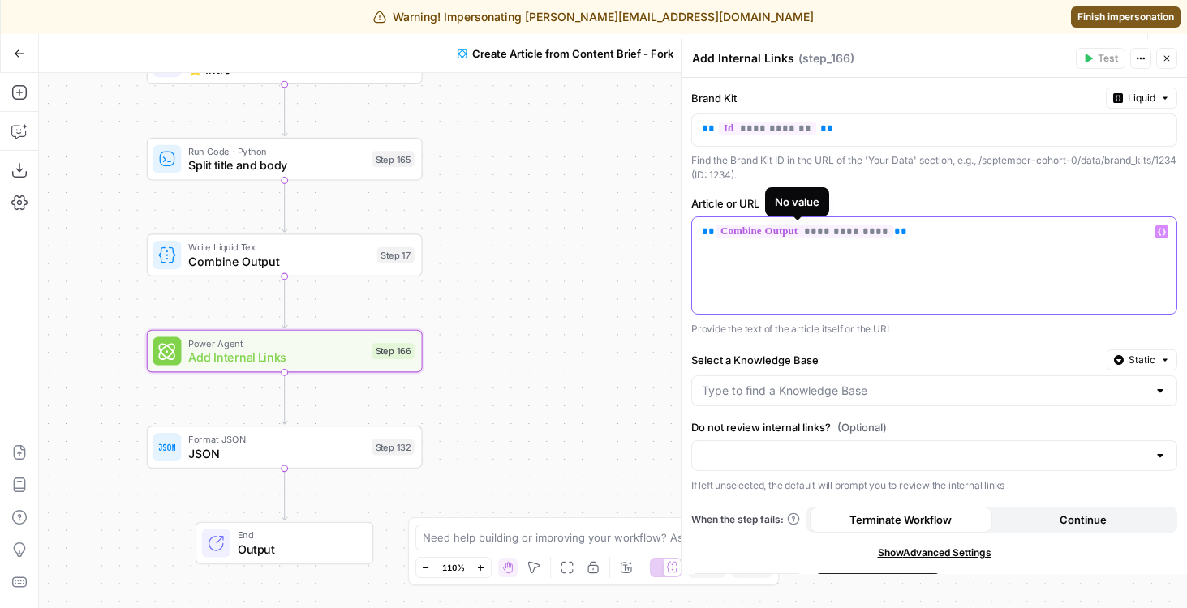
click at [892, 307] on div "**********" at bounding box center [934, 265] width 484 height 97
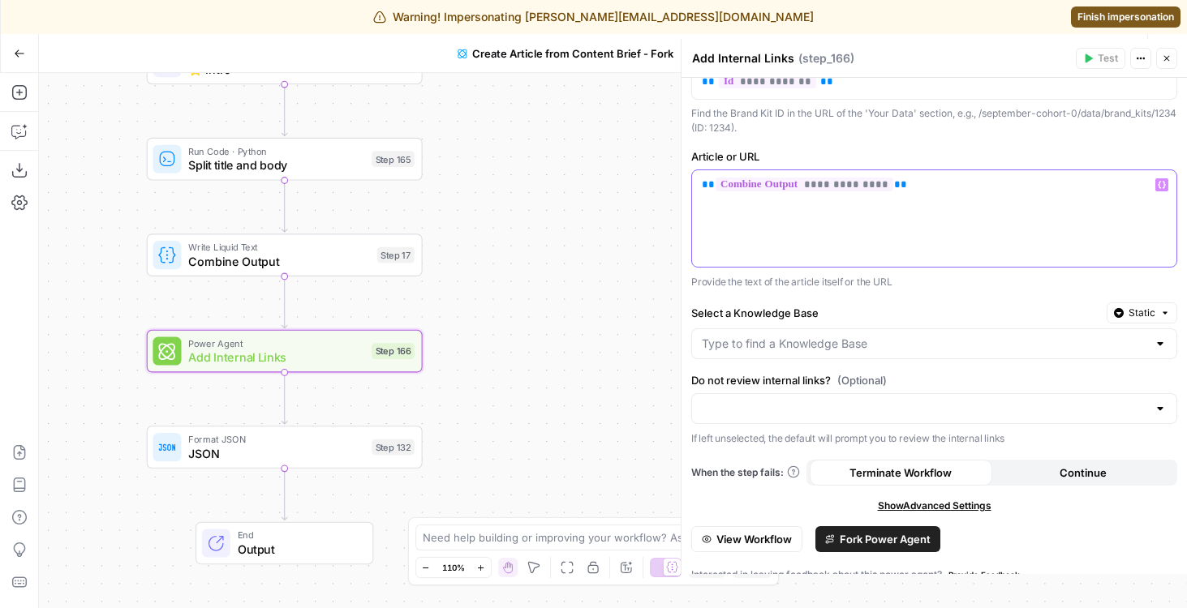
scroll to position [67, 0]
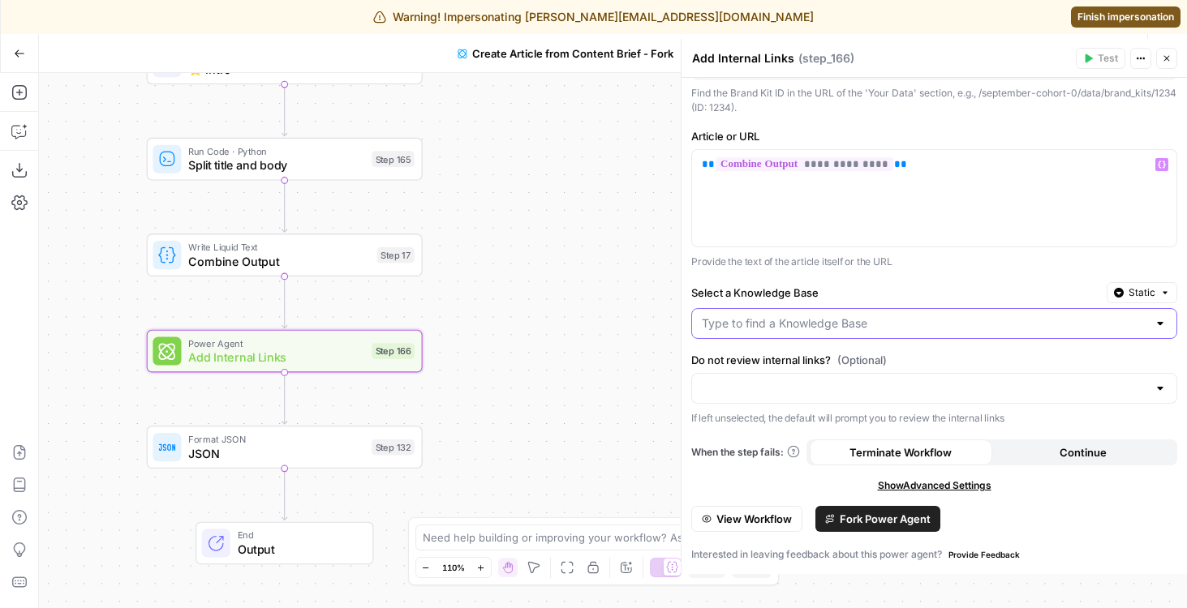
click at [733, 331] on input "Select a Knowledge Base" at bounding box center [924, 324] width 445 height 16
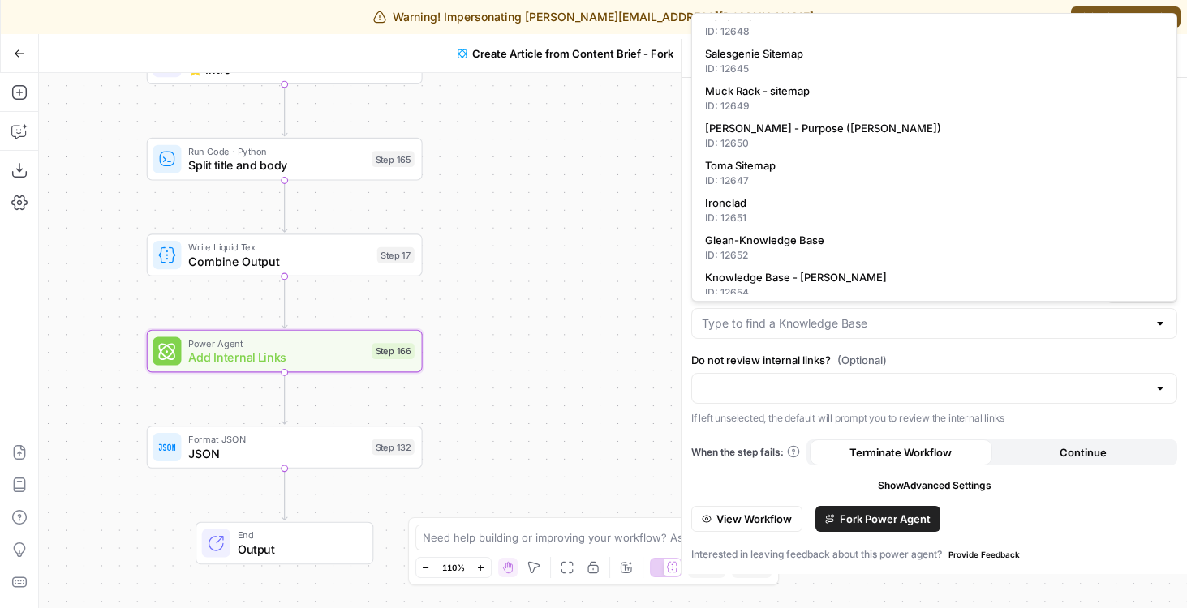
scroll to position [164, 0]
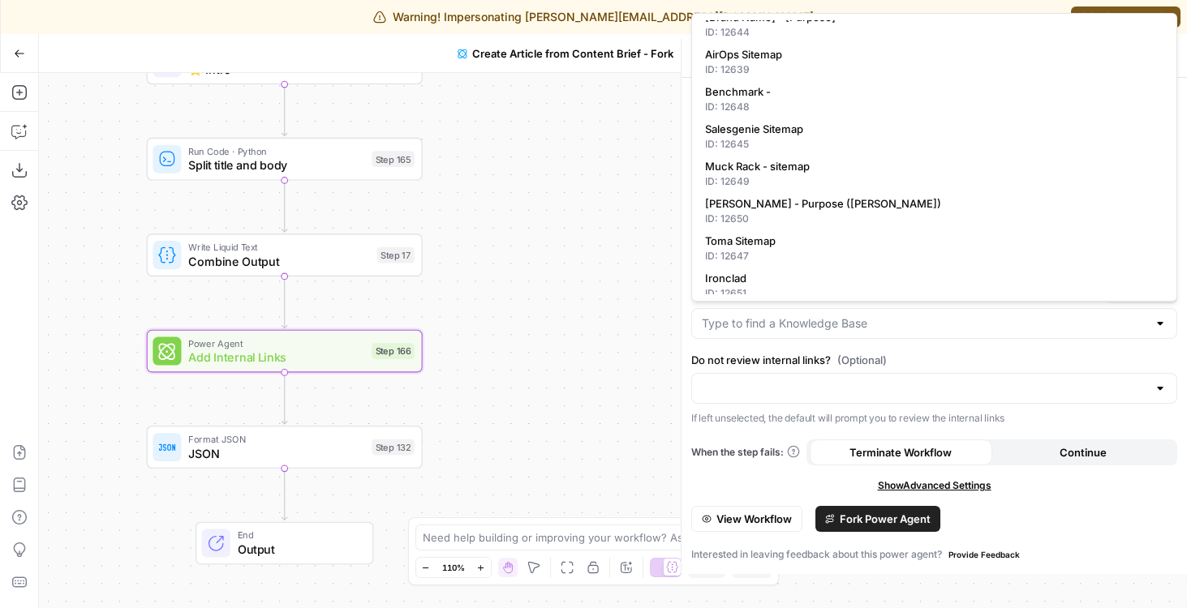
click at [747, 350] on div "**********" at bounding box center [933, 293] width 505 height 564
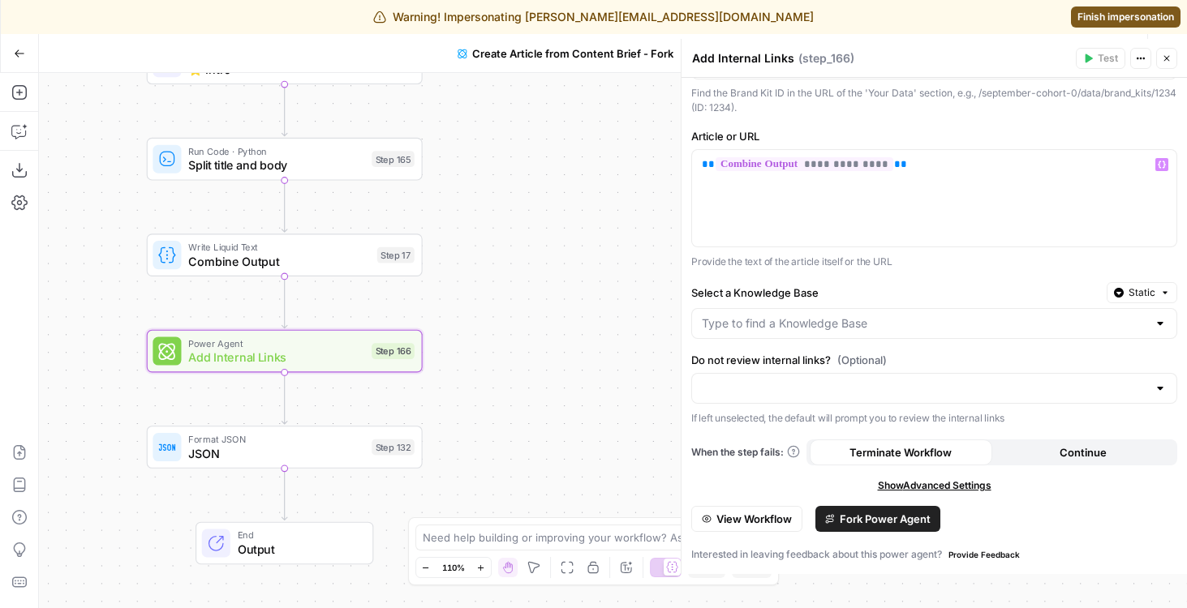
click at [768, 314] on div at bounding box center [934, 323] width 486 height 31
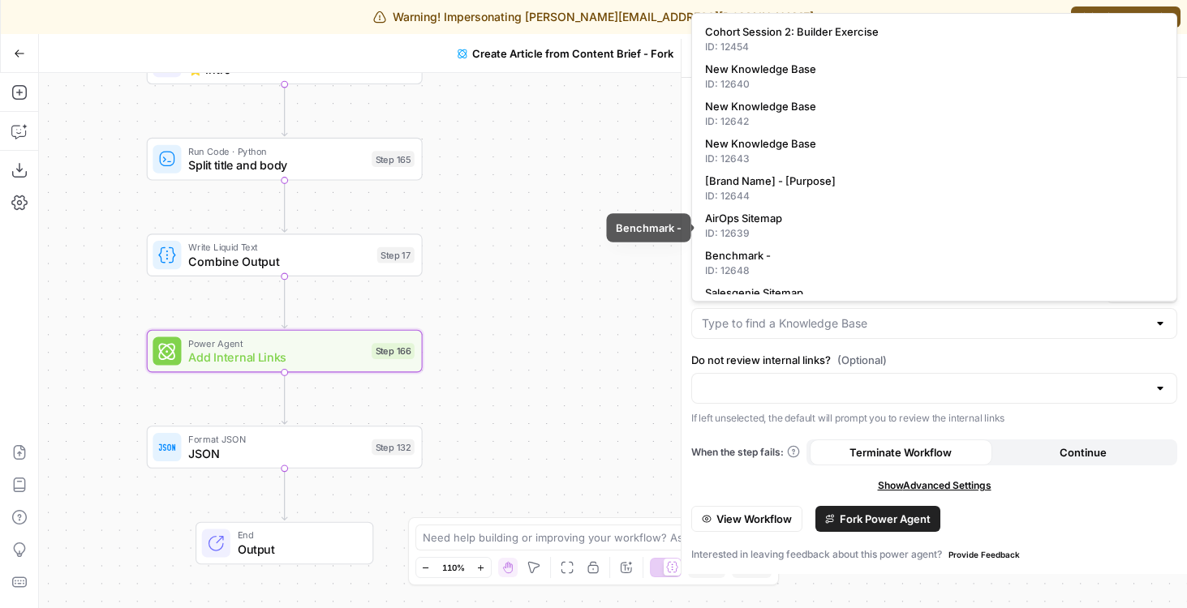
scroll to position [95, 0]
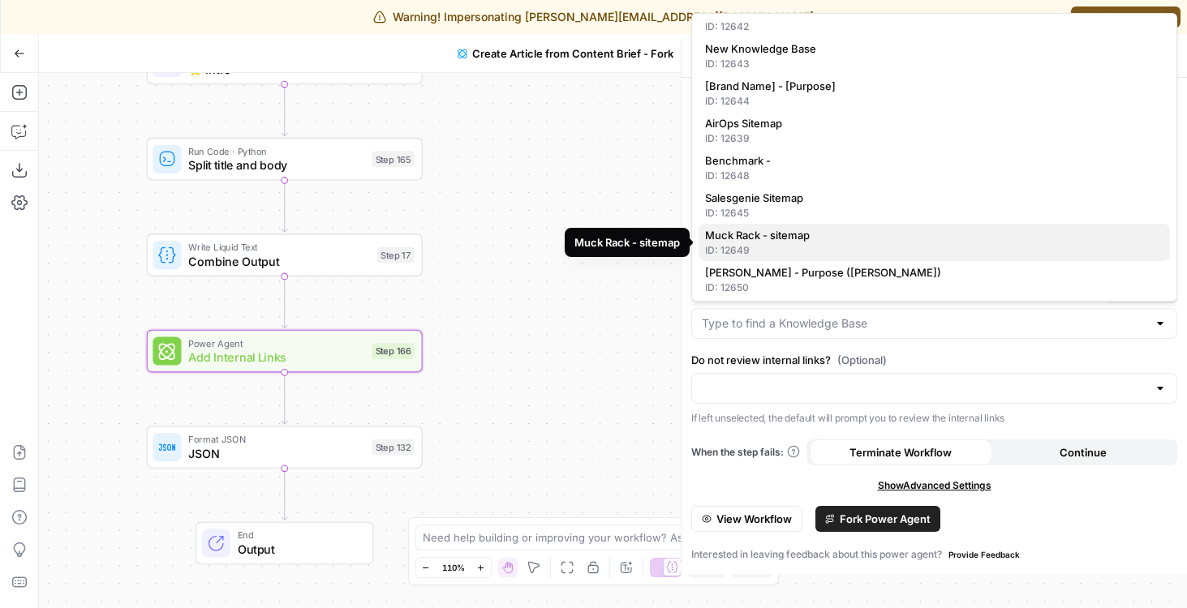
click at [765, 247] on div "ID: 12649" at bounding box center [934, 250] width 458 height 15
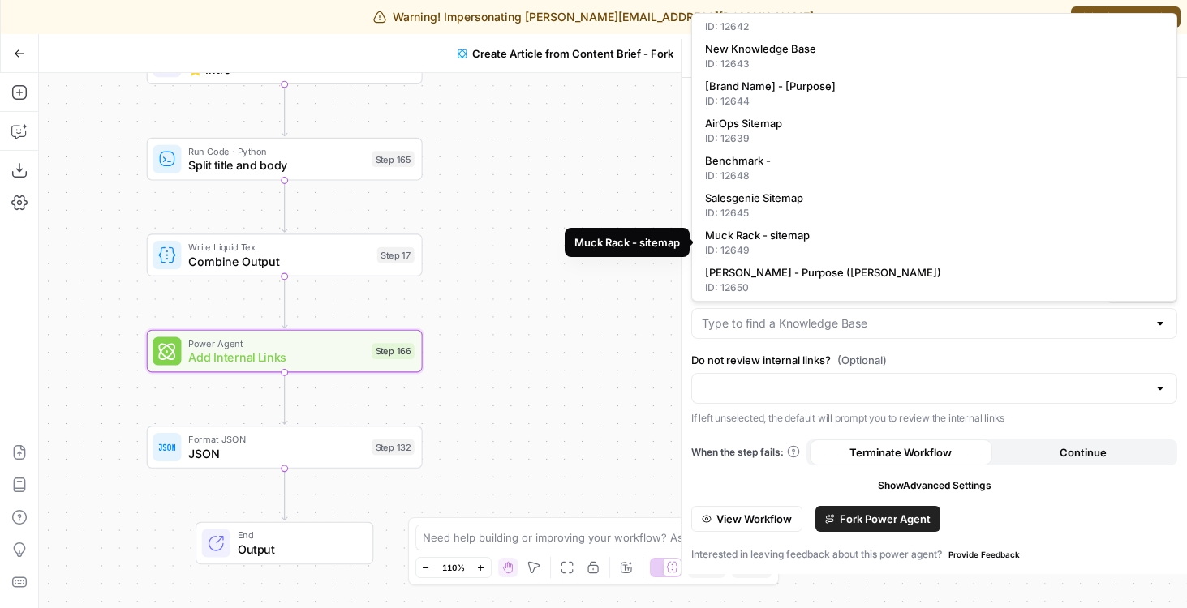
type input "Muck Rack - sitemap"
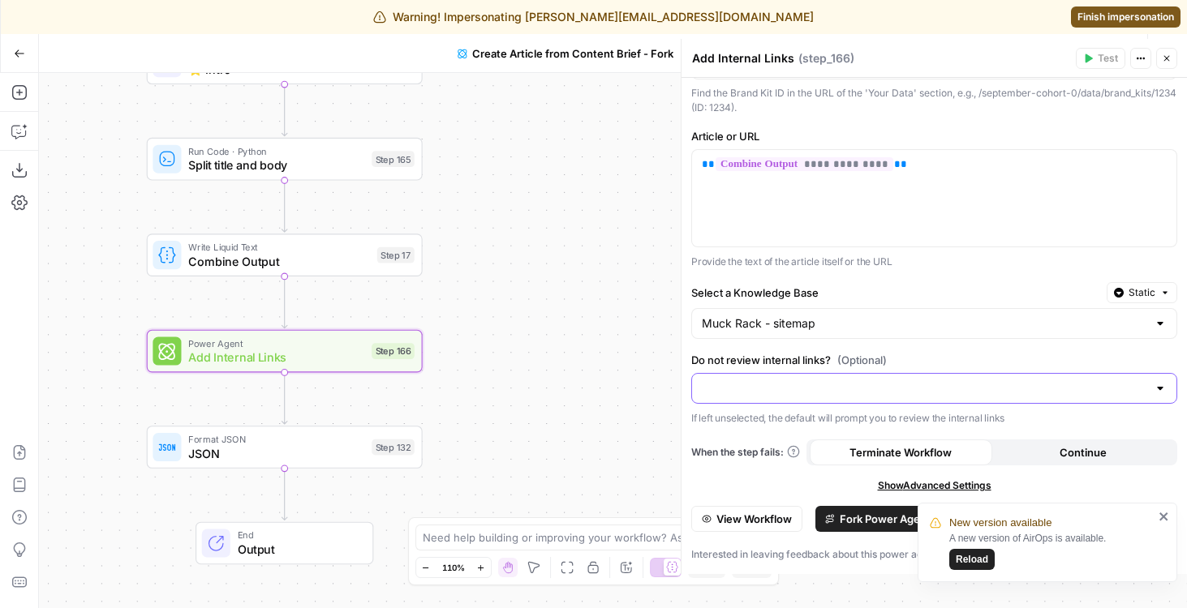
click at [795, 386] on input "Do not review internal links? (Optional)" at bounding box center [924, 388] width 445 height 16
click at [750, 357] on label "Do not review internal links? (Optional)" at bounding box center [934, 360] width 486 height 16
click at [750, 380] on input "Do not review internal links? (Optional)" at bounding box center [924, 388] width 445 height 16
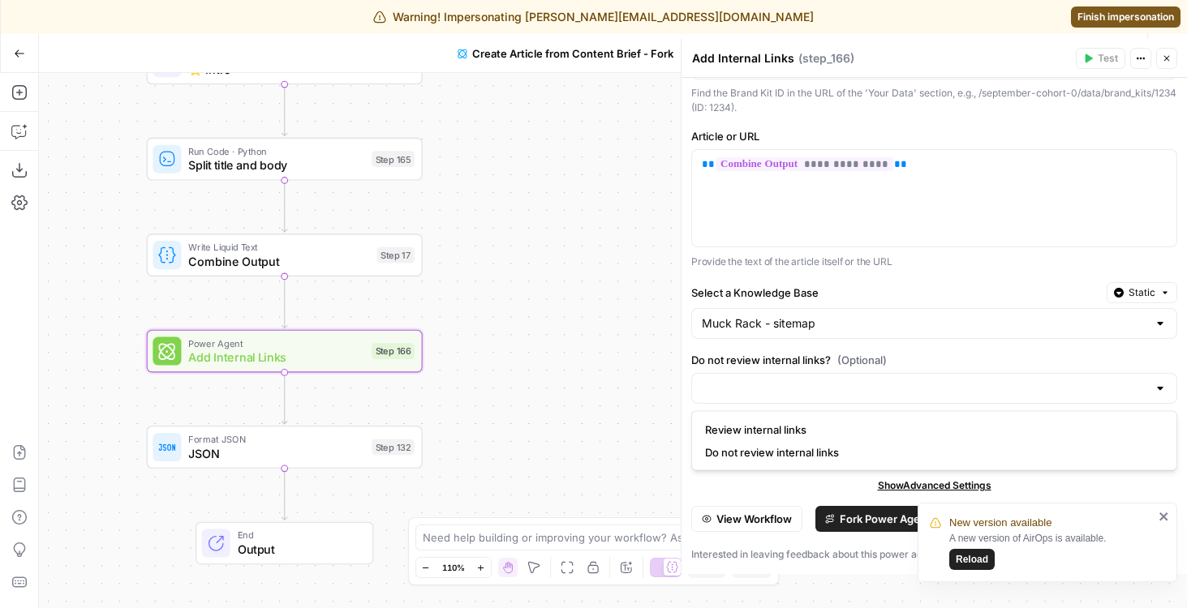
click at [591, 432] on div "true false Workflow Input Settings Inputs Google Search Google Search Step 139 …" at bounding box center [613, 340] width 1148 height 535
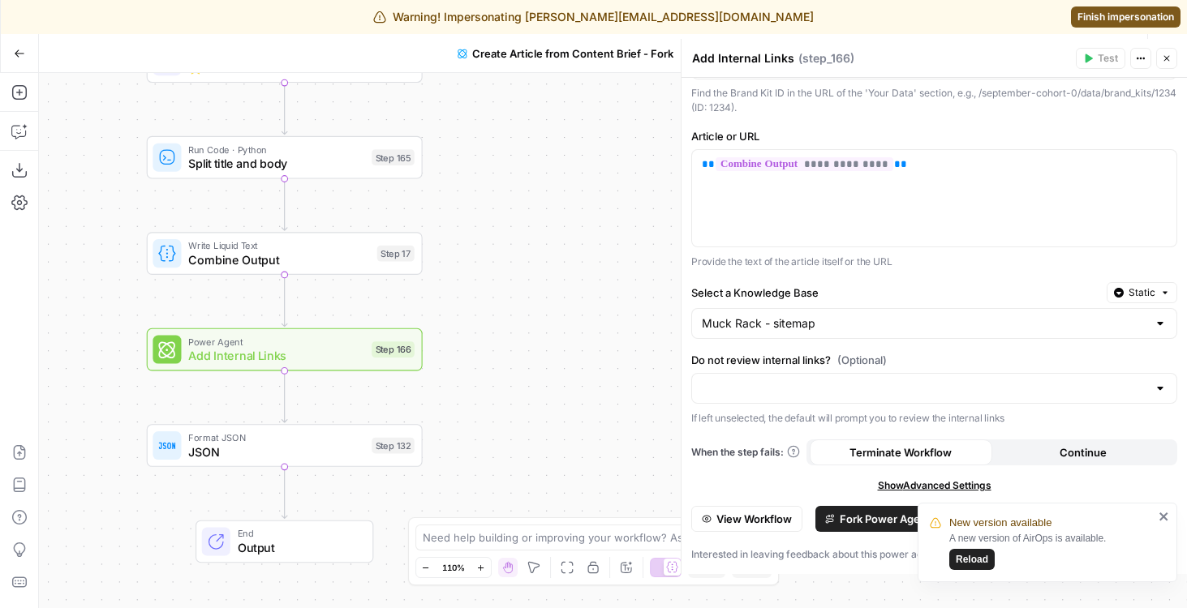
drag, startPoint x: 532, startPoint y: 419, endPoint x: 582, endPoint y: 337, distance: 96.1
click at [582, 337] on div "true false Workflow Input Settings Inputs Google Search Google Search Step 139 …" at bounding box center [613, 340] width 1148 height 535
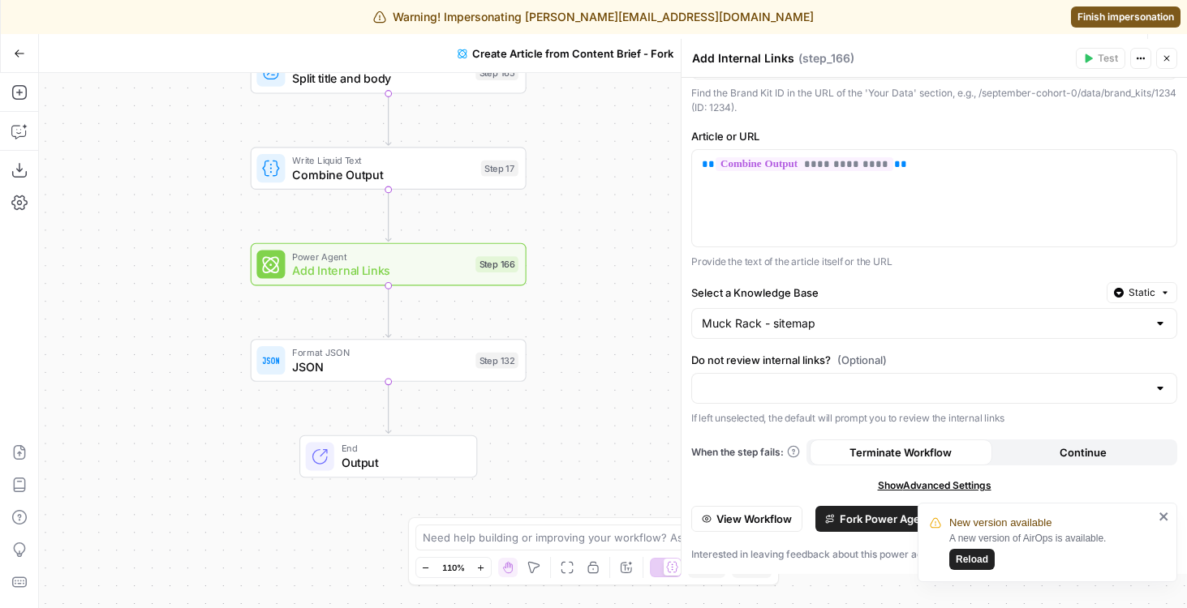
drag, startPoint x: 552, startPoint y: 324, endPoint x: 605, endPoint y: 319, distance: 53.8
click at [605, 319] on div "true false Workflow Input Settings Inputs Google Search Google Search Step 139 …" at bounding box center [613, 340] width 1148 height 535
click at [27, 91] on icon "button" at bounding box center [19, 92] width 16 height 16
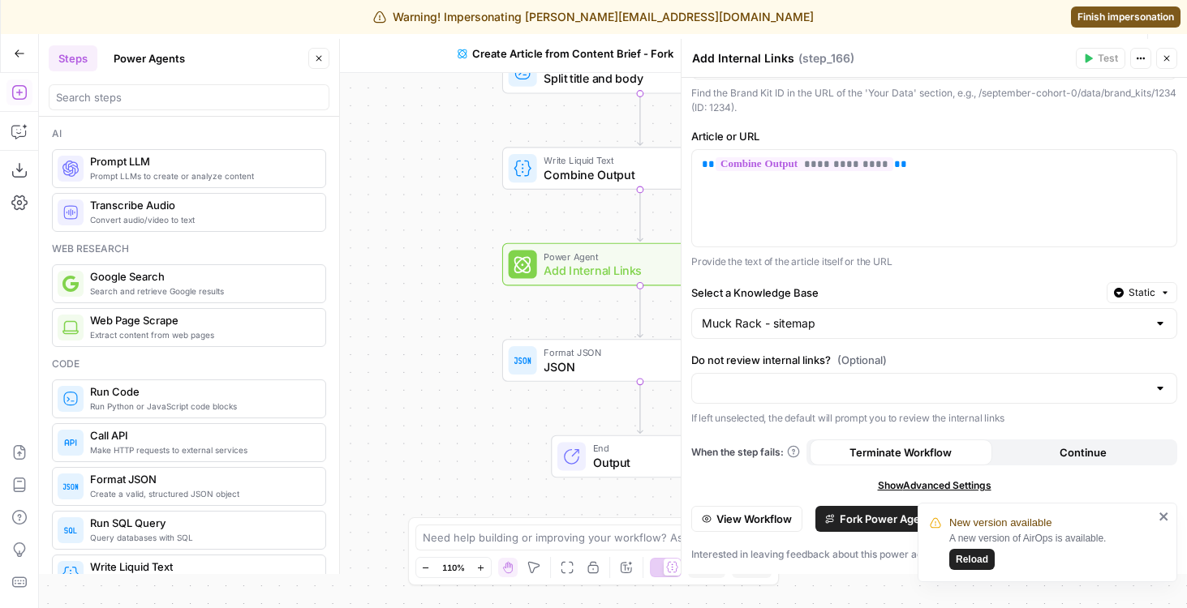
click at [159, 88] on div at bounding box center [189, 97] width 281 height 26
click at [144, 71] on header "Steps Power Agents Close" at bounding box center [189, 78] width 300 height 78
click at [134, 59] on button "Power Agents" at bounding box center [149, 58] width 91 height 26
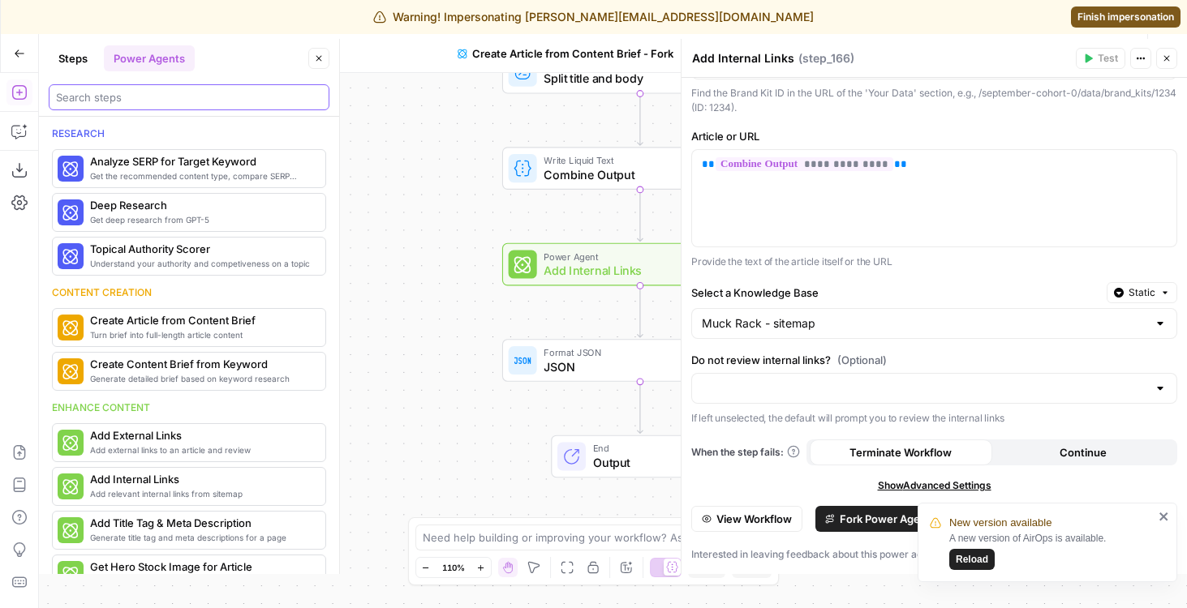
click at [123, 100] on input "search" at bounding box center [189, 97] width 266 height 16
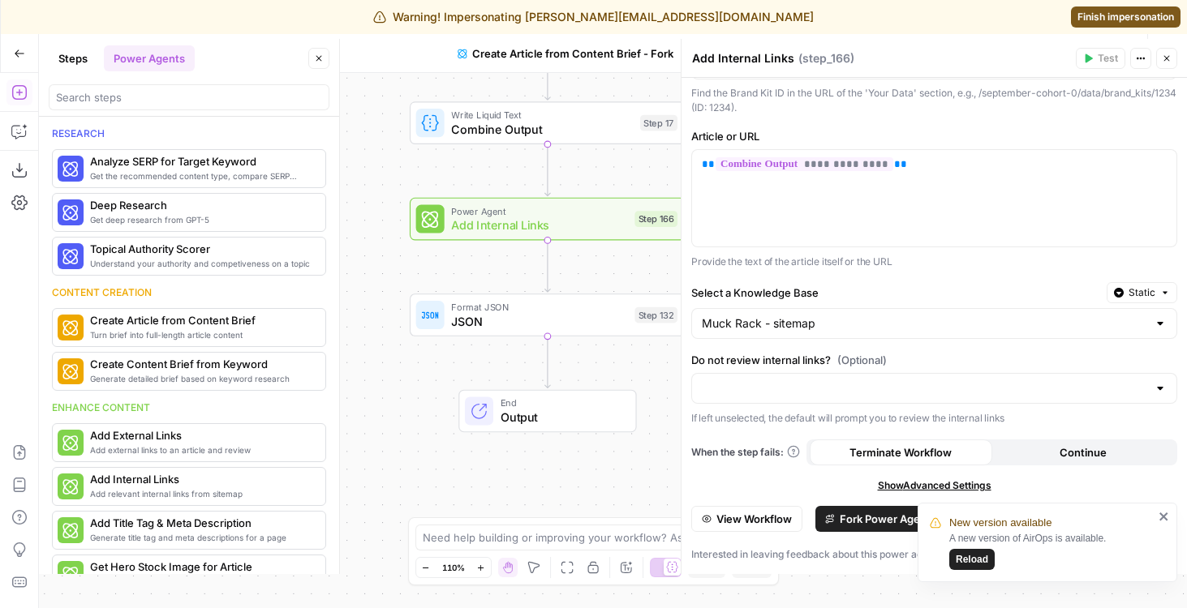
drag, startPoint x: 457, startPoint y: 245, endPoint x: 288, endPoint y: 147, distance: 195.9
click at [288, 147] on body "New version available A new version of AirOps is available. Reload Warning! Imp…" at bounding box center [593, 304] width 1187 height 608
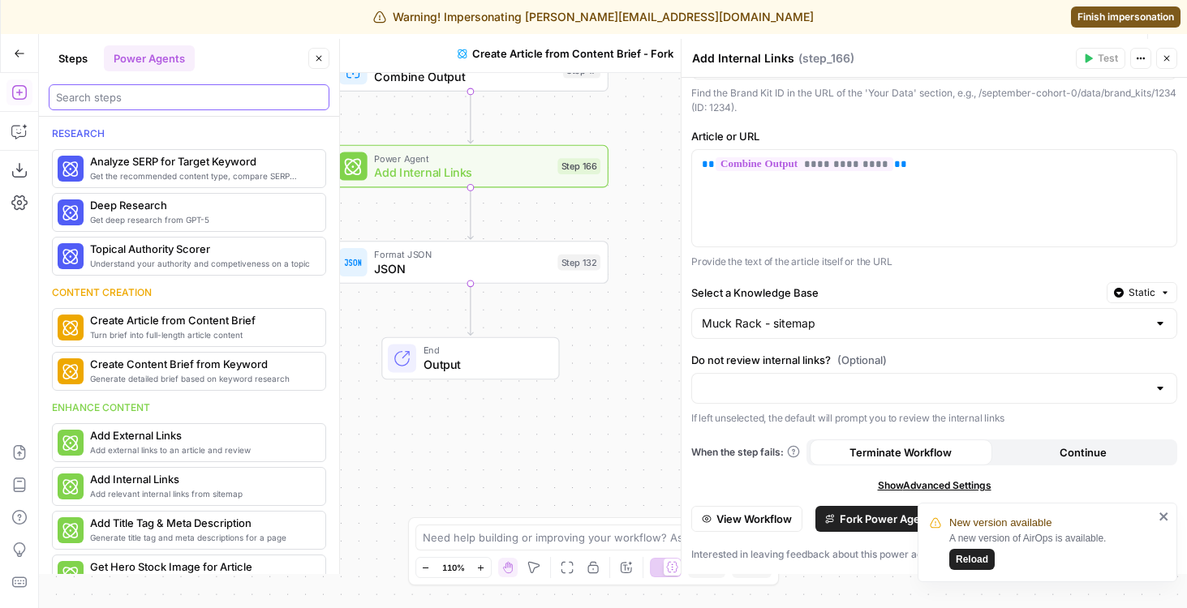
click at [105, 98] on input "search" at bounding box center [189, 97] width 266 height 16
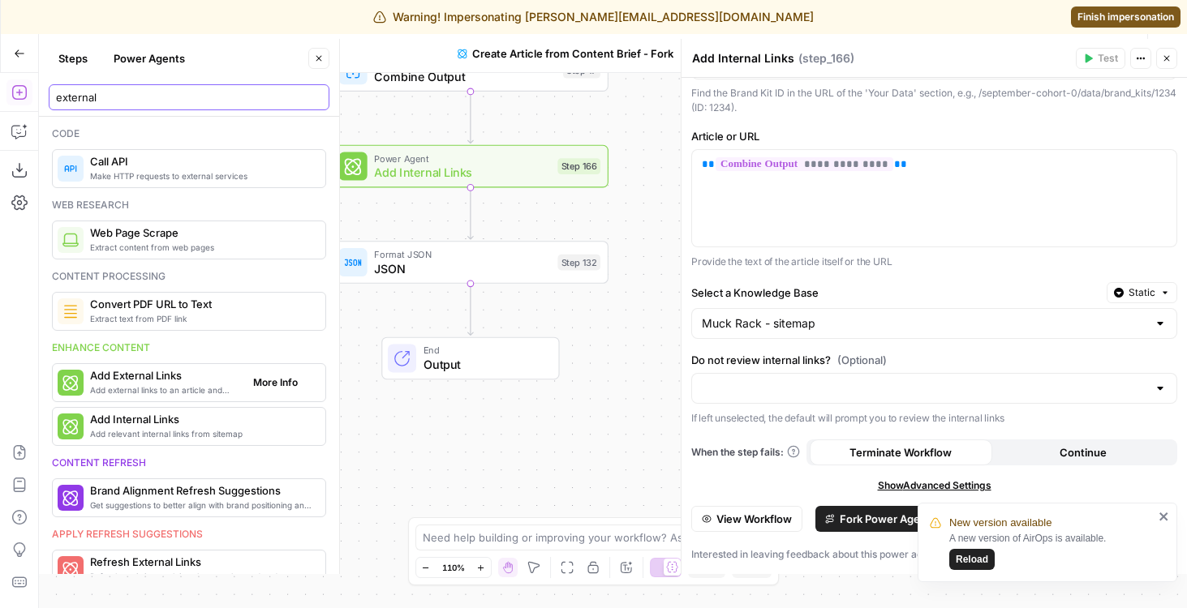
type input "external"
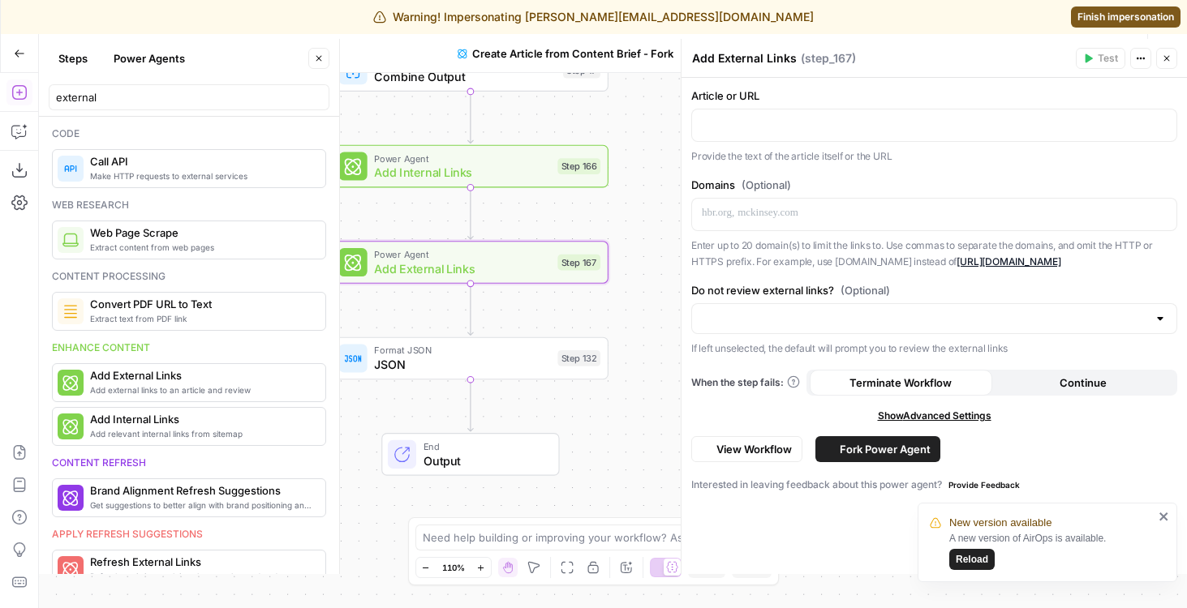
click at [320, 62] on icon "button" at bounding box center [319, 59] width 10 height 10
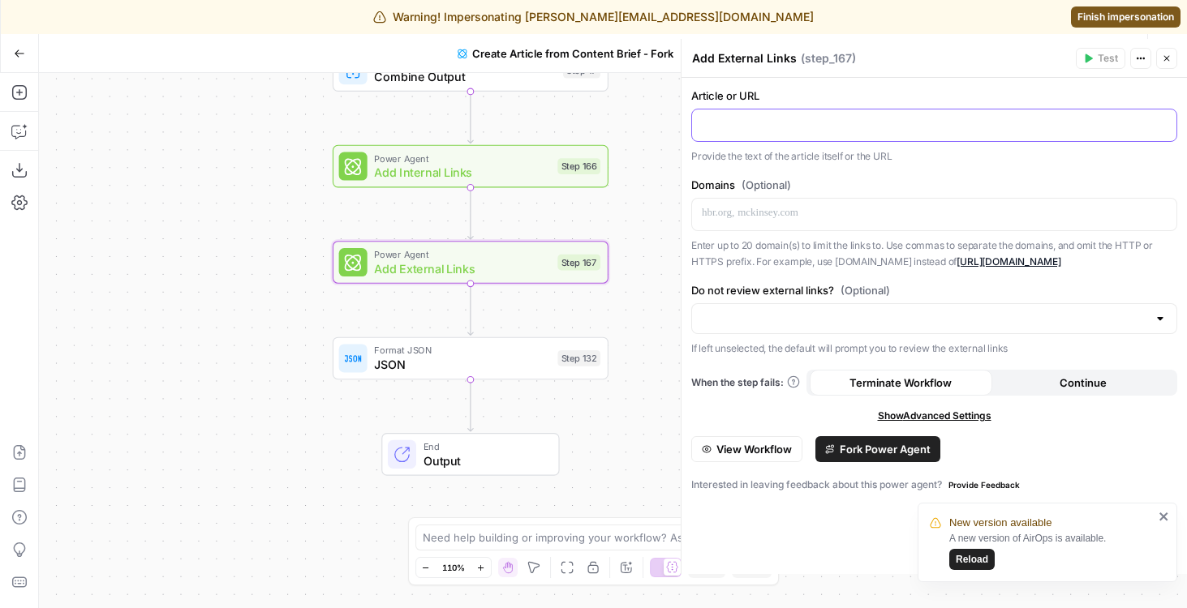
click at [817, 129] on p at bounding box center [934, 124] width 465 height 16
click at [559, 171] on div "Step 166" at bounding box center [578, 166] width 43 height 16
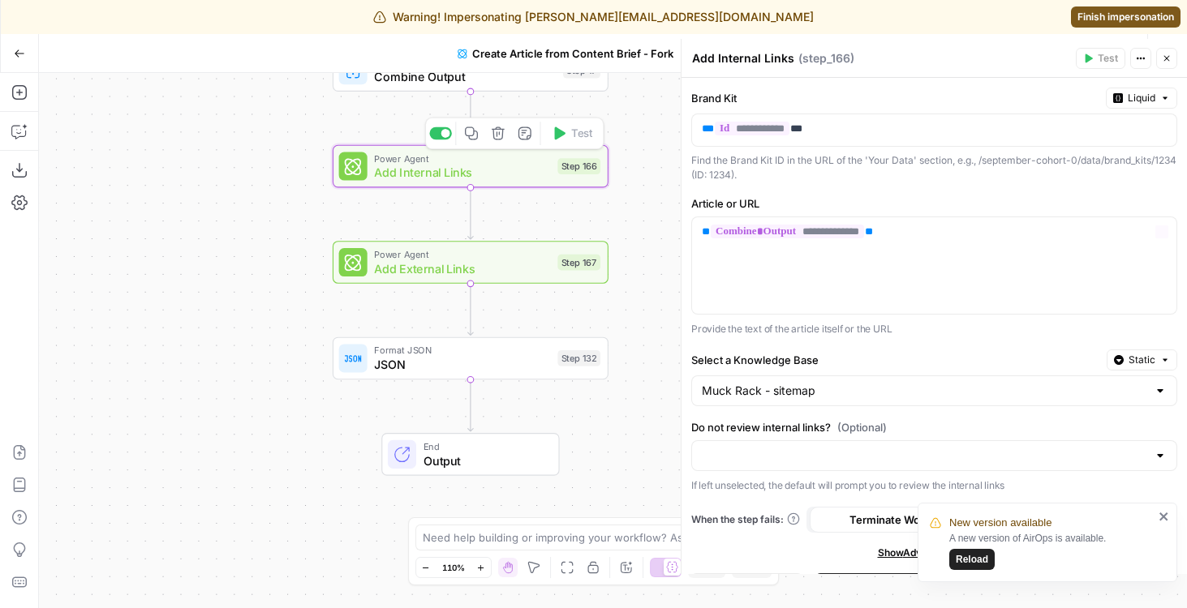
scroll to position [67, 0]
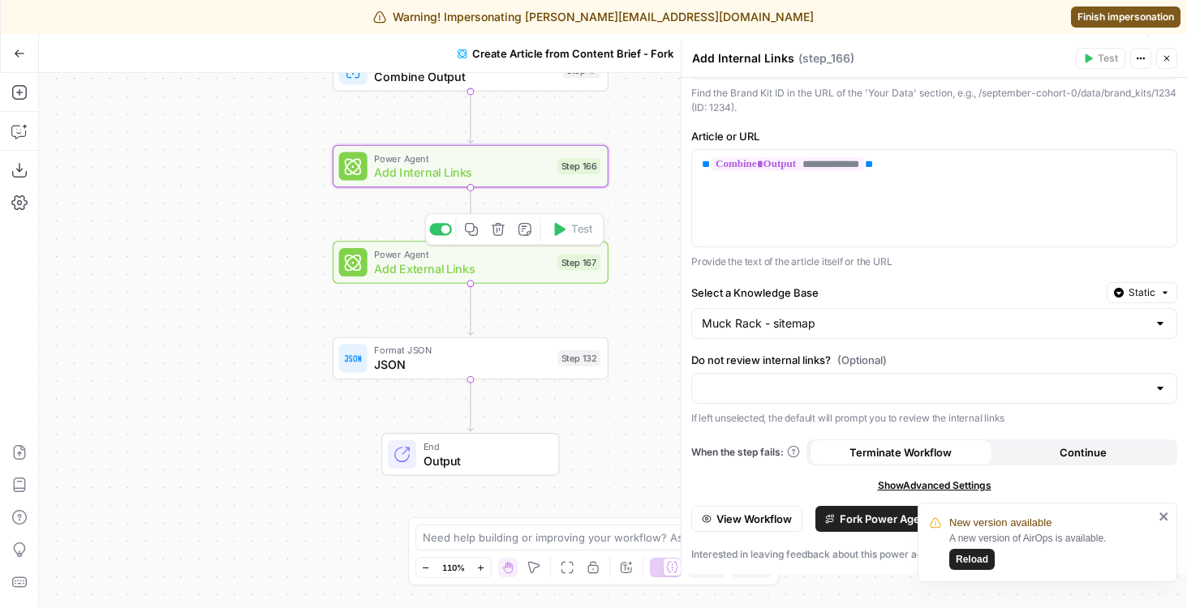
click at [402, 268] on span "Add External Links" at bounding box center [462, 269] width 176 height 18
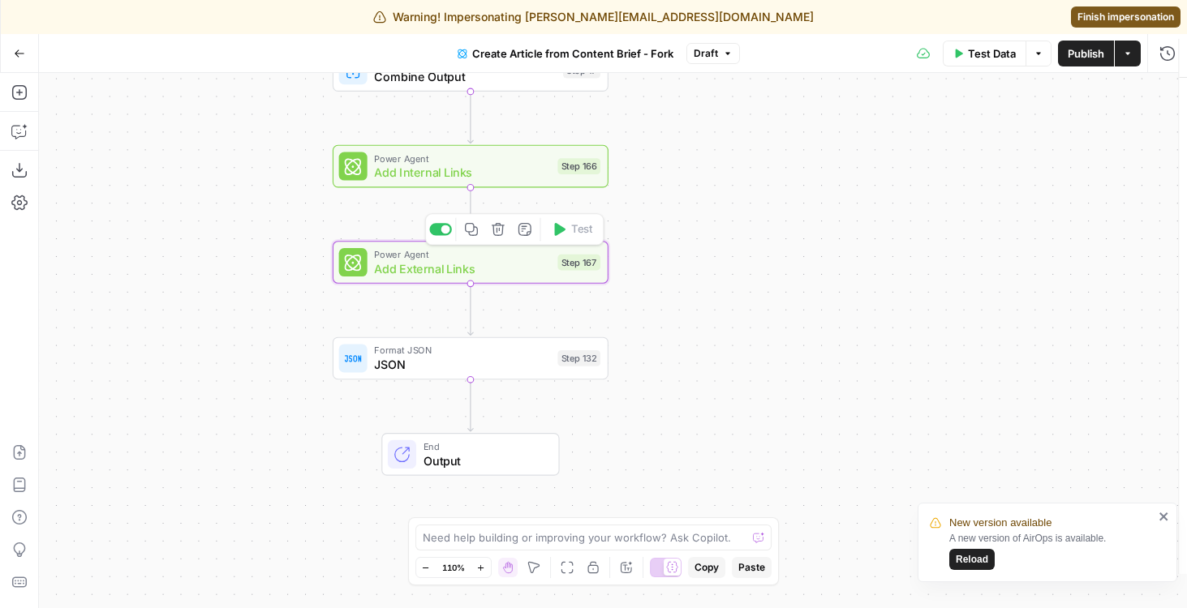
type textarea "Add External Links"
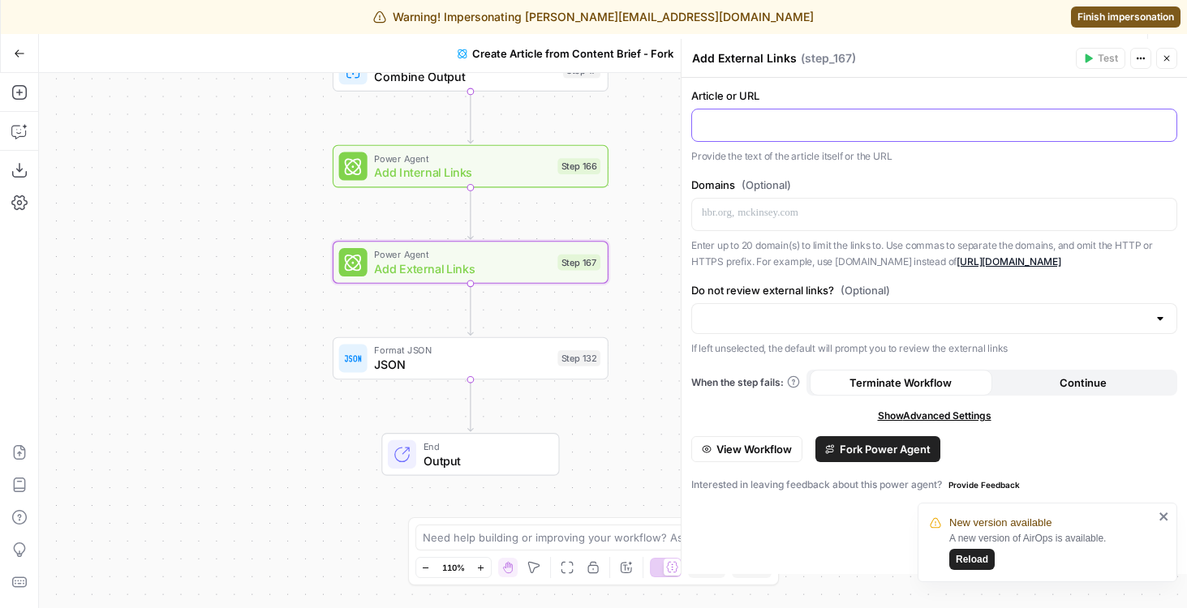
click at [729, 116] on p at bounding box center [934, 124] width 465 height 16
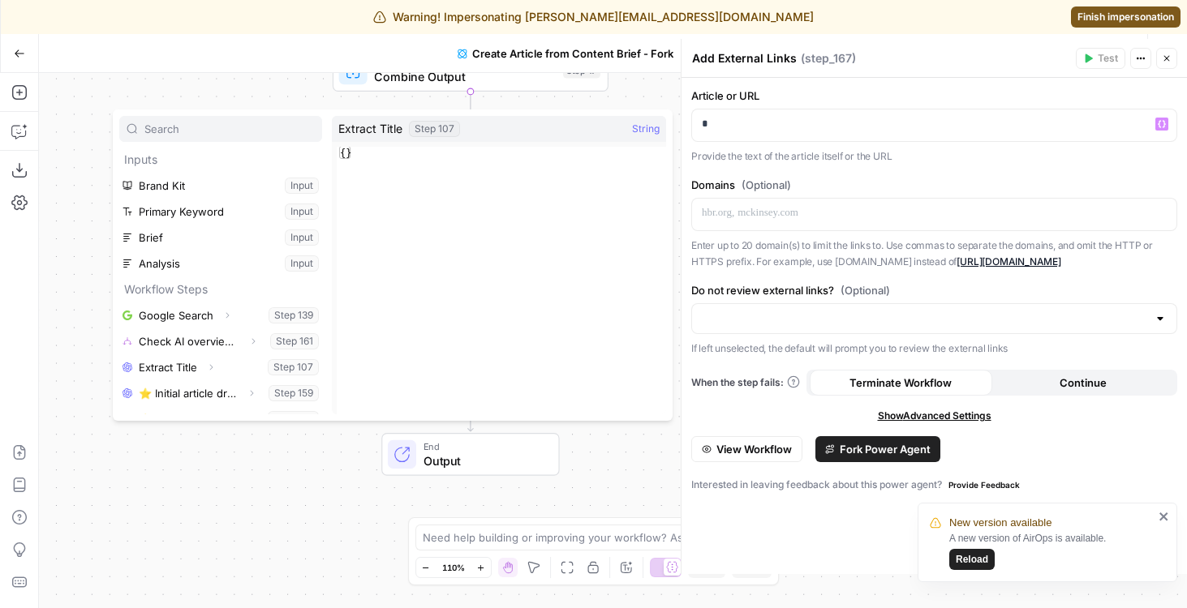
scroll to position [122, 0]
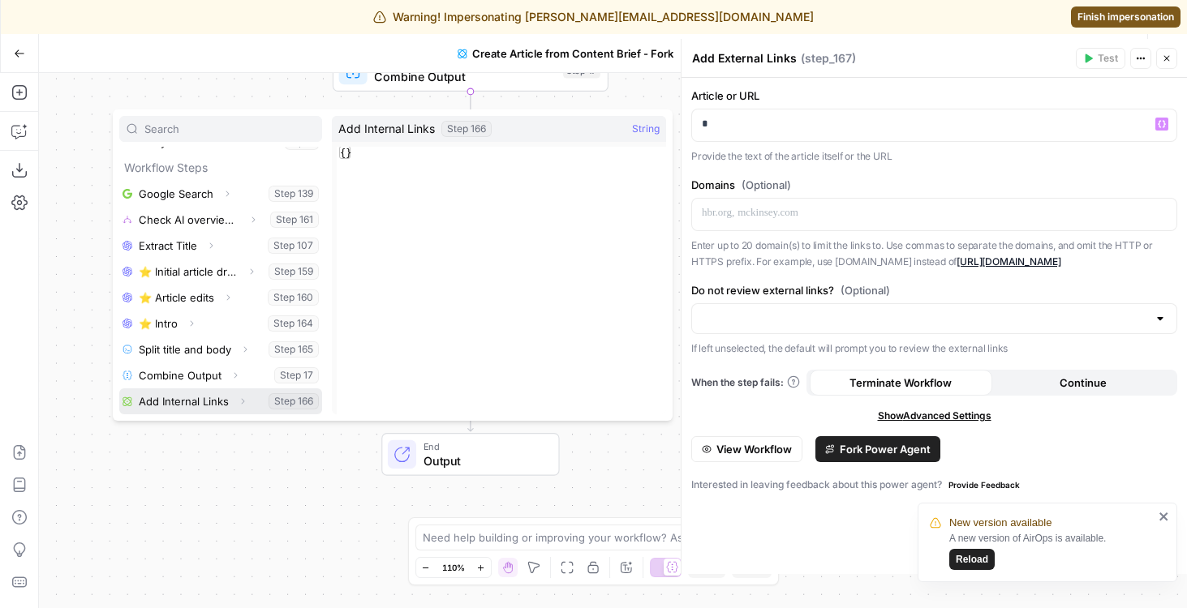
click at [196, 397] on button "Select variable Add Internal Links" at bounding box center [220, 402] width 203 height 26
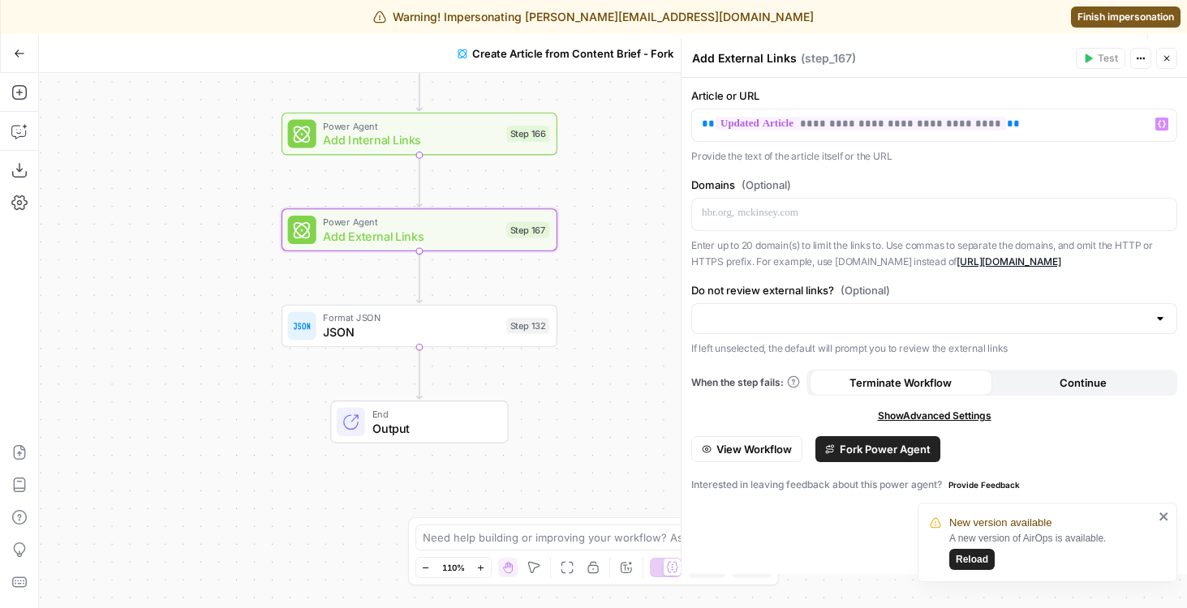
drag, startPoint x: 293, startPoint y: 225, endPoint x: 242, endPoint y: 192, distance: 60.5
click at [242, 192] on div "true false Workflow Input Settings Inputs Google Search Google Search Step 139 …" at bounding box center [613, 340] width 1148 height 535
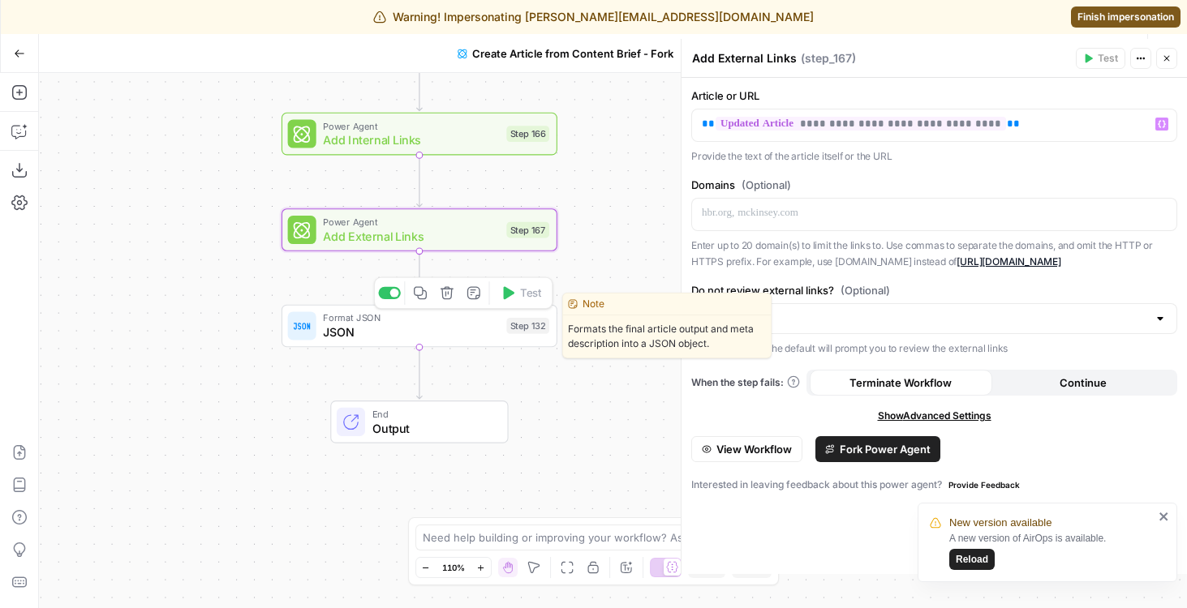
click at [342, 341] on span "JSON" at bounding box center [411, 333] width 176 height 18
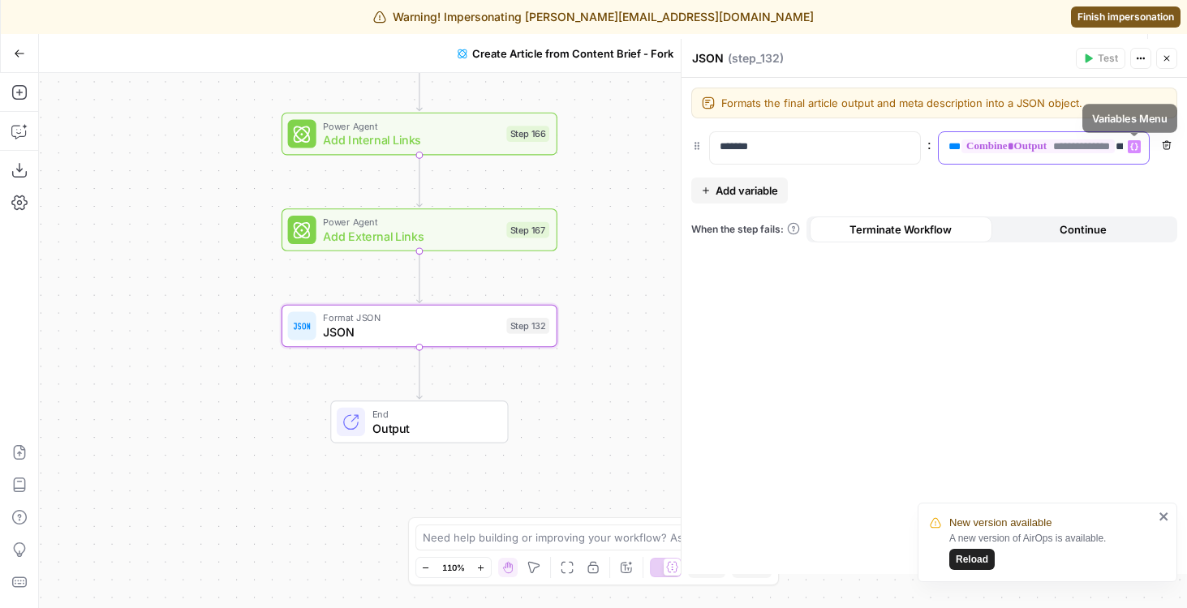
click at [1112, 150] on span "**********" at bounding box center [1037, 147] width 153 height 14
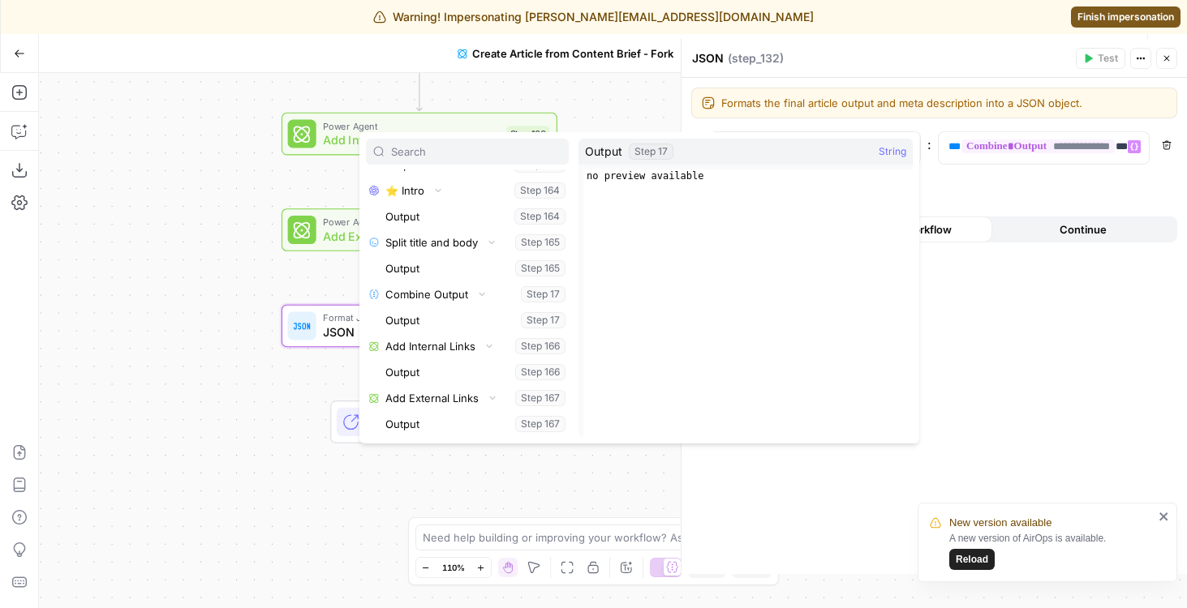
click at [1071, 178] on div "**********" at bounding box center [933, 326] width 505 height 496
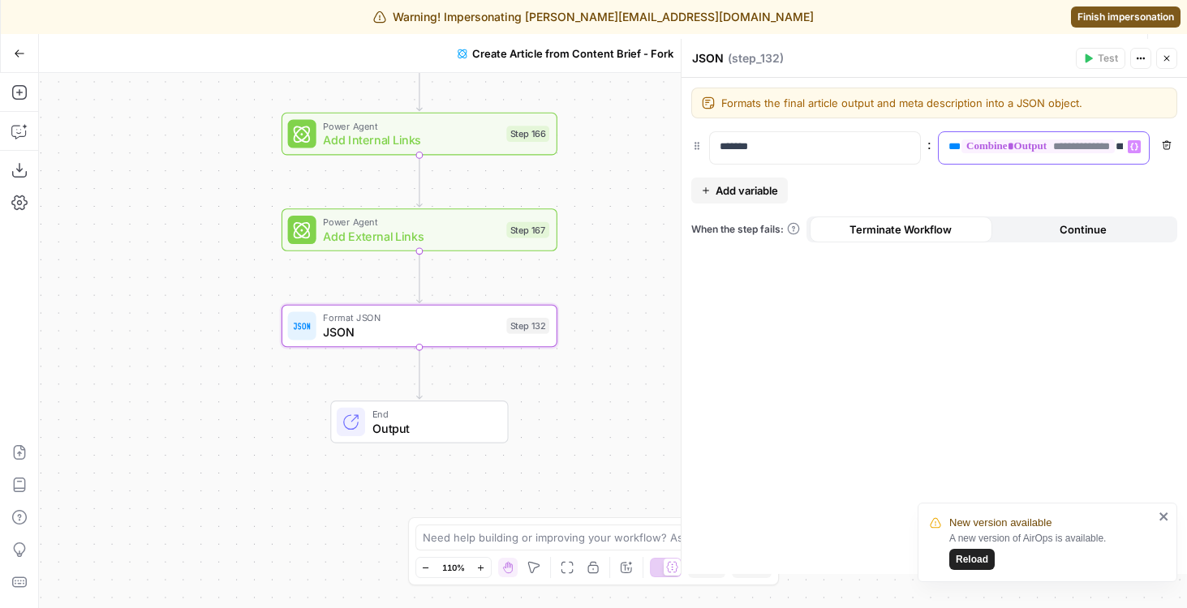
drag, startPoint x: 1076, startPoint y: 161, endPoint x: 1192, endPoint y: 160, distance: 116.0
click at [1186, 160] on html "New version available A new version of AirOps is available. Reload Warning! Imp…" at bounding box center [593, 304] width 1187 height 608
drag, startPoint x: 1103, startPoint y: 148, endPoint x: 1210, endPoint y: 148, distance: 107.1
click at [1186, 148] on html "New version available A new version of AirOps is available. Reload Warning! Imp…" at bounding box center [593, 304] width 1187 height 608
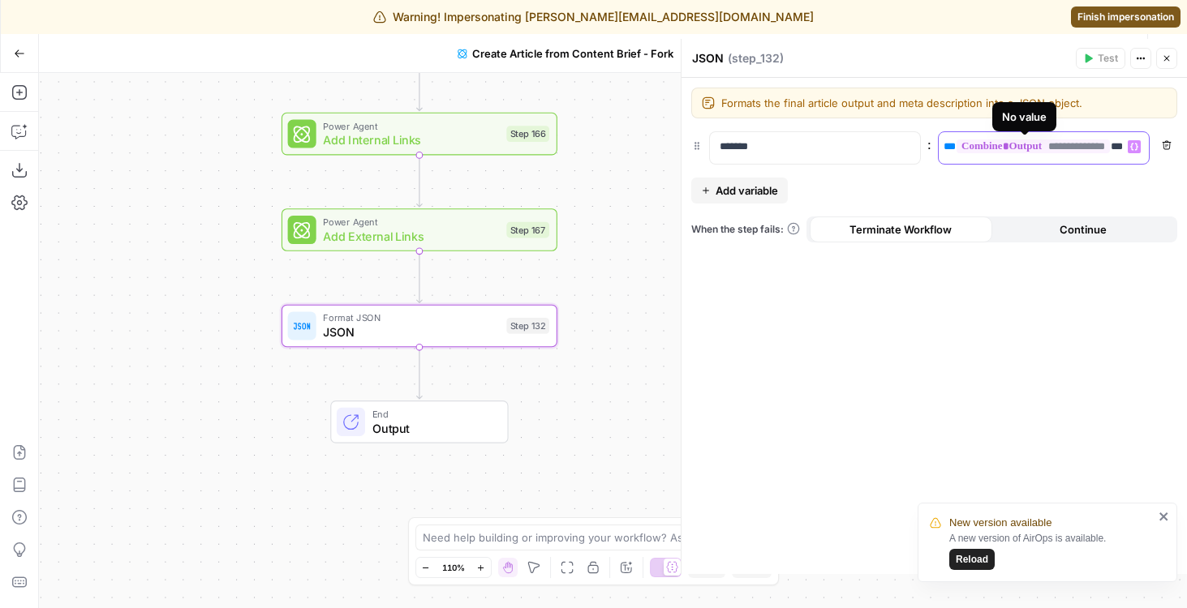
click at [1104, 148] on span "**********" at bounding box center [1032, 147] width 153 height 14
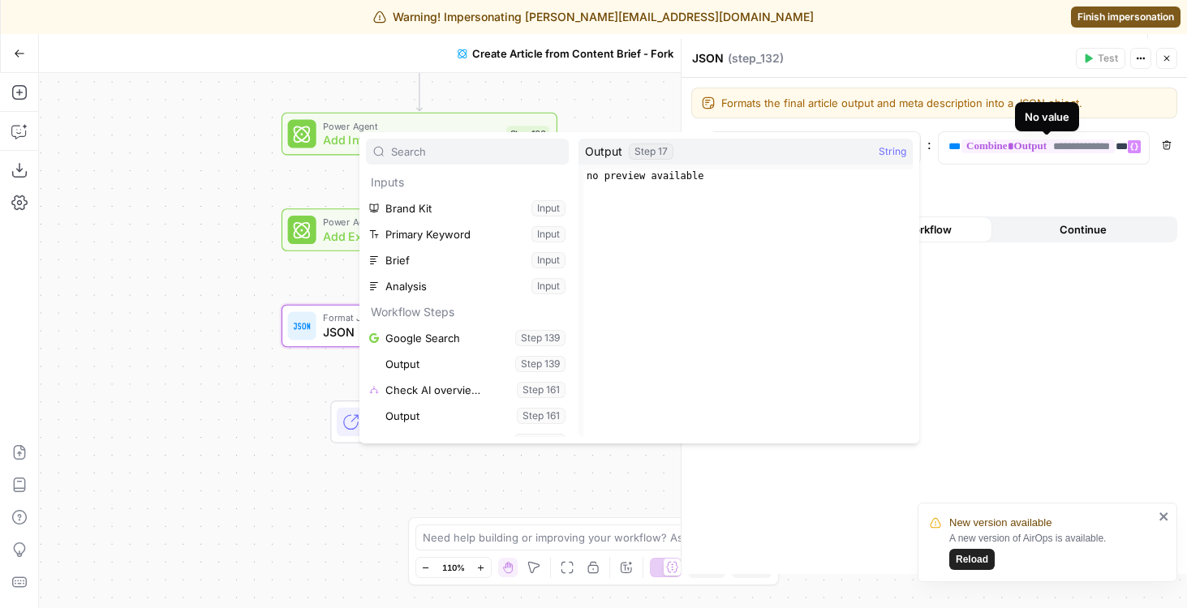
scroll to position [407, 0]
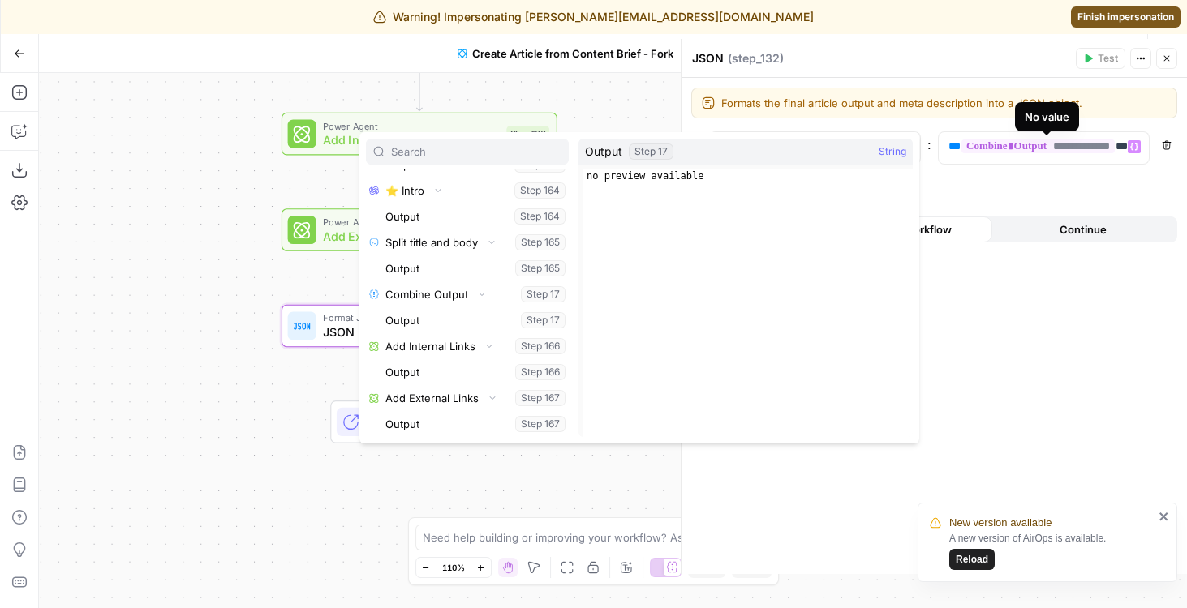
click at [1106, 170] on div "**********" at bounding box center [933, 326] width 505 height 496
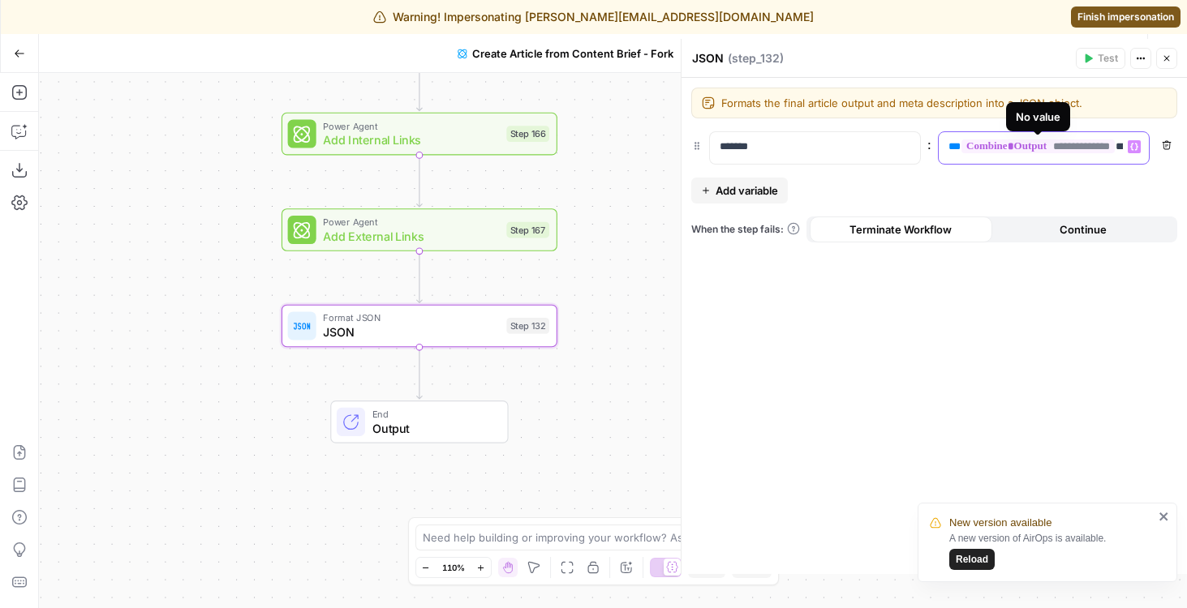
scroll to position [0, 22]
drag, startPoint x: 1106, startPoint y: 151, endPoint x: 1184, endPoint y: 150, distance: 77.9
click at [1184, 150] on div "**********" at bounding box center [933, 326] width 505 height 496
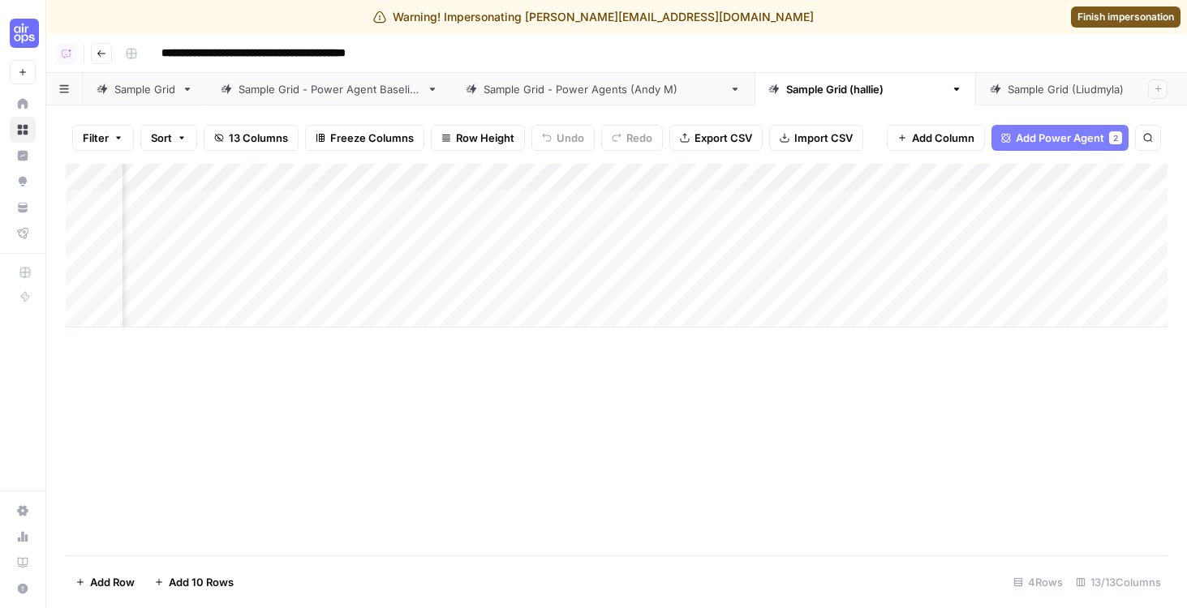
scroll to position [0, 1192]
click at [888, 234] on div "Add Column" at bounding box center [617, 246] width 1102 height 164
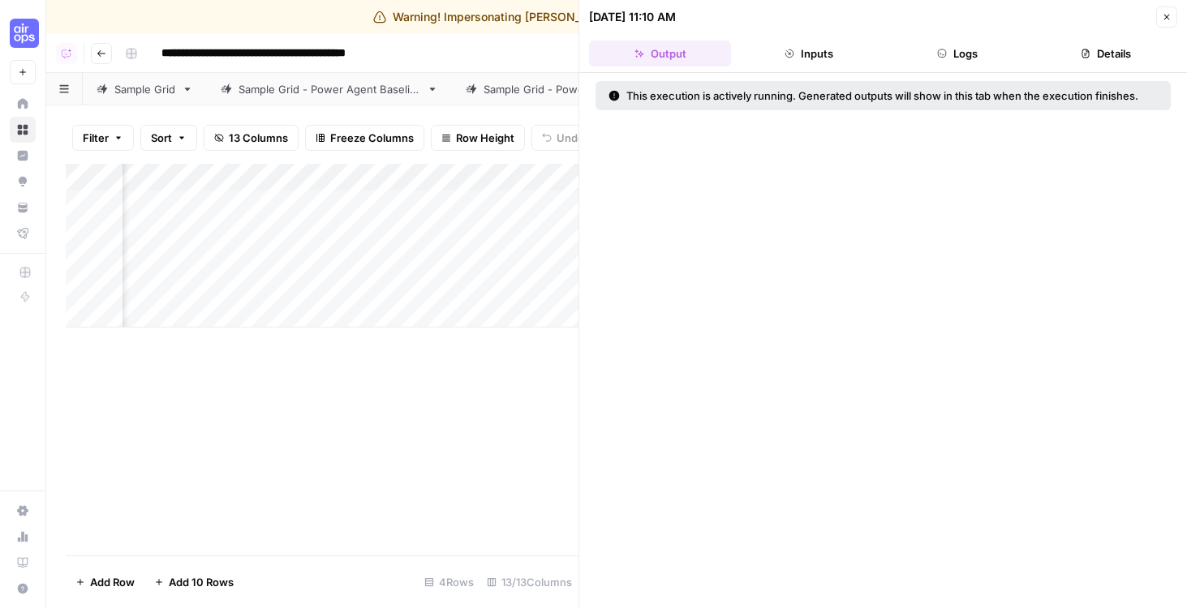
click at [949, 59] on button "Logs" at bounding box center [958, 54] width 142 height 26
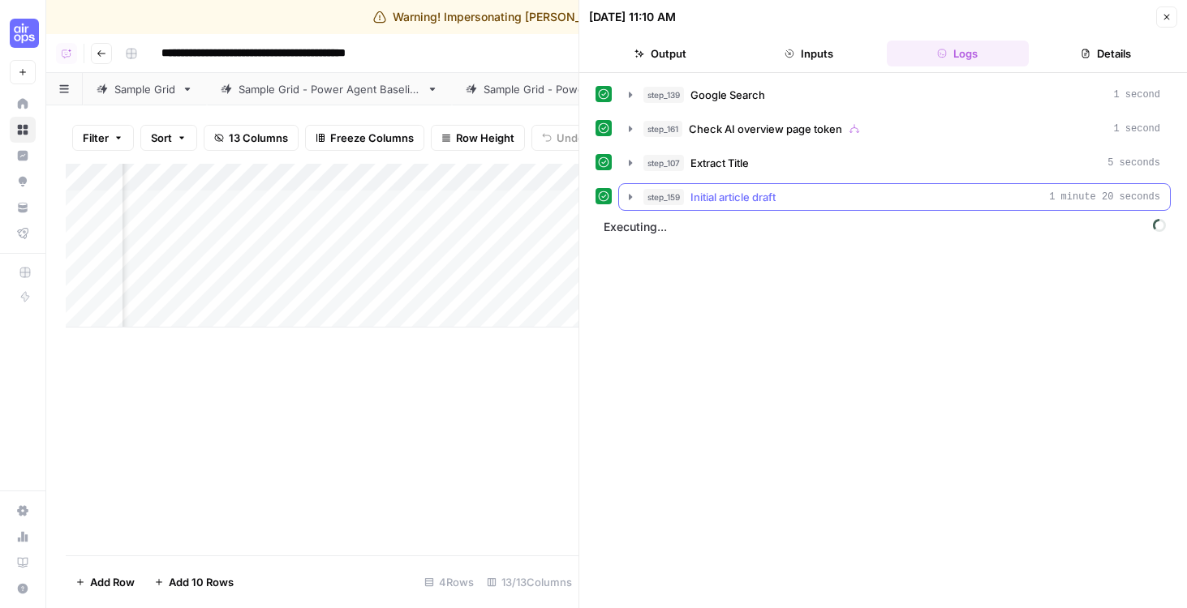
click at [826, 191] on div "step_159 Initial article draft 1 minute 20 seconds" at bounding box center [901, 197] width 517 height 16
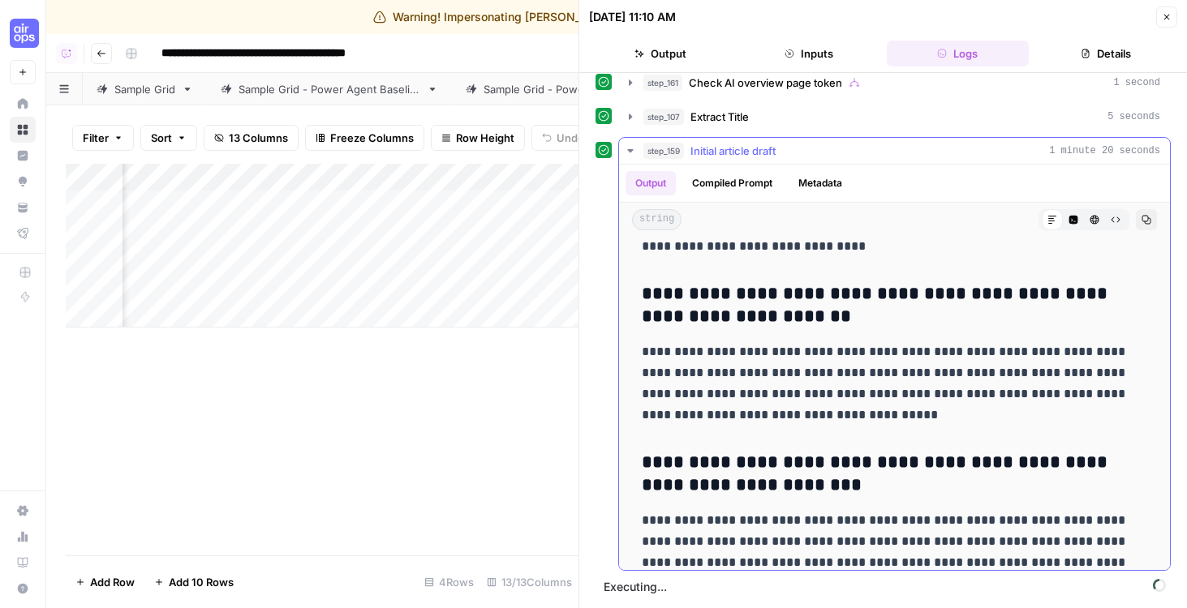
scroll to position [8332, 0]
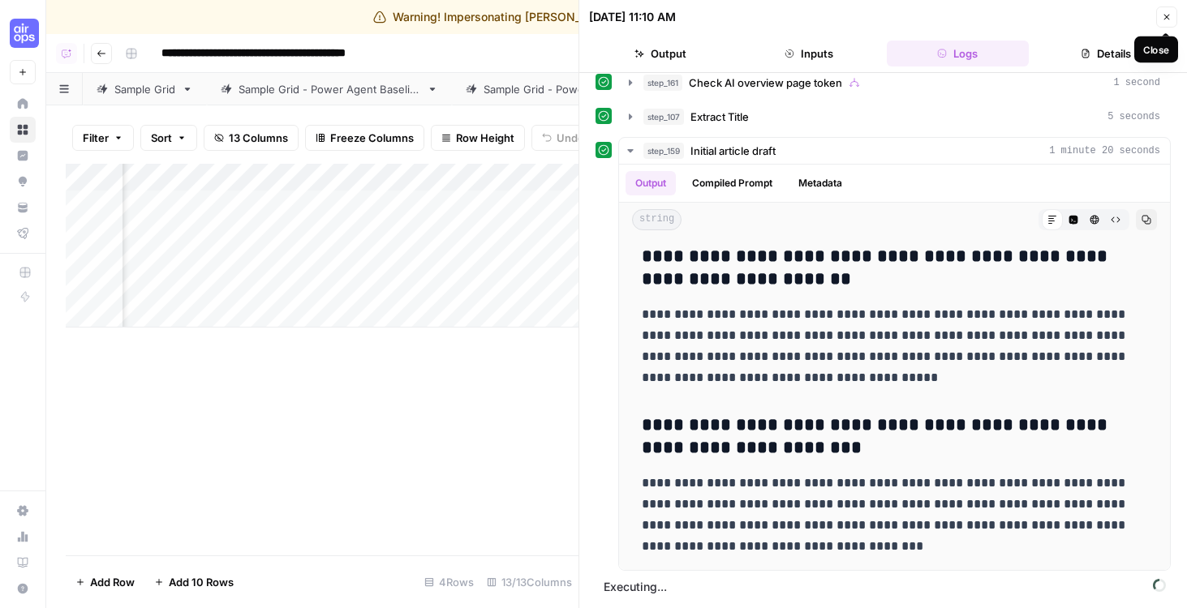
click at [1158, 19] on button "Close" at bounding box center [1166, 16] width 21 height 21
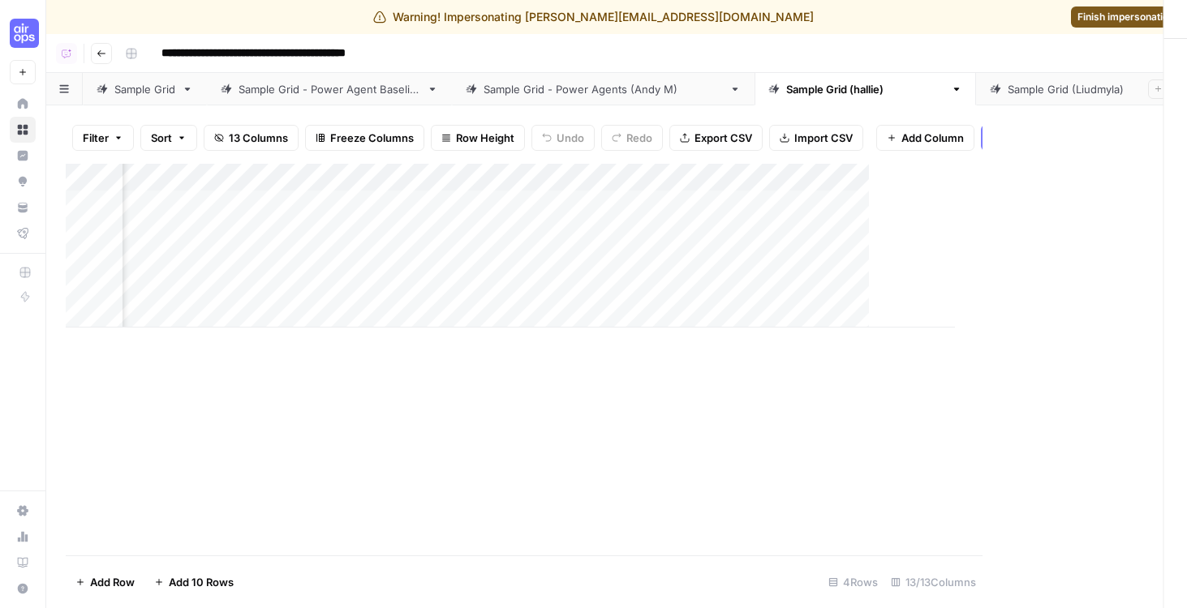
scroll to position [0, 1173]
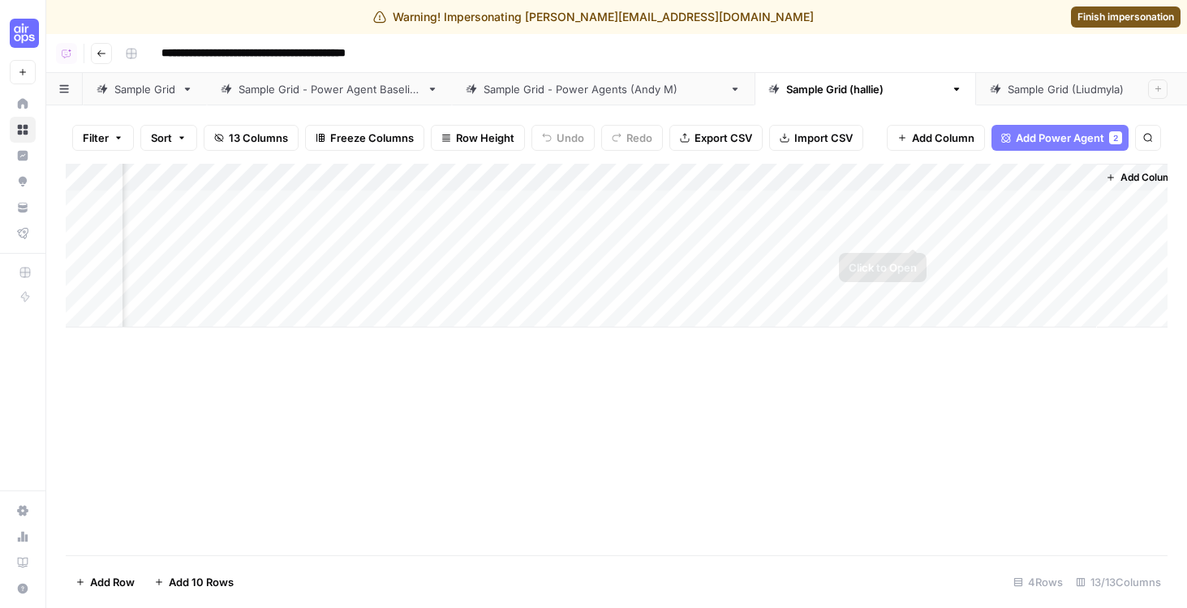
click at [913, 228] on div "Add Column" at bounding box center [617, 246] width 1102 height 164
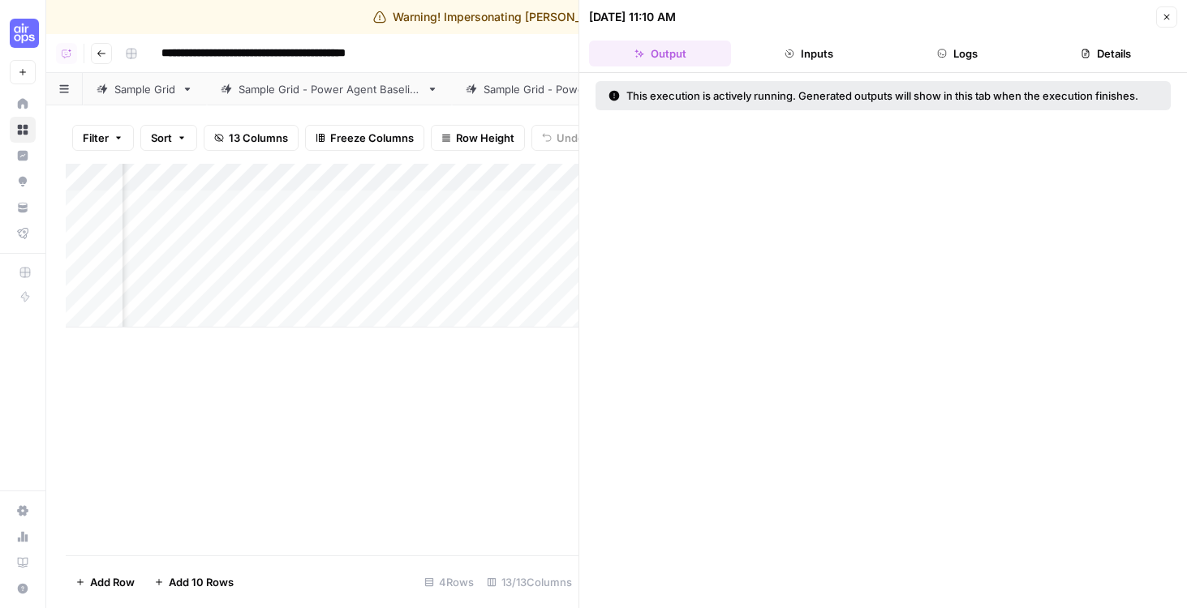
click at [1158, 21] on button "Close" at bounding box center [1166, 16] width 21 height 21
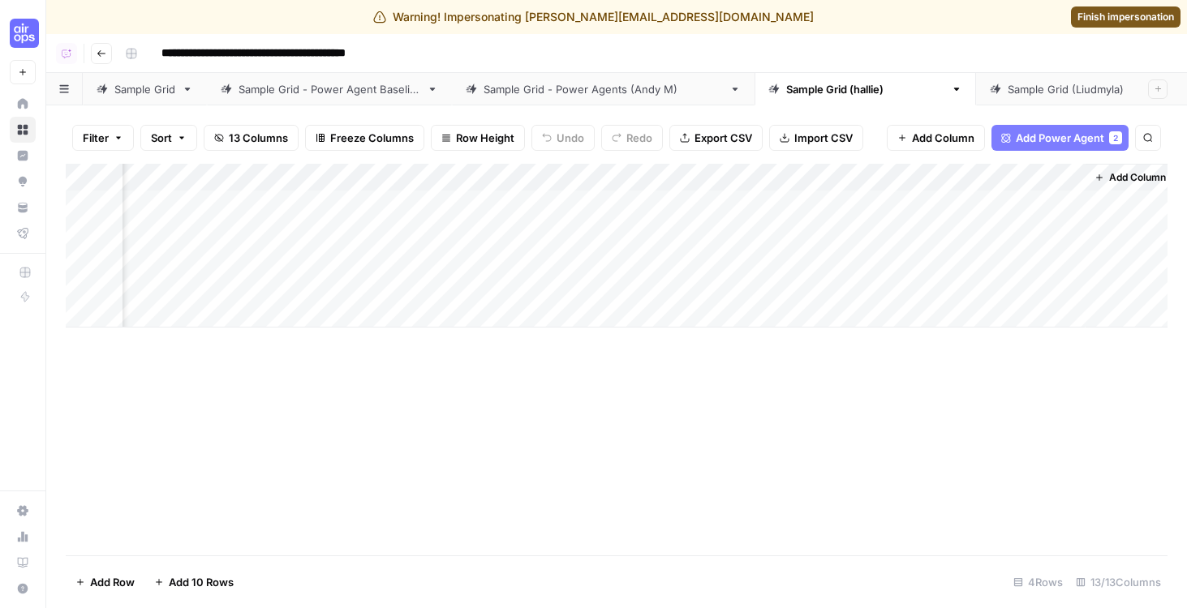
scroll to position [0, 1192]
click at [888, 230] on div "Add Column" at bounding box center [617, 246] width 1102 height 164
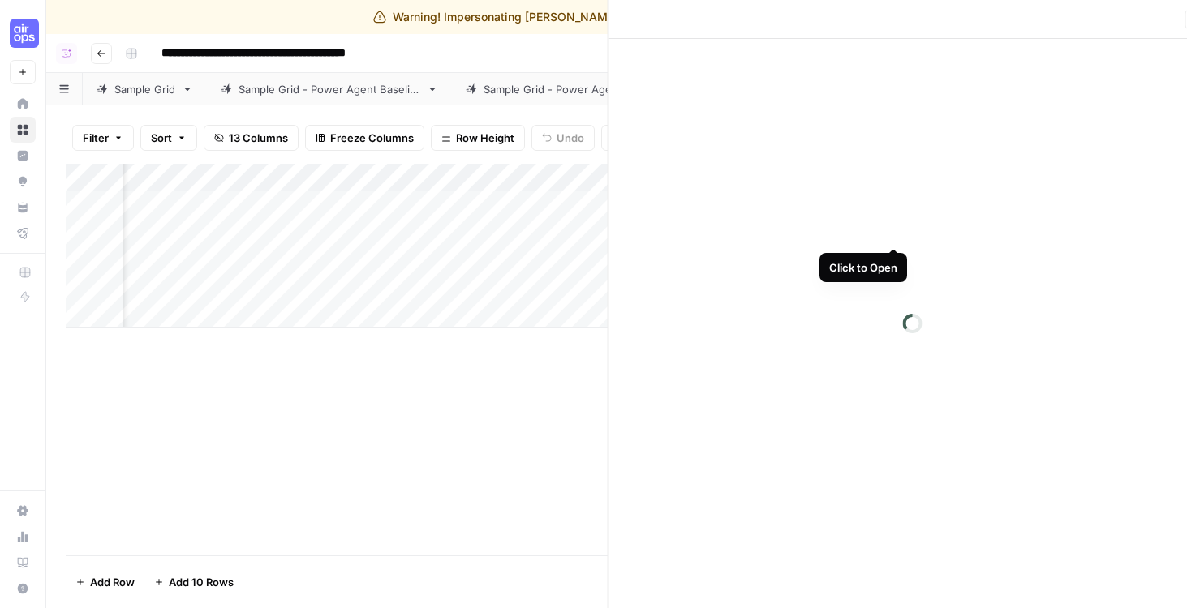
scroll to position [0, 1188]
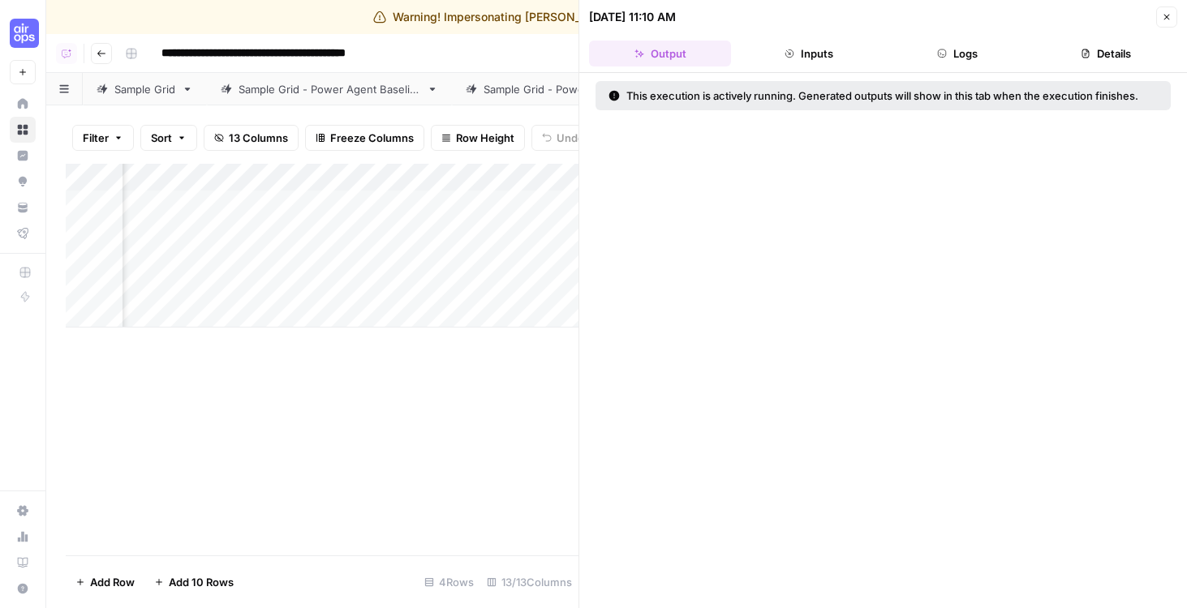
click at [949, 49] on button "Logs" at bounding box center [958, 54] width 142 height 26
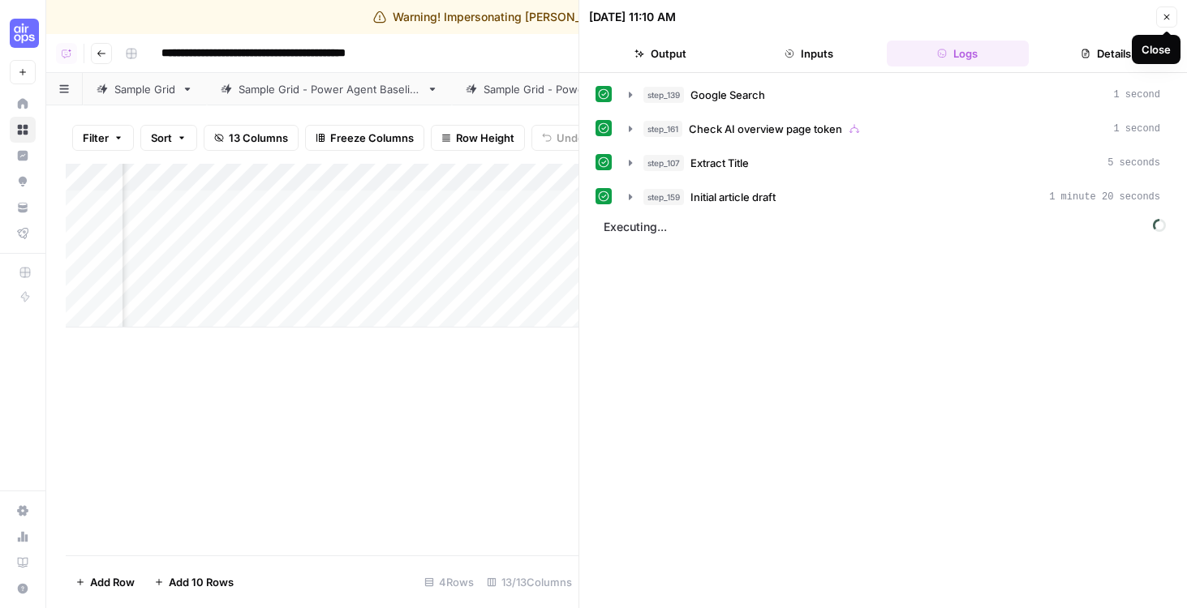
click at [1173, 19] on button "Close" at bounding box center [1166, 16] width 21 height 21
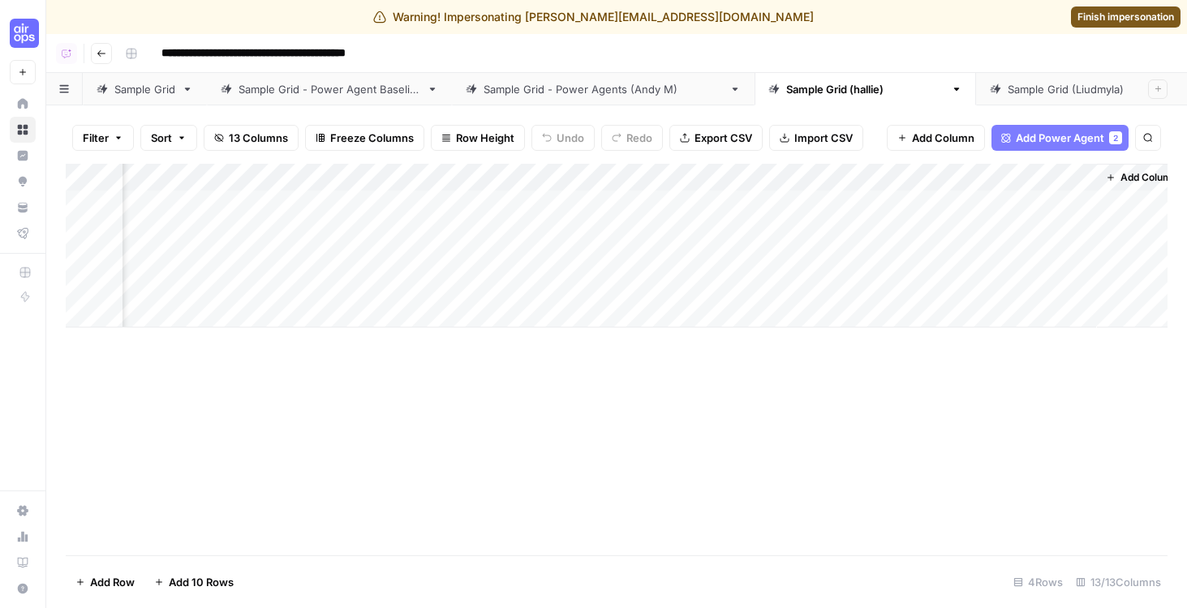
scroll to position [0, 1192]
click at [1064, 234] on div "Add Column" at bounding box center [617, 246] width 1102 height 164
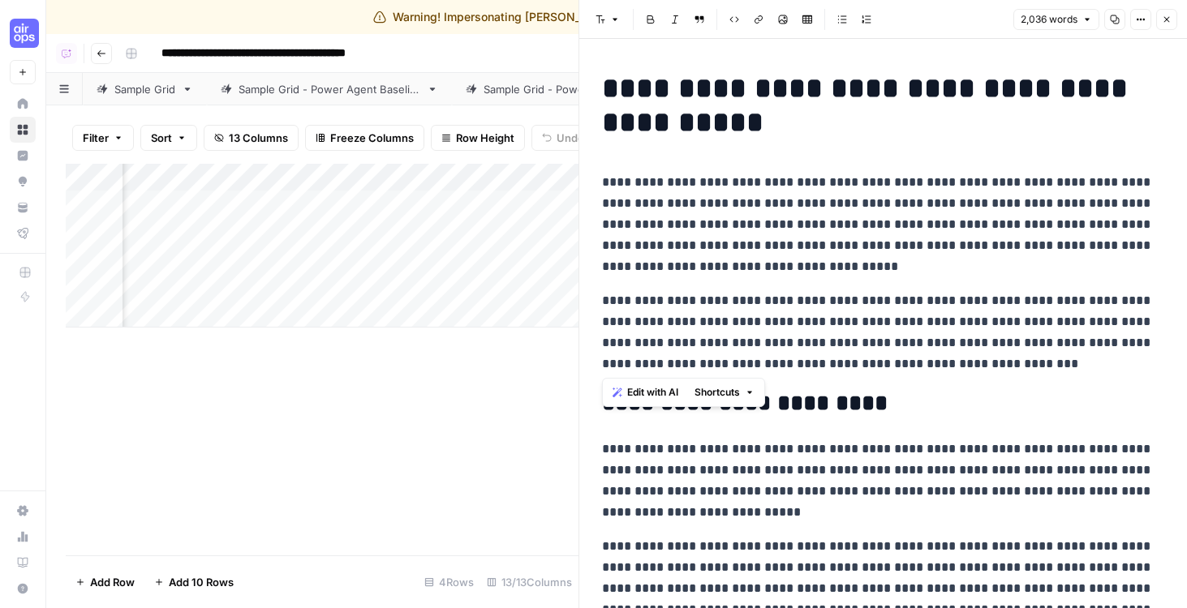
drag, startPoint x: 1056, startPoint y: 356, endPoint x: 604, endPoint y: 168, distance: 489.4
click at [947, 308] on p "**********" at bounding box center [883, 332] width 562 height 84
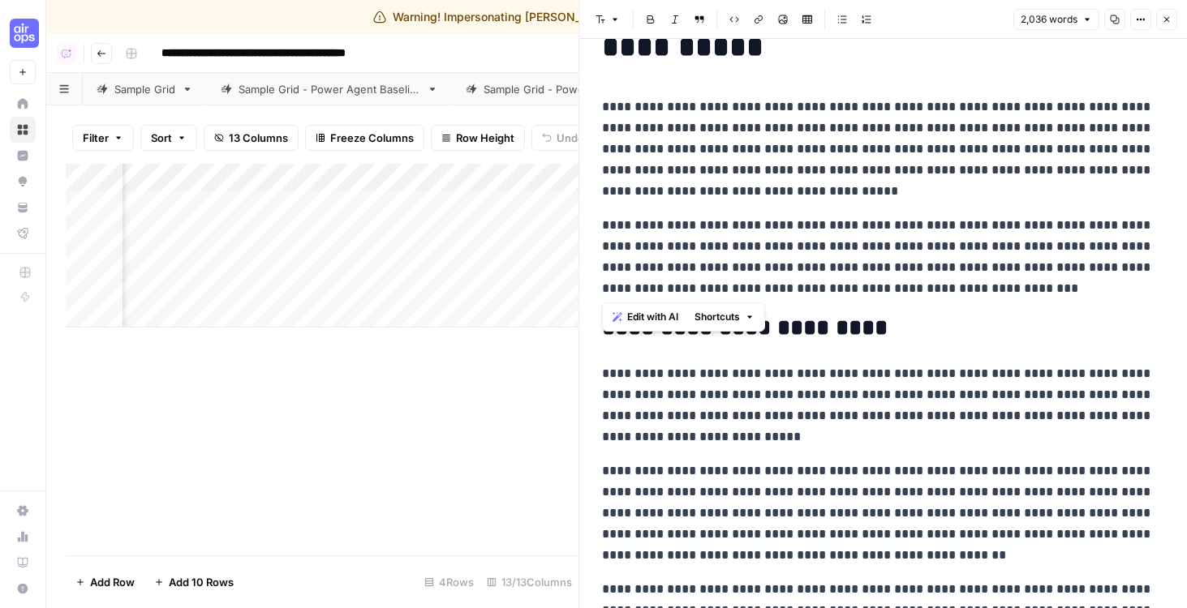
drag, startPoint x: 983, startPoint y: 272, endPoint x: 561, endPoint y: 92, distance: 459.4
click at [561, 92] on body "**********" at bounding box center [593, 304] width 1187 height 608
click at [821, 227] on p "**********" at bounding box center [883, 257] width 562 height 84
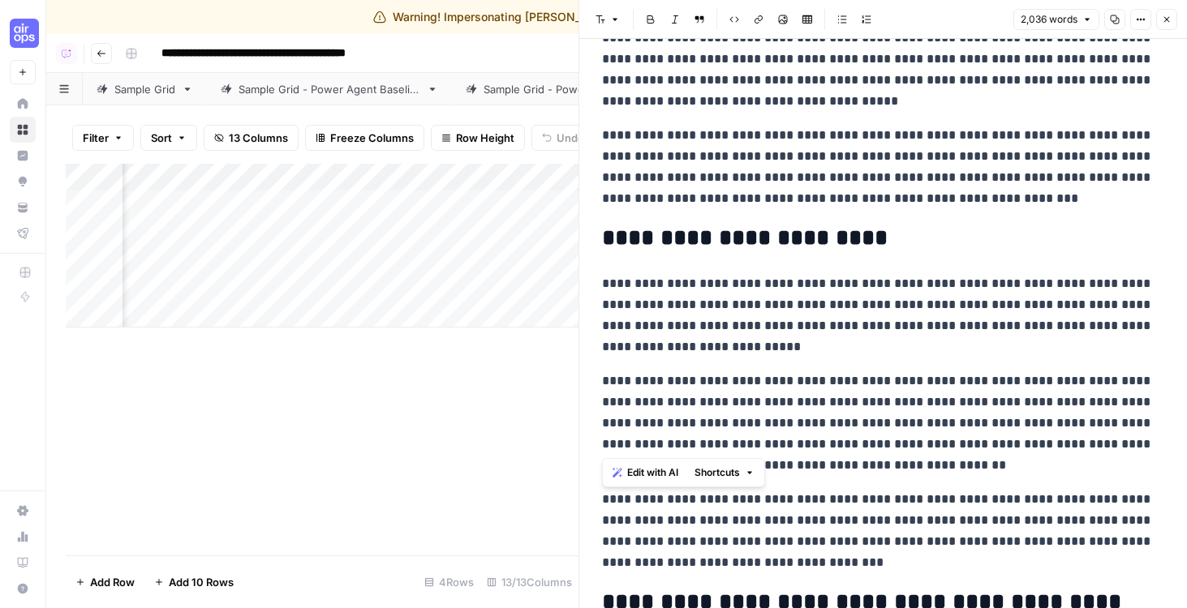
drag, startPoint x: 599, startPoint y: 277, endPoint x: 879, endPoint y: 503, distance: 360.0
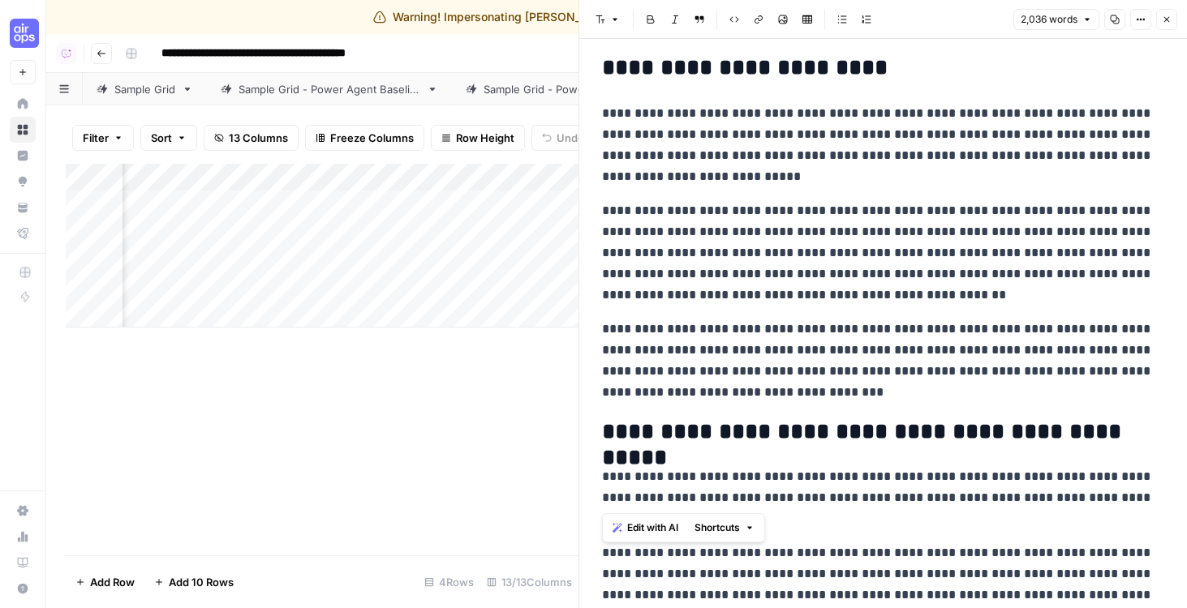
scroll to position [702, 0]
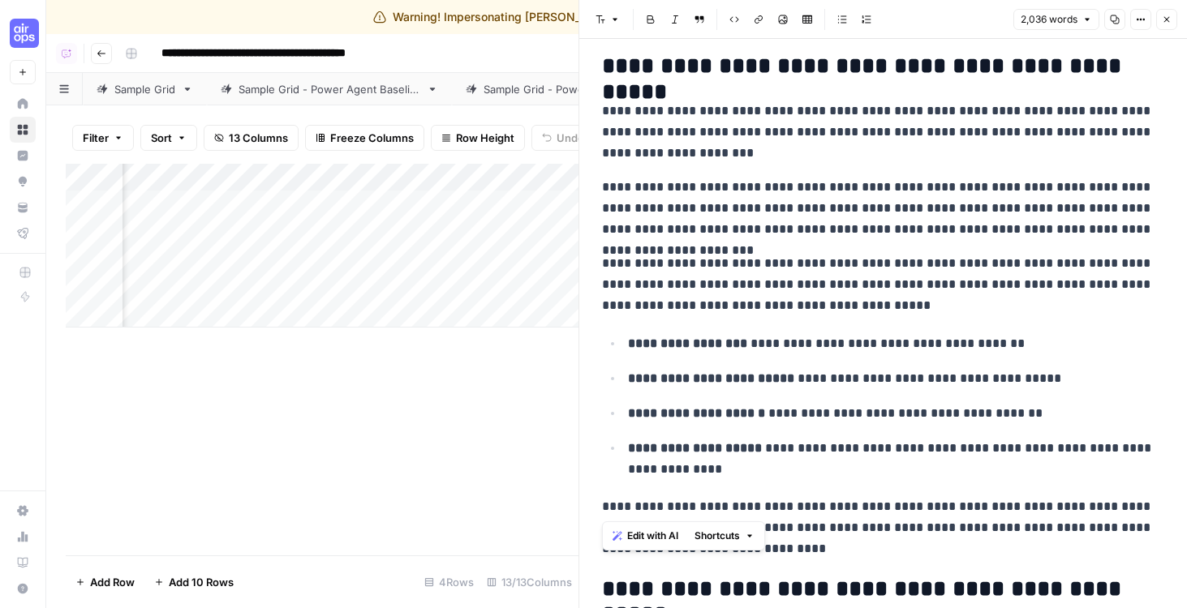
drag, startPoint x: 607, startPoint y: 109, endPoint x: 824, endPoint y: 526, distance: 470.9
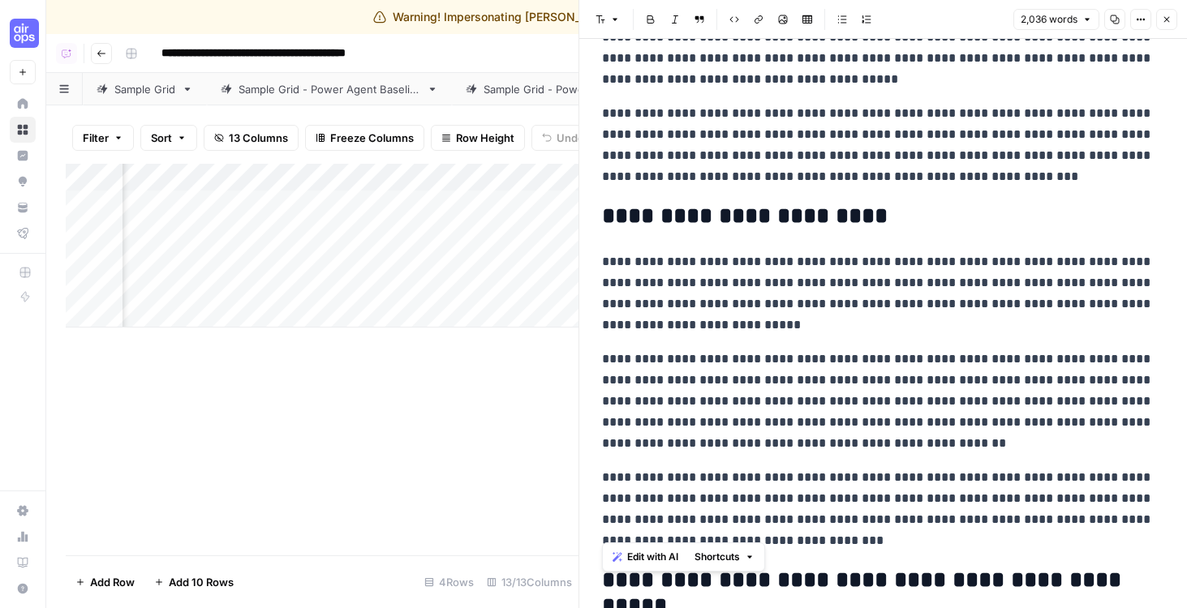
scroll to position [0, 0]
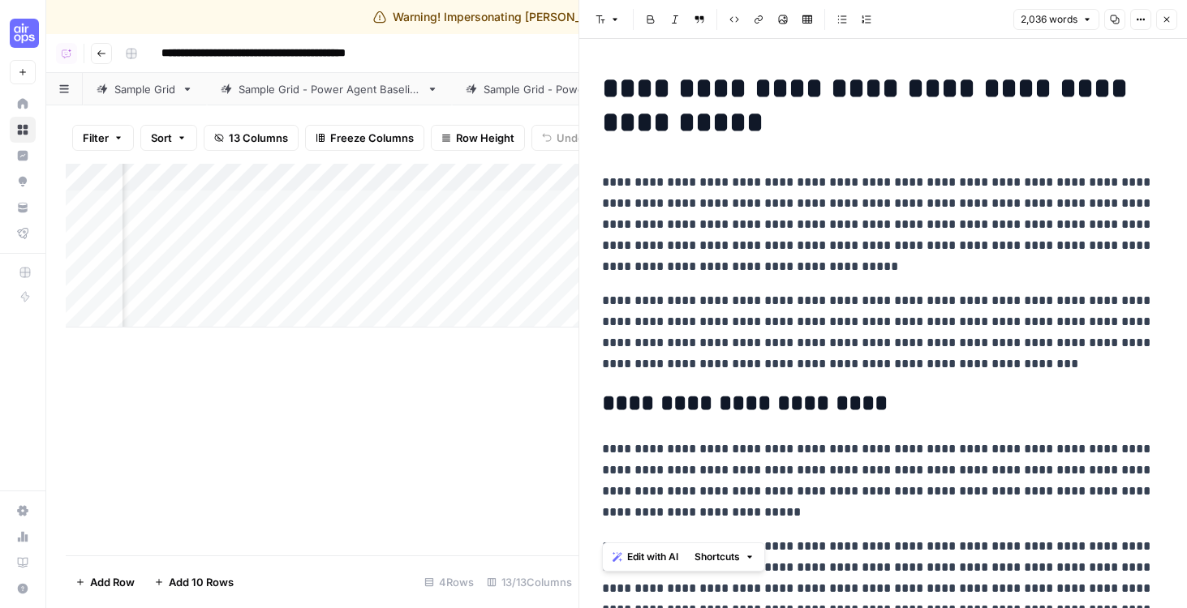
click at [1166, 23] on icon "button" at bounding box center [1167, 20] width 10 height 10
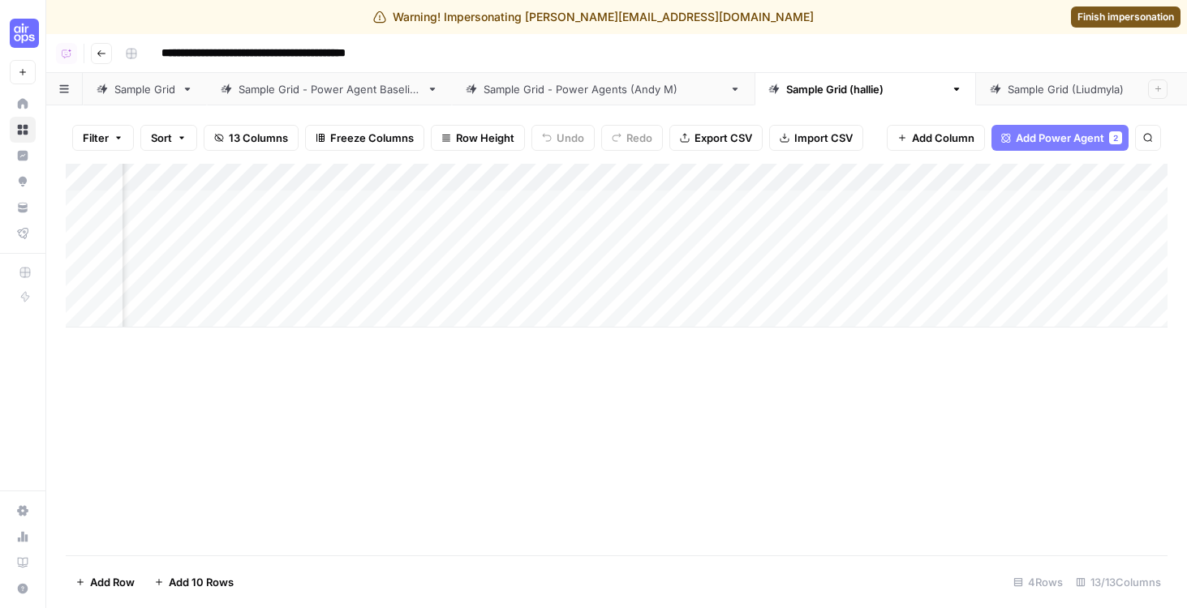
scroll to position [0, 1192]
click at [892, 230] on div "Add Column" at bounding box center [617, 246] width 1102 height 164
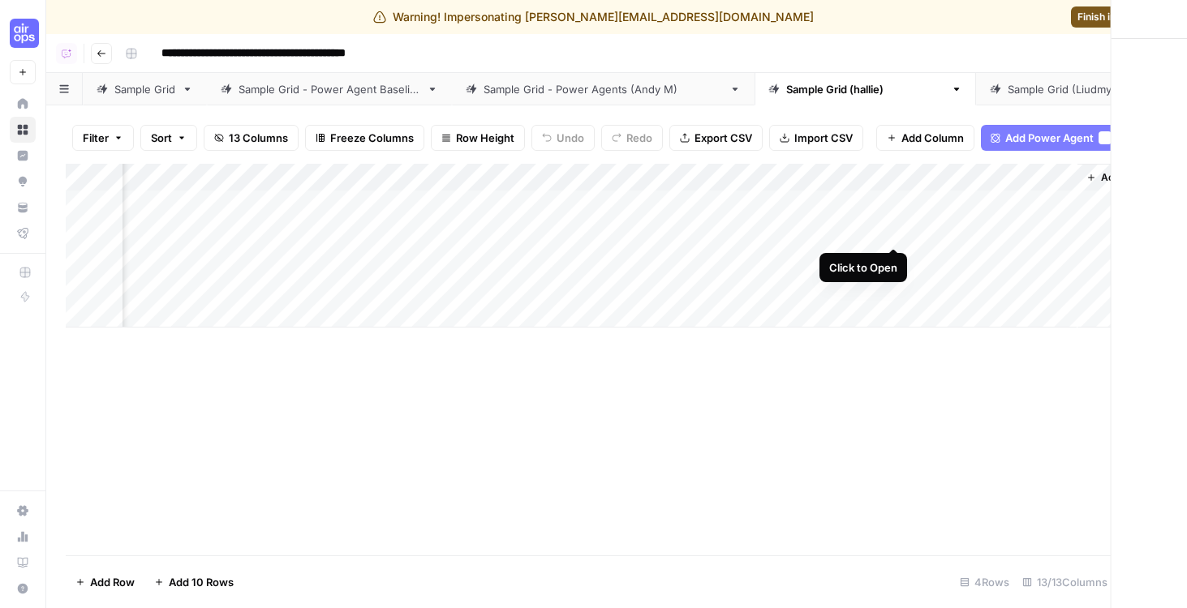
scroll to position [0, 1192]
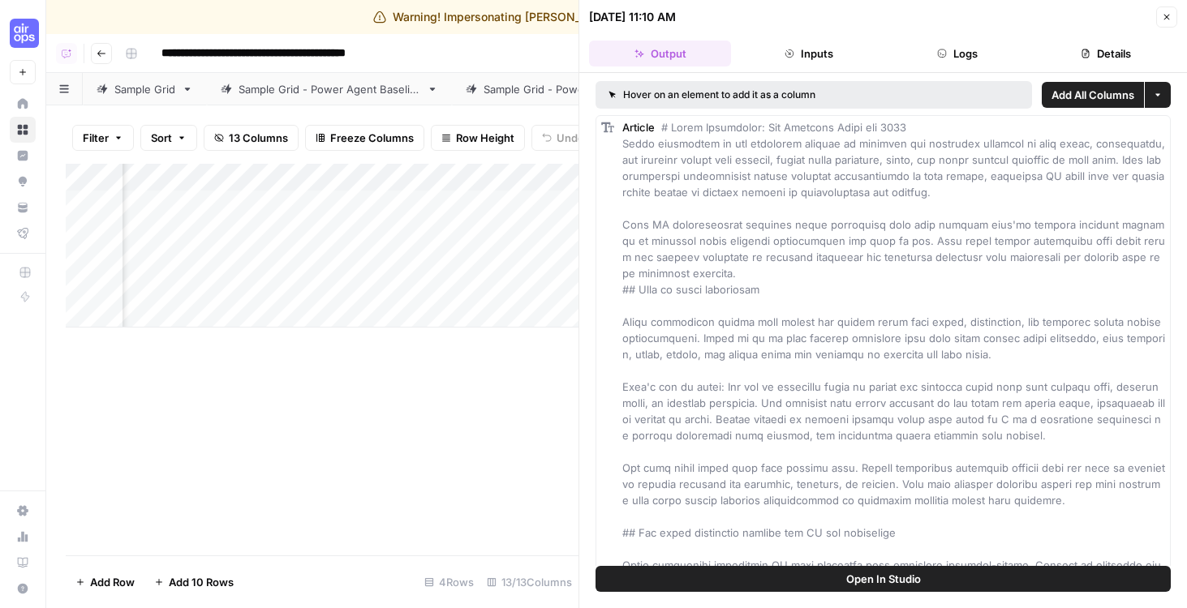
click at [803, 579] on button "Open In Studio" at bounding box center [882, 579] width 575 height 26
click at [1161, 6] on button "Close" at bounding box center [1166, 16] width 21 height 21
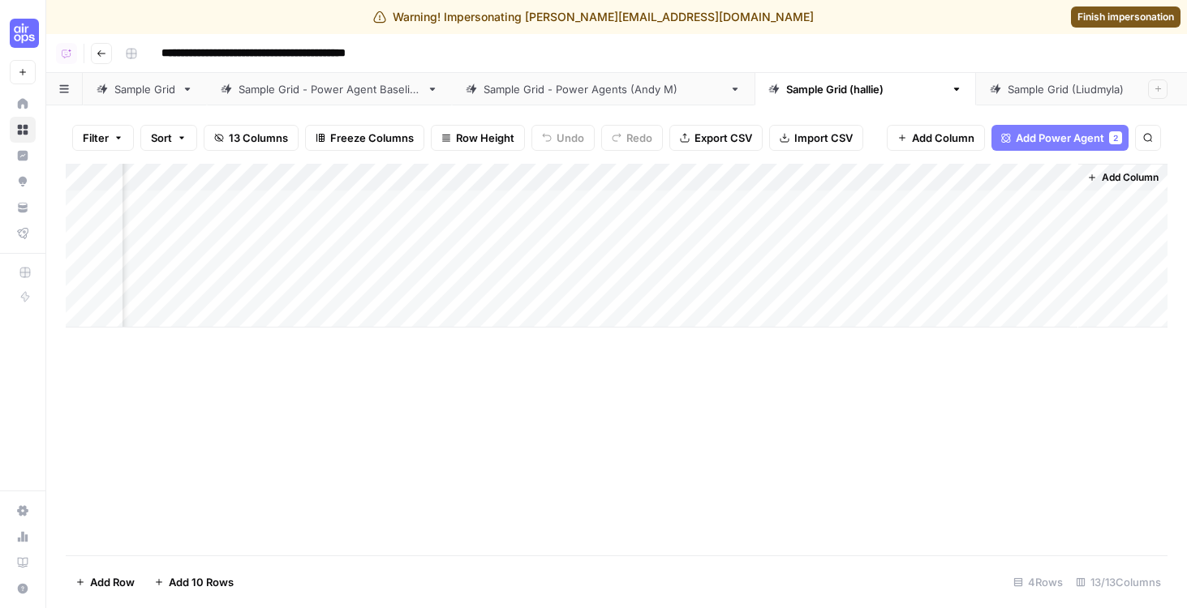
scroll to position [0, 1192]
click at [1092, 20] on span "Finish impersonation" at bounding box center [1125, 17] width 97 height 15
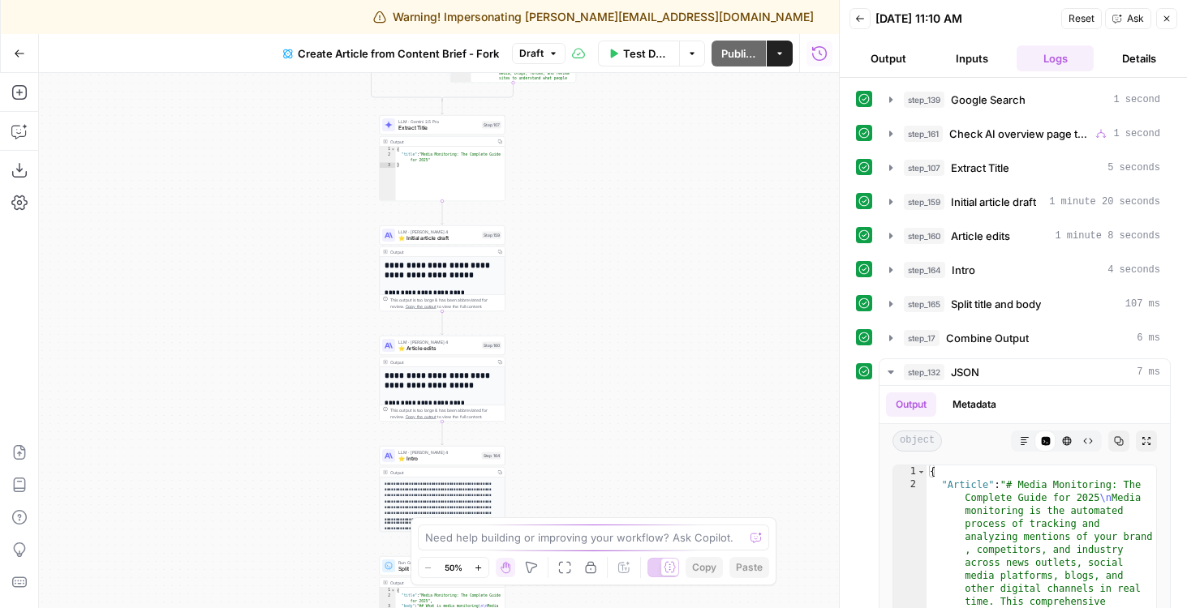
drag, startPoint x: 617, startPoint y: 166, endPoint x: 703, endPoint y: 397, distance: 246.6
click at [703, 397] on div "true false Workflow Input Settings Inputs Google Search Google Search Step 139 …" at bounding box center [439, 340] width 800 height 535
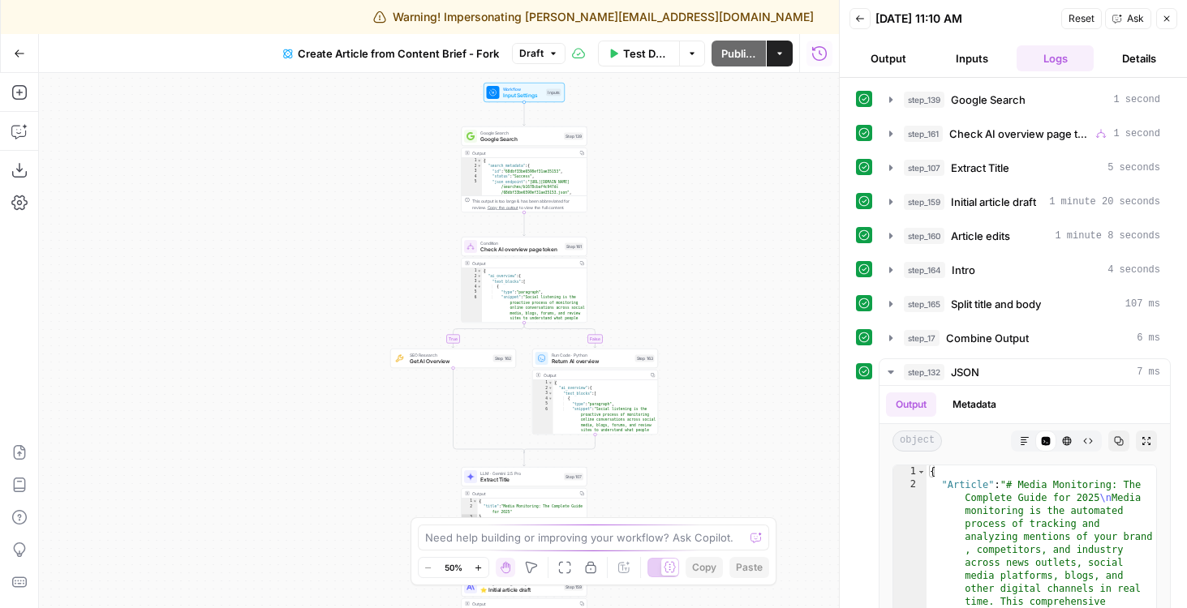
drag, startPoint x: 724, startPoint y: 168, endPoint x: 719, endPoint y: 289, distance: 120.9
click at [719, 289] on div "true false Workflow Input Settings Inputs Google Search Google Search Step 139 …" at bounding box center [439, 340] width 800 height 535
drag, startPoint x: 713, startPoint y: 299, endPoint x: 681, endPoint y: 140, distance: 162.1
click at [681, 140] on div "true false Workflow Input Settings Inputs Google Search Google Search Step 139 …" at bounding box center [439, 340] width 800 height 535
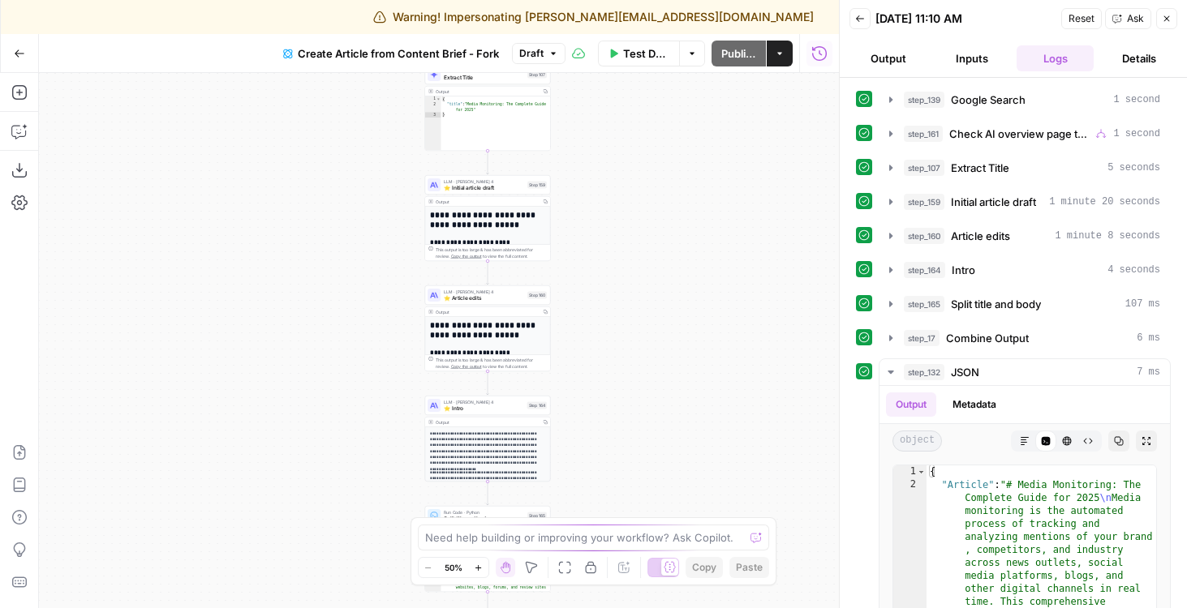
drag, startPoint x: 674, startPoint y: 433, endPoint x: 668, endPoint y: 188, distance: 245.0
click at [668, 188] on div "true false Workflow Input Settings Inputs Google Search Google Search Step 139 …" at bounding box center [439, 340] width 800 height 535
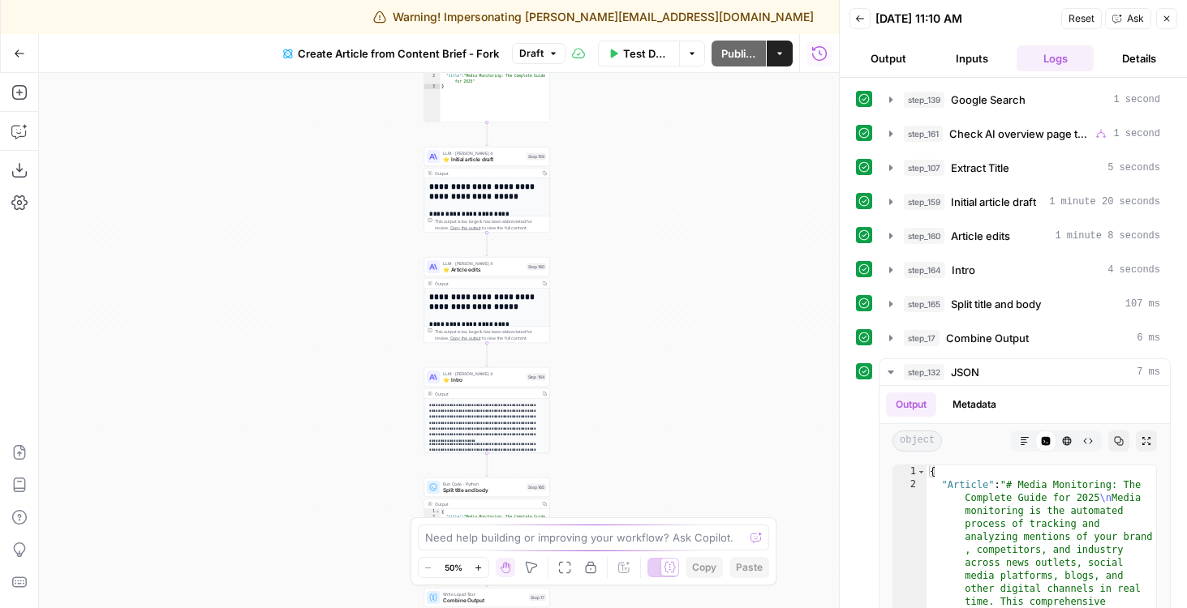
drag, startPoint x: 646, startPoint y: 442, endPoint x: 646, endPoint y: 157, distance: 284.7
click at [646, 157] on div "true false Workflow Input Settings Inputs Google Search Google Search Step 139 …" at bounding box center [439, 340] width 800 height 535
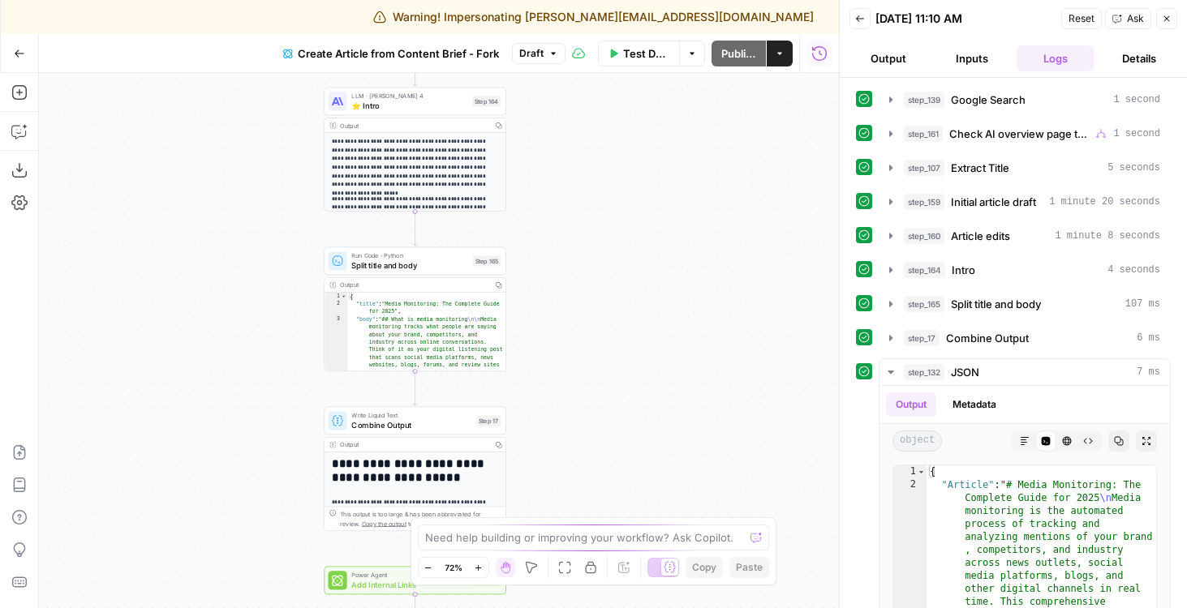
drag, startPoint x: 646, startPoint y: 331, endPoint x: 739, endPoint y: 129, distance: 222.1
click at [739, 129] on div "true false Workflow Input Settings Inputs Google Search Google Search Step 139 …" at bounding box center [439, 340] width 800 height 535
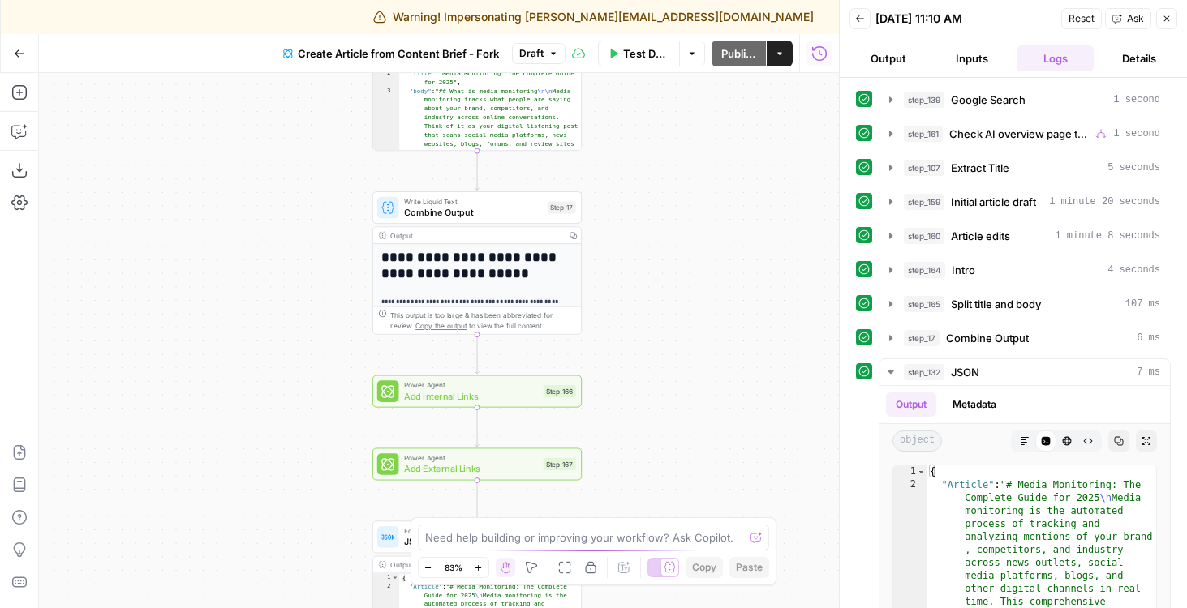
drag, startPoint x: 711, startPoint y: 300, endPoint x: 751, endPoint y: 183, distance: 123.6
click at [747, 185] on div "true false Workflow Input Settings Inputs Google Search Google Search Step 139 …" at bounding box center [439, 340] width 800 height 535
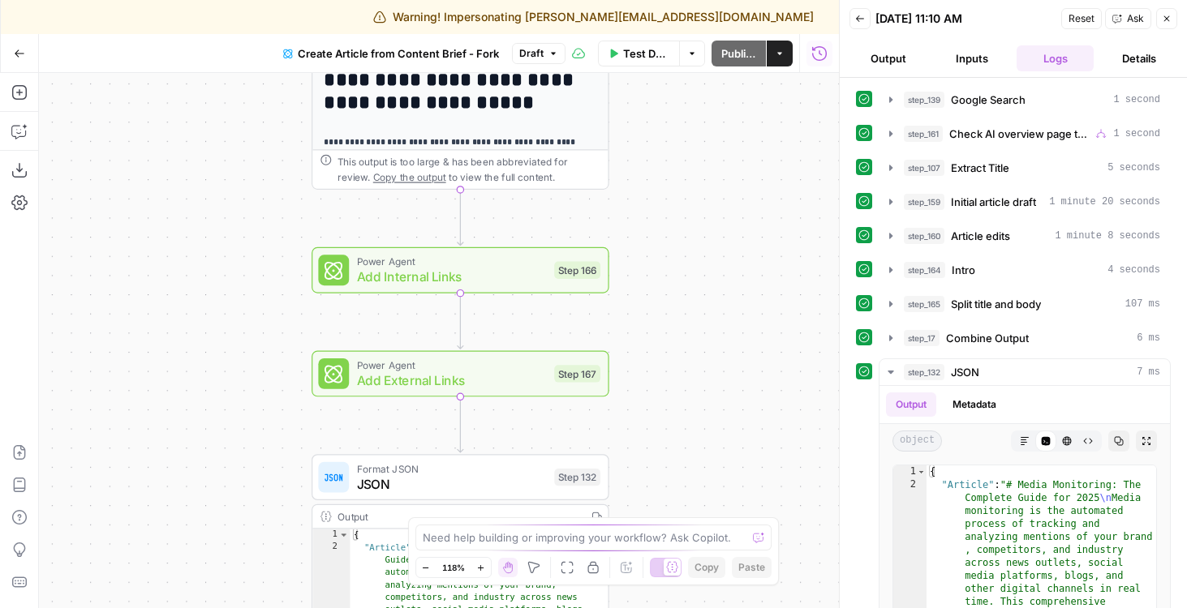
click at [562, 263] on div "Step 166" at bounding box center [577, 270] width 46 height 17
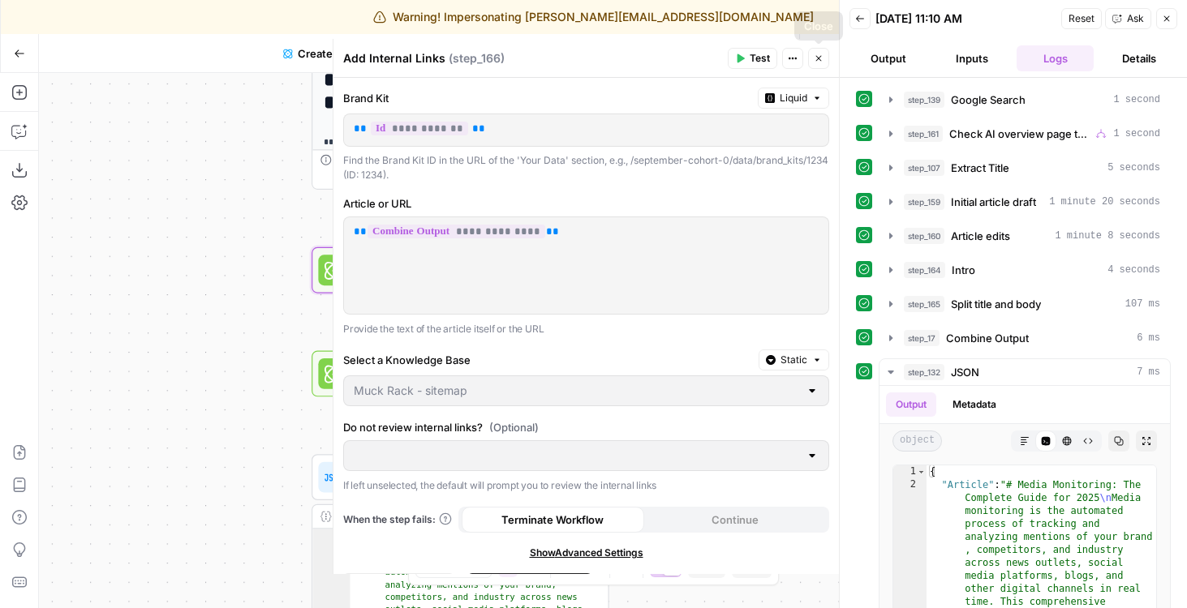
click at [824, 67] on button "Close" at bounding box center [818, 58] width 21 height 21
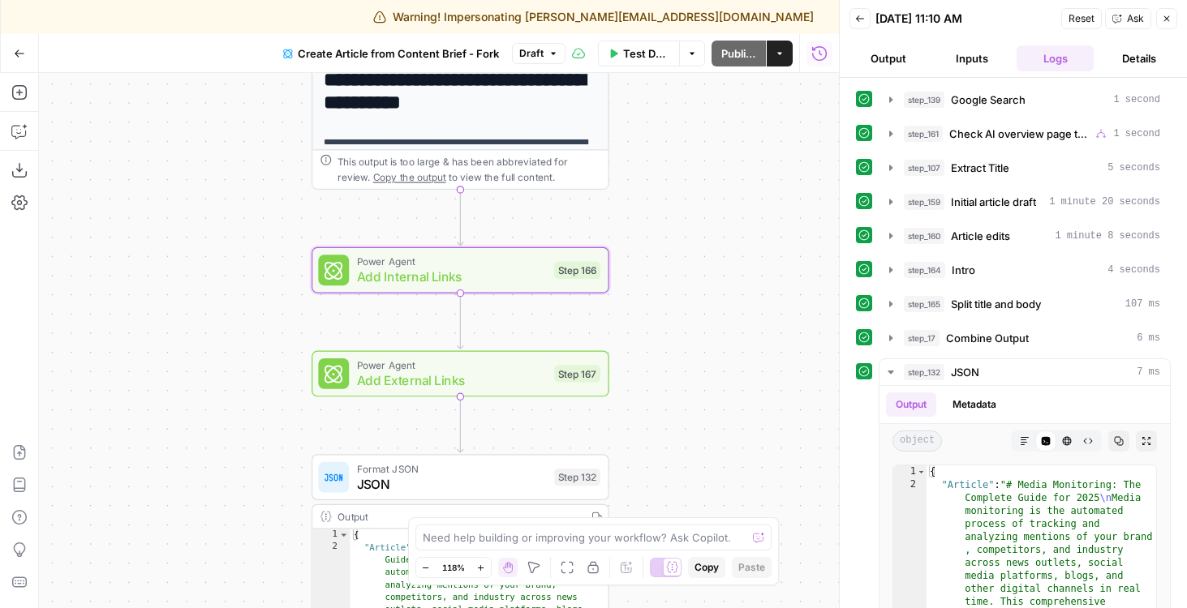
click at [598, 568] on icon "button" at bounding box center [592, 568] width 11 height 12
click at [578, 242] on span "Test" at bounding box center [580, 234] width 23 height 17
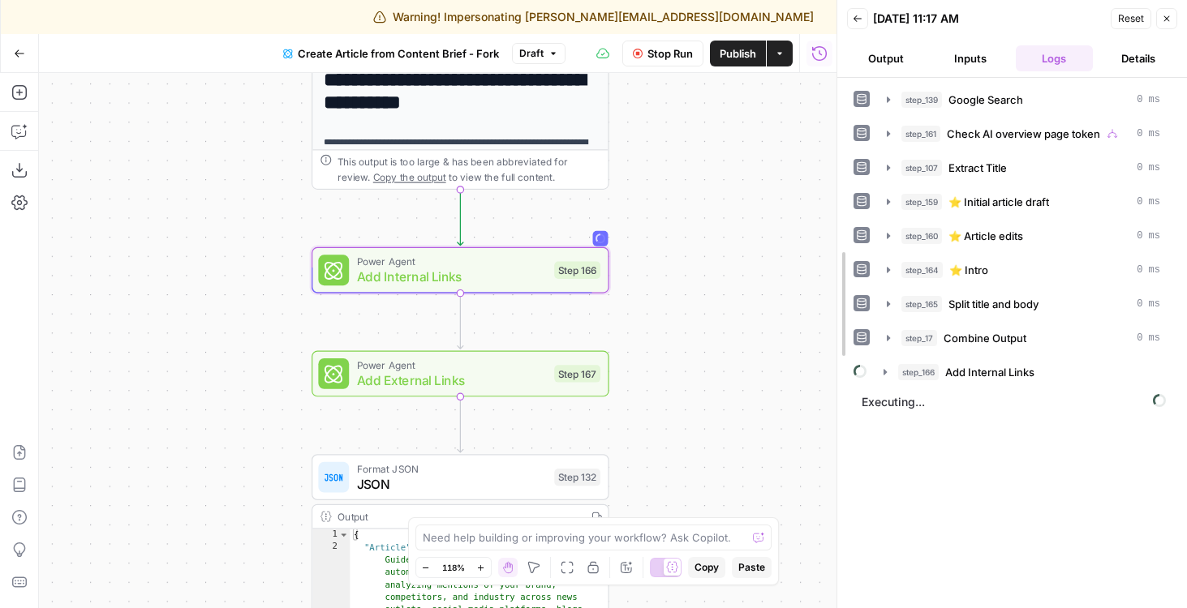
drag, startPoint x: 837, startPoint y: 97, endPoint x: 784, endPoint y: 97, distance: 53.5
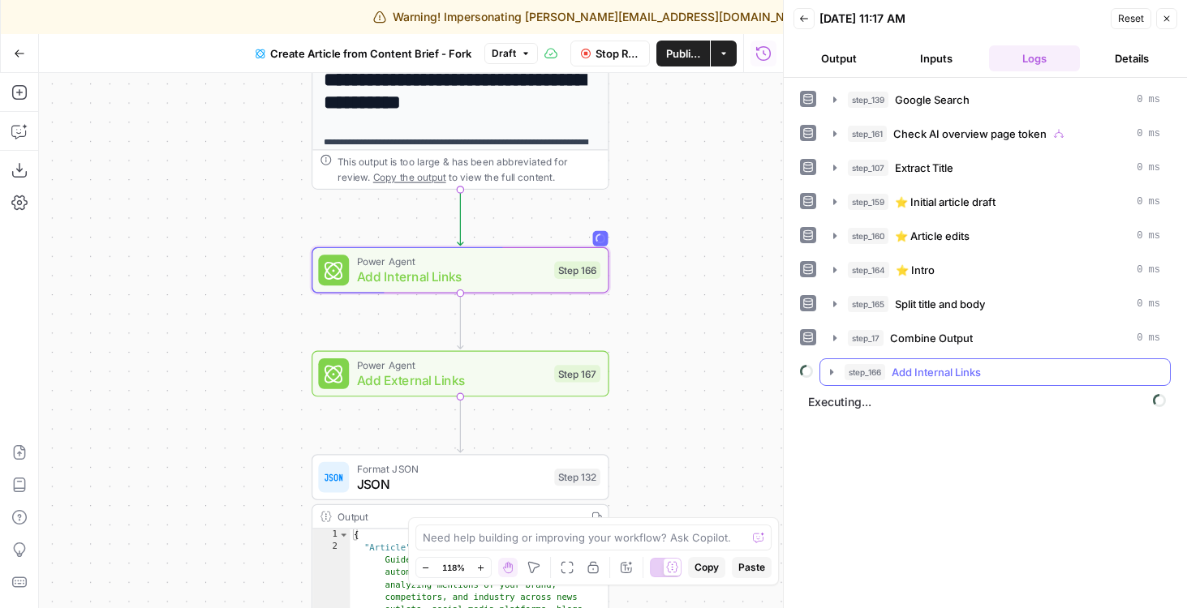
click at [986, 372] on div "step_166 Add Internal Links" at bounding box center [1002, 372] width 316 height 16
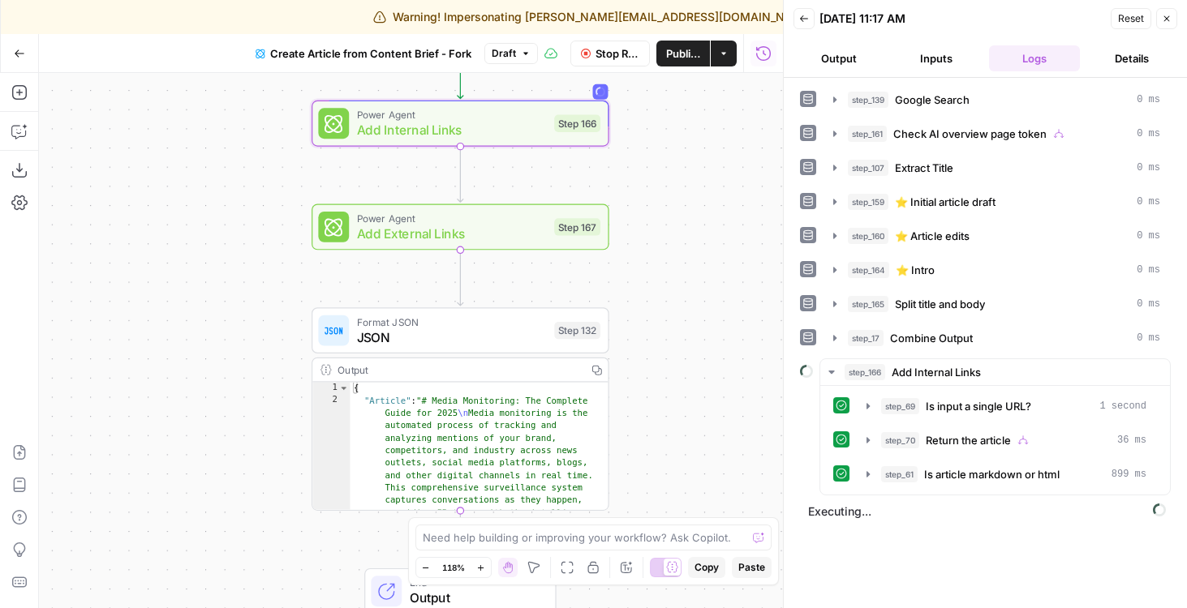
drag, startPoint x: 704, startPoint y: 399, endPoint x: 704, endPoint y: 246, distance: 153.3
click at [704, 246] on div "true false Workflow Input Settings Inputs Google Search Google Search Step 139 …" at bounding box center [411, 340] width 744 height 535
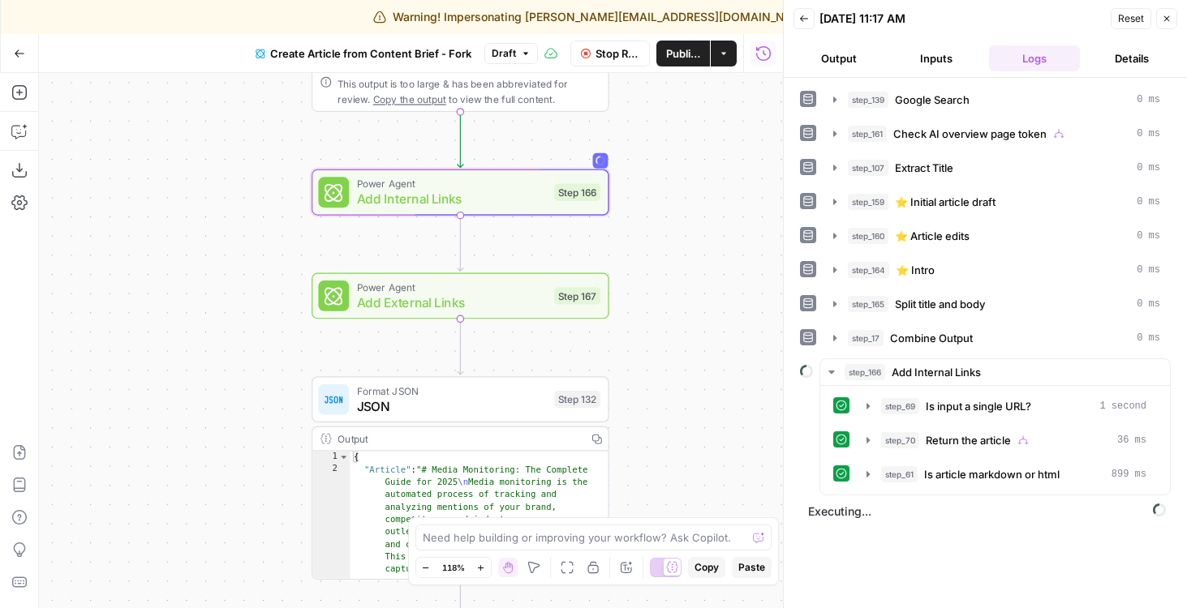
drag, startPoint x: 704, startPoint y: 246, endPoint x: 704, endPoint y: 332, distance: 86.0
click at [704, 332] on div "true false Workflow Input Settings Inputs Google Search Google Search Step 139 …" at bounding box center [411, 340] width 744 height 535
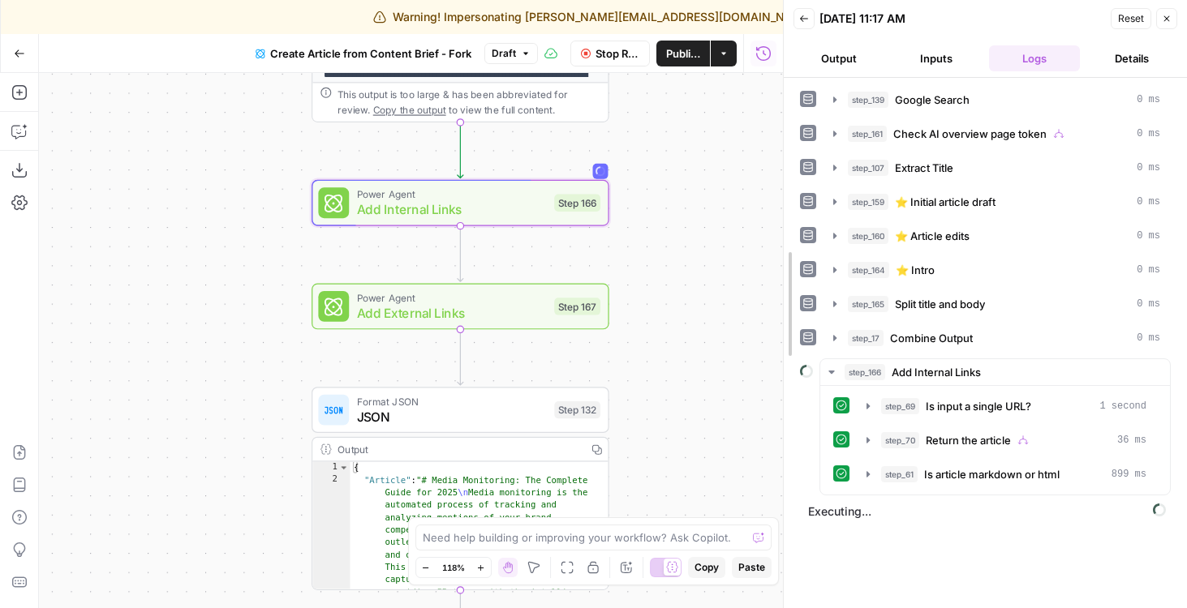
drag, startPoint x: 784, startPoint y: 339, endPoint x: 730, endPoint y: 339, distance: 53.5
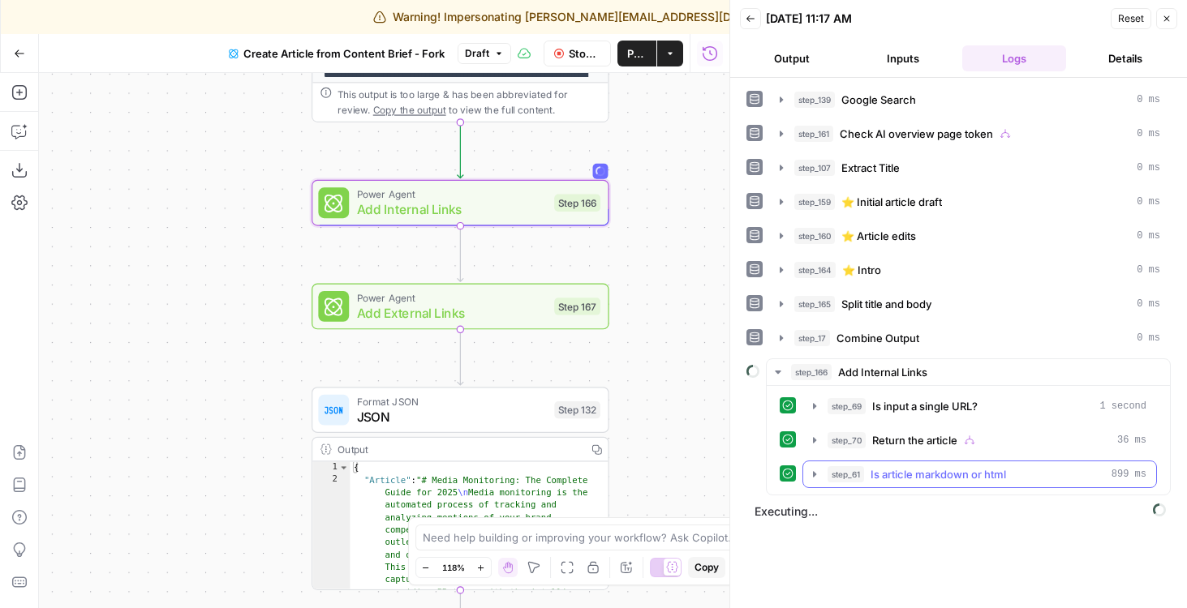
click at [814, 474] on icon "button" at bounding box center [814, 474] width 3 height 6
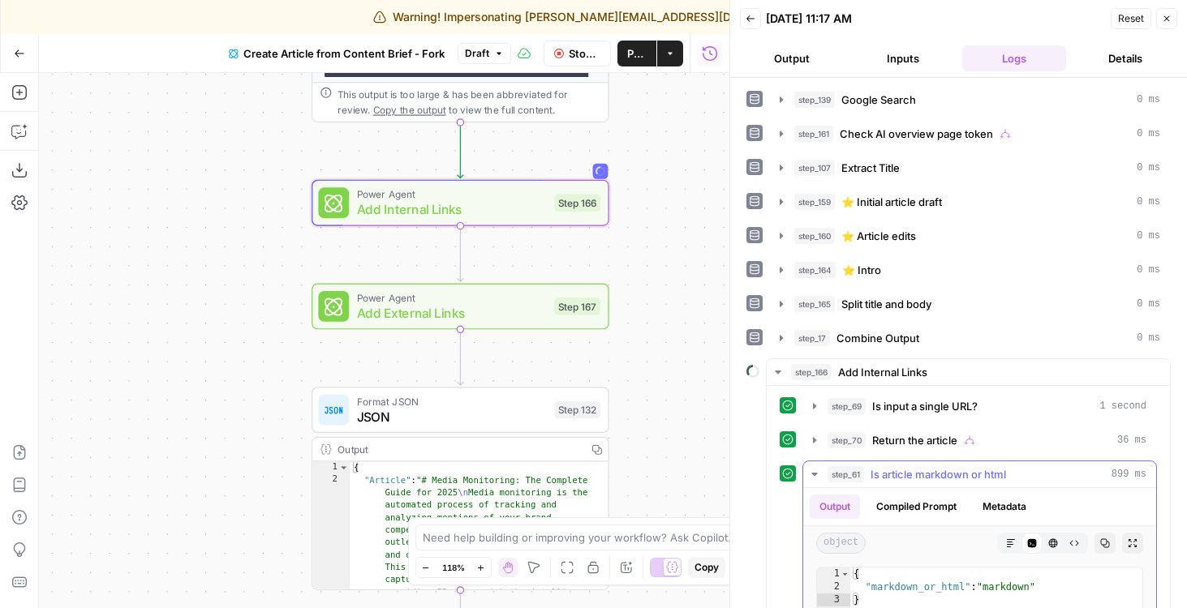
click at [814, 474] on icon "button" at bounding box center [814, 474] width 6 height 3
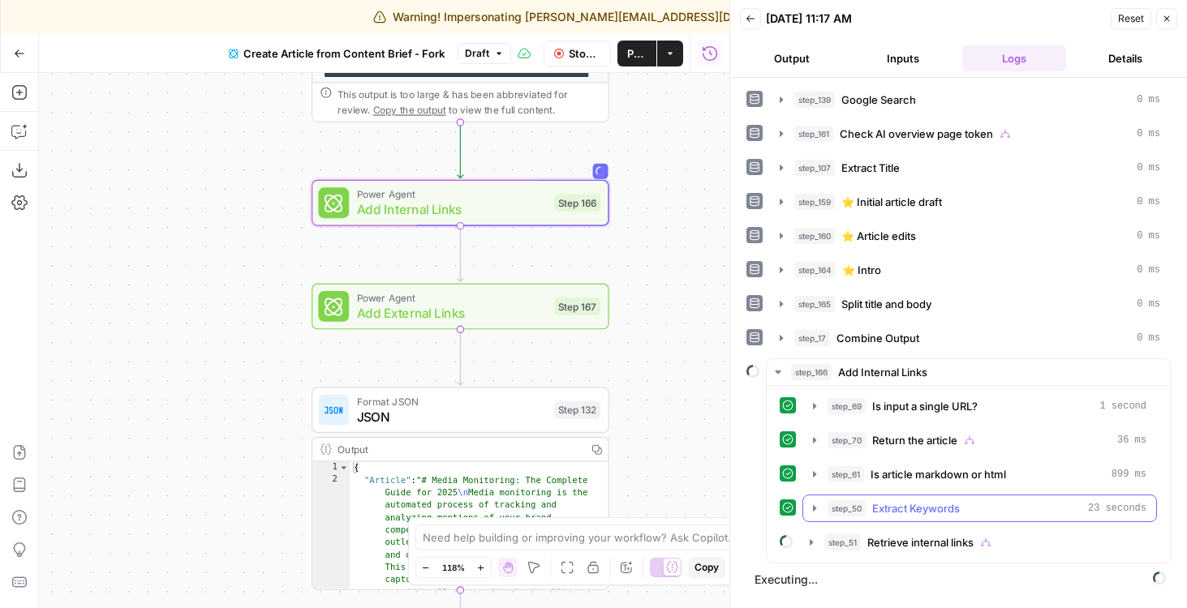
click at [808, 500] on button "step_50 Extract Keywords 23 seconds" at bounding box center [979, 509] width 353 height 26
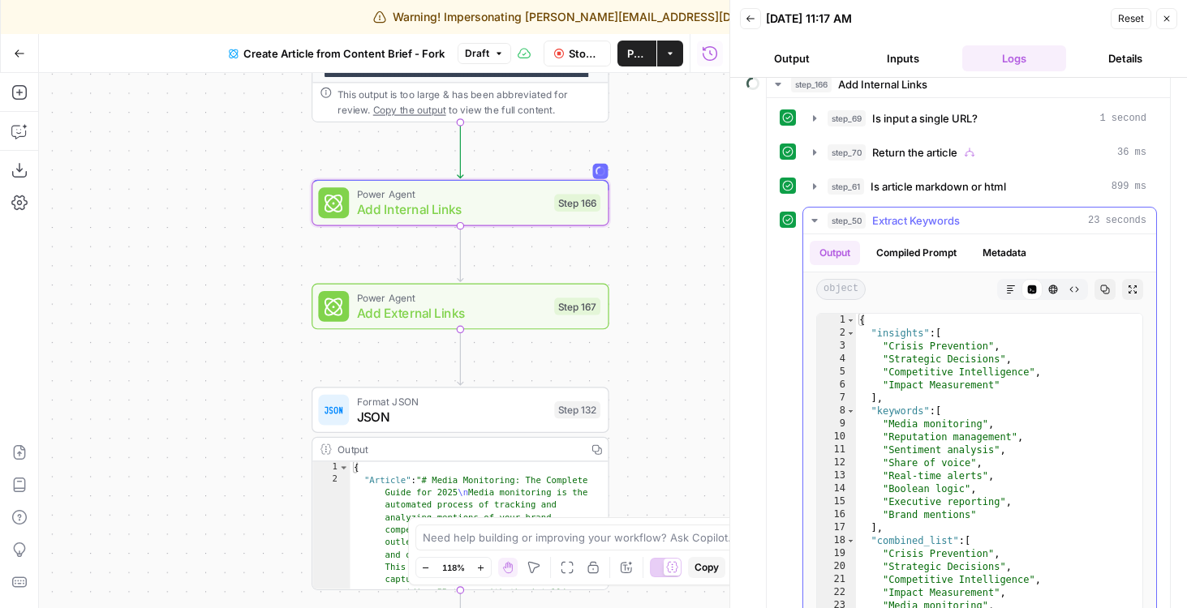
scroll to position [287, 0]
click at [814, 216] on icon "button" at bounding box center [814, 221] width 13 height 13
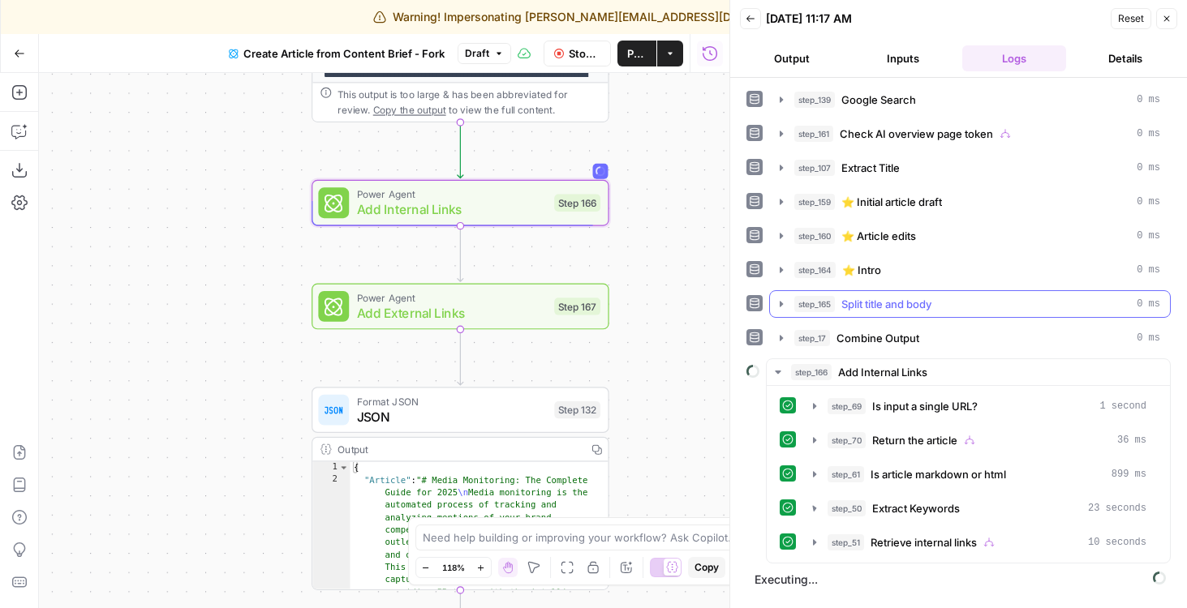
scroll to position [0, 0]
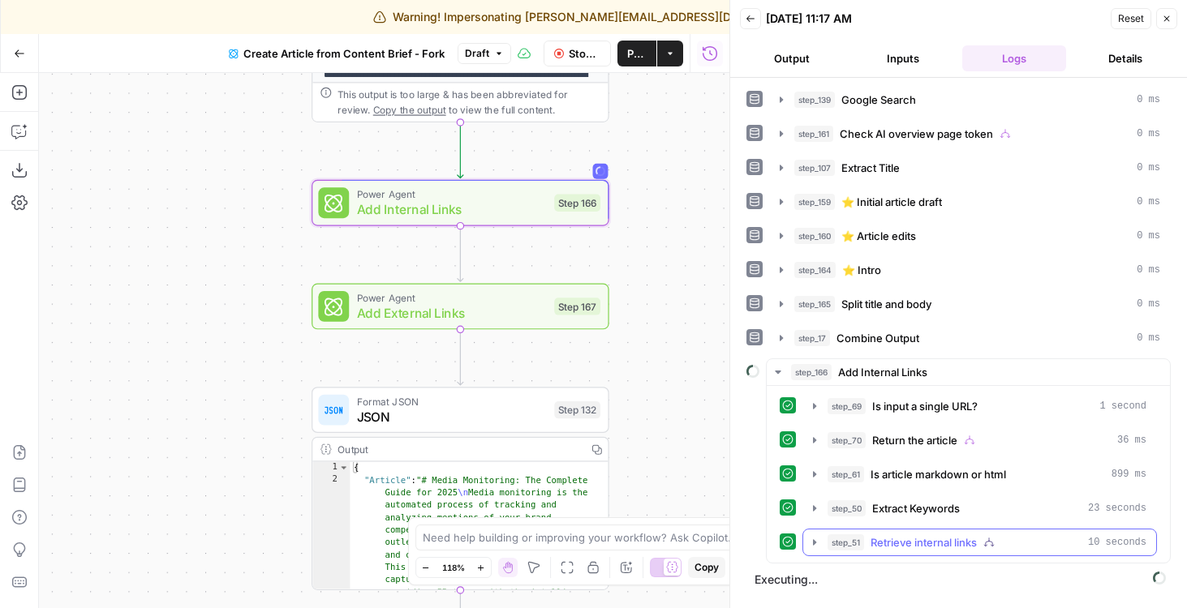
click at [818, 541] on icon "button" at bounding box center [814, 542] width 13 height 13
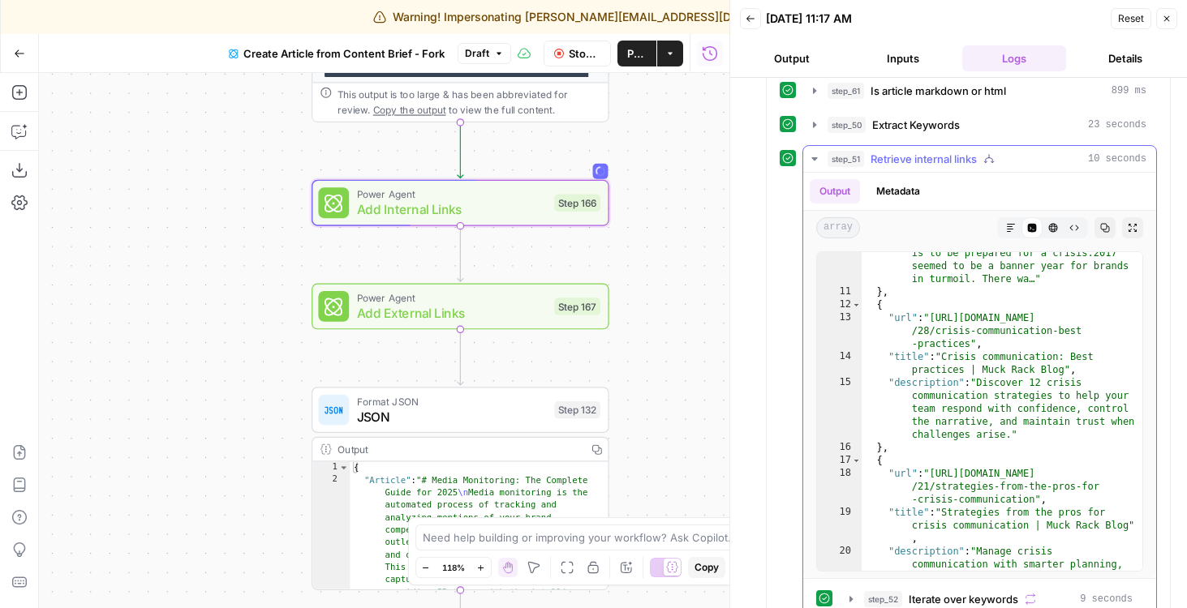
scroll to position [371, 0]
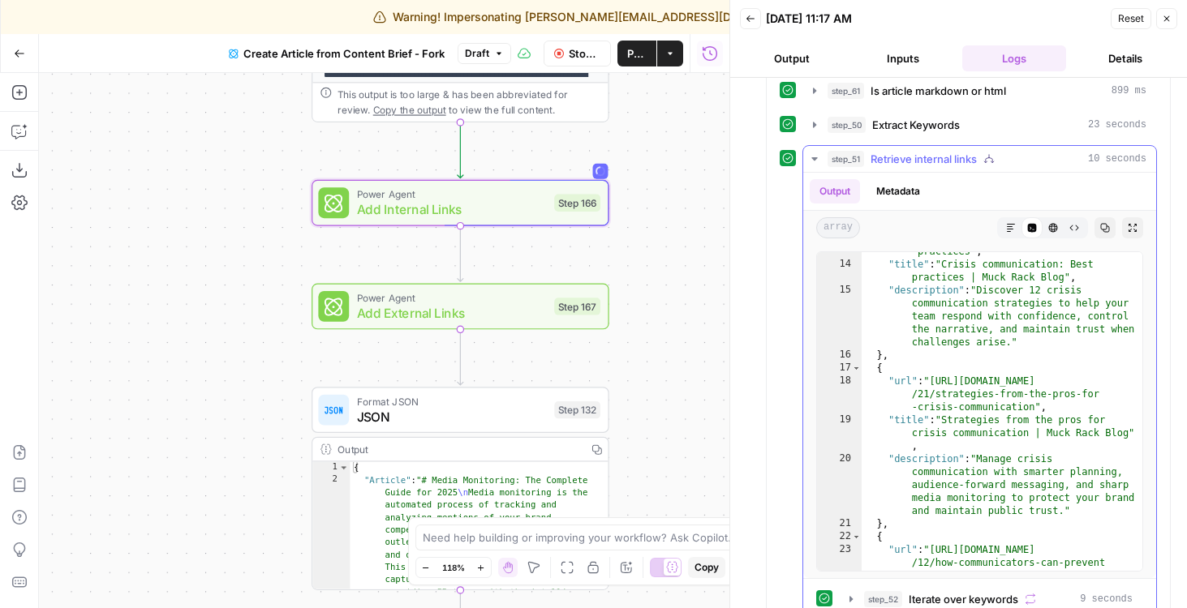
click at [815, 160] on icon "button" at bounding box center [814, 158] width 13 height 13
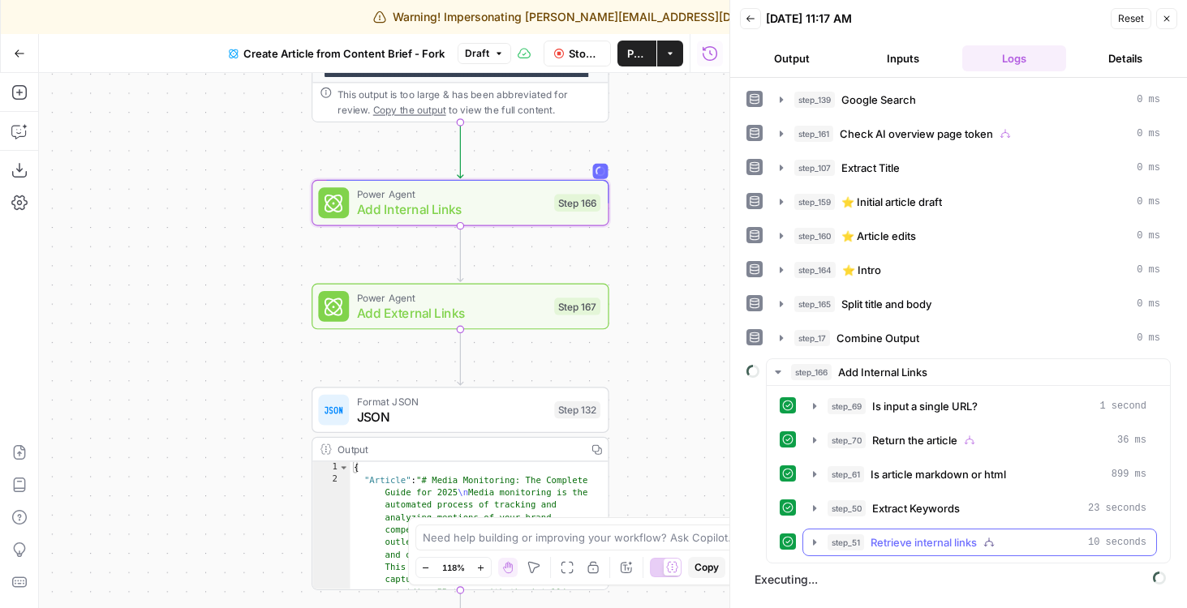
click at [805, 542] on button "step_51 Retrieve internal links 10 seconds" at bounding box center [979, 543] width 353 height 26
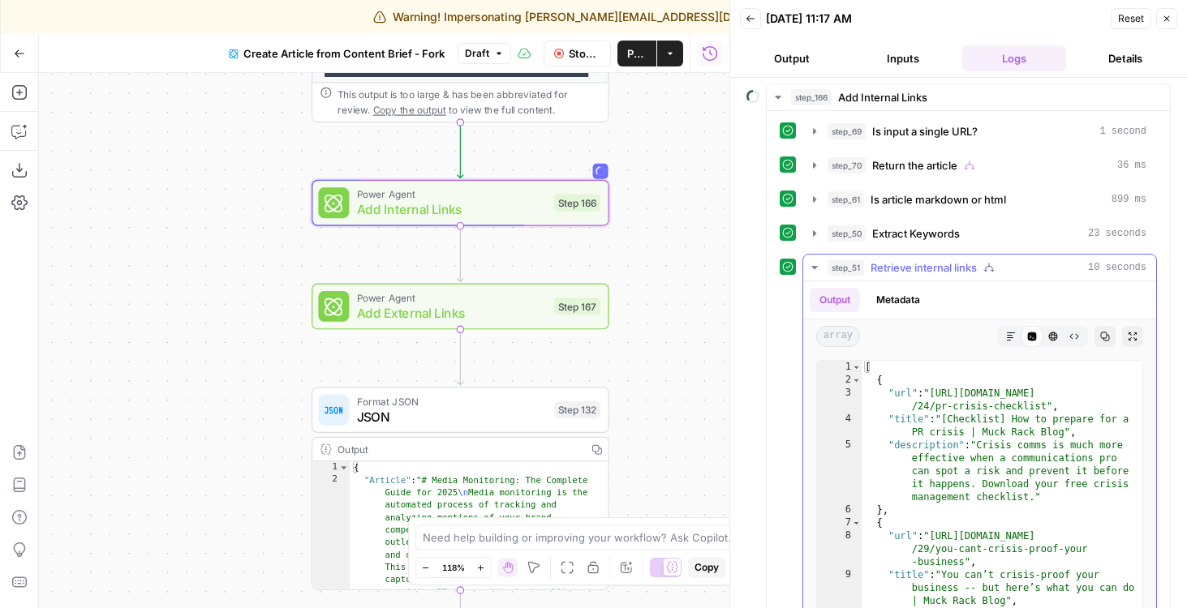
scroll to position [140, 0]
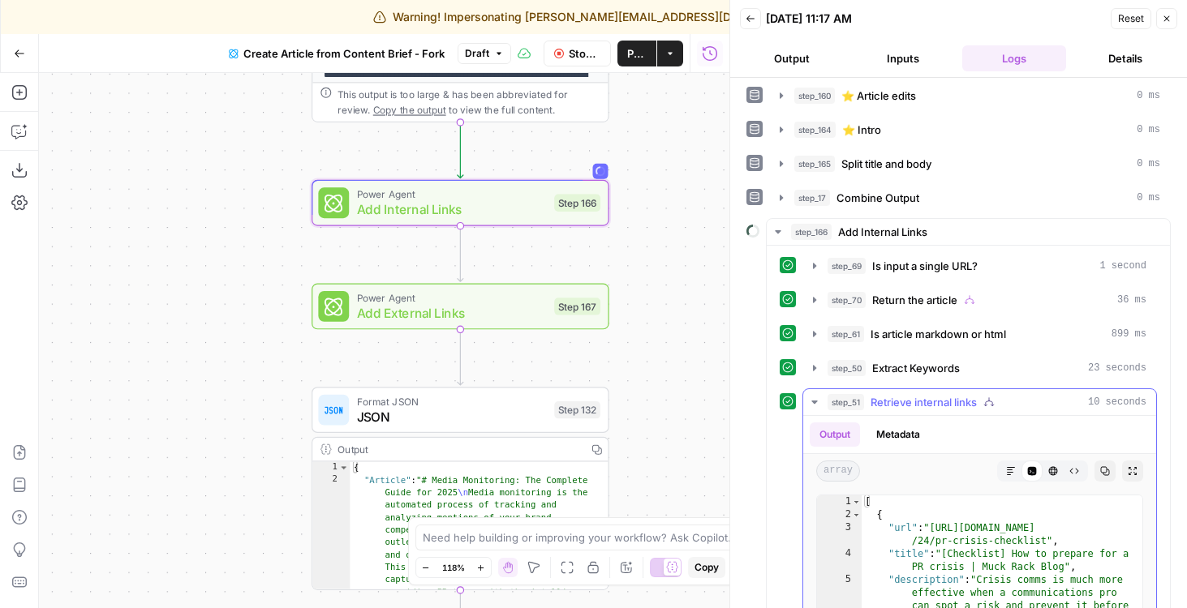
click at [813, 395] on button "step_51 Retrieve internal links 10 seconds" at bounding box center [979, 402] width 353 height 26
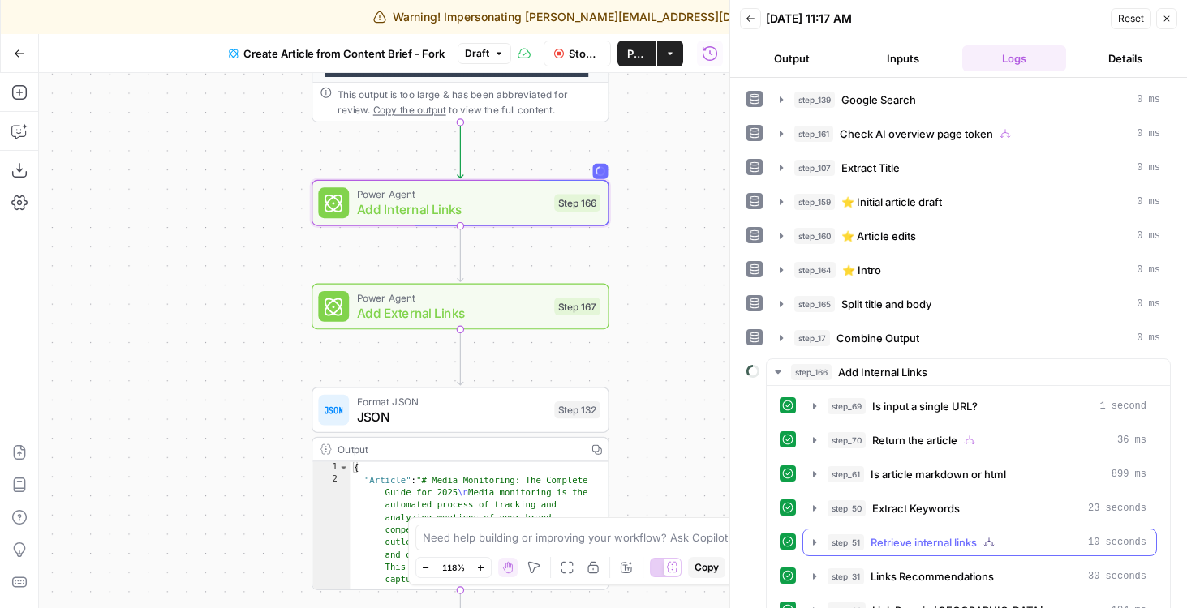
scroll to position [61, 0]
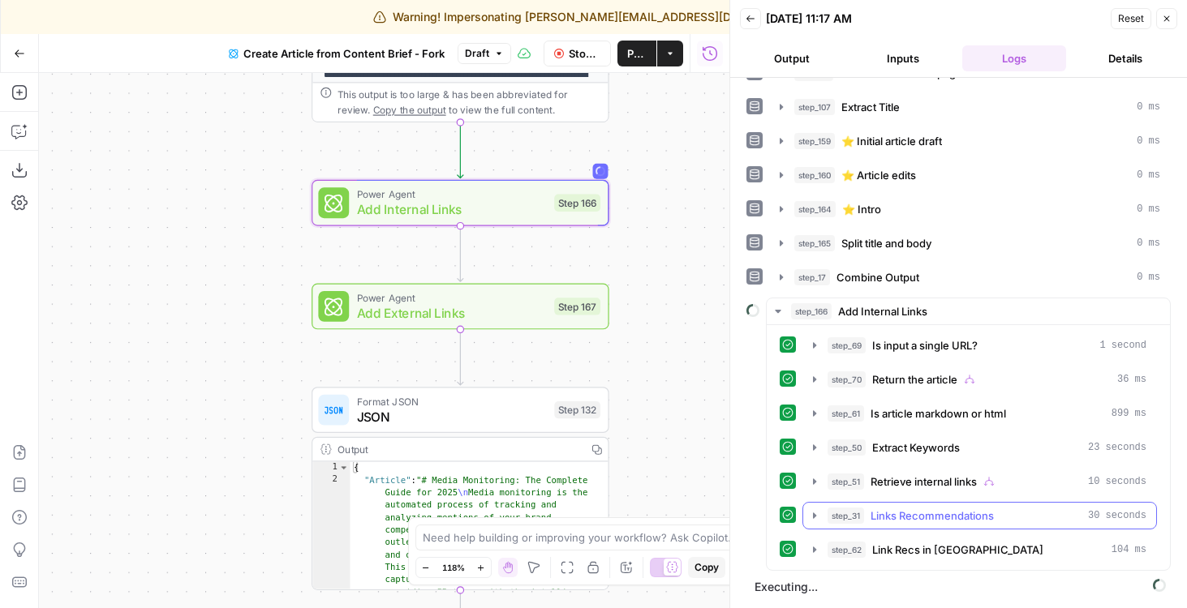
click at [942, 516] on span "Links Recommendations" at bounding box center [931, 516] width 123 height 16
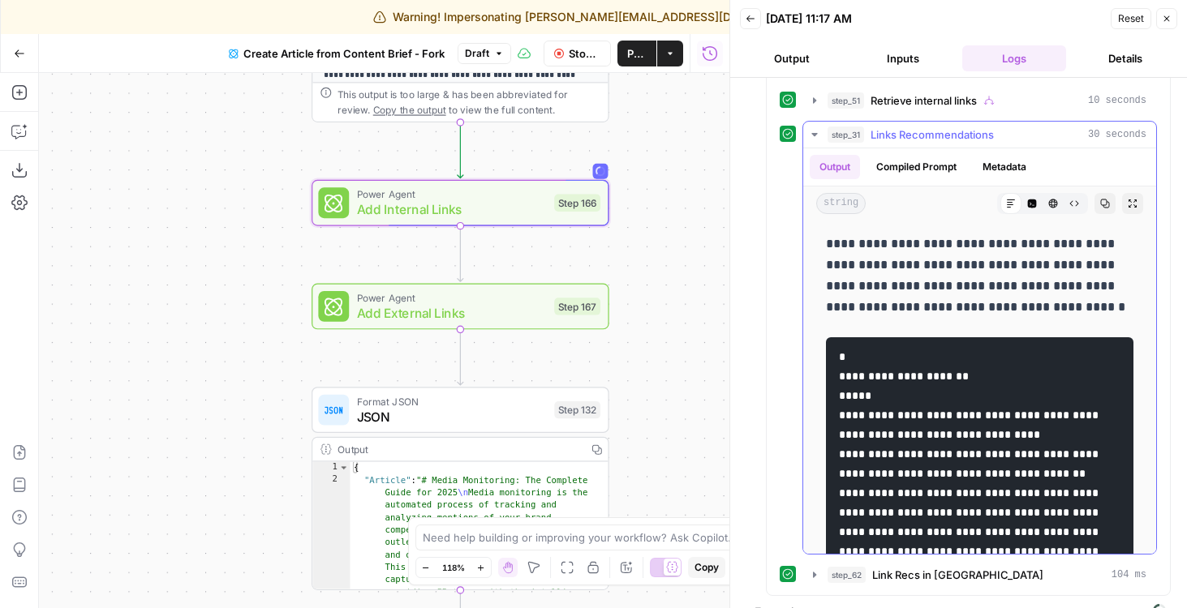
scroll to position [467, 0]
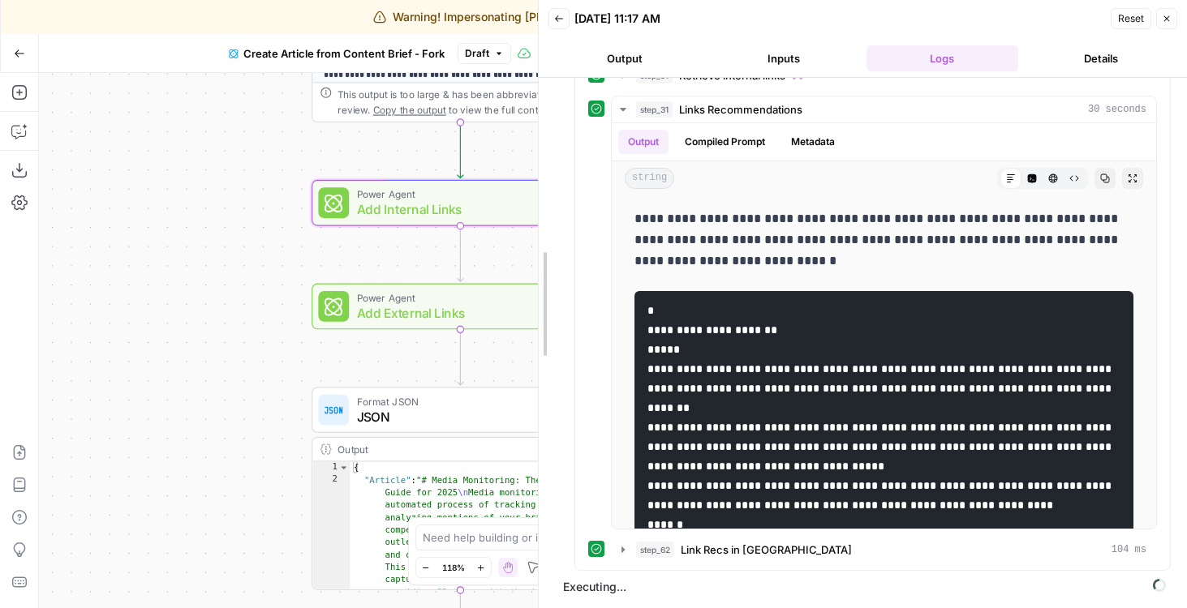
drag, startPoint x: 737, startPoint y: 367, endPoint x: 505, endPoint y: 367, distance: 232.0
click at [505, 367] on body "Warning! Impersonating andrea@airops.com Finish impersonation September Cohort …" at bounding box center [593, 304] width 1187 height 608
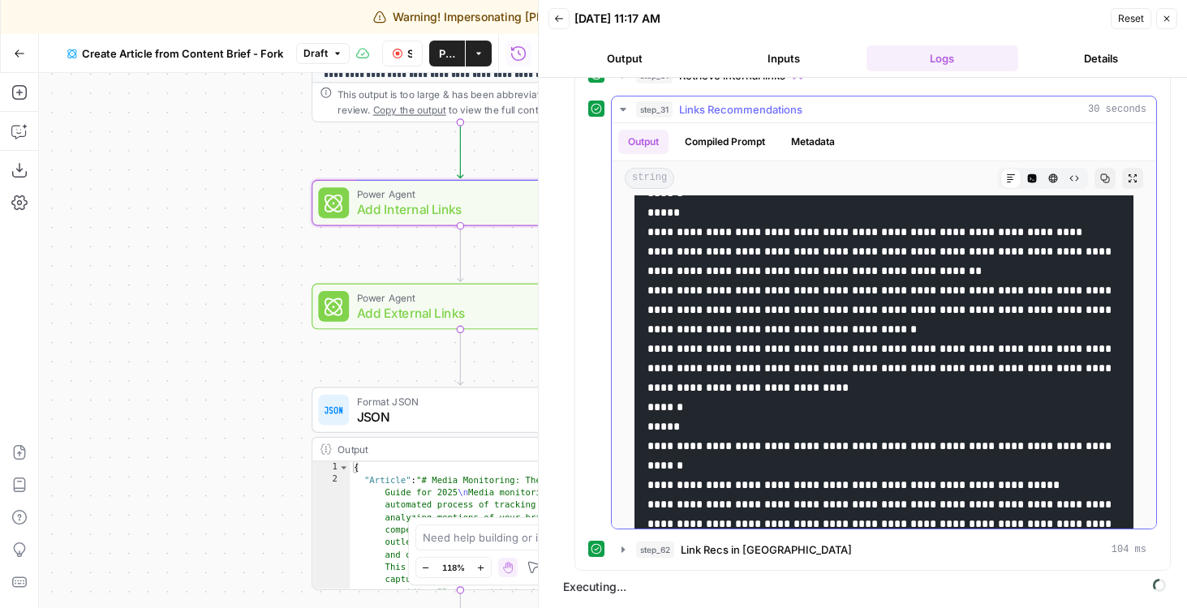
scroll to position [330, 0]
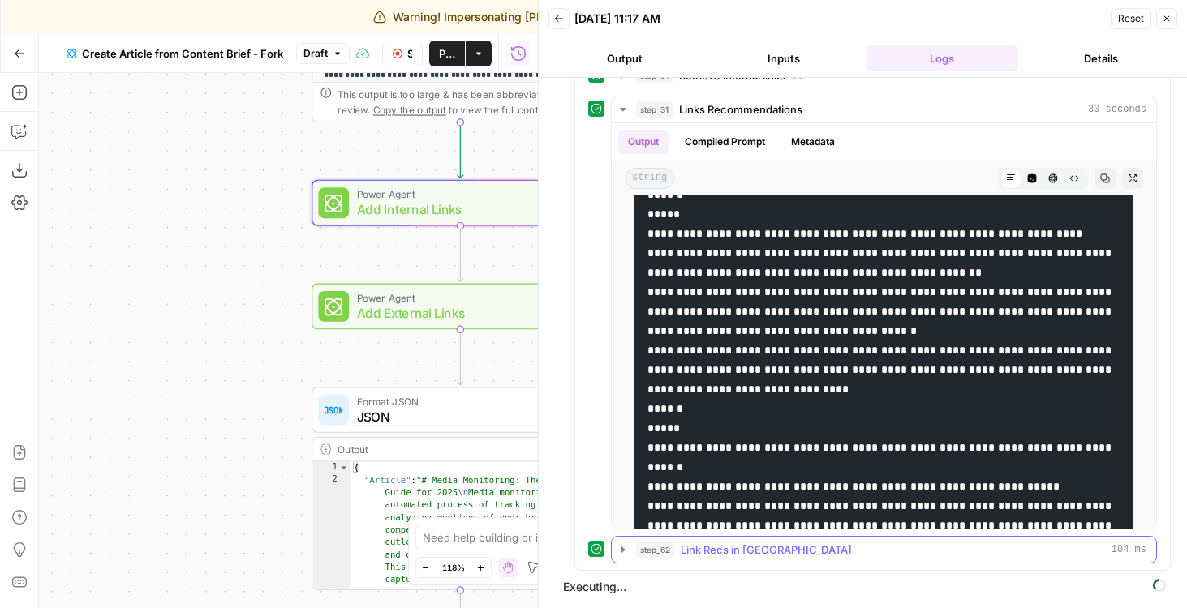
click at [653, 547] on span "step_62" at bounding box center [655, 550] width 38 height 16
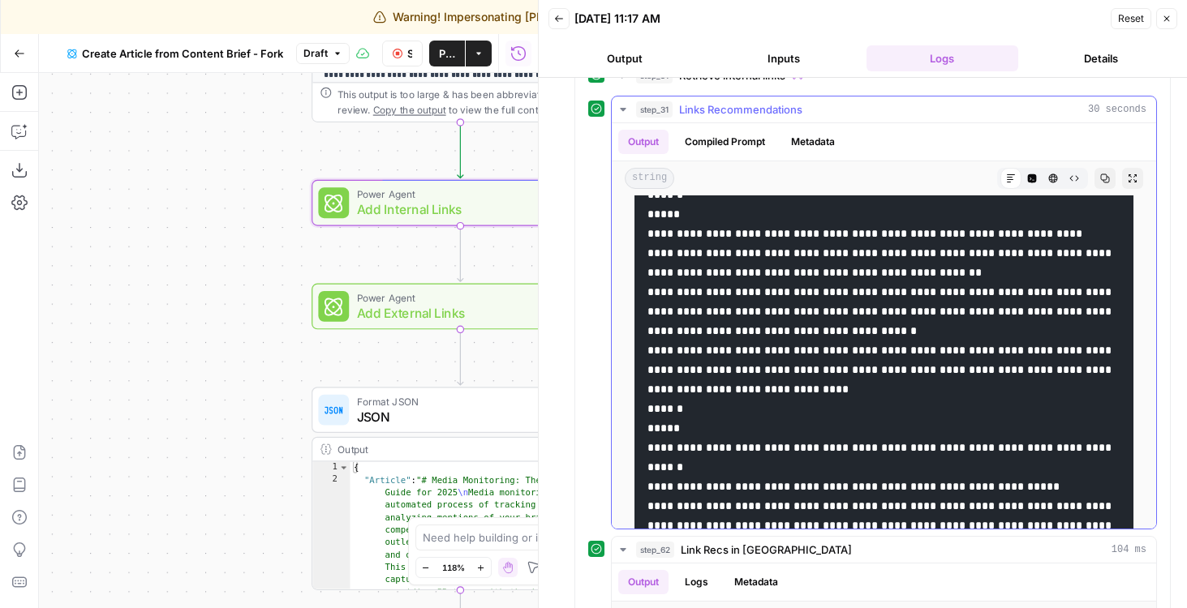
click at [651, 102] on span "step_31" at bounding box center [654, 109] width 37 height 16
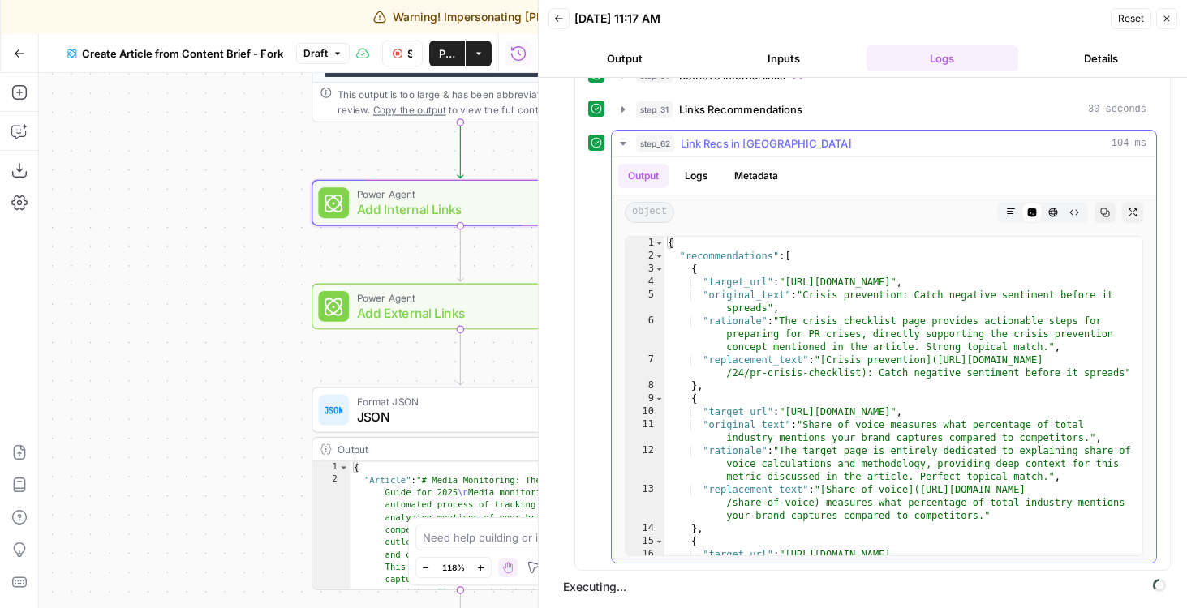
click at [1132, 217] on button "Expand Output" at bounding box center [1132, 212] width 21 height 21
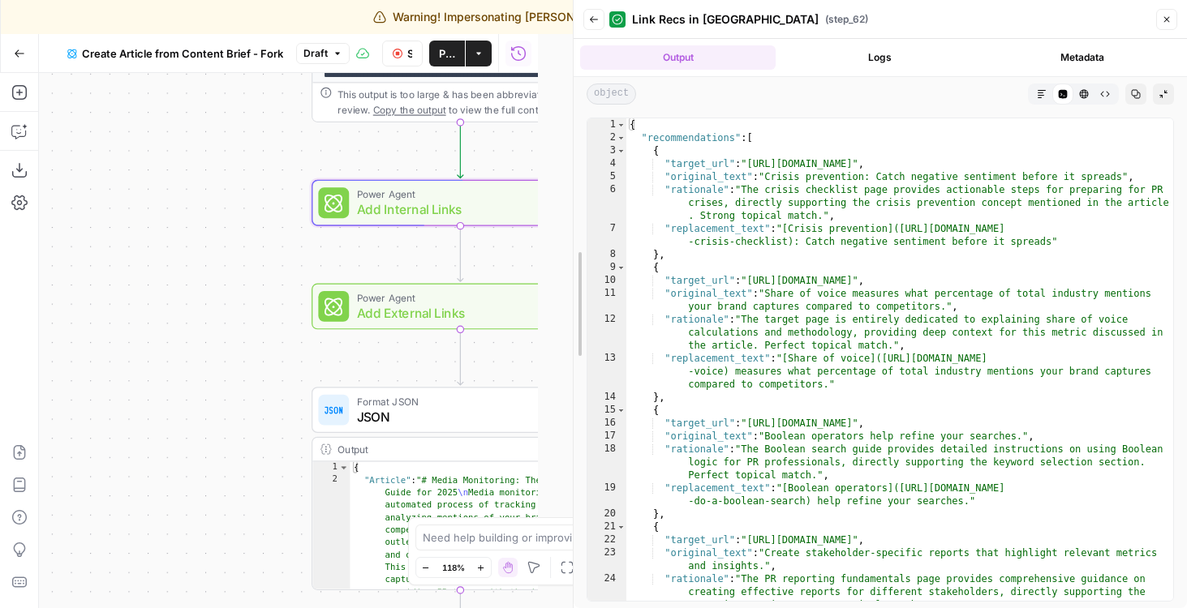
drag, startPoint x: 544, startPoint y: 342, endPoint x: 579, endPoint y: 354, distance: 36.9
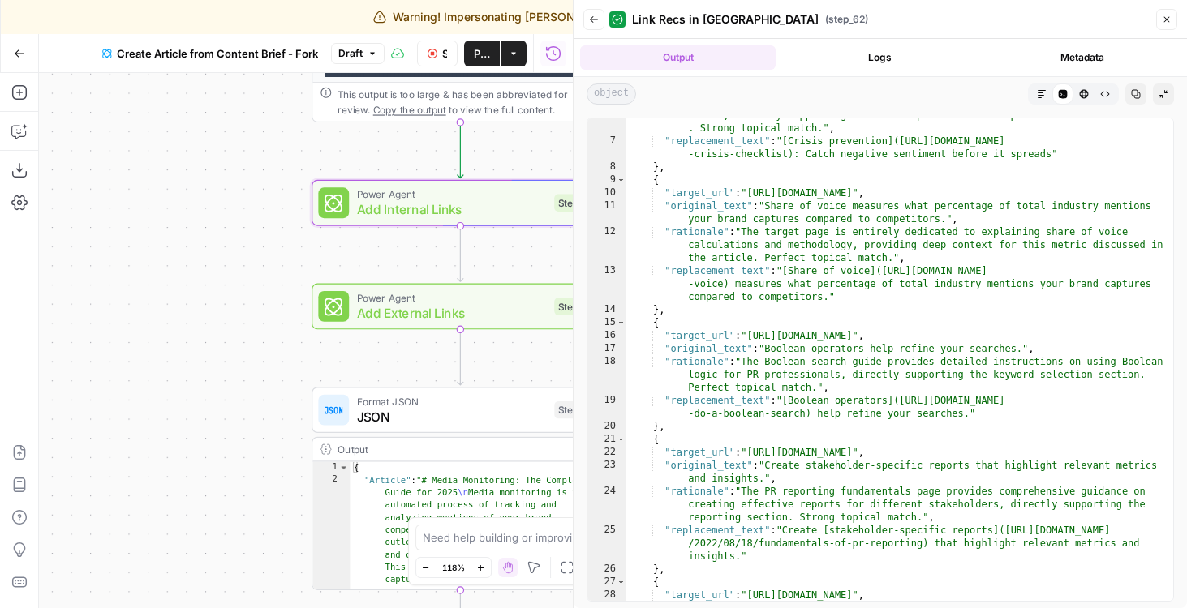
scroll to position [231, 0]
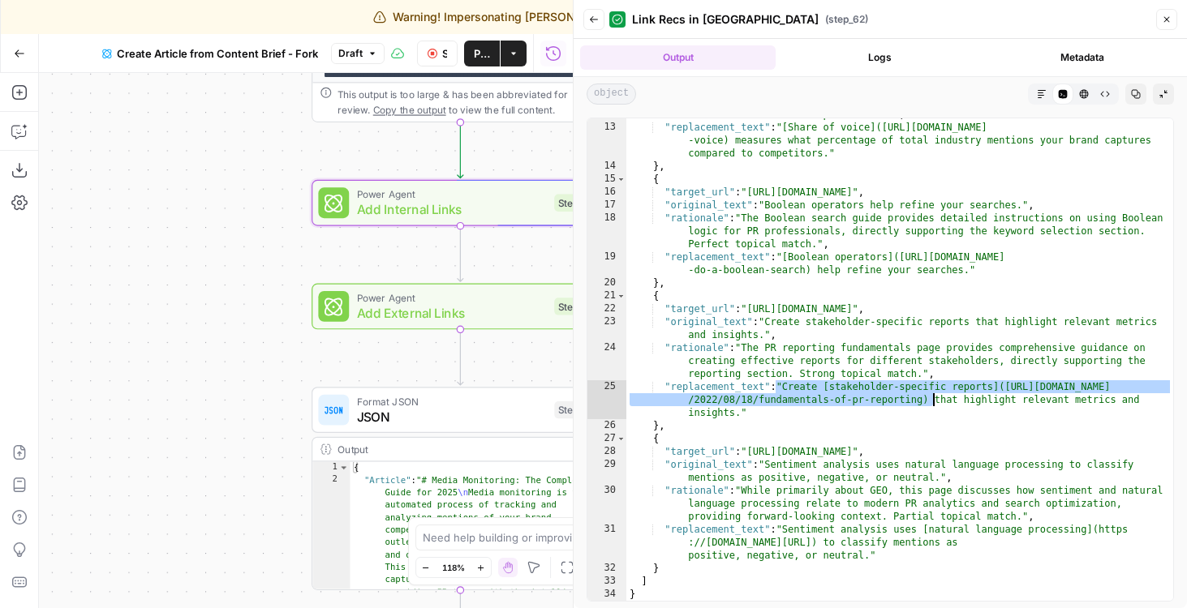
drag, startPoint x: 776, startPoint y: 388, endPoint x: 932, endPoint y: 402, distance: 156.4
click at [932, 402] on div ""rationale" : "The target page is entirely dedicated to explaining share of voi…" at bounding box center [899, 349] width 547 height 535
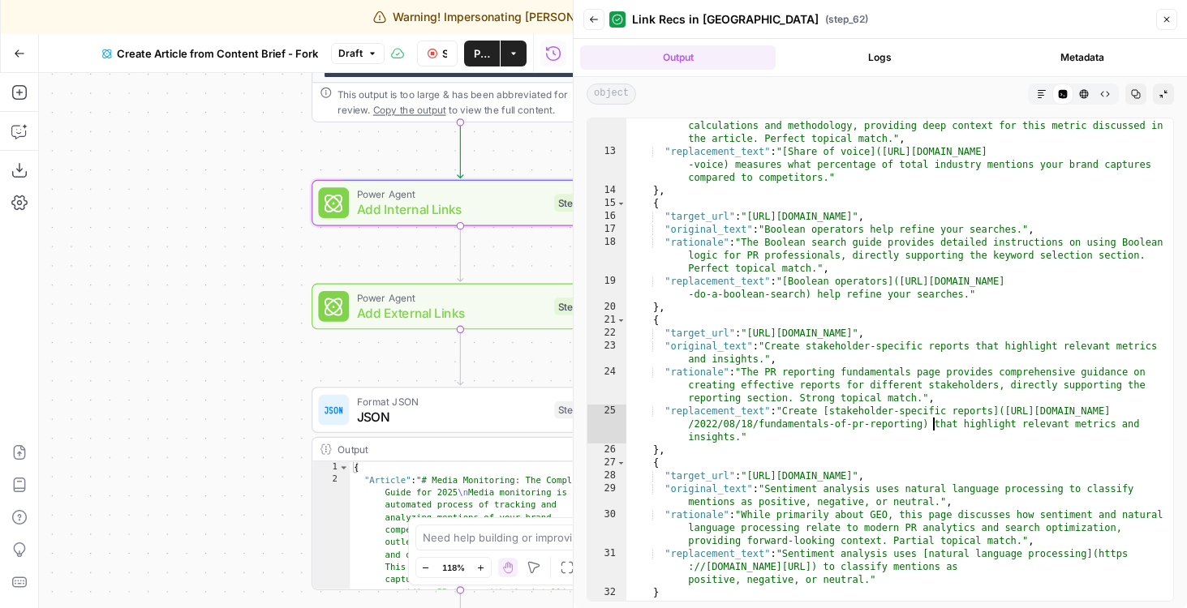
scroll to position [191, 0]
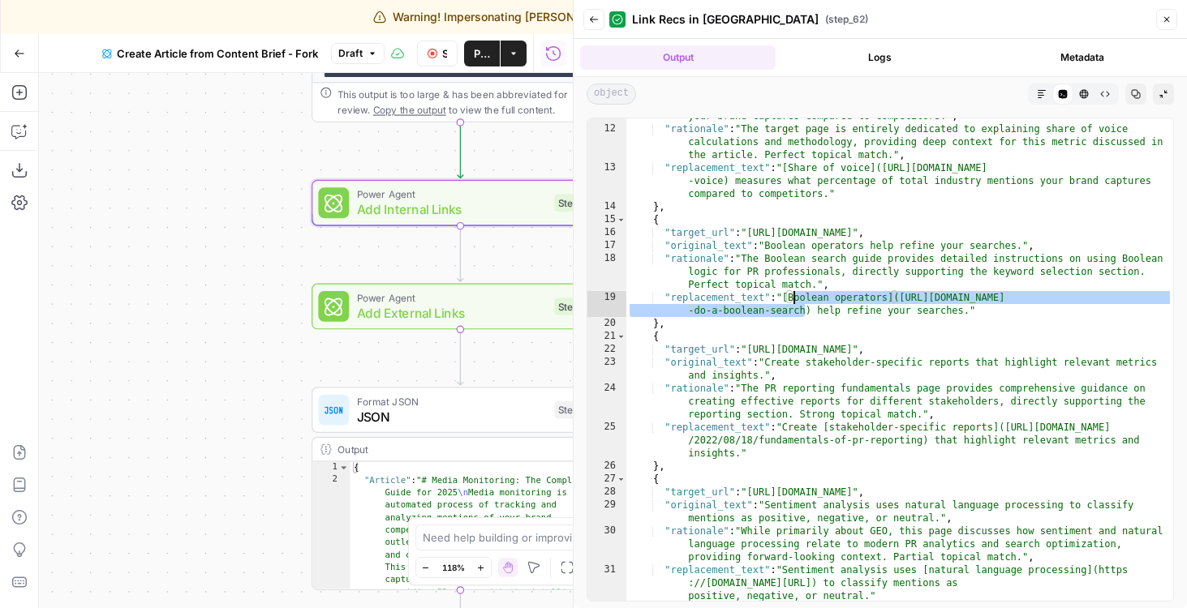
drag, startPoint x: 805, startPoint y: 309, endPoint x: 792, endPoint y: 299, distance: 15.6
click at [792, 299] on div ""original_text" : "Share of voice measures what percentage of total industry me…" at bounding box center [899, 358] width 547 height 522
drag, startPoint x: 788, startPoint y: 299, endPoint x: 815, endPoint y: 309, distance: 28.5
click at [815, 309] on div ""original_text" : "Share of voice measures what percentage of total industry me…" at bounding box center [899, 358] width 547 height 522
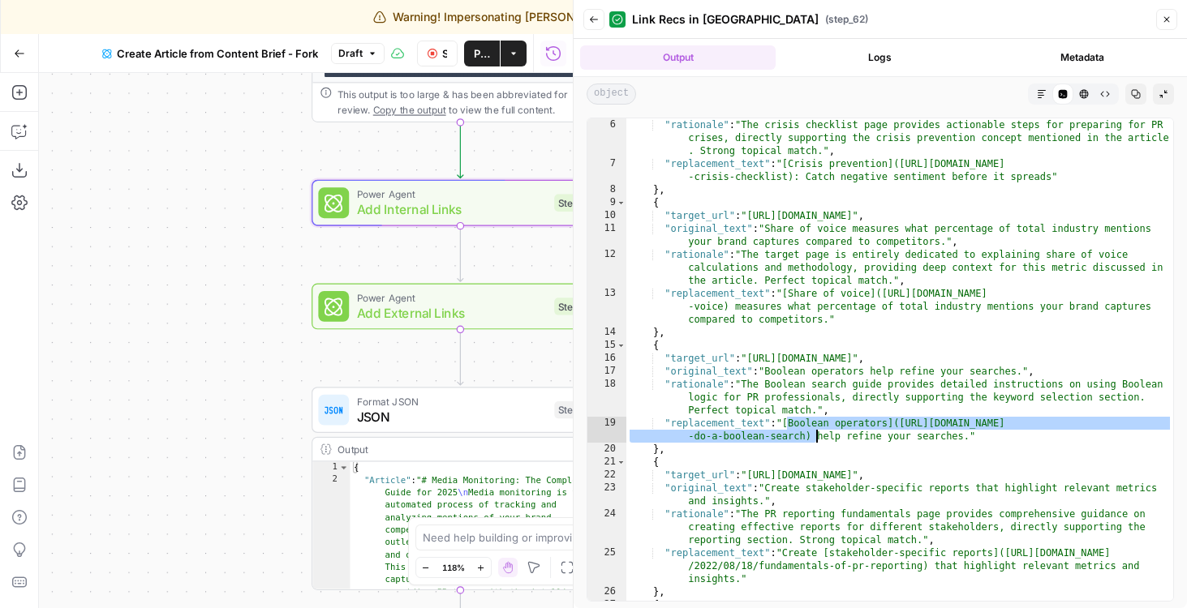
scroll to position [231, 0]
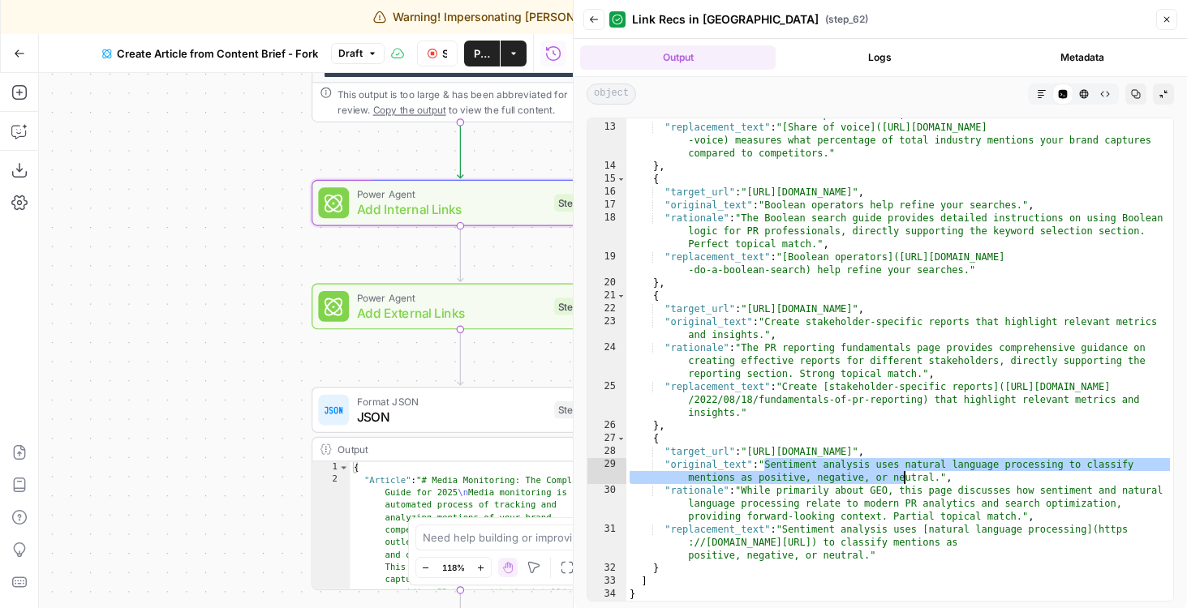
drag, startPoint x: 767, startPoint y: 467, endPoint x: 906, endPoint y: 479, distance: 140.0
click at [906, 479] on div ""rationale" : "The target page is entirely dedicated to explaining share of voi…" at bounding box center [899, 349] width 547 height 535
type textarea "**********"
click at [906, 479] on div ""rationale" : "The target page is entirely dedicated to explaining share of voi…" at bounding box center [899, 349] width 547 height 535
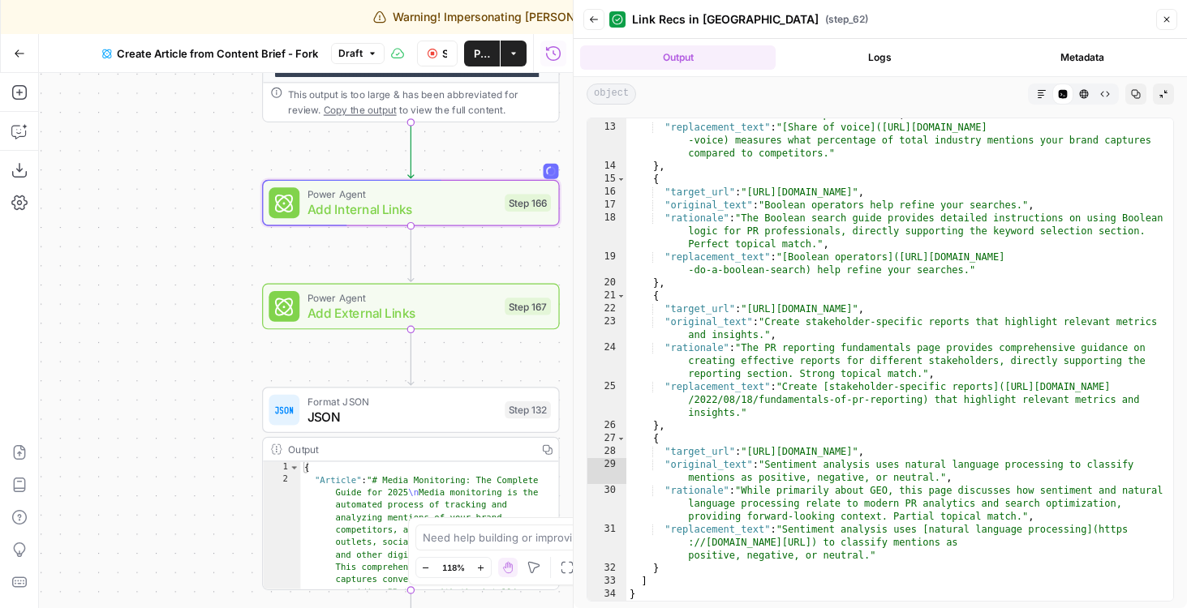
drag, startPoint x: 357, startPoint y: 247, endPoint x: 290, endPoint y: 247, distance: 67.3
click at [290, 247] on div "true false Workflow Input Settings Inputs Google Search Google Search Step 139 …" at bounding box center [306, 340] width 534 height 535
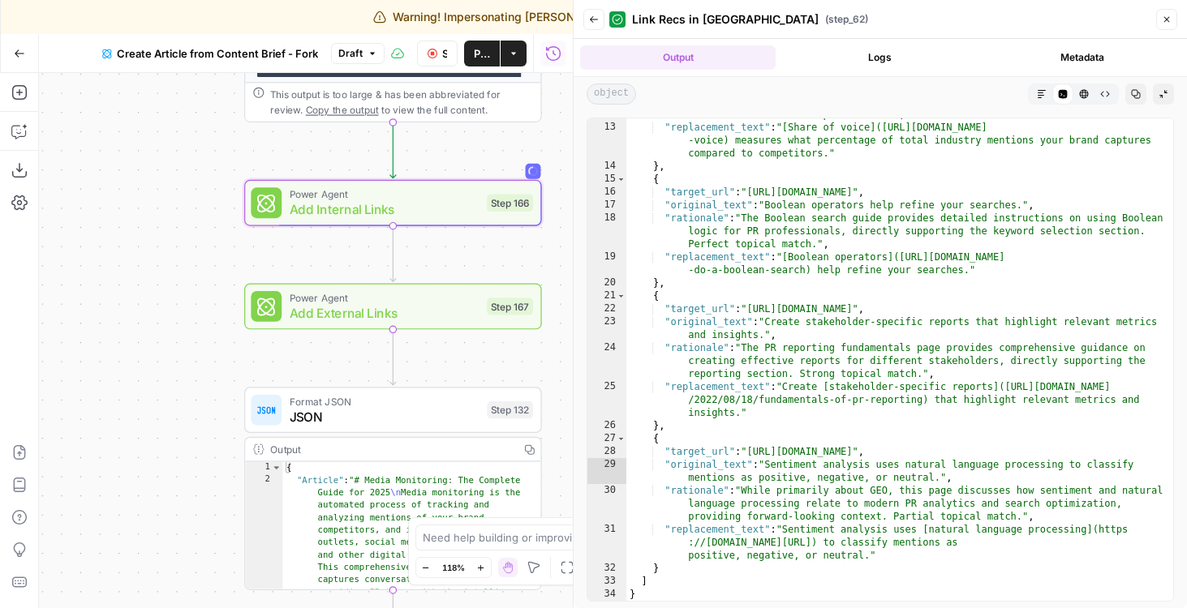
click at [599, 20] on button "Back" at bounding box center [593, 19] width 21 height 21
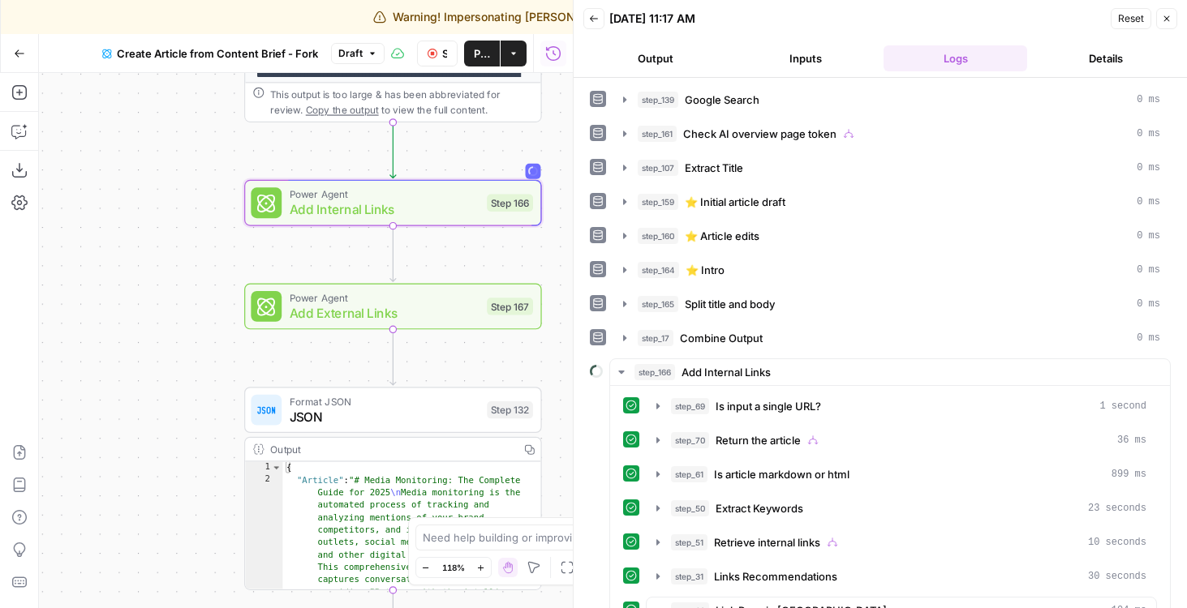
click at [466, 210] on span "Add Internal Links" at bounding box center [385, 209] width 190 height 19
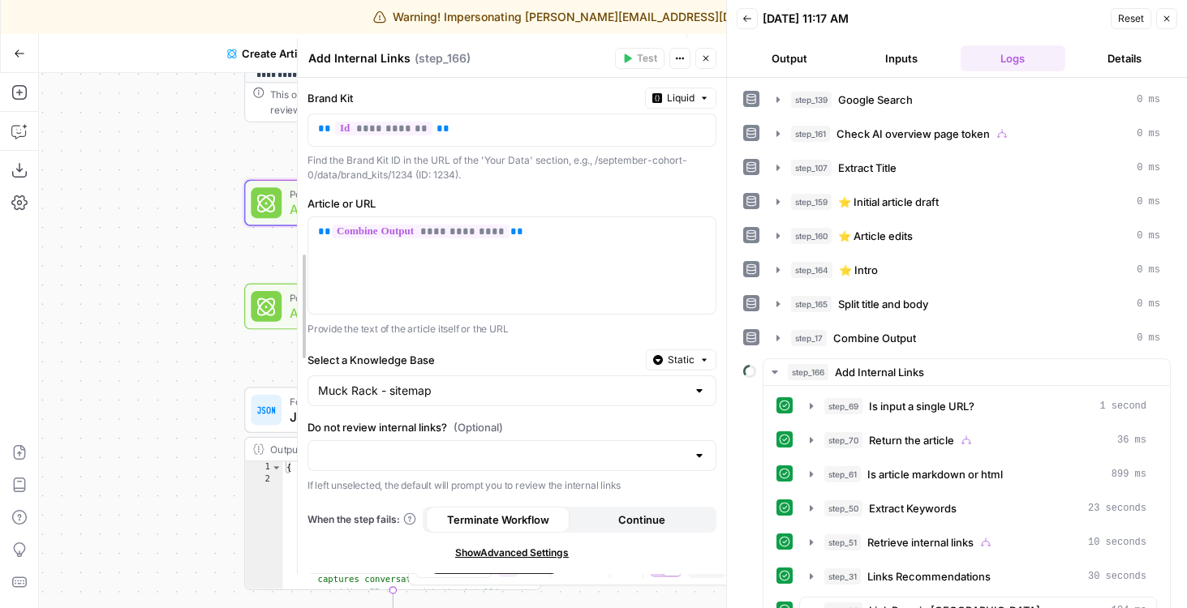
drag, startPoint x: 225, startPoint y: 324, endPoint x: 281, endPoint y: 327, distance: 56.9
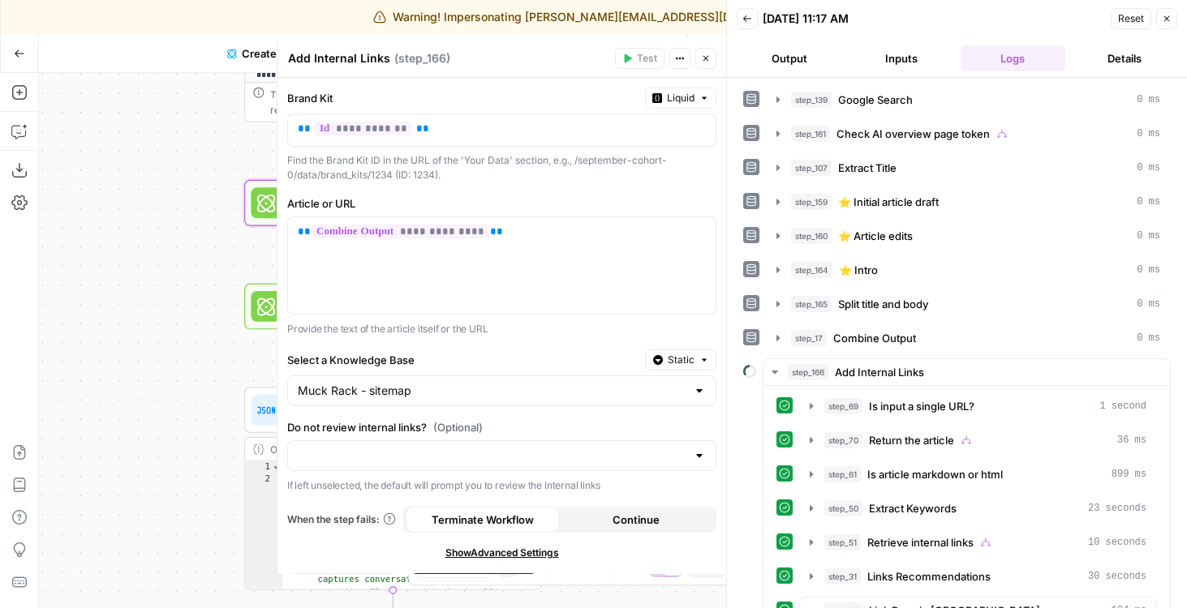
click at [703, 57] on icon "button" at bounding box center [706, 59] width 6 height 6
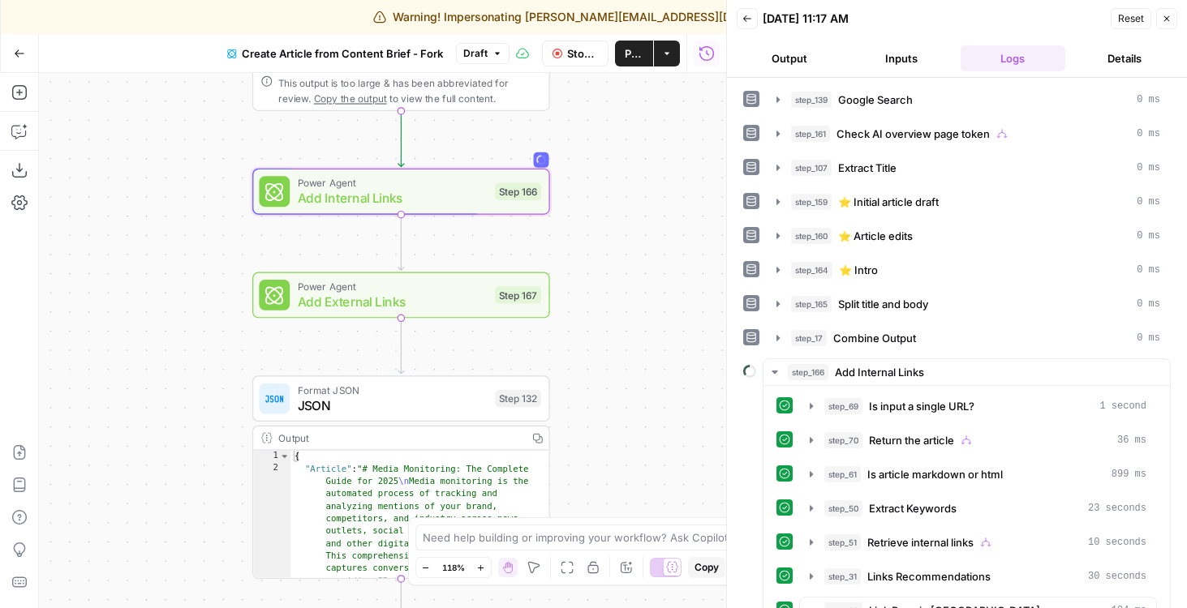
drag, startPoint x: 657, startPoint y: 267, endPoint x: 698, endPoint y: 253, distance: 43.6
click at [698, 253] on div "true false Workflow Input Settings Inputs Google Search Google Search Step 139 …" at bounding box center [382, 340] width 687 height 535
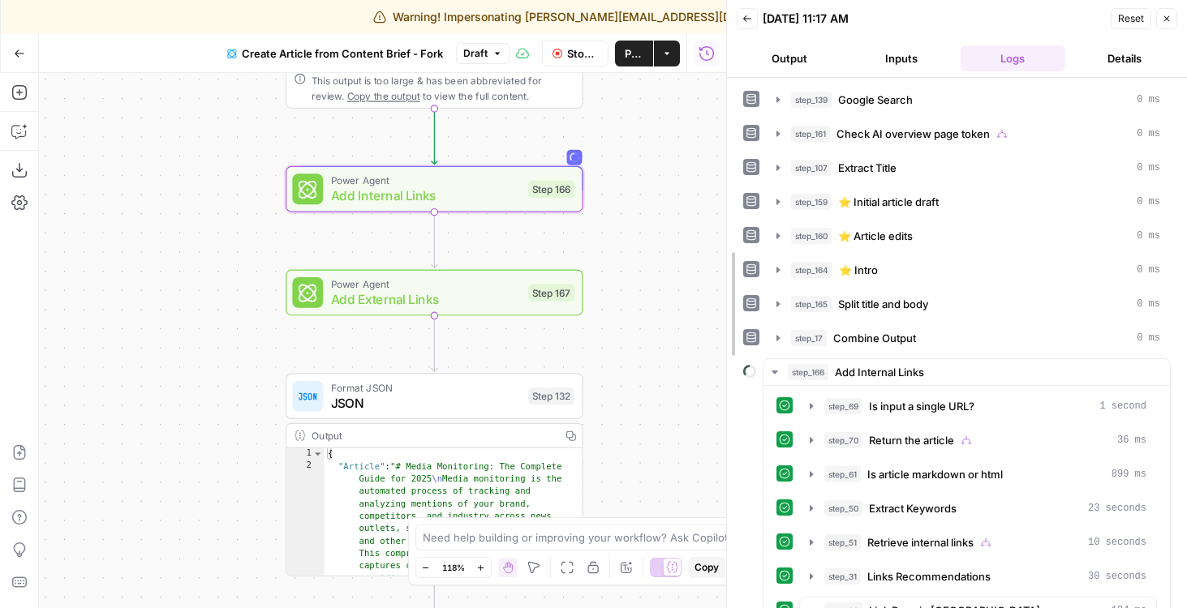
drag, startPoint x: 731, startPoint y: 299, endPoint x: 646, endPoint y: 299, distance: 84.4
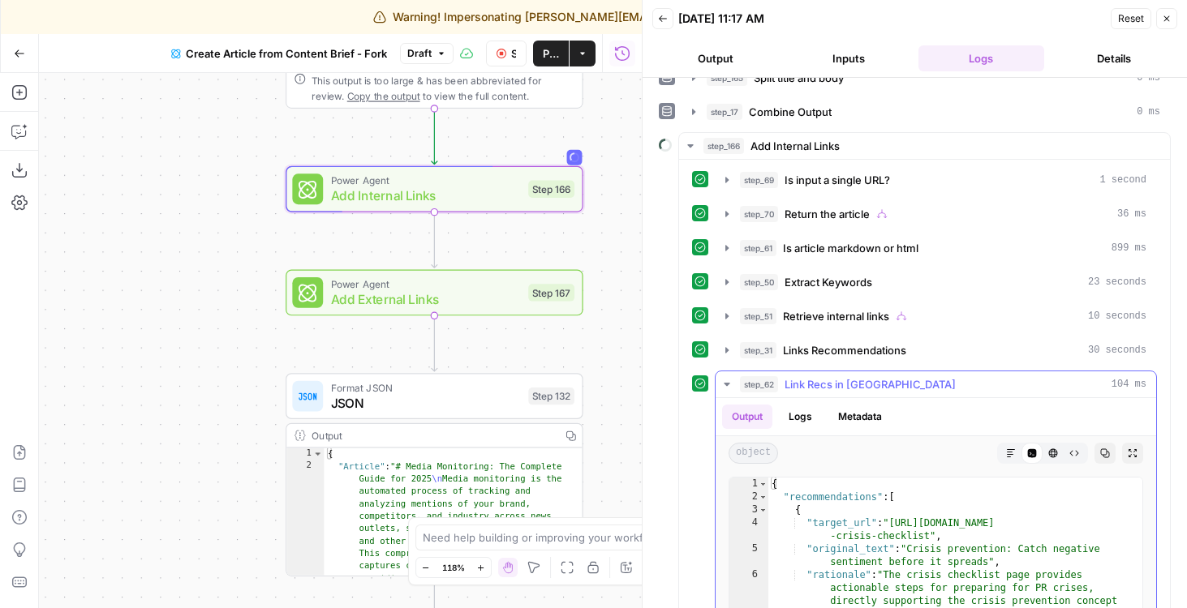
click at [829, 389] on span "Link Recs in JSON" at bounding box center [869, 384] width 171 height 16
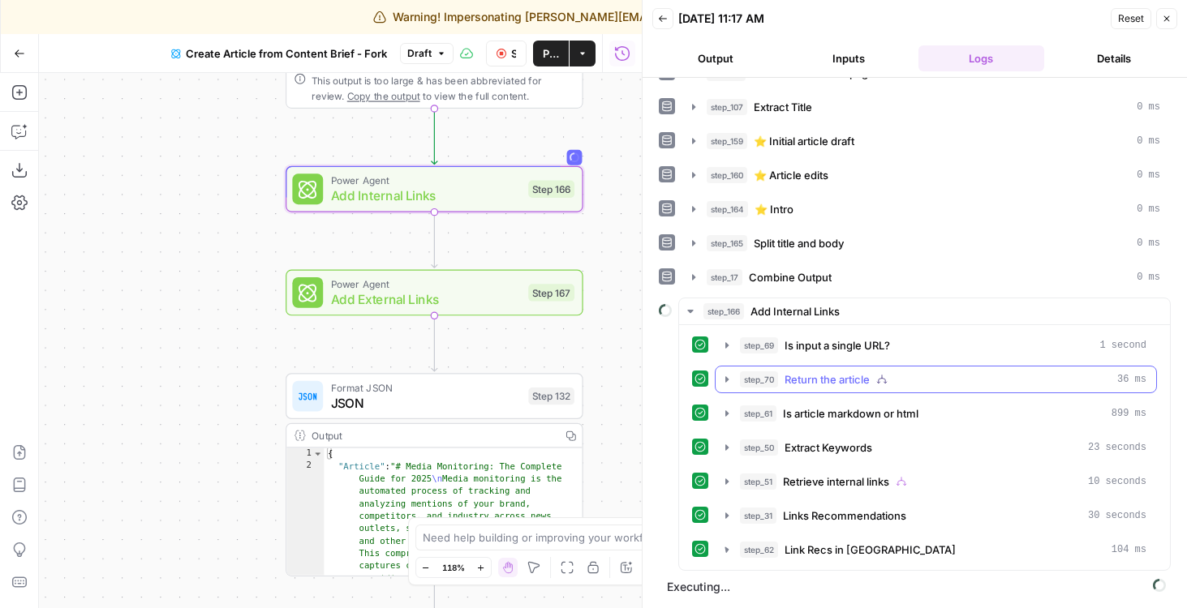
scroll to position [61, 0]
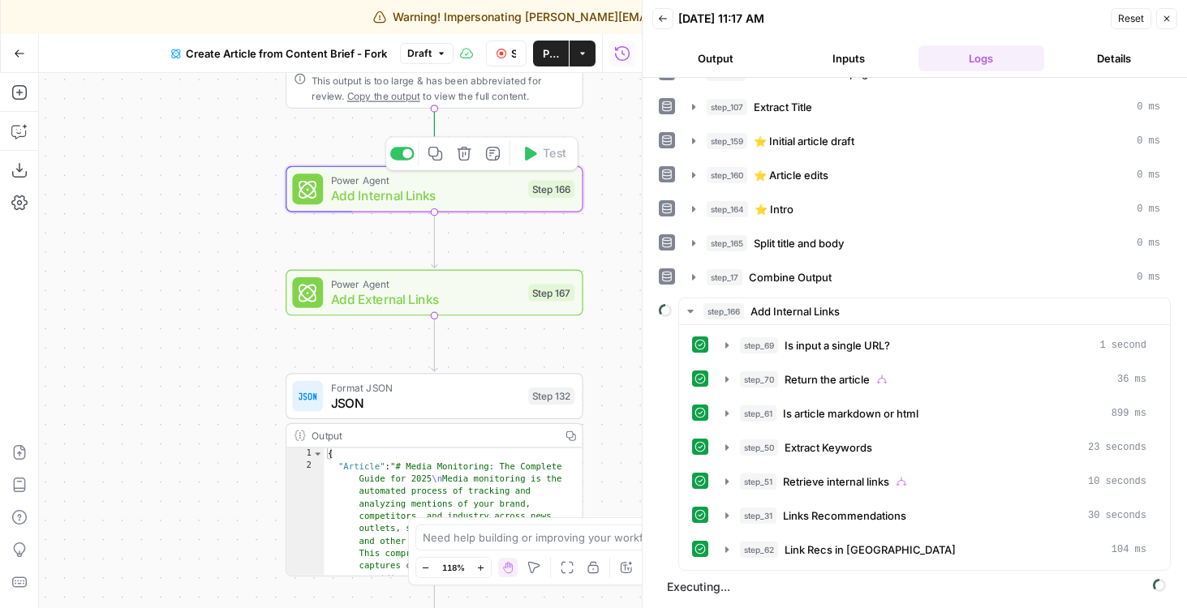
click at [532, 200] on div "Power Agent Add Internal Links Step 166 Copy step Delete step Add Note Test" at bounding box center [433, 189] width 282 height 32
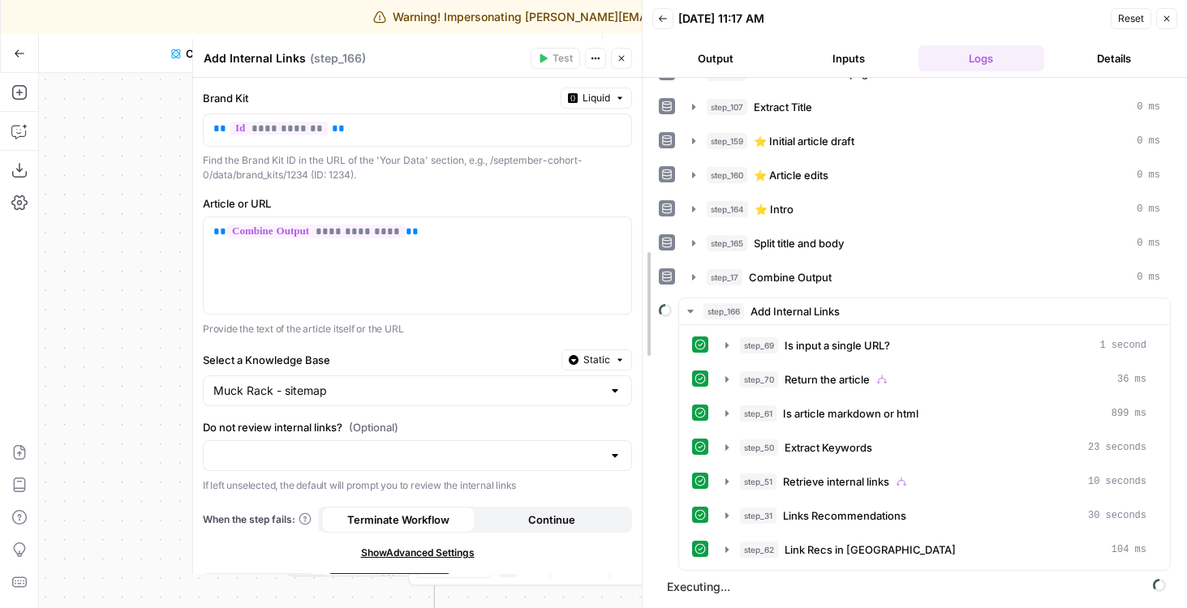
drag, startPoint x: 645, startPoint y: 359, endPoint x: 665, endPoint y: 359, distance: 20.3
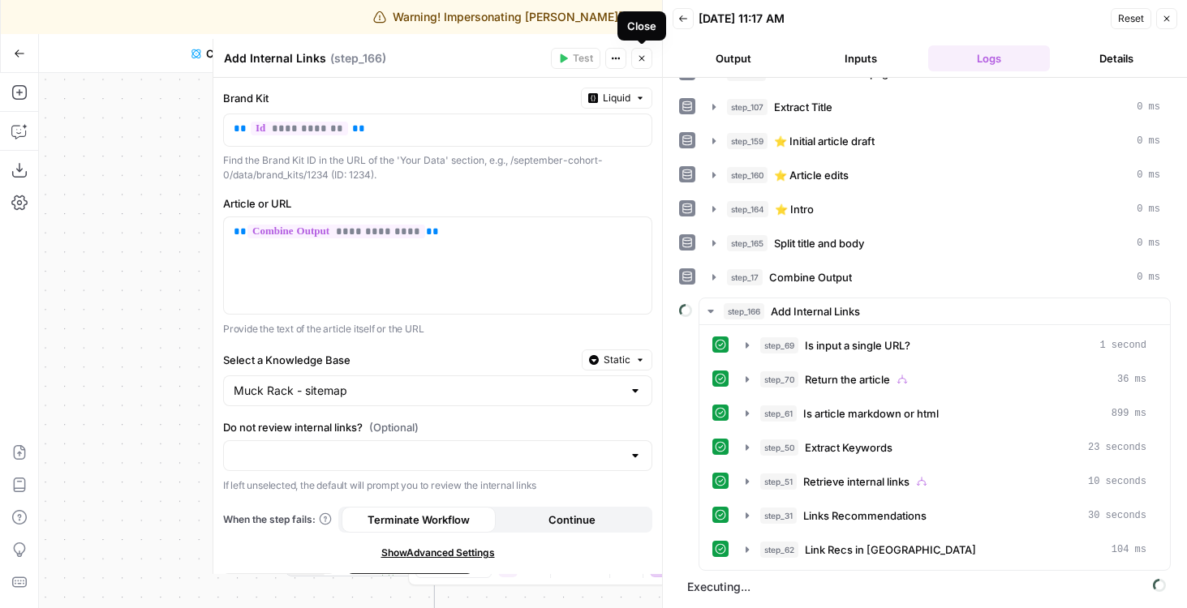
click at [638, 64] on button "Close" at bounding box center [641, 58] width 21 height 21
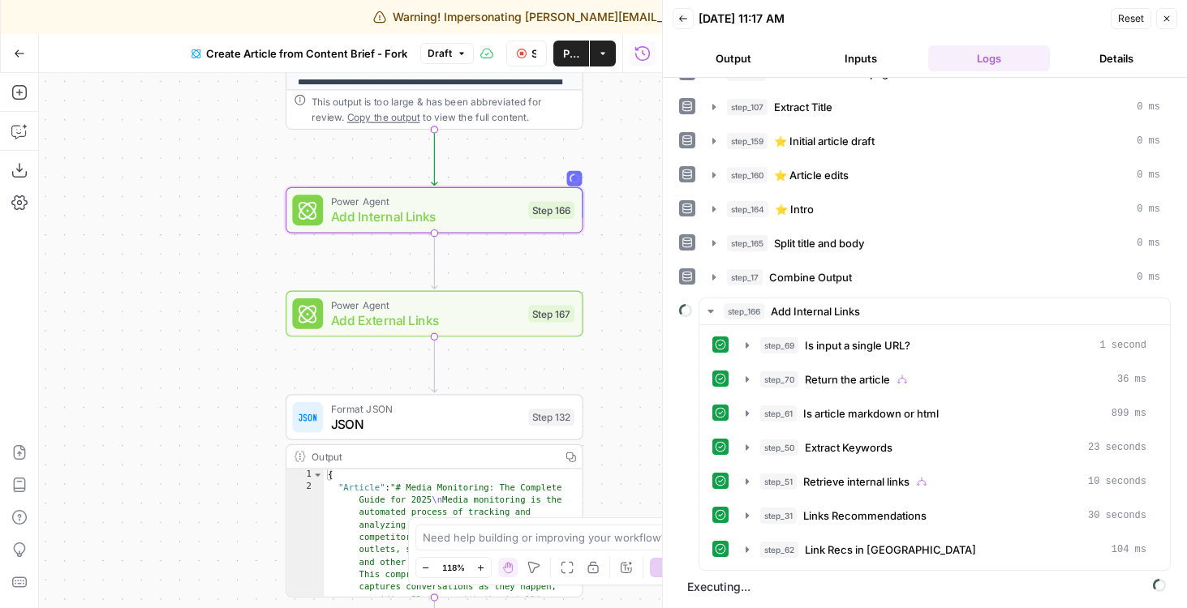
drag, startPoint x: 612, startPoint y: 211, endPoint x: 612, endPoint y: 232, distance: 21.1
click at [612, 232] on div "true false Workflow Input Settings Inputs Google Search Google Search Step 139 …" at bounding box center [350, 340] width 623 height 535
click at [526, 211] on div "Power Agent Add Internal Links Step 166 Copy step Delete step Add Note Test" at bounding box center [433, 210] width 282 height 32
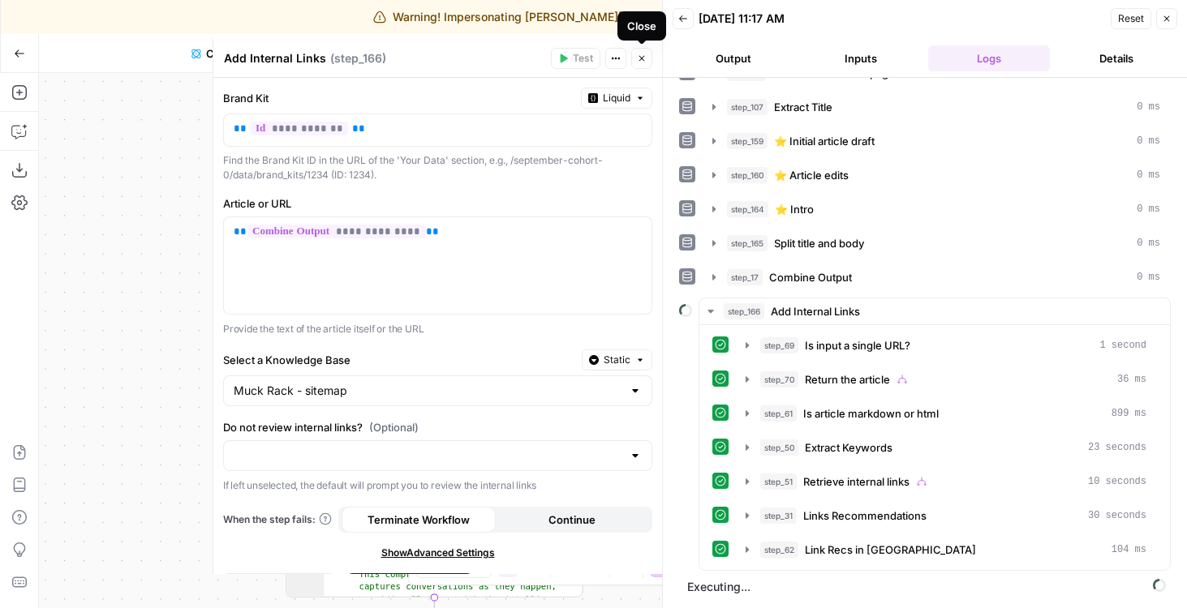
click at [642, 66] on button "Close" at bounding box center [641, 58] width 21 height 21
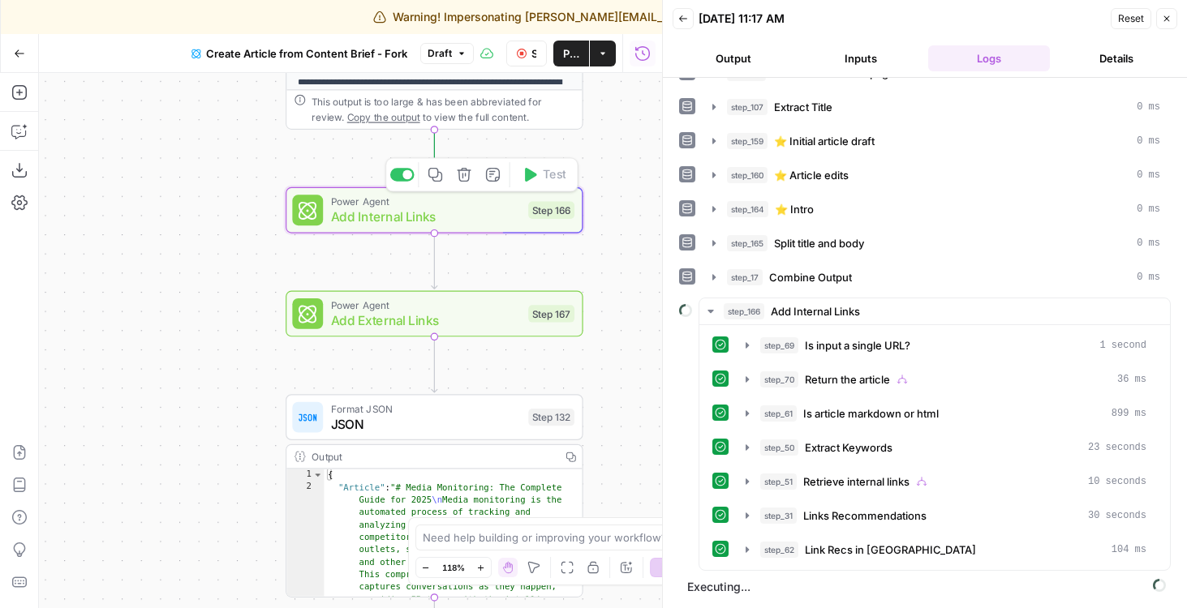
click at [503, 205] on span "Power Agent" at bounding box center [426, 201] width 190 height 15
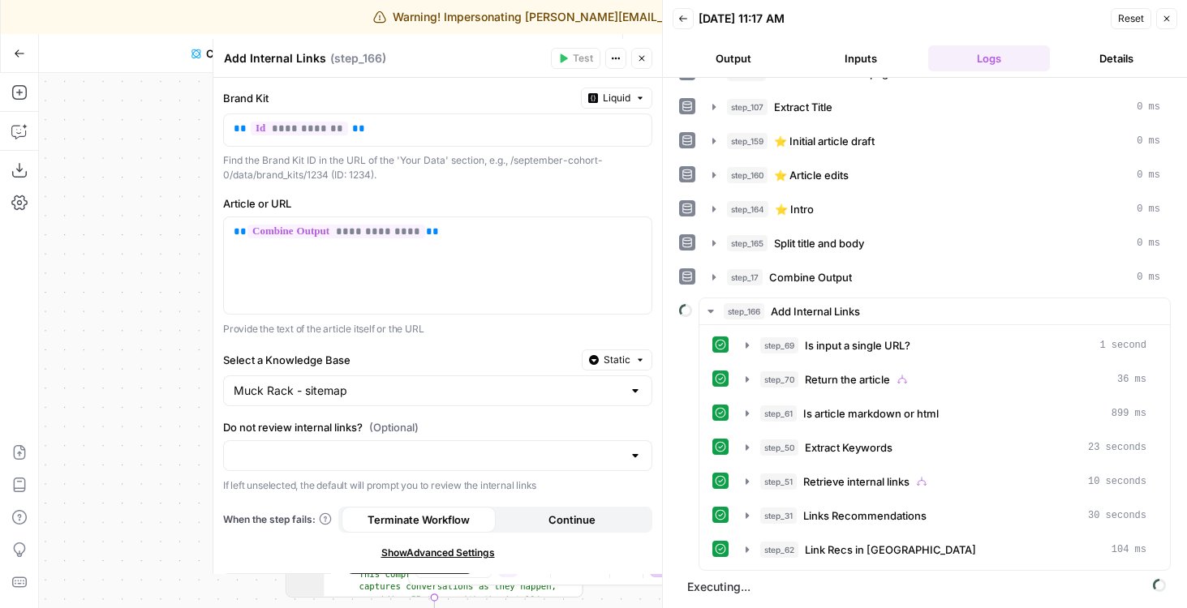
click at [647, 56] on button "Close" at bounding box center [641, 58] width 21 height 21
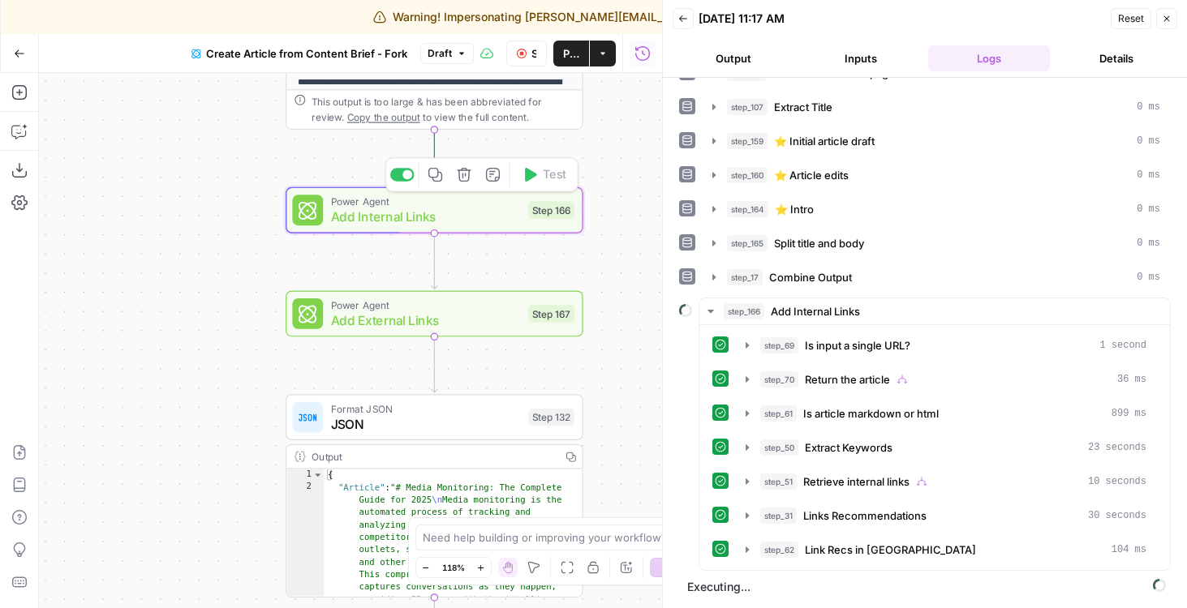
click at [548, 215] on div "Step 166" at bounding box center [551, 210] width 46 height 17
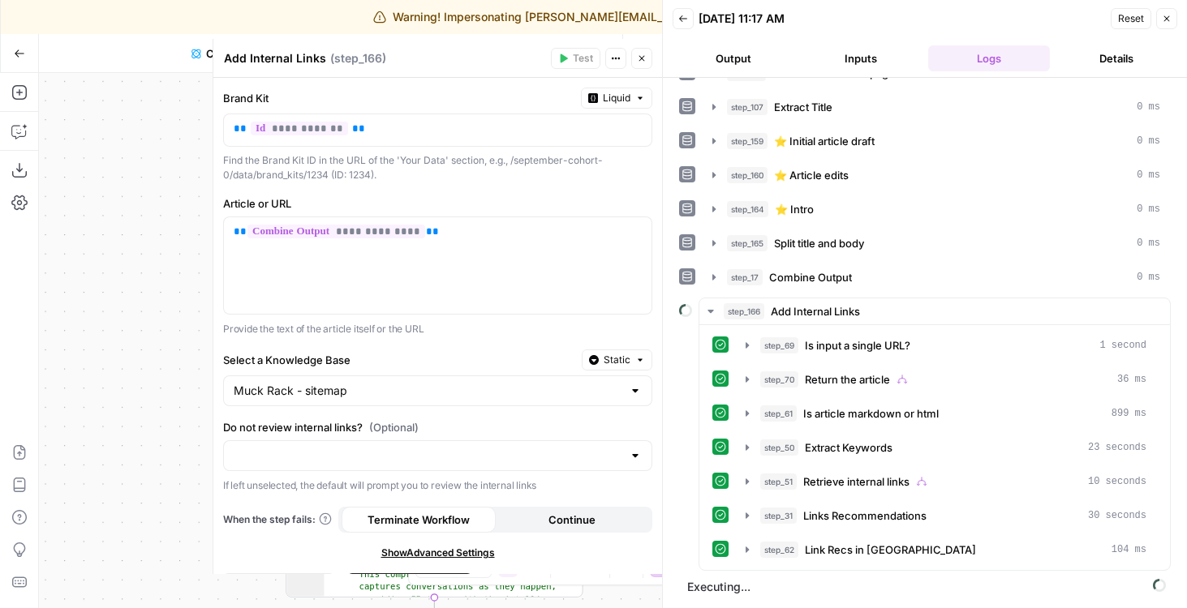
click at [410, 446] on div at bounding box center [437, 455] width 429 height 31
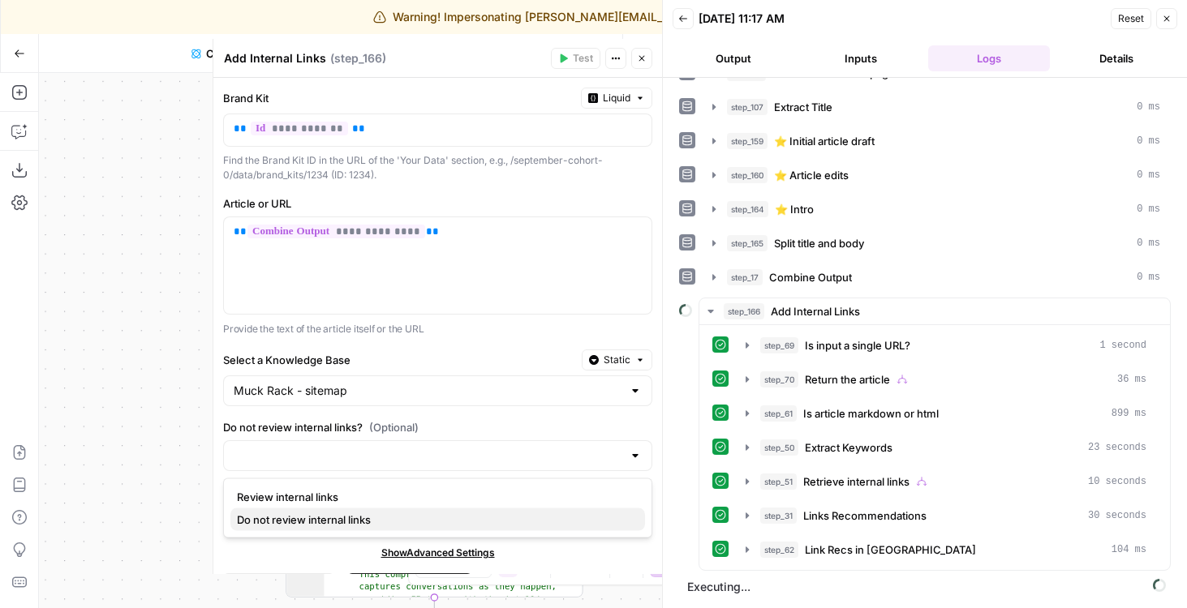
click at [375, 522] on span "Do not review internal links" at bounding box center [434, 520] width 395 height 16
type input "Do not review internal links"
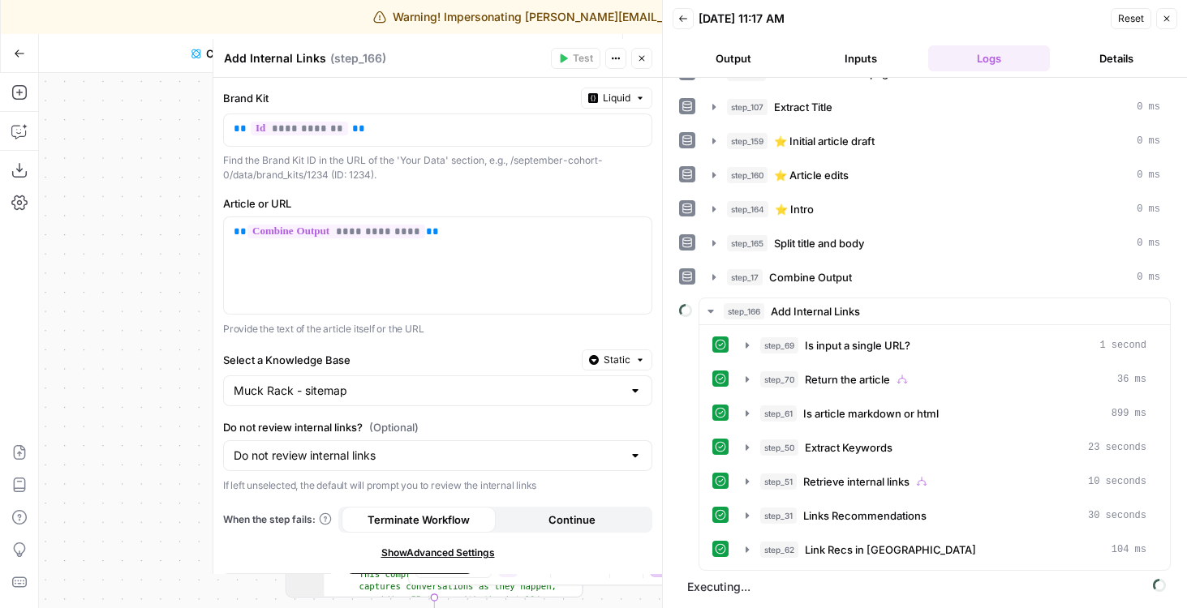
click at [649, 58] on button "Close" at bounding box center [641, 58] width 21 height 21
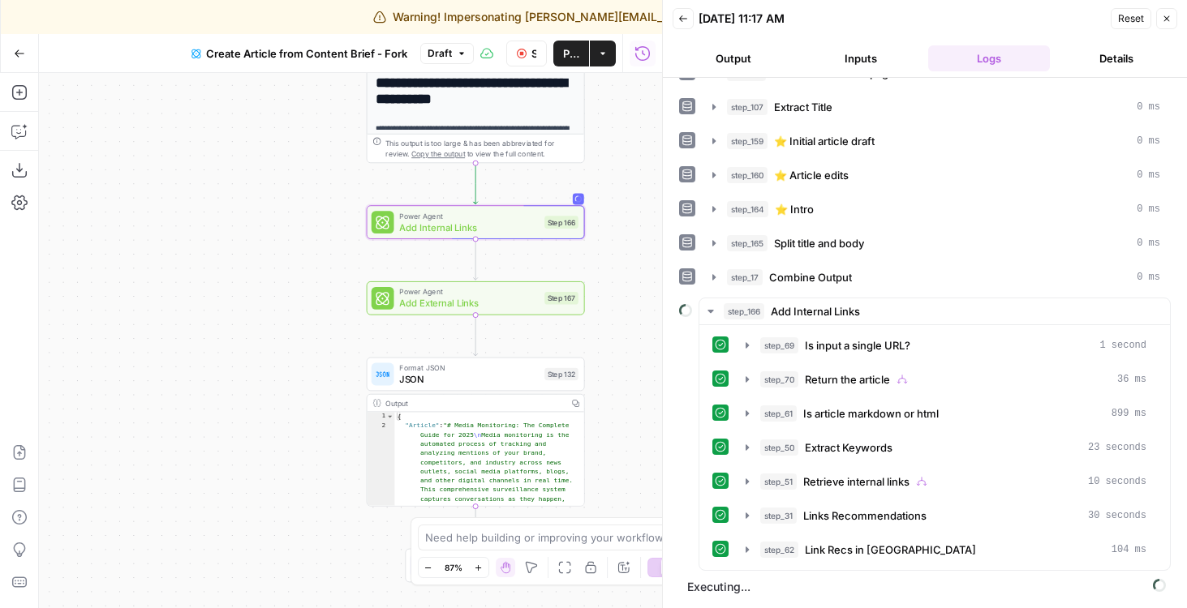
drag, startPoint x: 617, startPoint y: 279, endPoint x: 576, endPoint y: 218, distance: 73.6
click at [576, 218] on div "true false Workflow Input Settings Inputs Google Search Google Search Step 139 …" at bounding box center [350, 340] width 623 height 535
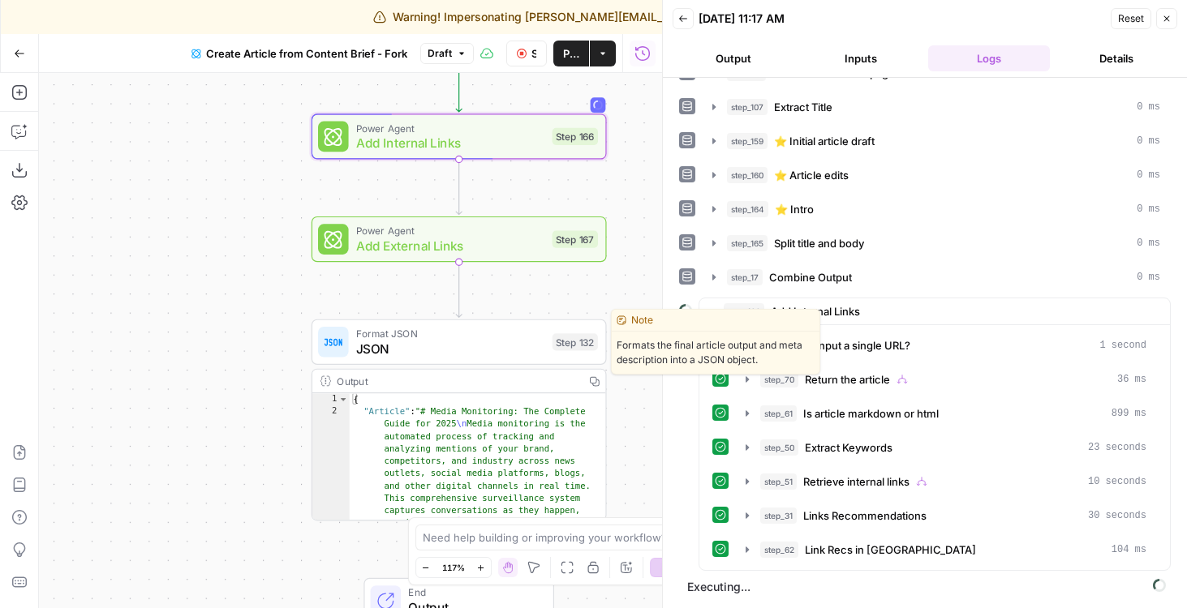
click at [376, 342] on span "JSON" at bounding box center [450, 348] width 188 height 19
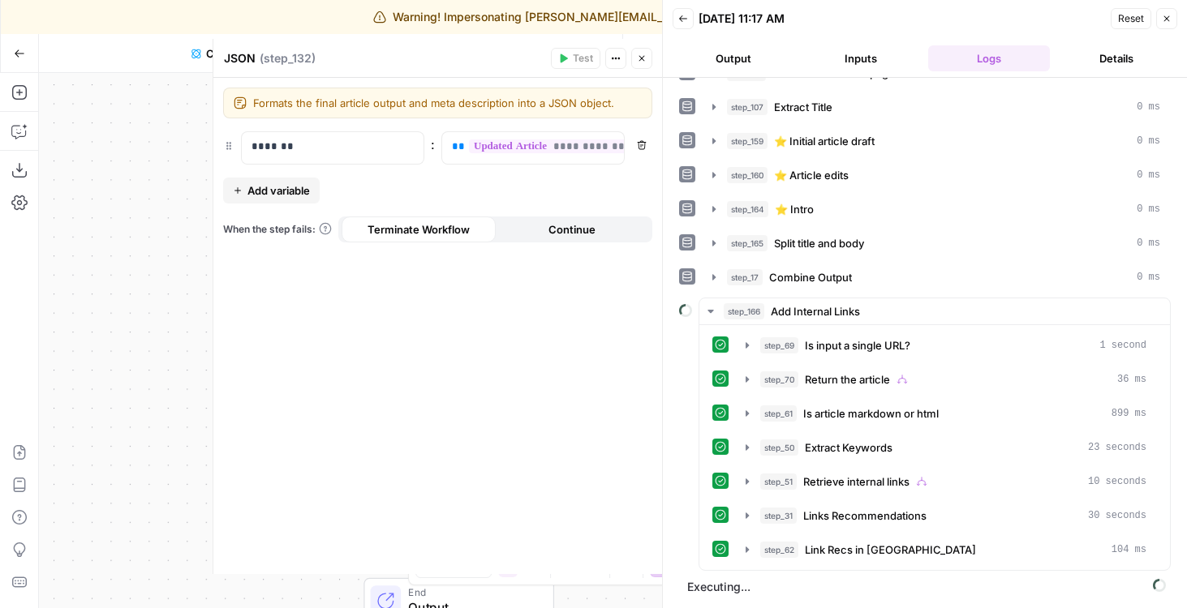
click at [650, 56] on button "Close" at bounding box center [641, 58] width 21 height 21
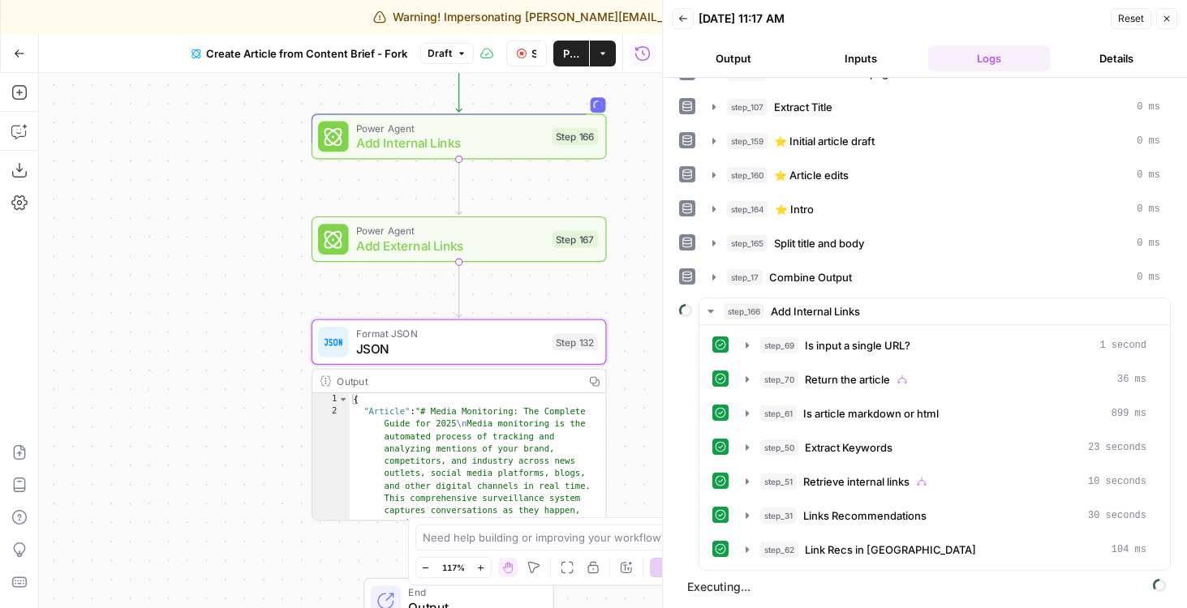
drag, startPoint x: 628, startPoint y: 289, endPoint x: 586, endPoint y: 289, distance: 42.2
click at [586, 289] on div "true false Workflow Input Settings Inputs Google Search Google Search Step 139 …" at bounding box center [350, 340] width 623 height 535
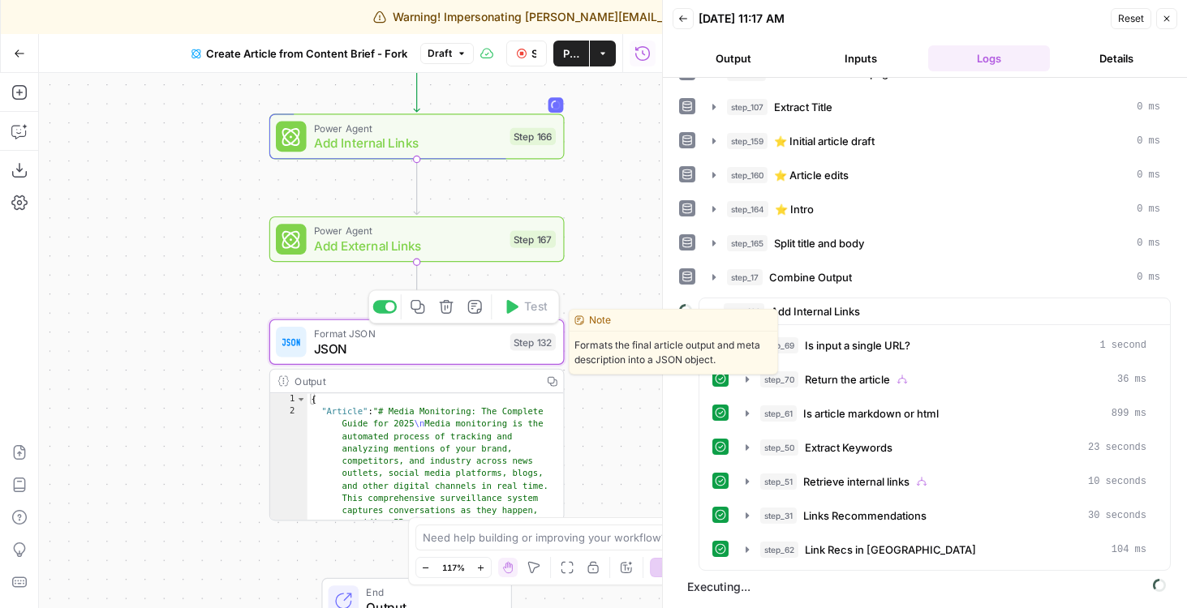
click at [325, 354] on span "JSON" at bounding box center [408, 348] width 188 height 19
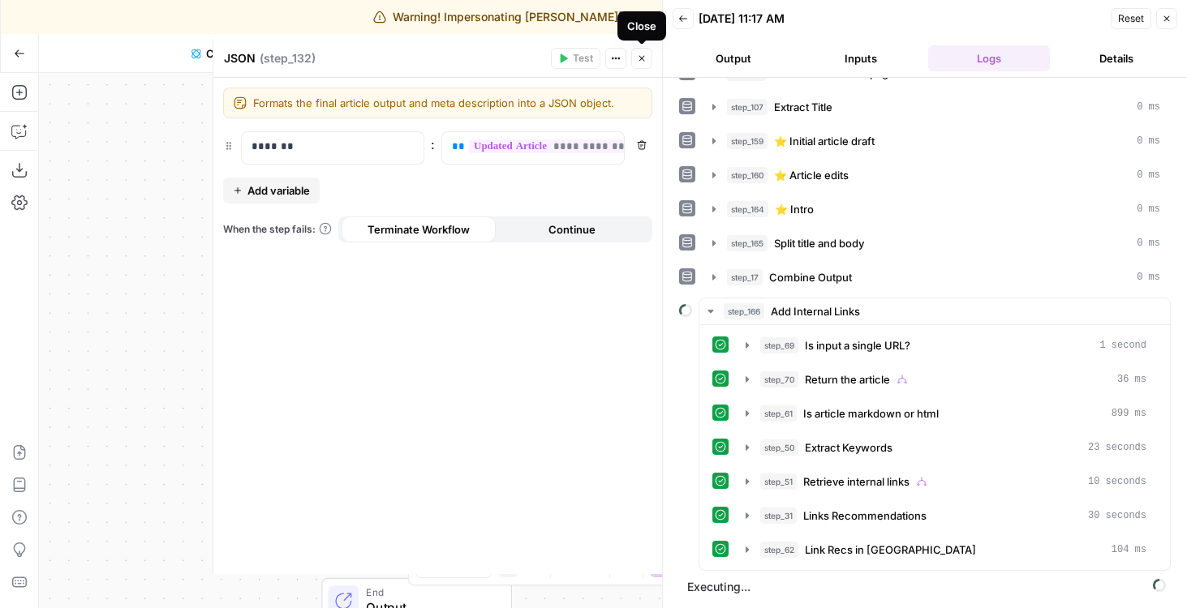
click at [647, 59] on button "Close" at bounding box center [641, 58] width 21 height 21
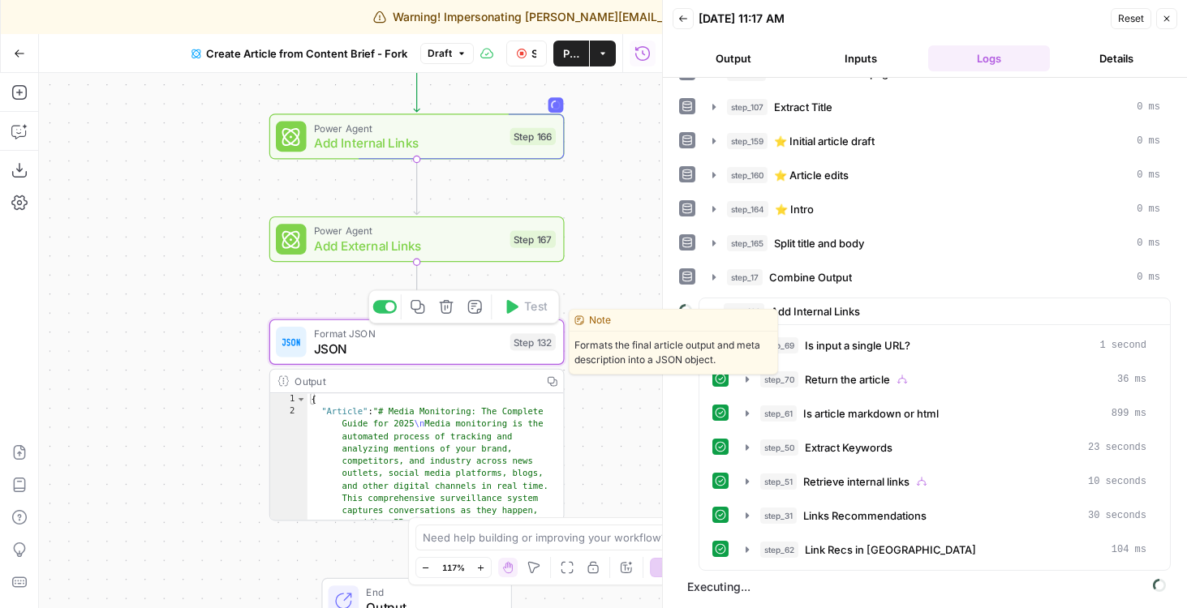
click at [441, 352] on span "JSON" at bounding box center [408, 348] width 188 height 19
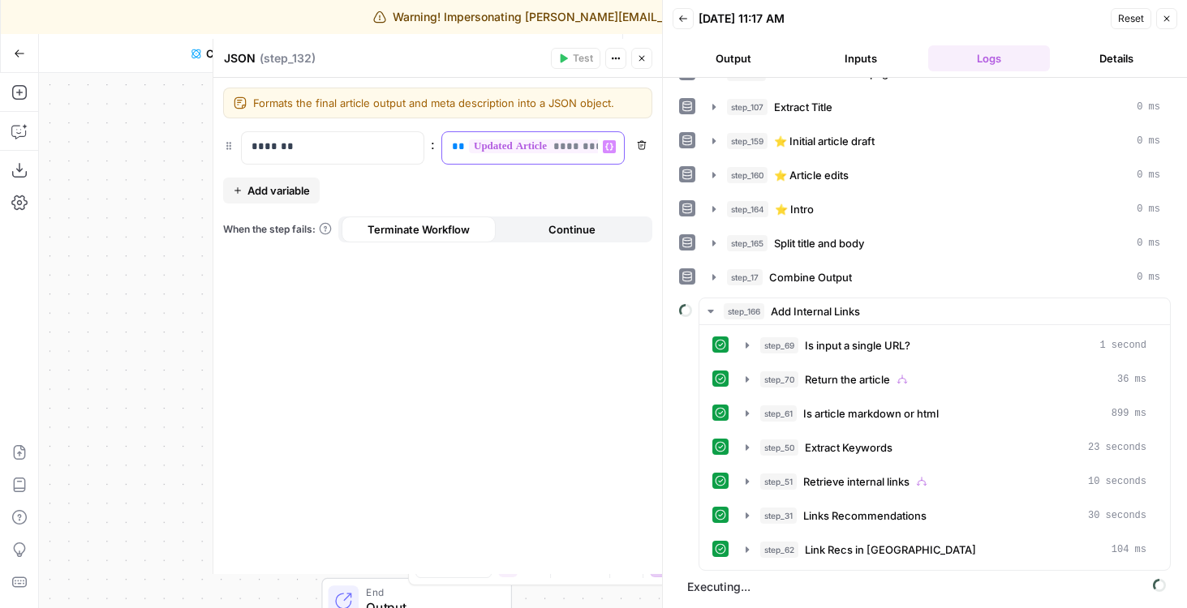
scroll to position [0, 142]
drag, startPoint x: 565, startPoint y: 152, endPoint x: 625, endPoint y: 152, distance: 59.2
click at [625, 152] on div "**********" at bounding box center [437, 147] width 429 height 33
click at [551, 148] on span "**********" at bounding box center [469, 147] width 284 height 14
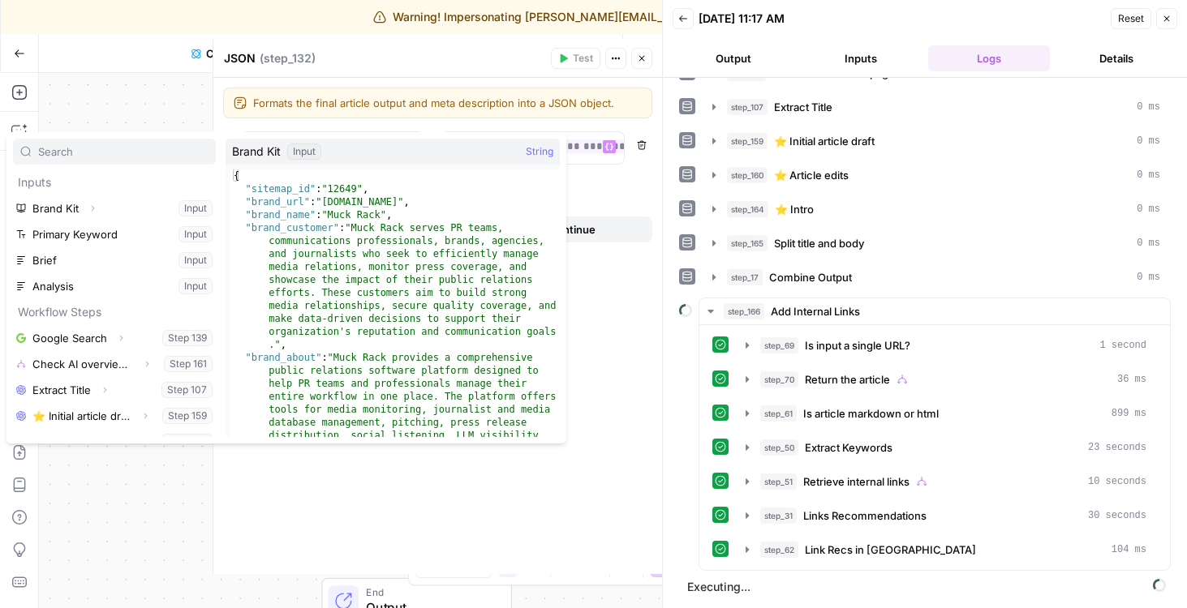
click at [525, 114] on div "Formats the final article output and meta description into a JSON object. Forma…" at bounding box center [437, 103] width 429 height 31
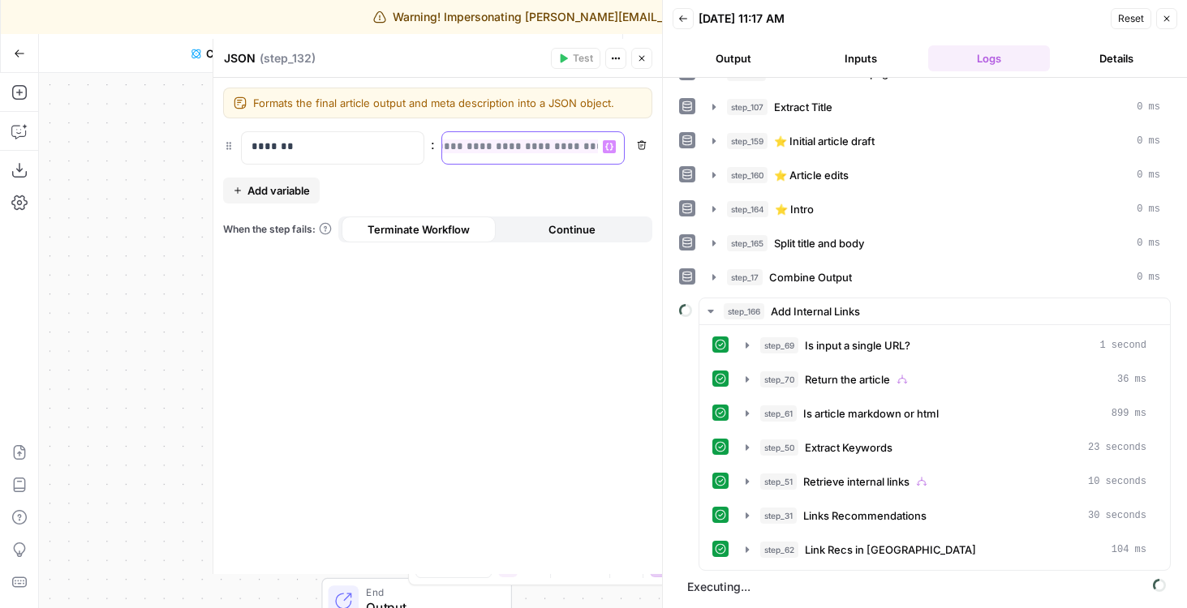
click at [474, 148] on span "**********" at bounding box center [495, 147] width 284 height 14
click at [646, 58] on icon "button" at bounding box center [642, 59] width 10 height 10
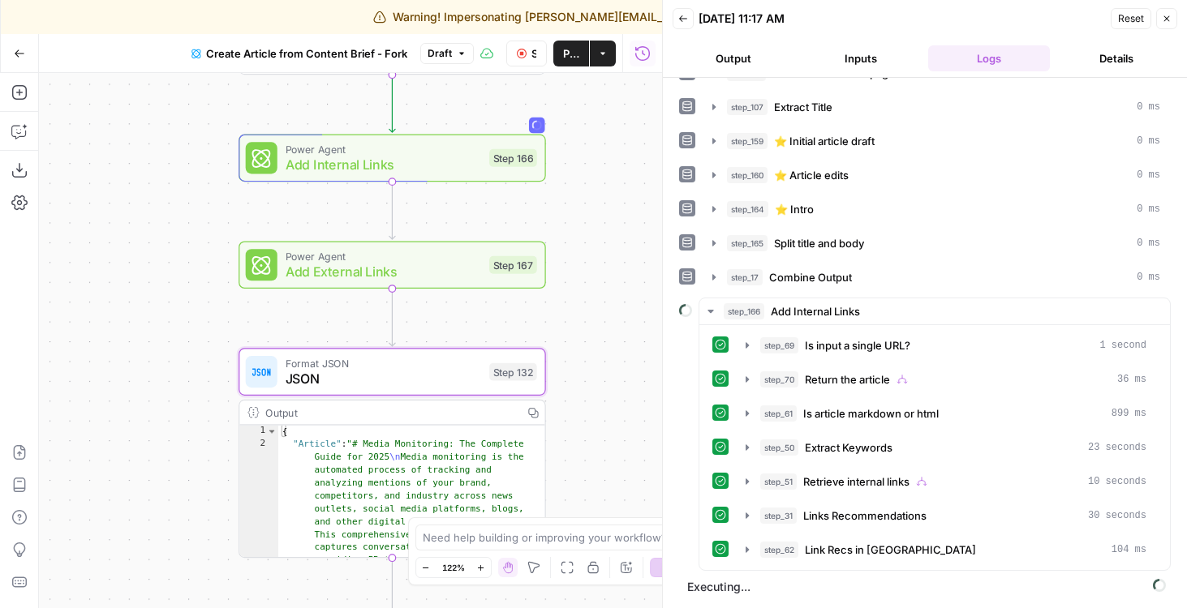
click at [565, 49] on span "Publish" at bounding box center [571, 53] width 16 height 16
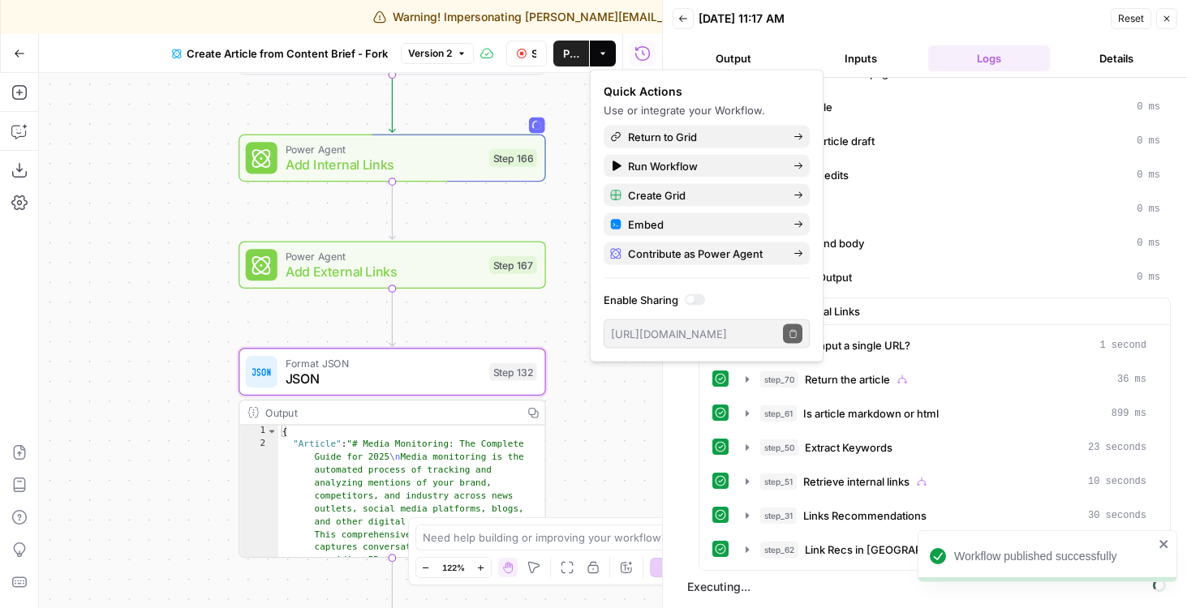
click at [588, 406] on div "true false Workflow Input Settings Inputs Google Search Google Search Step 139 …" at bounding box center [350, 340] width 623 height 535
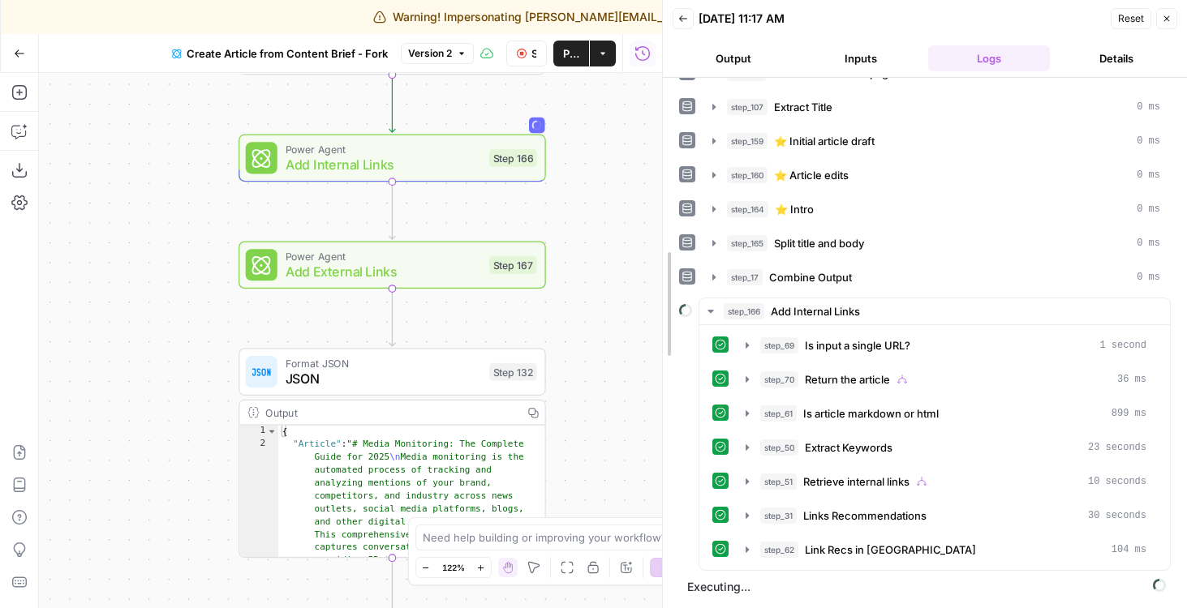
drag, startPoint x: 666, startPoint y: 277, endPoint x: 710, endPoint y: 277, distance: 43.8
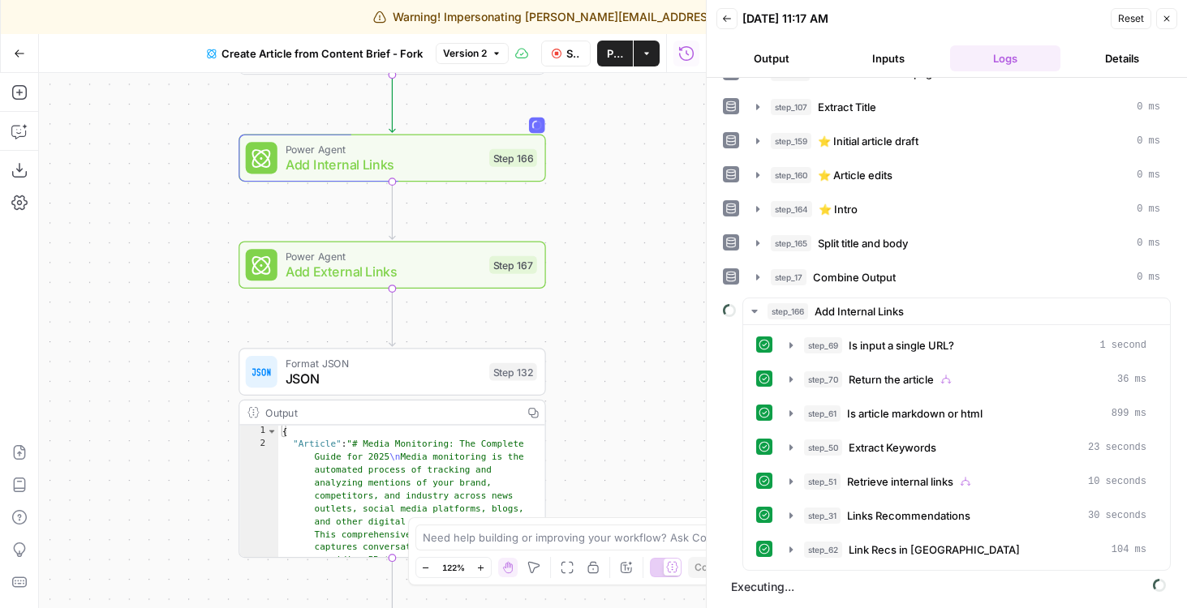
drag, startPoint x: 588, startPoint y: 268, endPoint x: 649, endPoint y: 307, distance: 72.2
click at [649, 307] on div "true false Workflow Input Settings Inputs Google Search Google Search Step 139 …" at bounding box center [372, 340] width 667 height 535
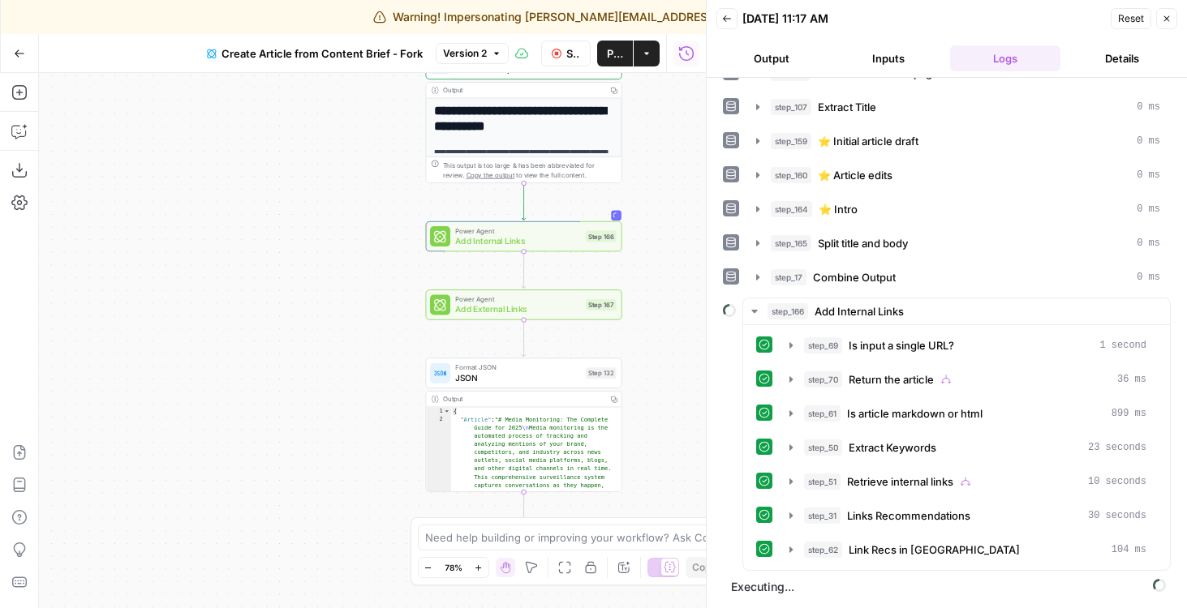
scroll to position [61, 0]
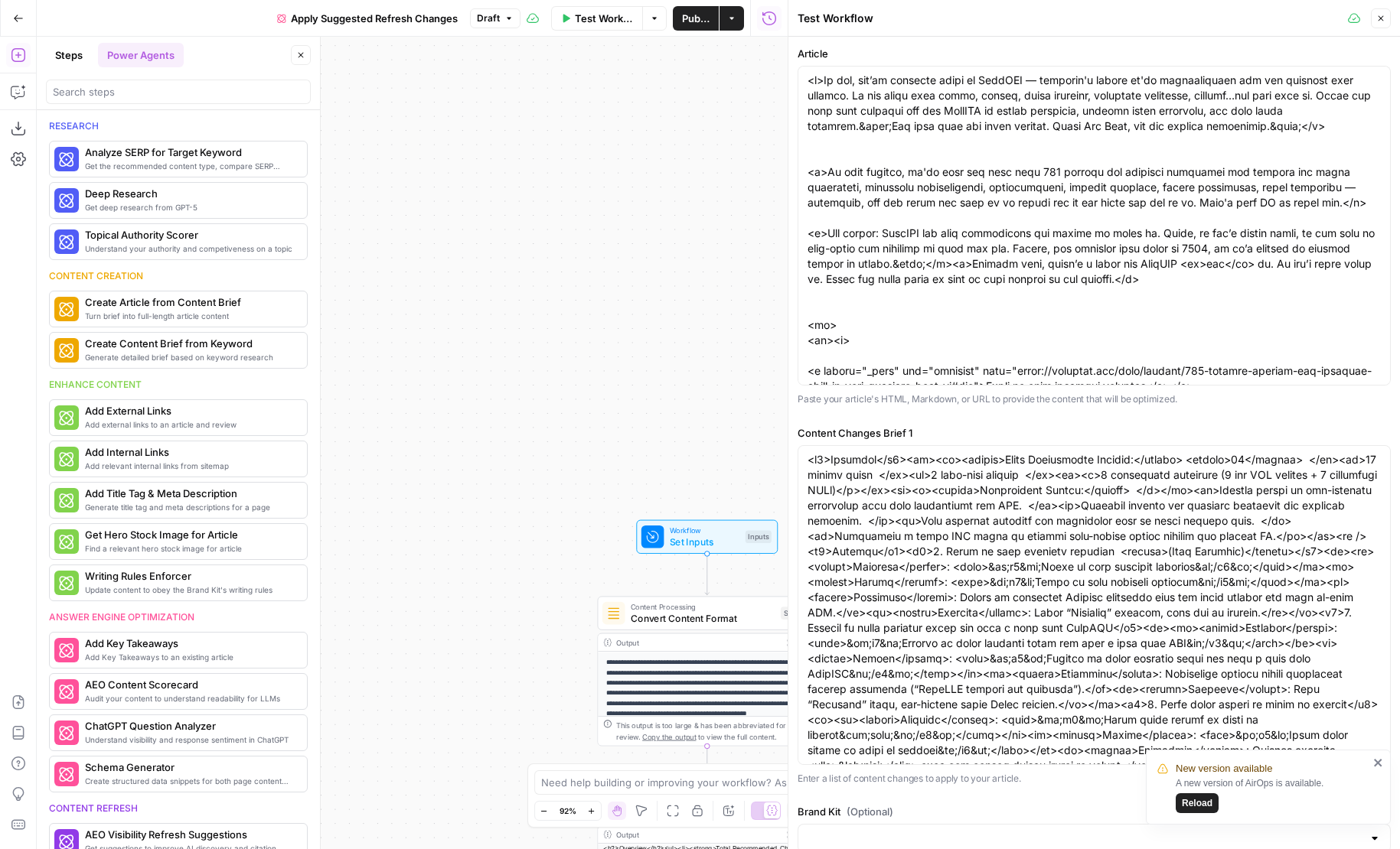
scroll to position [745, 0]
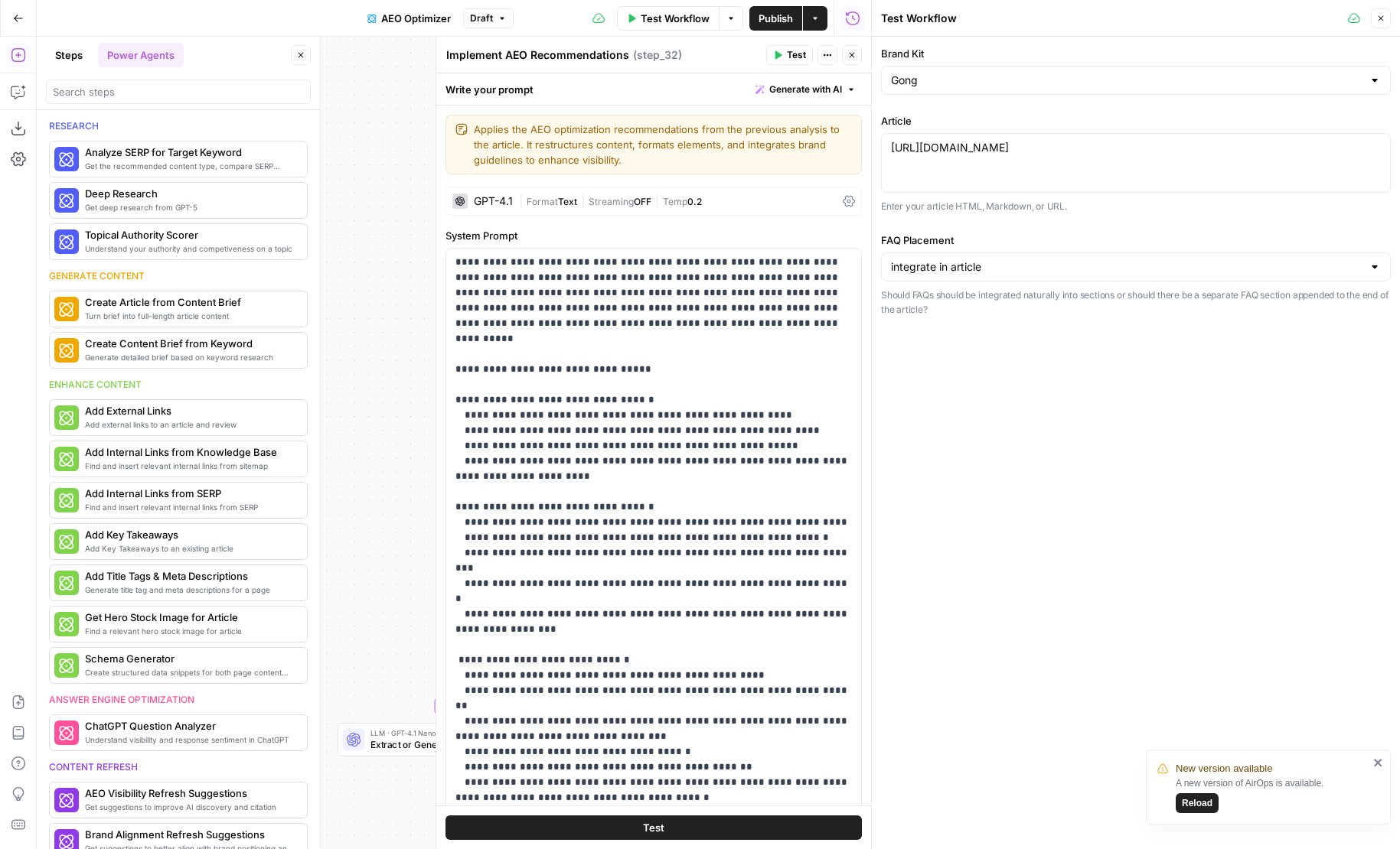
scroll to position [521, 0]
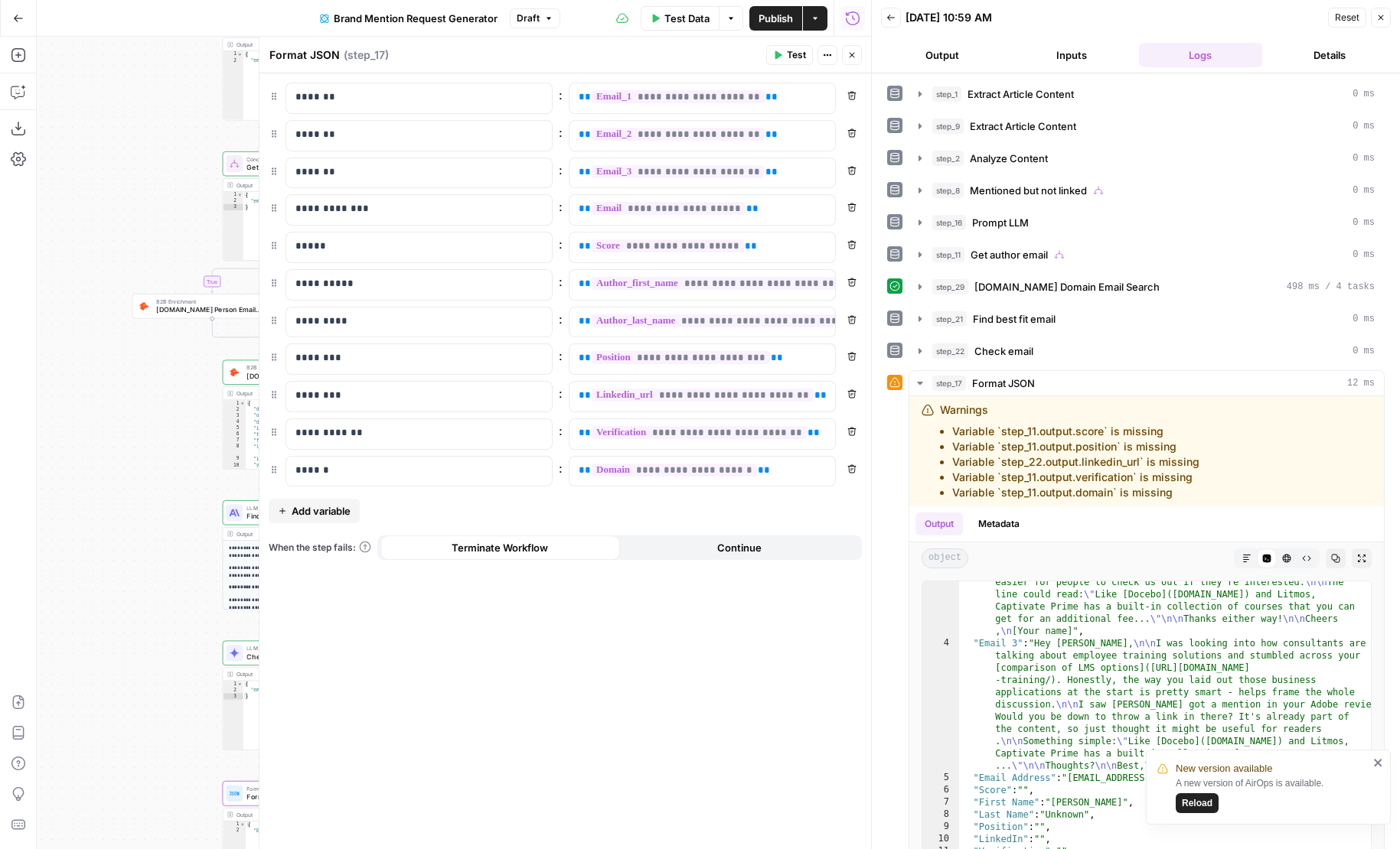
scroll to position [250, 0]
click at [1203, 803] on span "Reload" at bounding box center [1196, 803] width 30 height 14
